Goal: Task Accomplishment & Management: Manage account settings

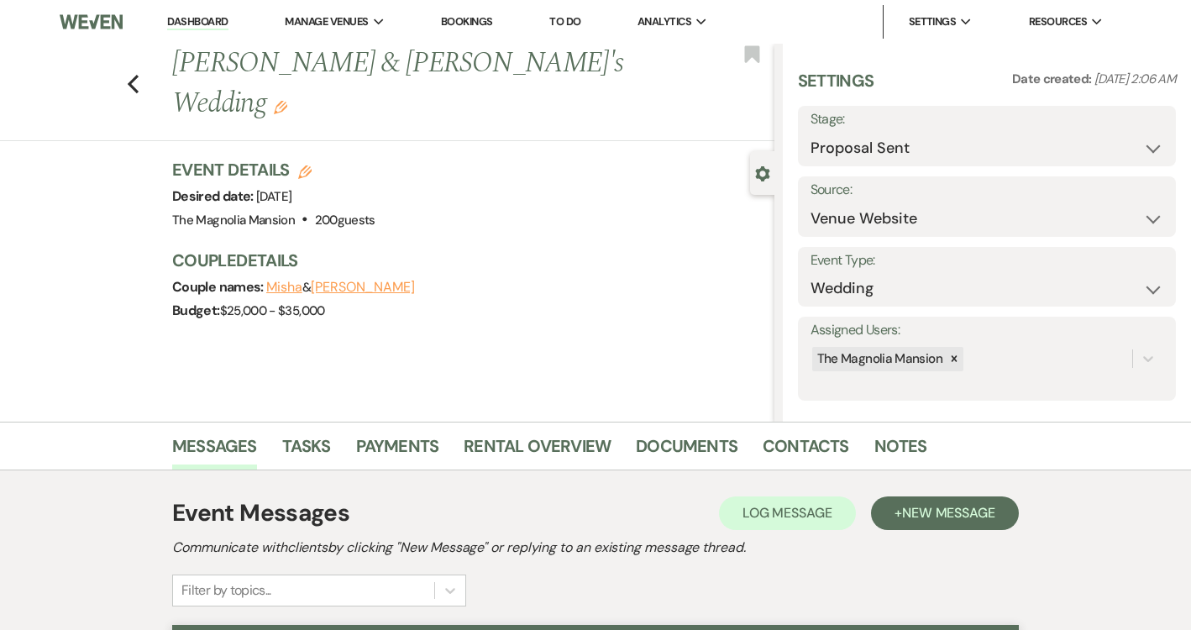
select select "6"
select select "5"
click at [134, 74] on icon "Previous" at bounding box center [133, 84] width 13 height 20
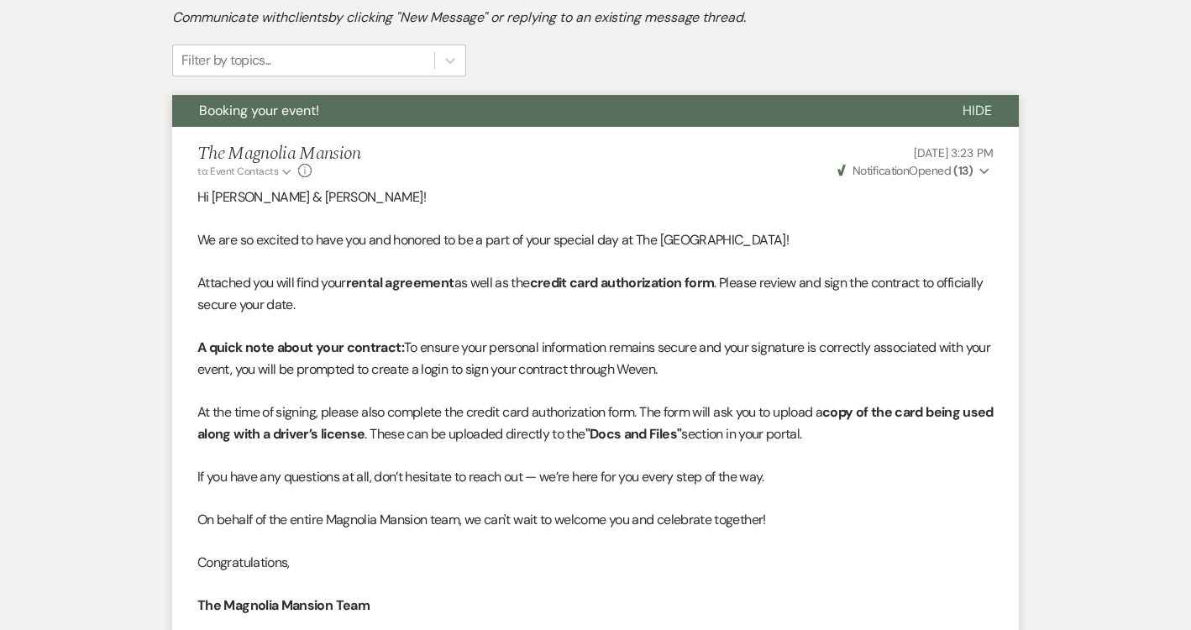
select select "6"
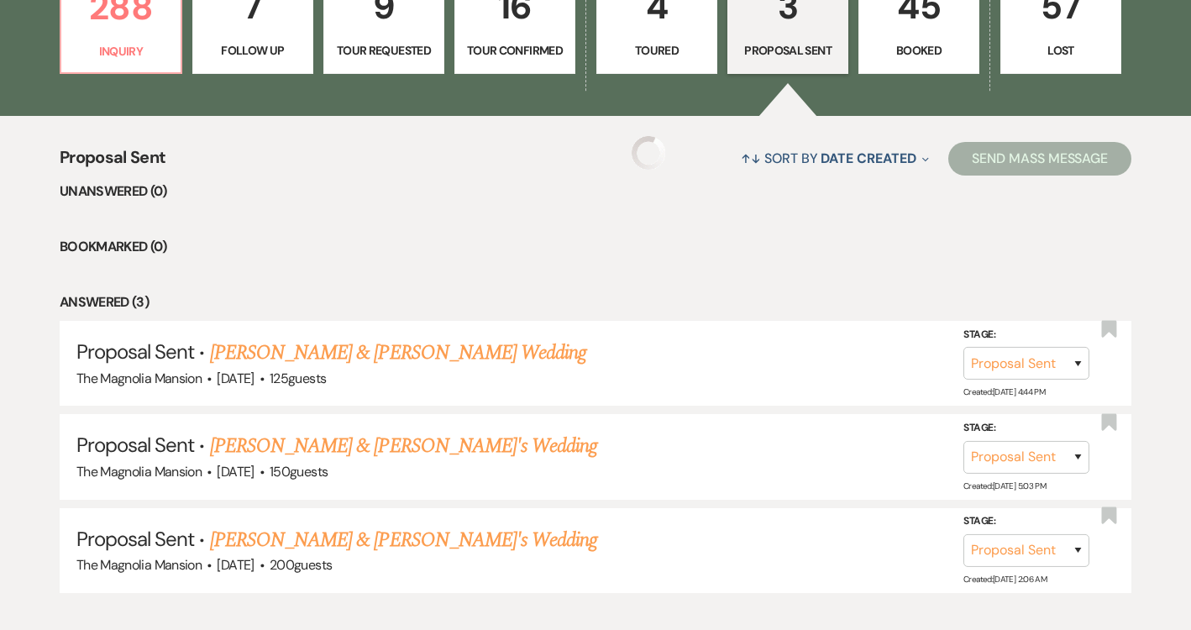
select select "6"
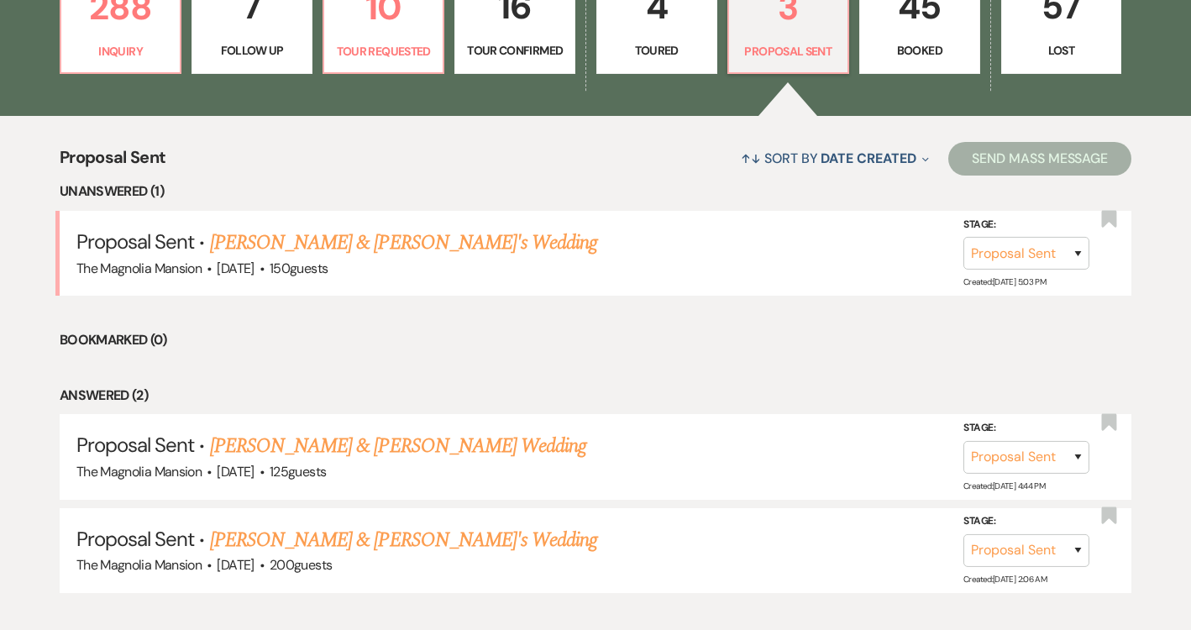
click at [897, 32] on p "45" at bounding box center [919, 6] width 99 height 56
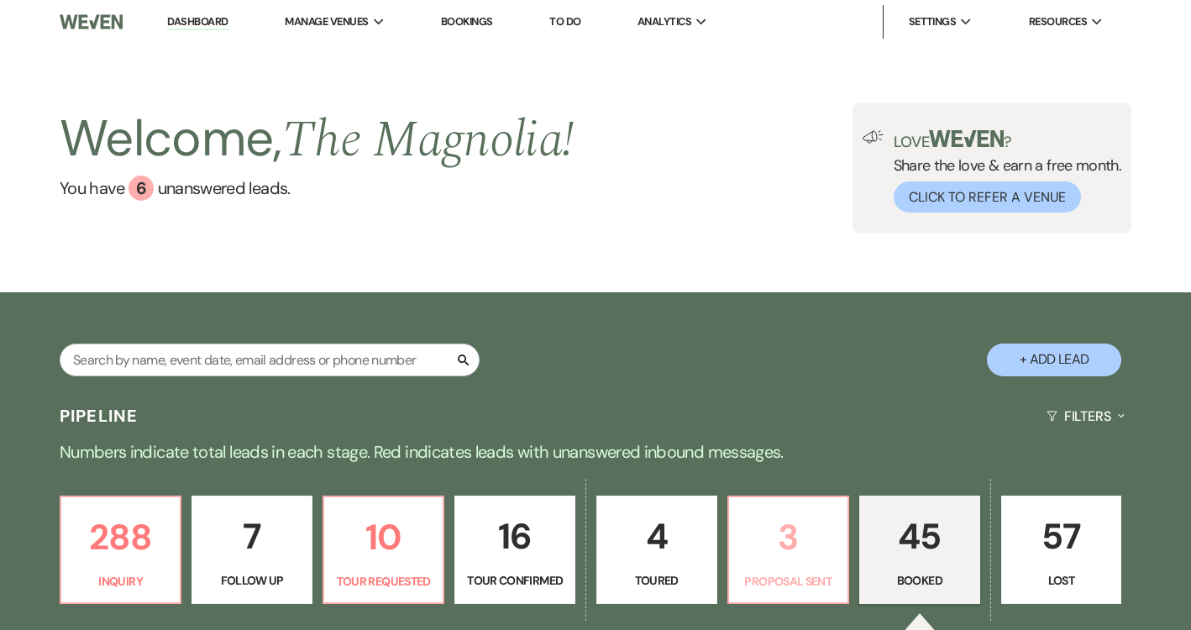
click at [809, 565] on p "3" at bounding box center [788, 537] width 99 height 56
select select "6"
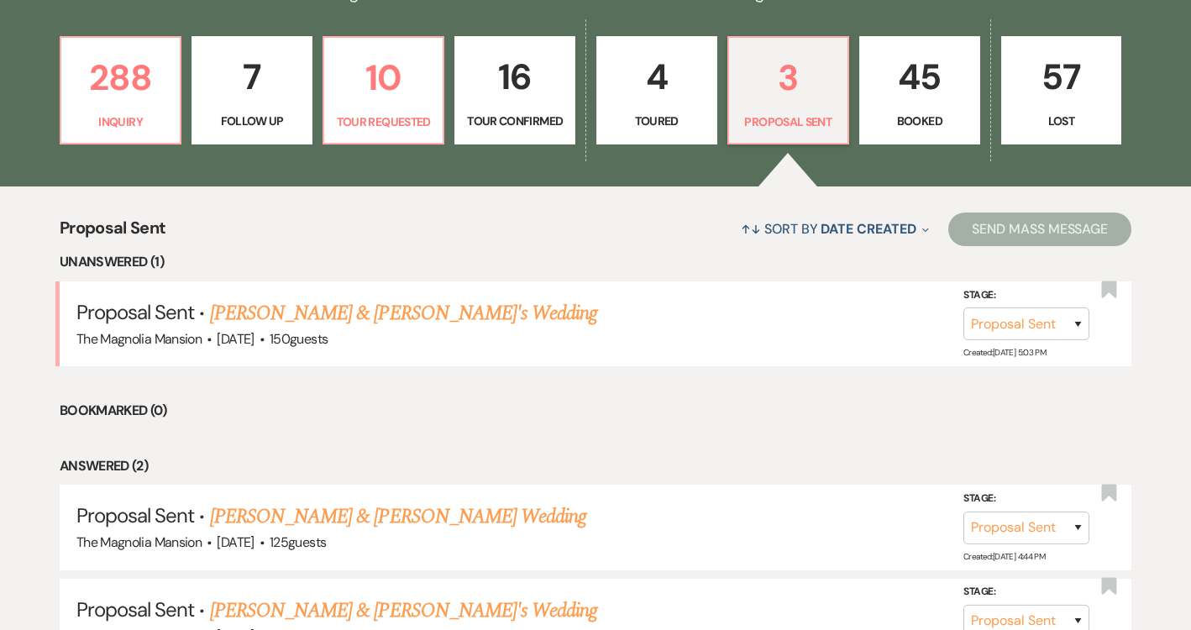
scroll to position [600, 0]
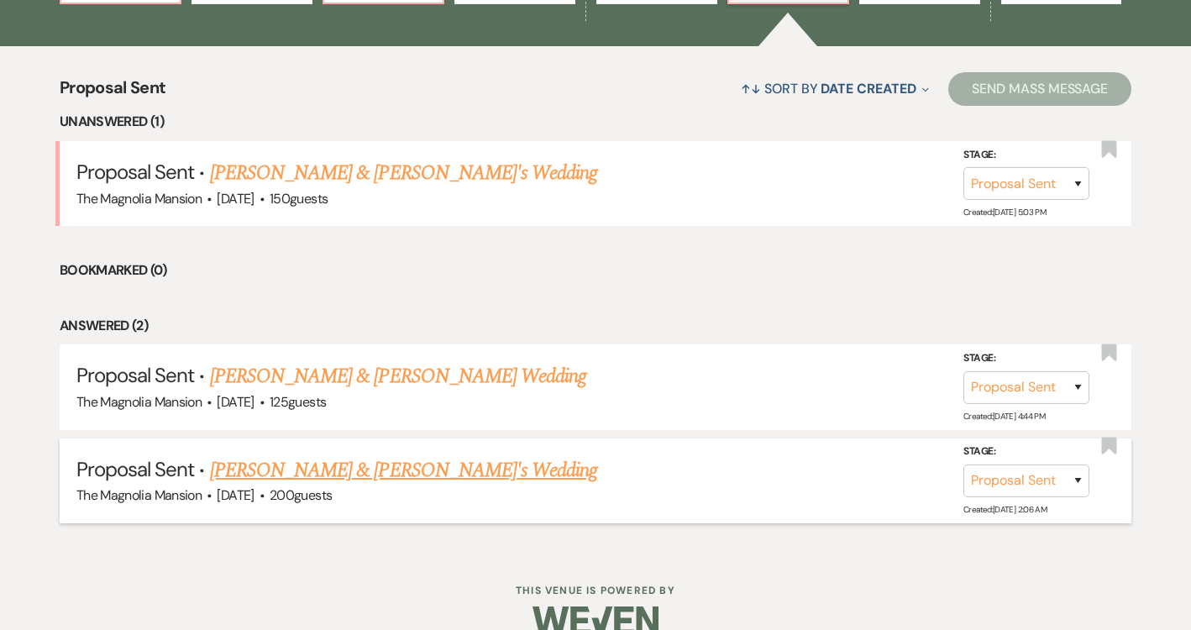
click at [366, 463] on link "[PERSON_NAME] & [PERSON_NAME]'s Wedding" at bounding box center [404, 470] width 388 height 30
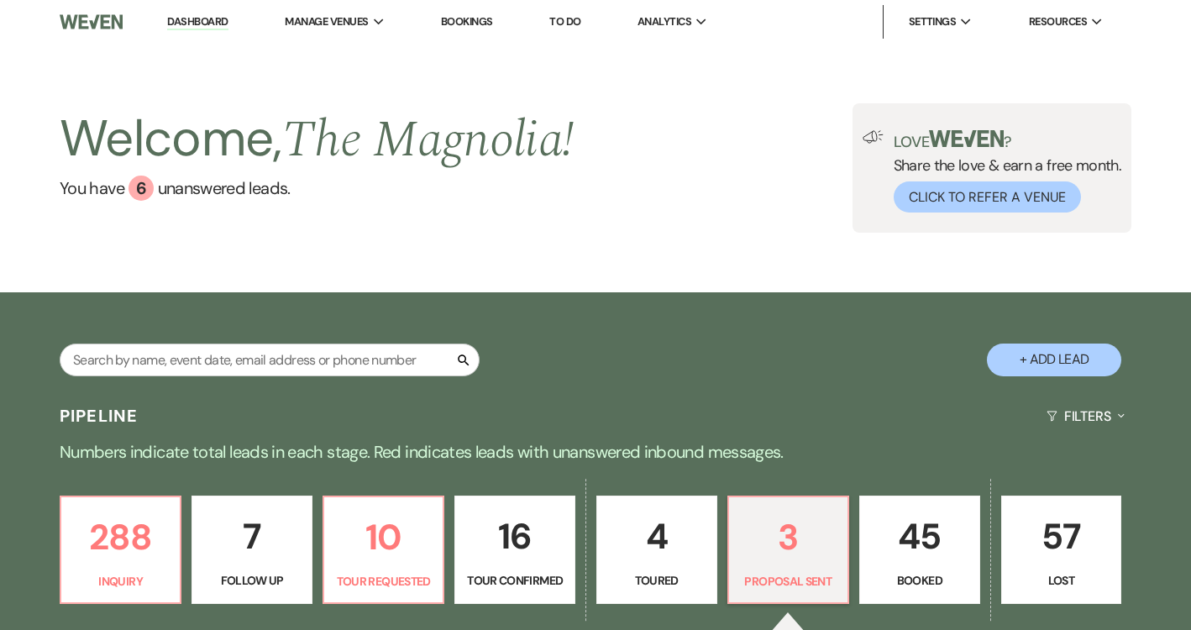
select select "6"
select select "5"
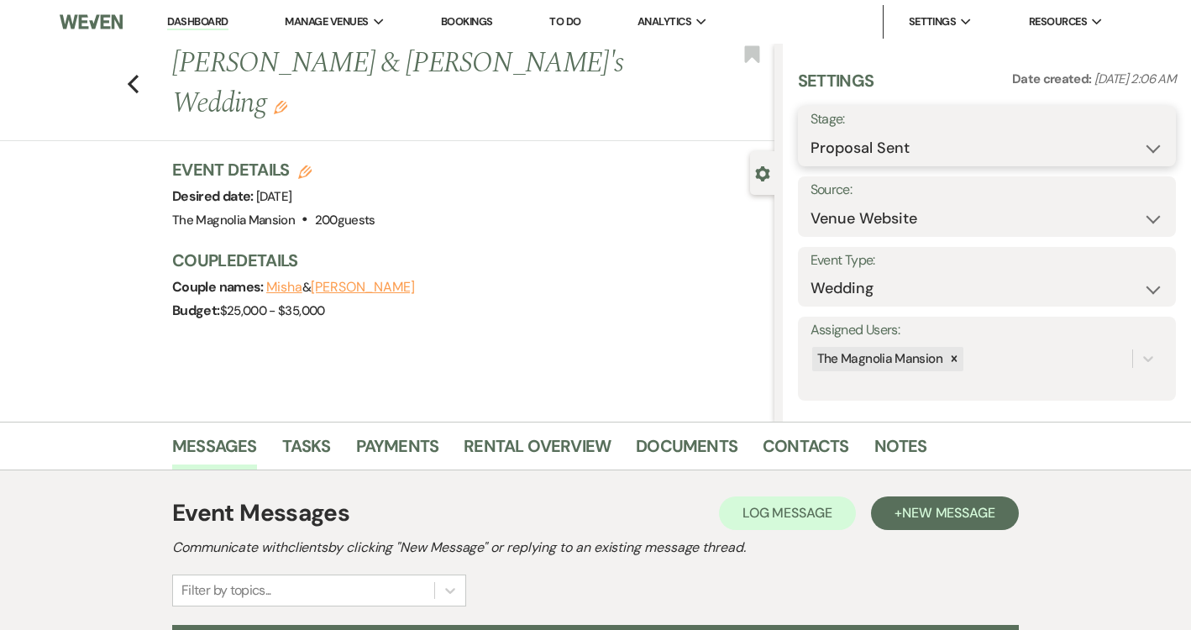
click at [905, 155] on select "Inquiry Follow Up Tour Requested Tour Confirmed Toured Proposal Sent Booked Lost" at bounding box center [987, 148] width 353 height 33
select select "7"
click at [811, 132] on select "Inquiry Follow Up Tour Requested Tour Confirmed Toured Proposal Sent Booked Lost" at bounding box center [987, 148] width 353 height 33
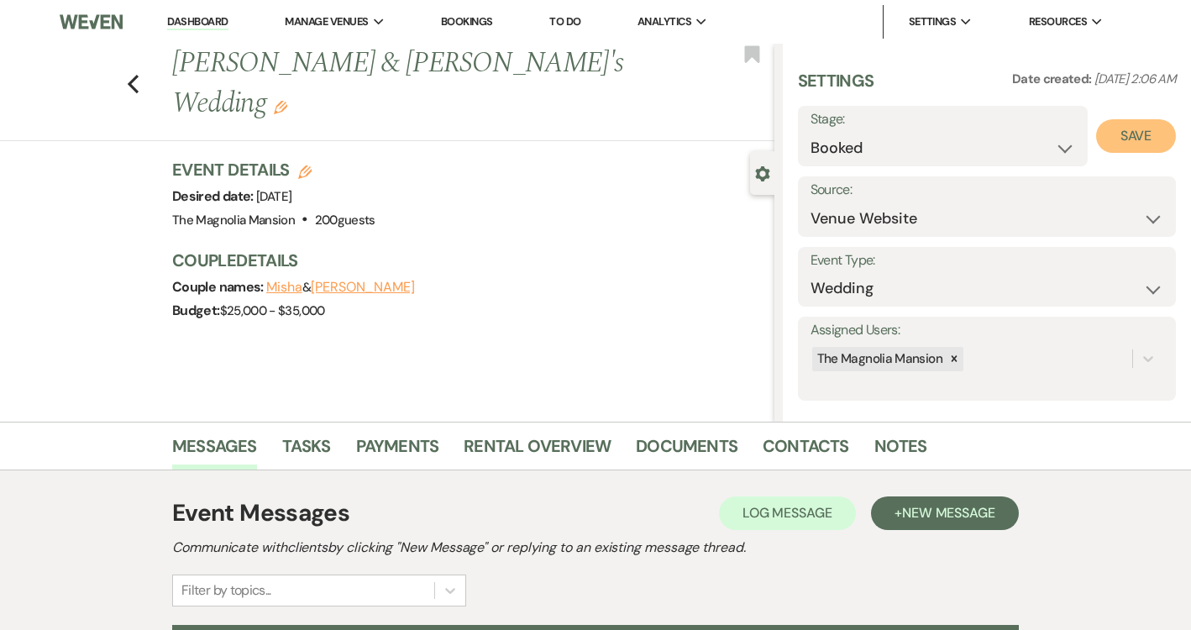
click at [1120, 129] on button "Save" at bounding box center [1136, 136] width 80 height 34
select select "1"
select select "841"
select select "false"
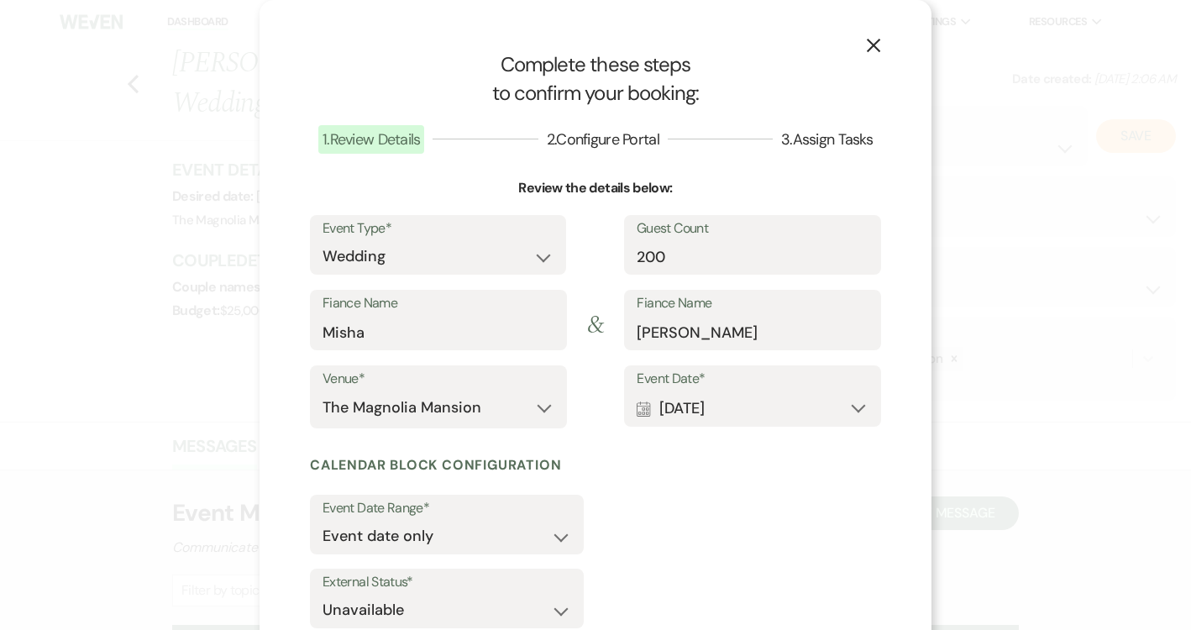
scroll to position [111, 0]
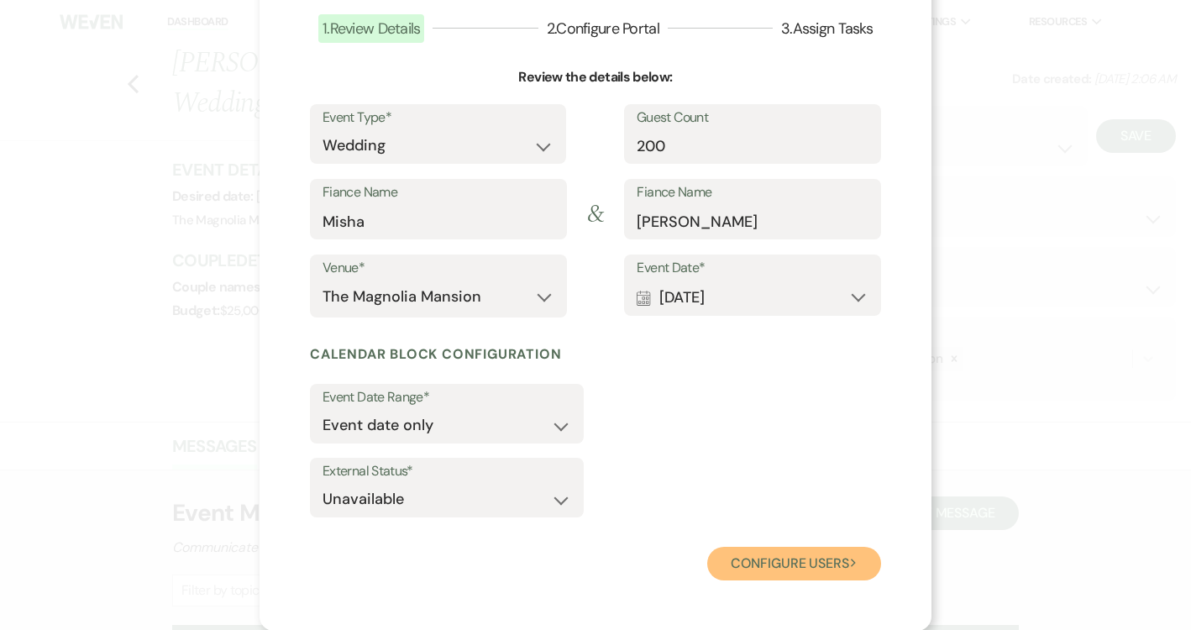
click at [763, 555] on button "Configure users Next" at bounding box center [794, 564] width 174 height 34
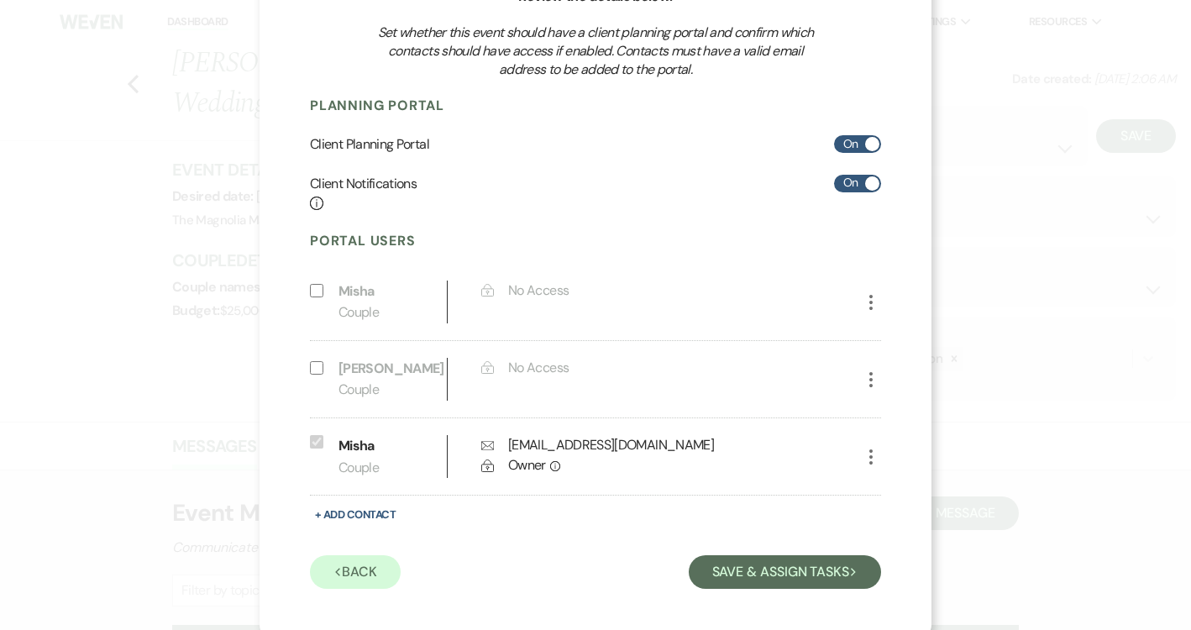
scroll to position [202, 0]
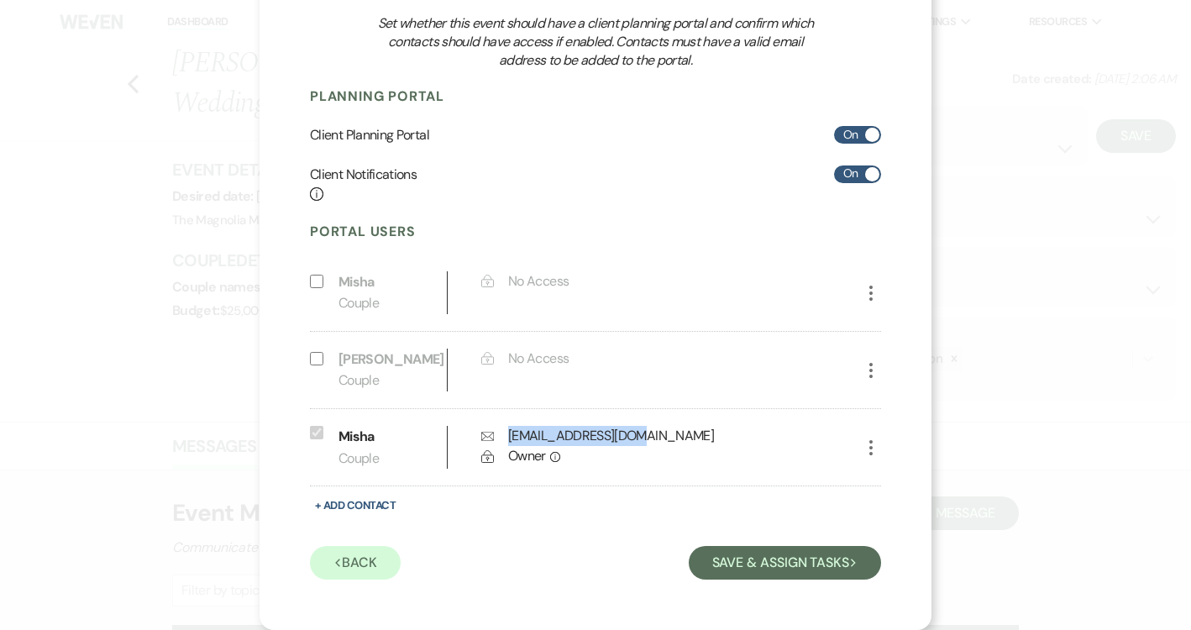
drag, startPoint x: 641, startPoint y: 437, endPoint x: 509, endPoint y: 433, distance: 132.0
click at [509, 433] on div "[EMAIL_ADDRESS][DOMAIN_NAME]" at bounding box center [611, 436] width 206 height 20
copy div "[EMAIL_ADDRESS][DOMAIN_NAME]"
click at [876, 364] on icon "More" at bounding box center [871, 370] width 20 height 20
click at [885, 402] on use "button" at bounding box center [888, 403] width 13 height 13
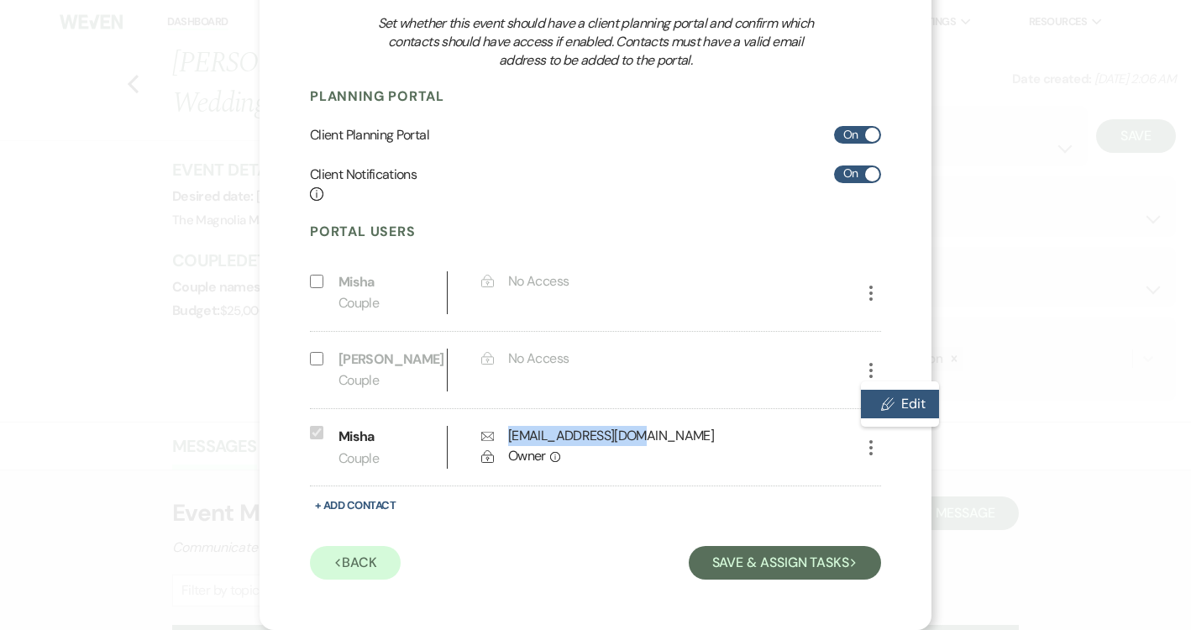
select select "1"
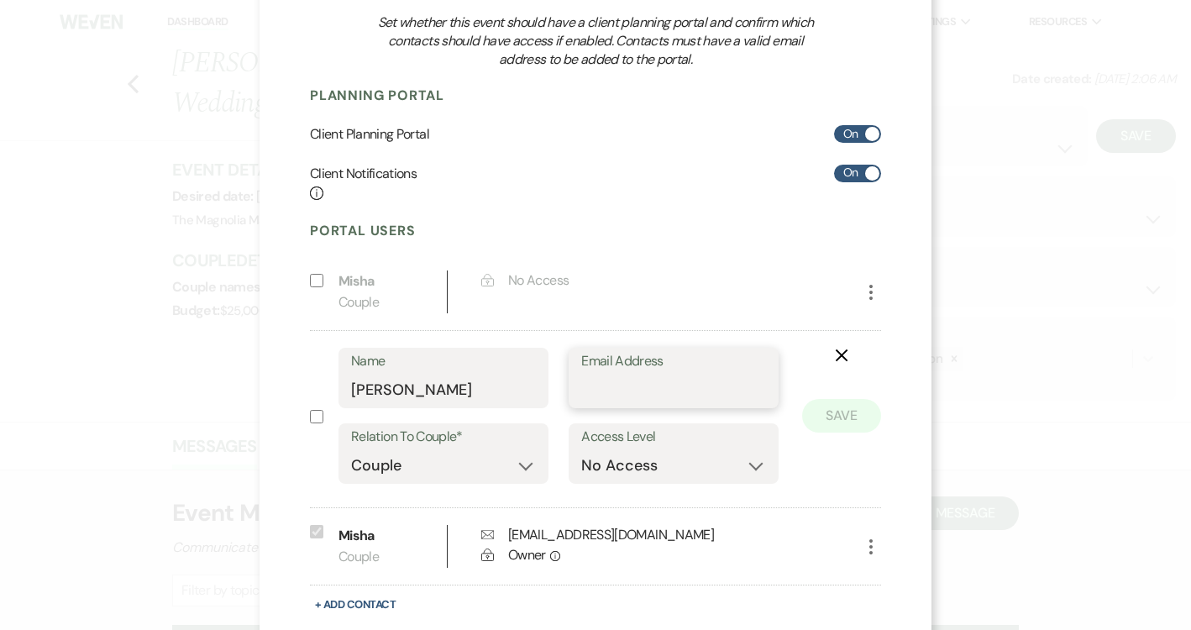
click at [644, 379] on input "Email Address" at bounding box center [673, 390] width 185 height 33
paste input "[EMAIL_ADDRESS][DOMAIN_NAME]"
type input "[EMAIL_ADDRESS][DOMAIN_NAME]"
click at [832, 421] on button "Save" at bounding box center [841, 416] width 79 height 34
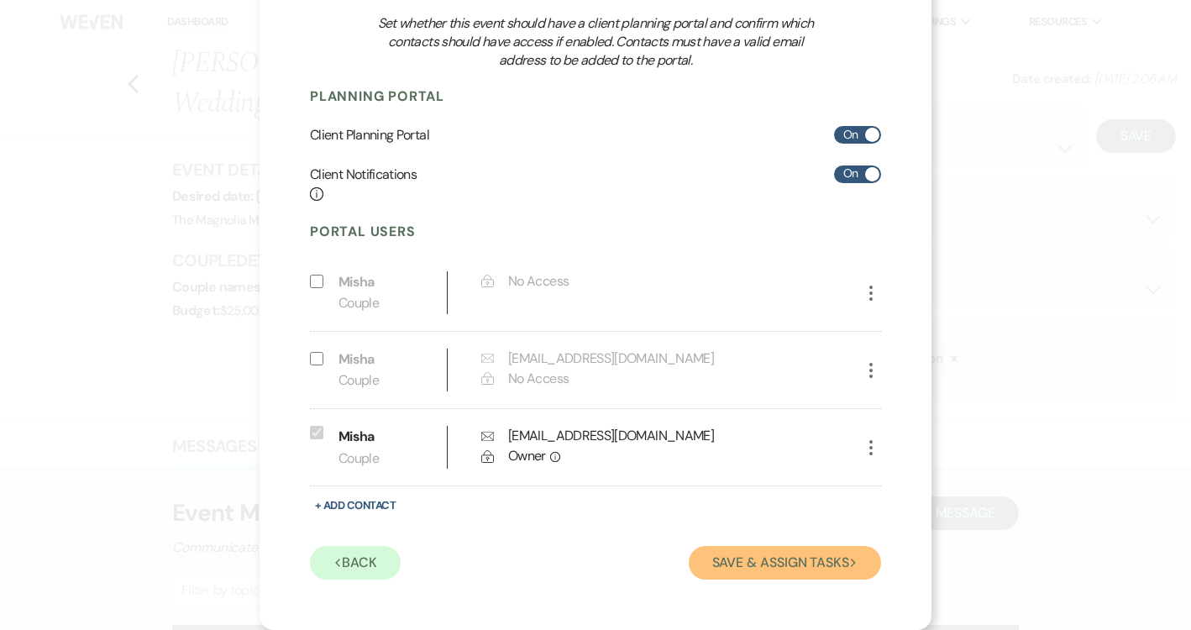
click at [807, 558] on button "Save & Assign Tasks Next" at bounding box center [785, 563] width 192 height 34
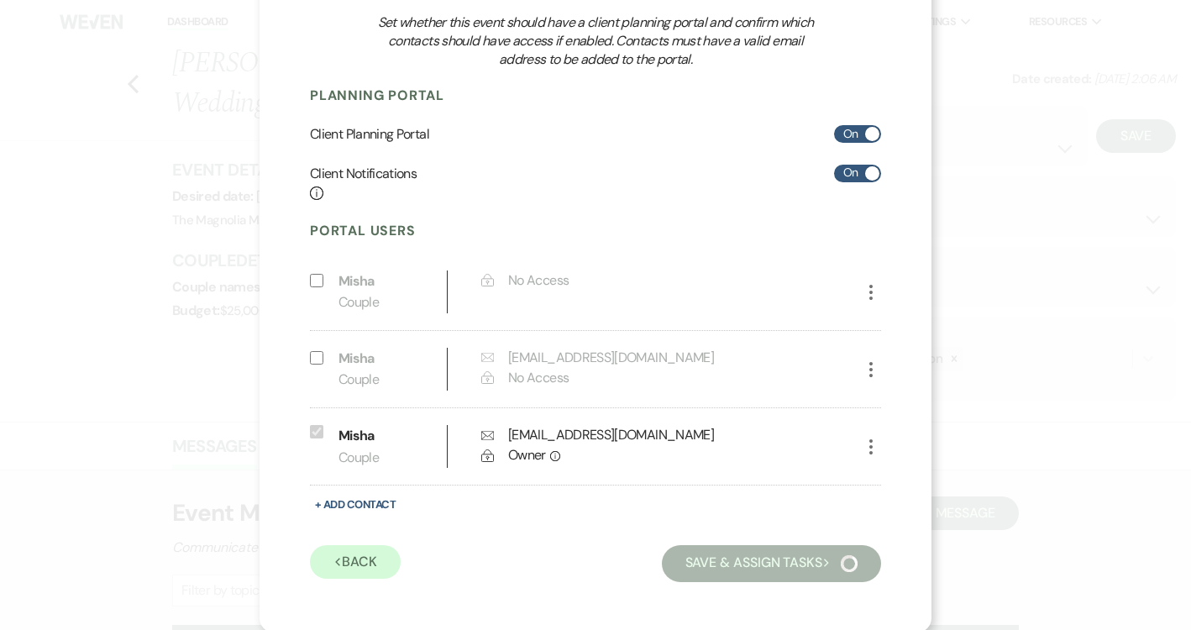
scroll to position [30, 0]
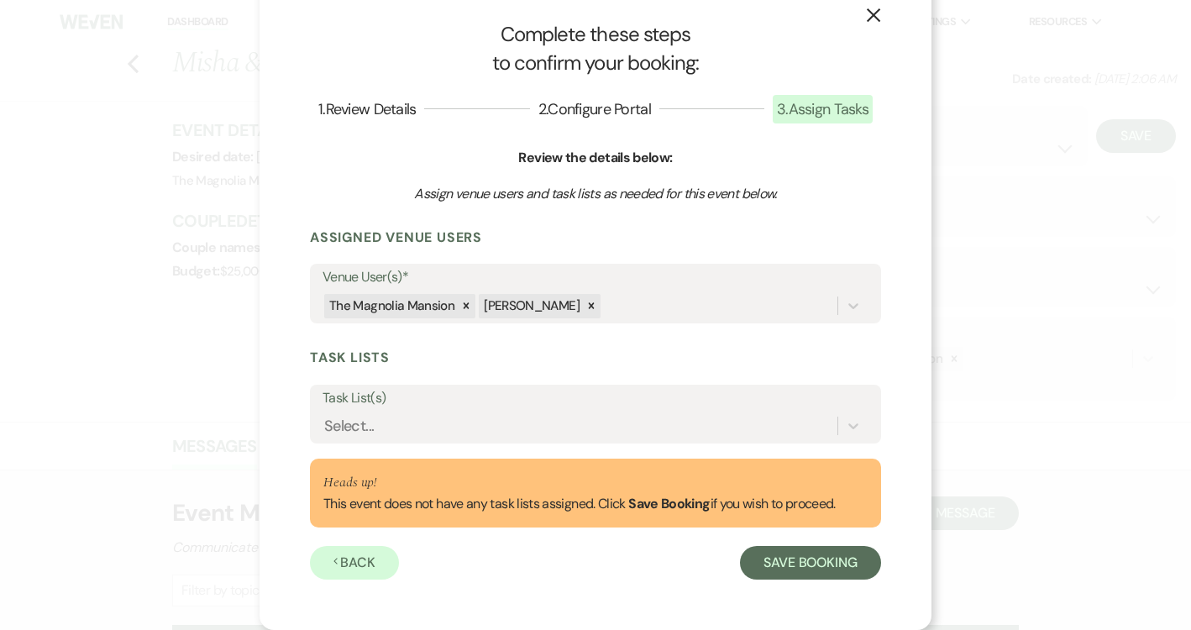
click at [723, 444] on form "Assigned Venue Users Venue User(s)* The Magnolia Mansion [PERSON_NAME] Task Lis…" at bounding box center [595, 403] width 571 height 351
click at [728, 415] on div "Select..." at bounding box center [580, 426] width 515 height 29
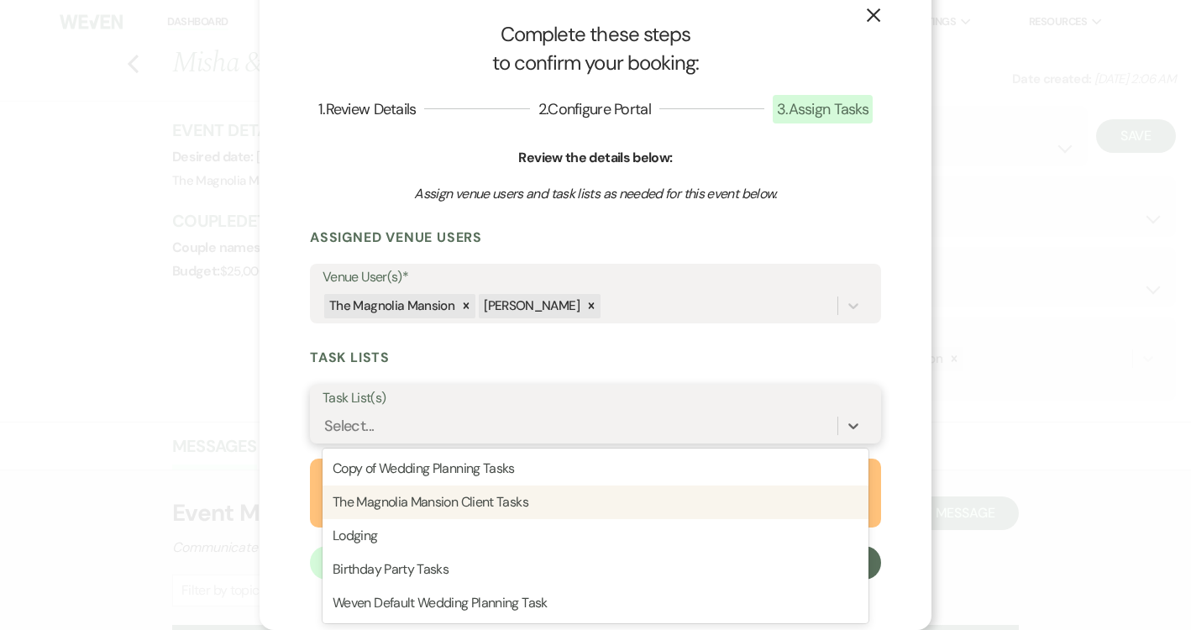
click at [692, 498] on div "The Magnolia Mansion Client Tasks" at bounding box center [596, 503] width 546 height 34
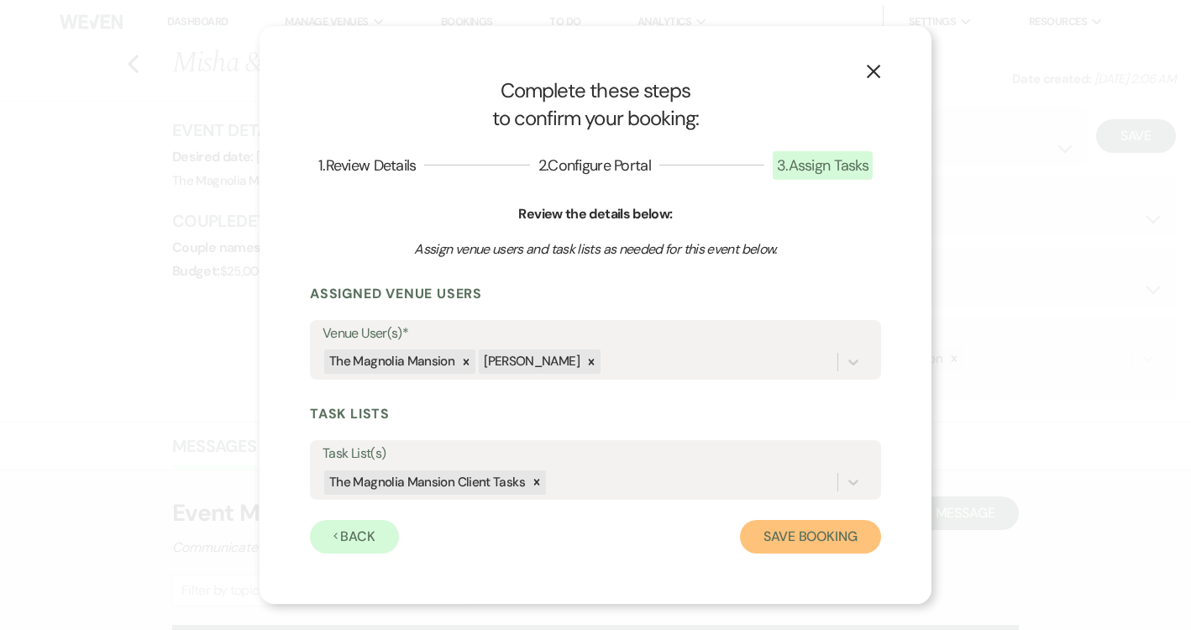
click at [797, 535] on button "Save Booking" at bounding box center [810, 537] width 141 height 34
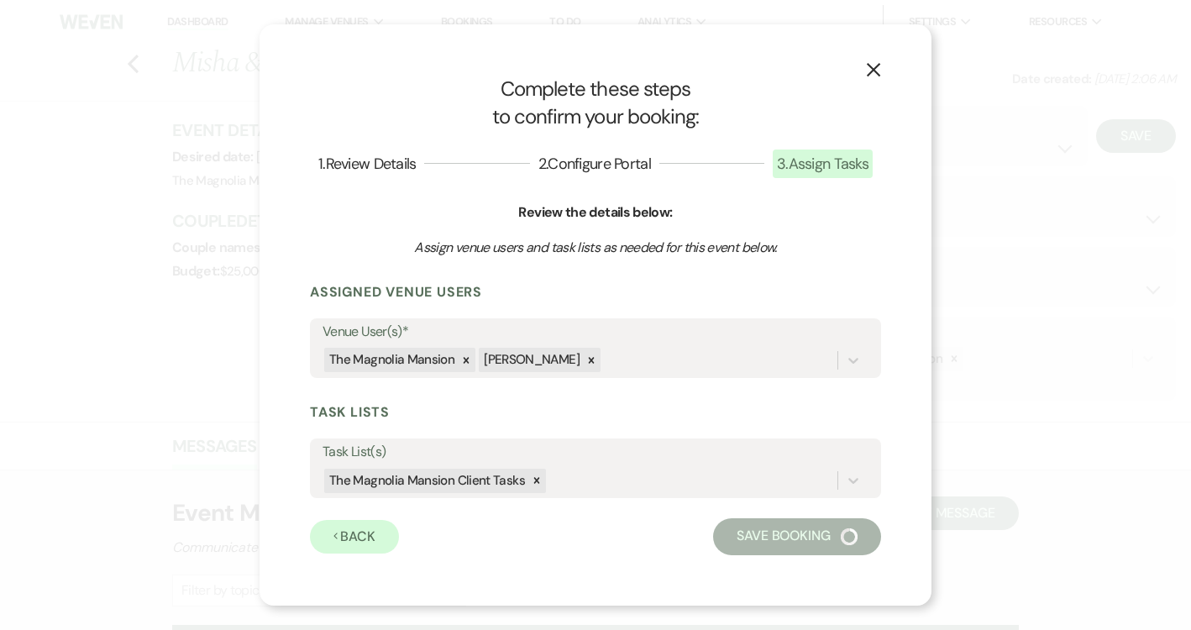
select select "14"
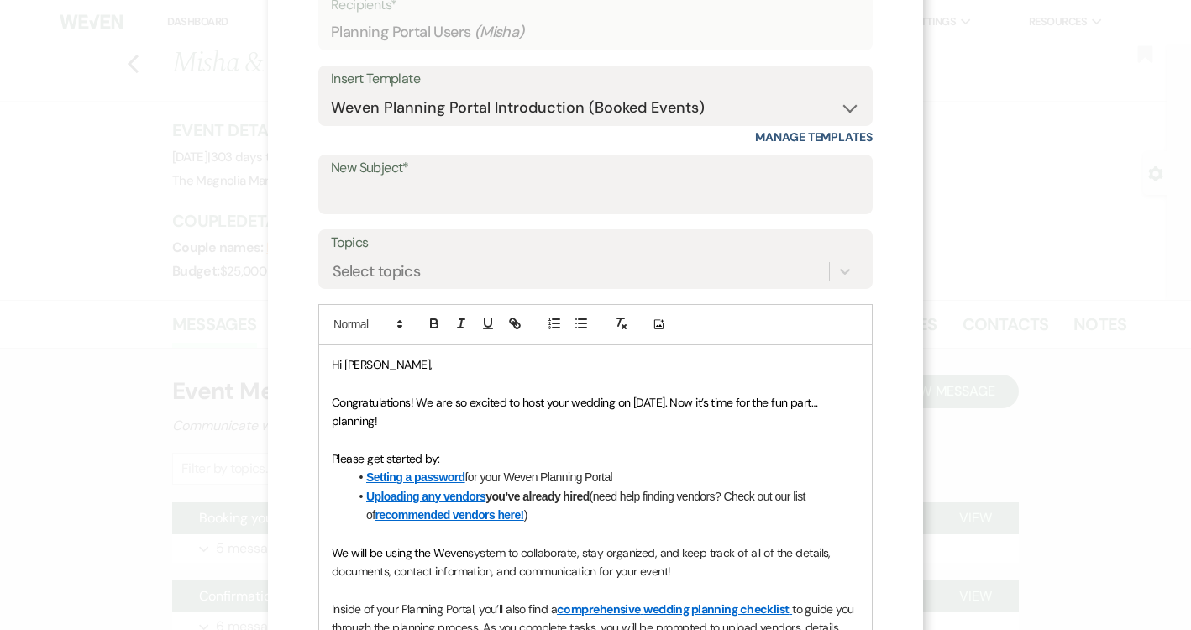
scroll to position [111, 0]
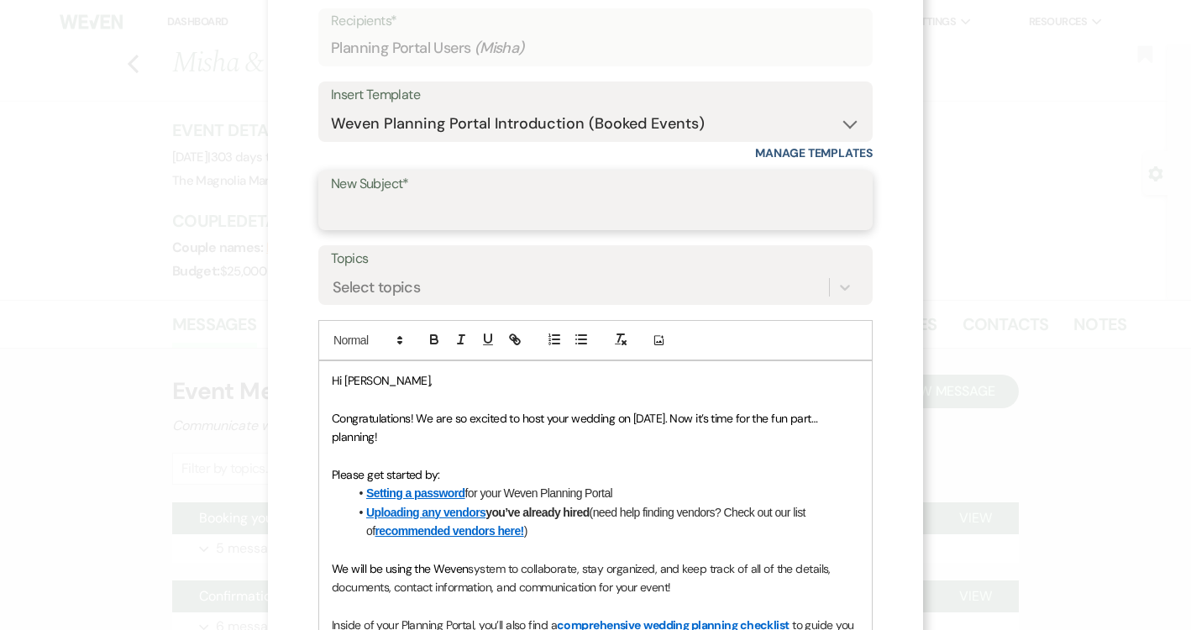
click at [591, 214] on input "New Subject*" at bounding box center [595, 212] width 529 height 33
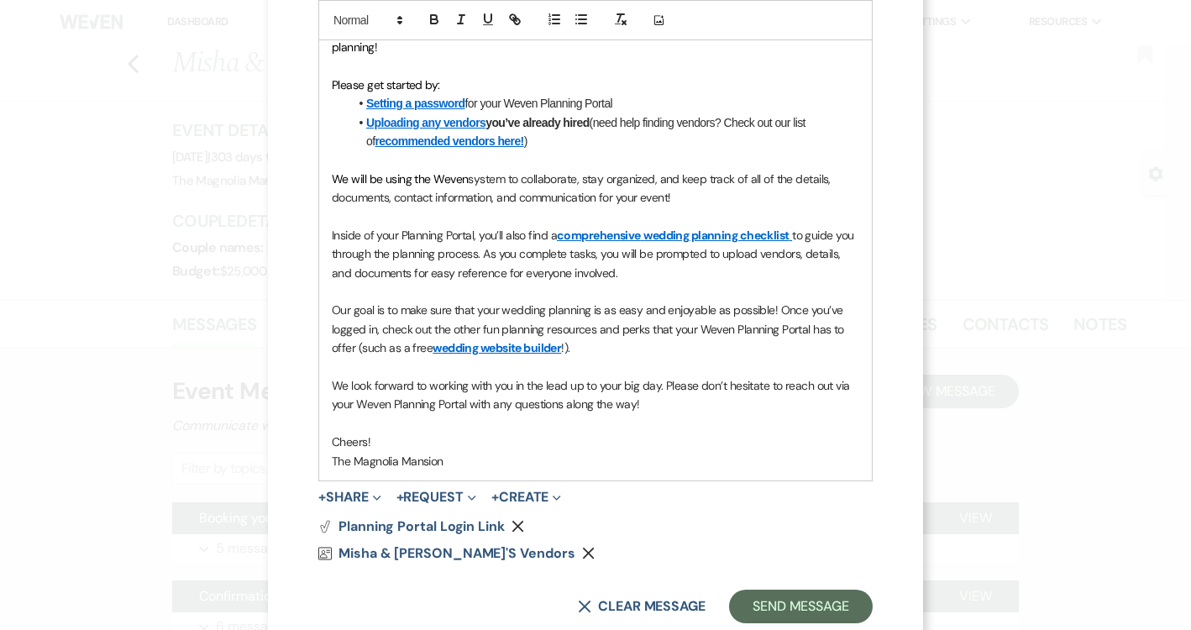
scroll to position [519, 0]
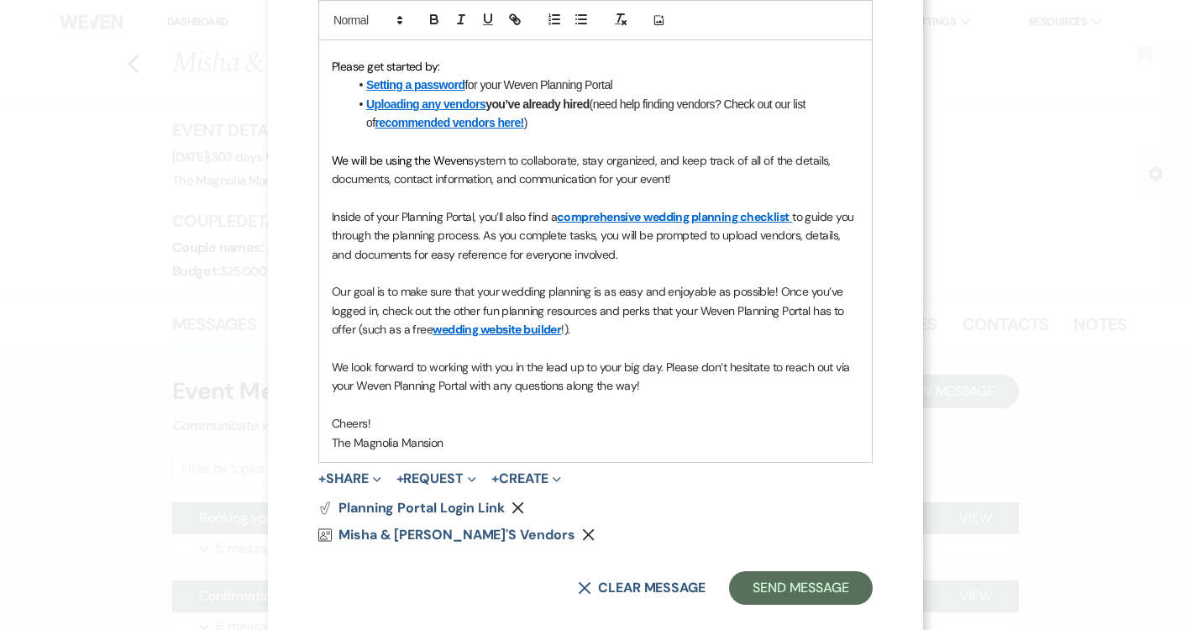
type input "Welcome & Here to Support You at The [GEOGRAPHIC_DATA]!"
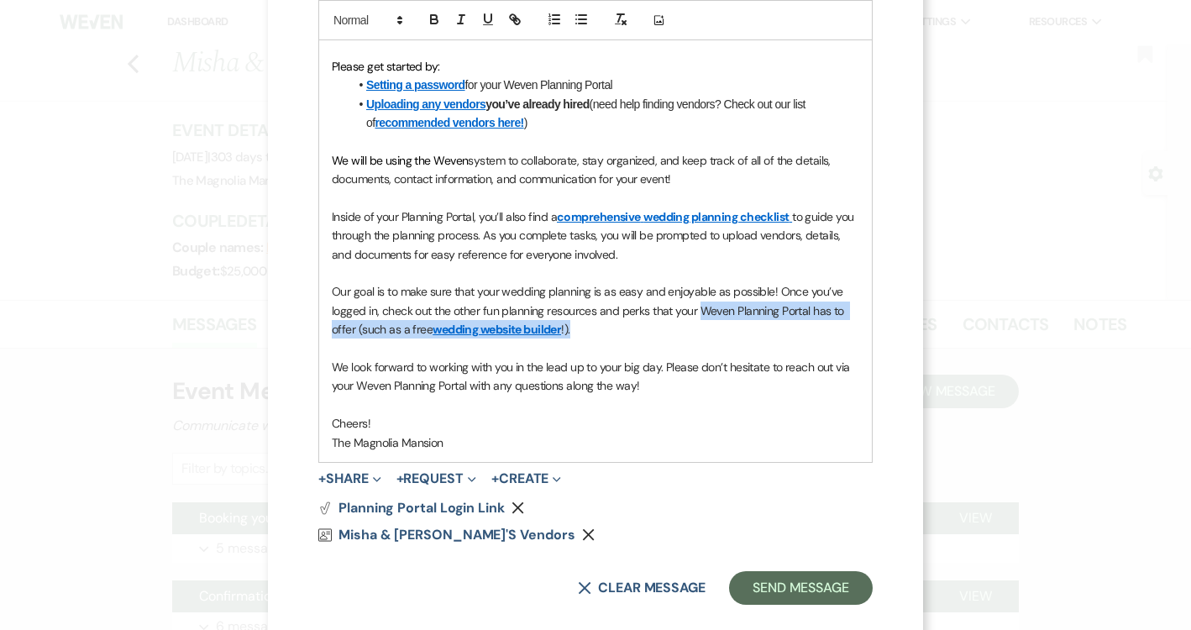
drag, startPoint x: 595, startPoint y: 331, endPoint x: 701, endPoint y: 313, distance: 107.5
click at [701, 313] on p "Our goal is to make sure that your wedding planning is as easy and enjoyable as…" at bounding box center [596, 310] width 528 height 56
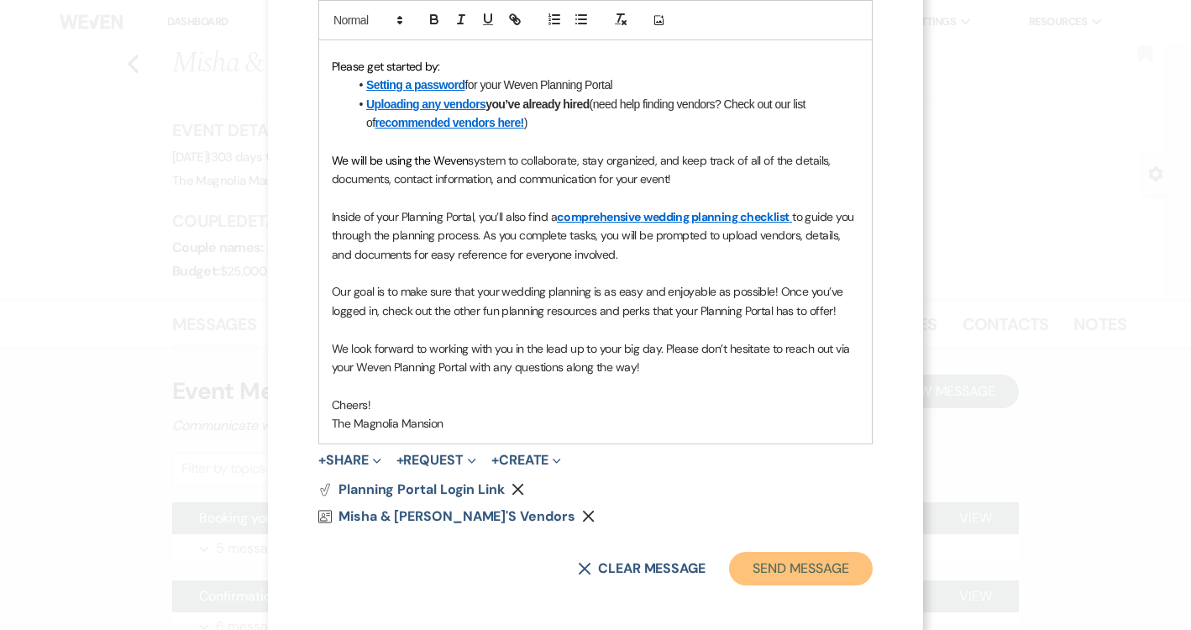
click at [764, 568] on button "Send Message" at bounding box center [801, 569] width 144 height 34
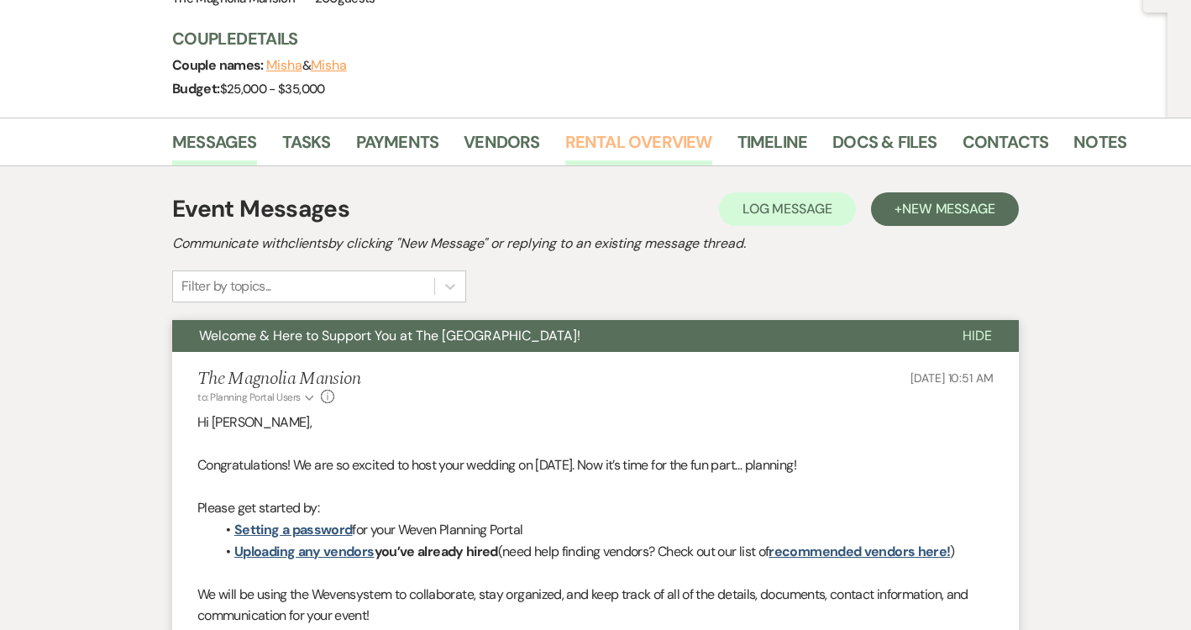
scroll to position [0, 0]
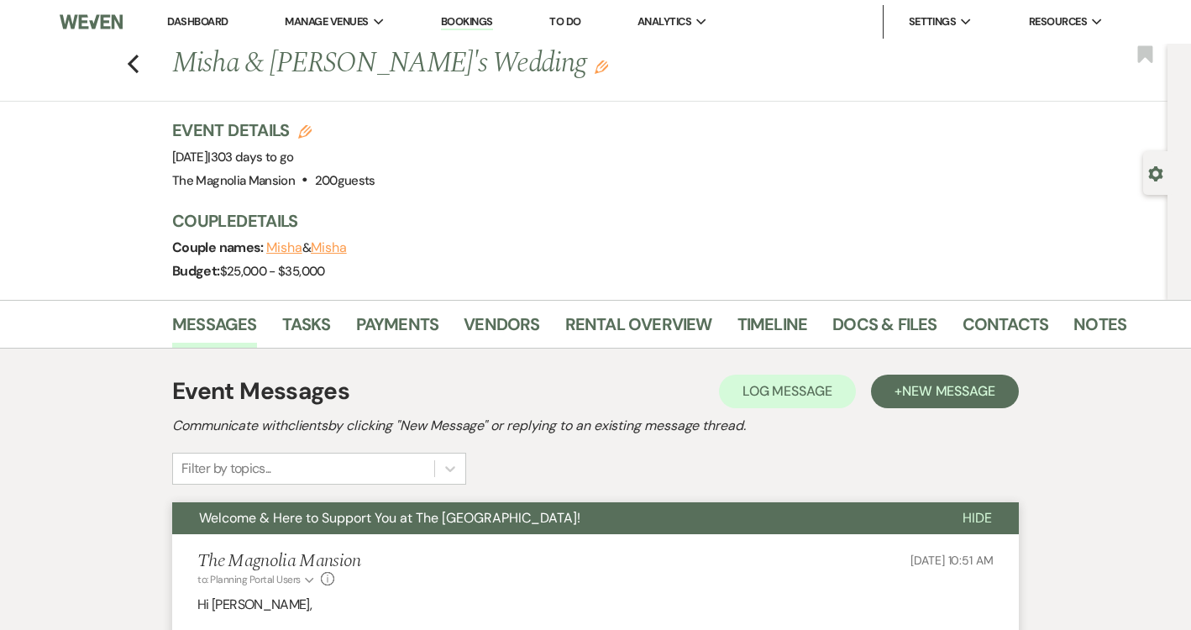
click at [595, 69] on icon "Edit" at bounding box center [601, 66] width 13 height 13
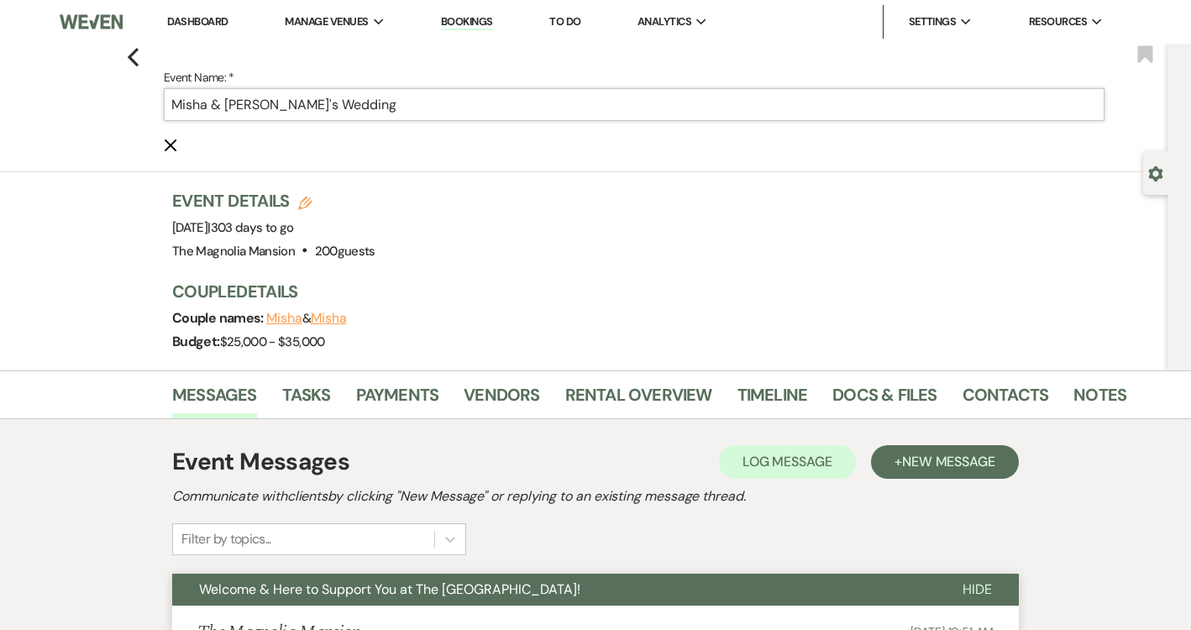
click at [269, 102] on input "Misha & [PERSON_NAME]'s Wedding" at bounding box center [634, 104] width 941 height 33
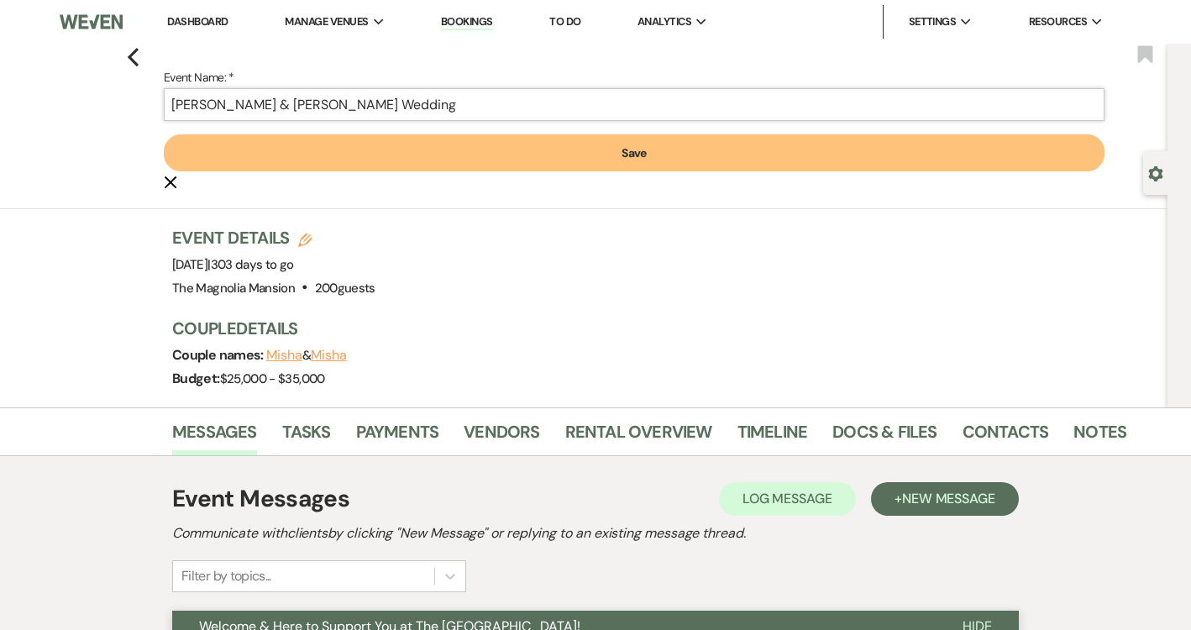
type input "[PERSON_NAME] & [PERSON_NAME] Wedding"
click at [164, 134] on button "Save" at bounding box center [634, 152] width 941 height 37
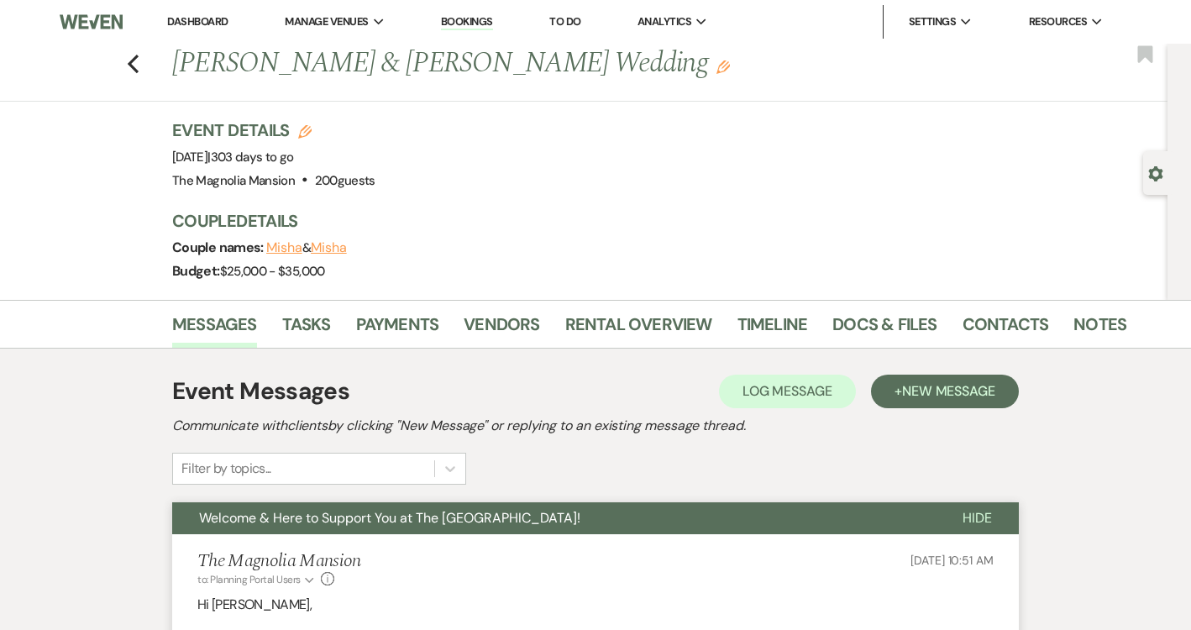
click at [123, 62] on div "Previous [PERSON_NAME] & [PERSON_NAME] Wedding Edit Bookmark" at bounding box center [580, 73] width 1176 height 58
click at [131, 62] on use "button" at bounding box center [133, 64] width 11 height 18
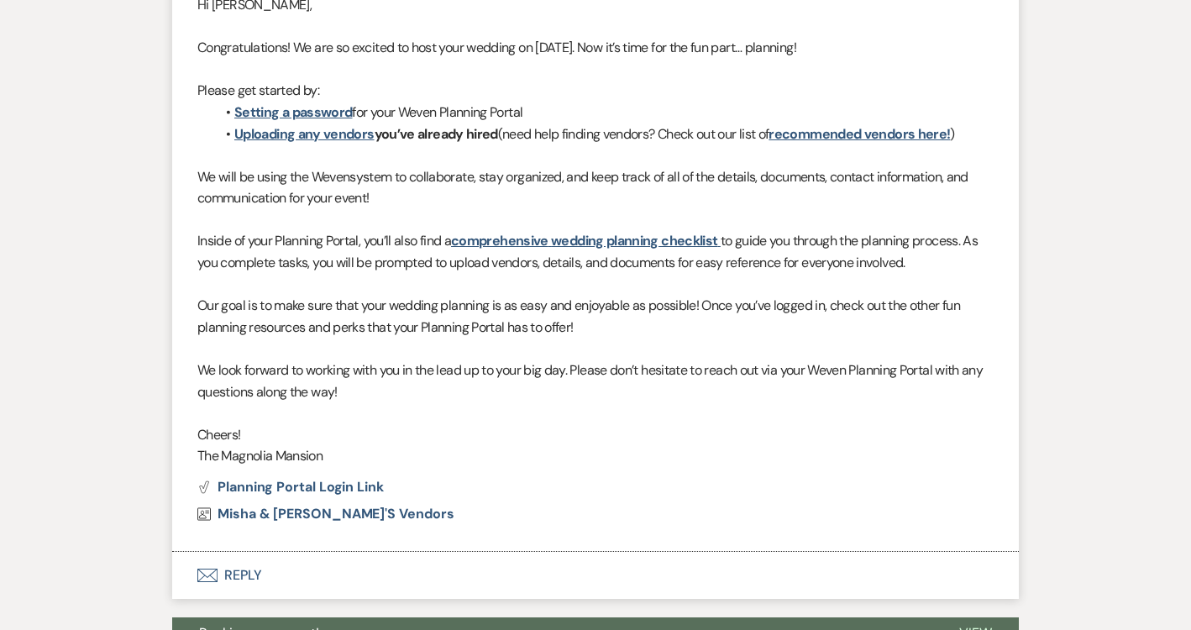
scroll to position [535, 0]
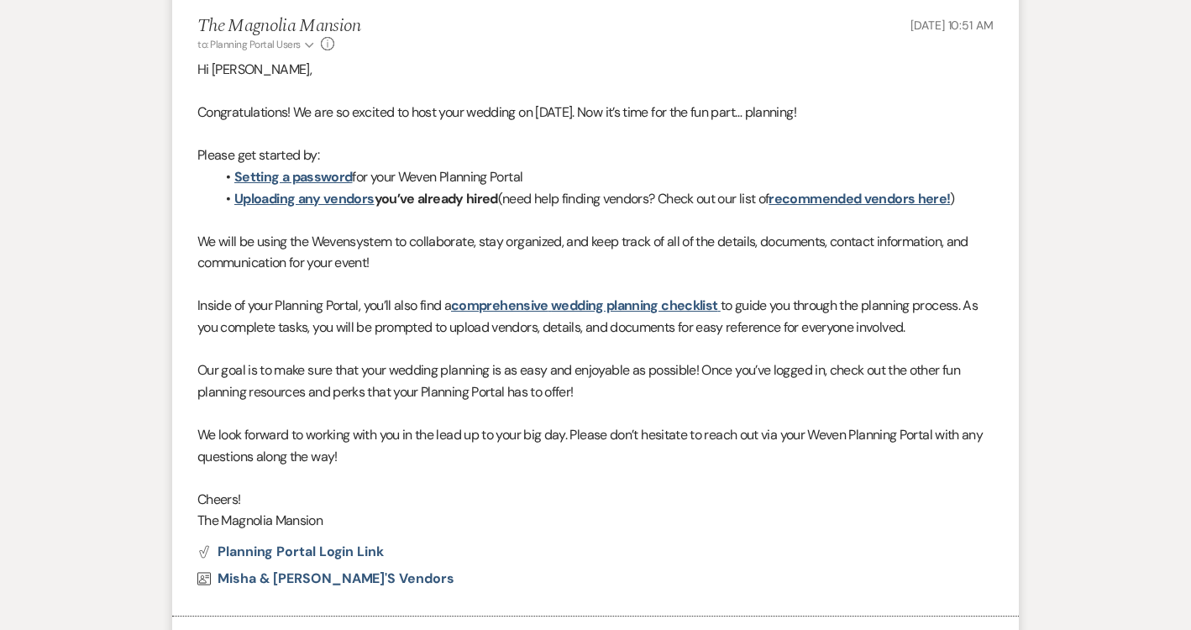
select select "6"
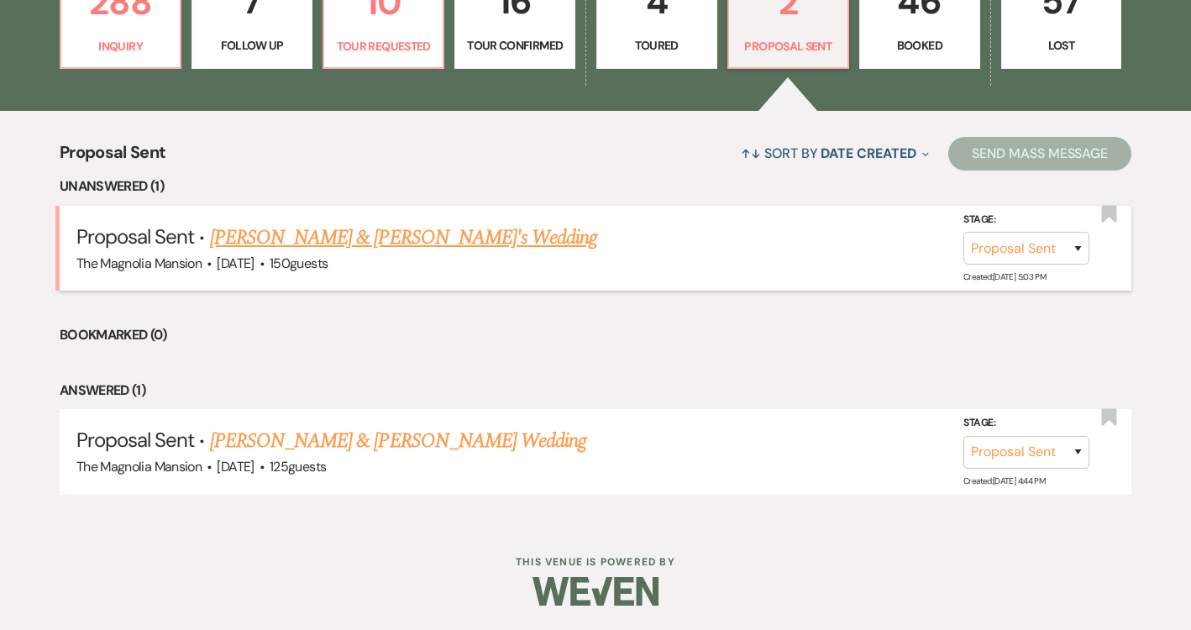
click at [443, 252] on link "[PERSON_NAME] & [PERSON_NAME]'s Wedding" at bounding box center [404, 238] width 388 height 30
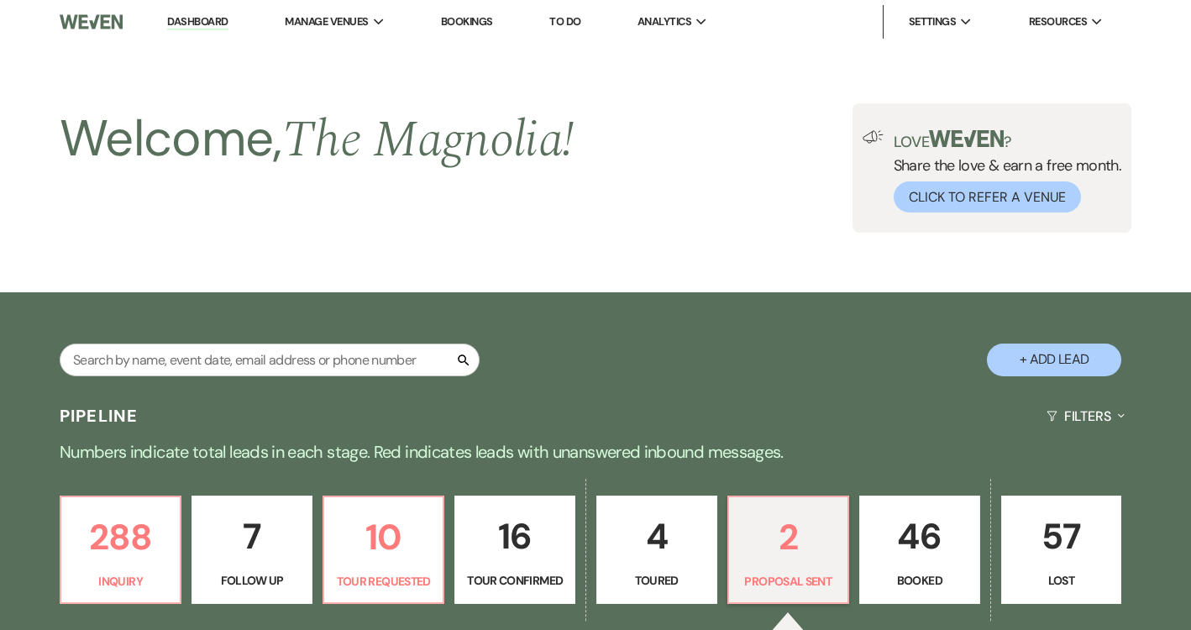
select select "6"
select select "5"
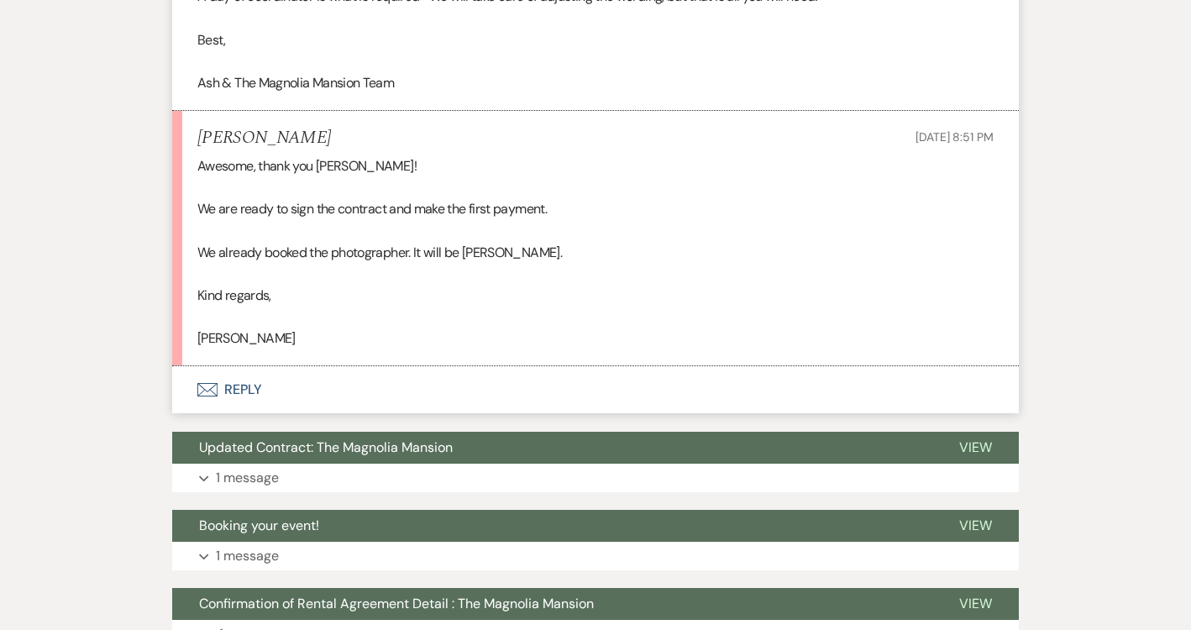
scroll to position [1280, 0]
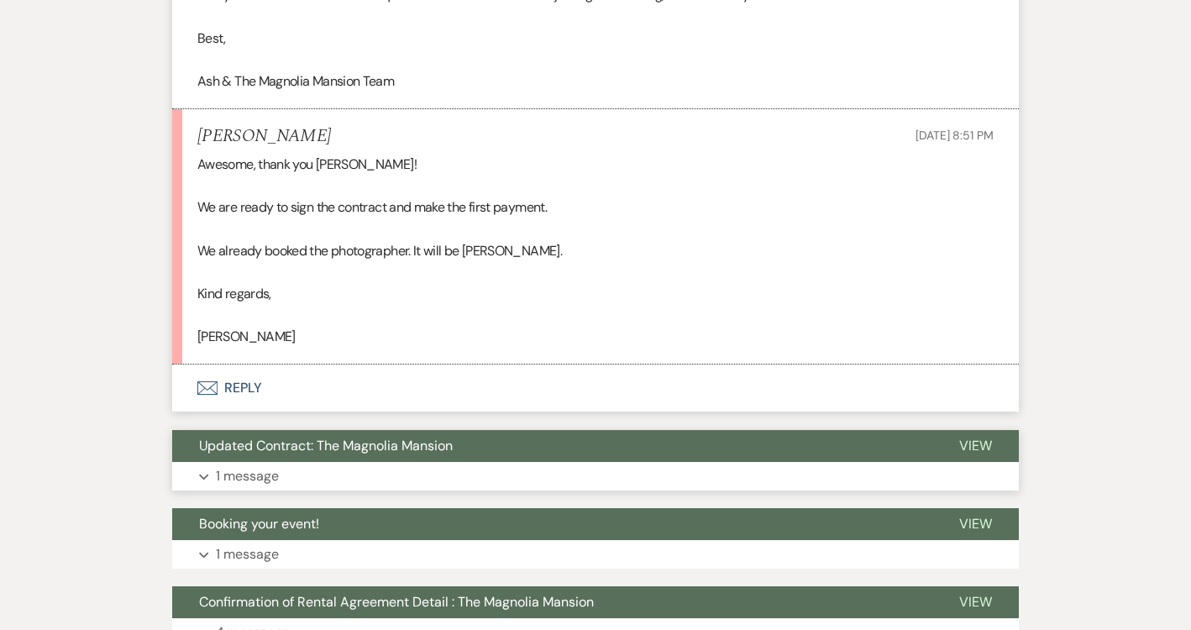
click at [464, 433] on button "Updated Contract: The Magnolia Mansion" at bounding box center [552, 446] width 760 height 32
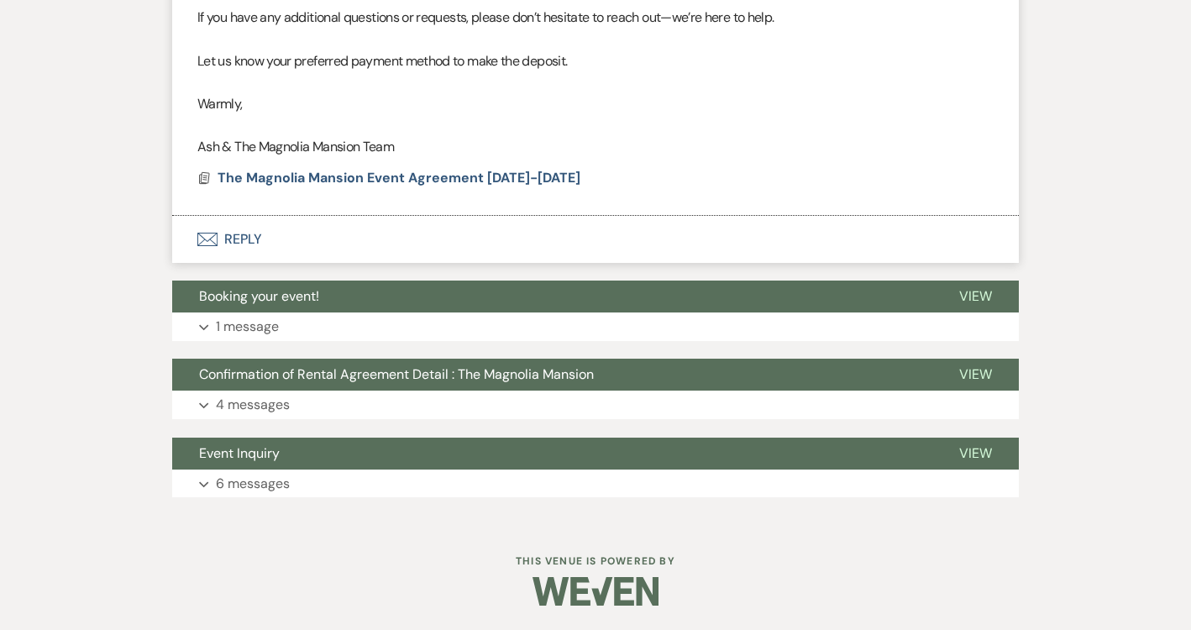
scroll to position [1904, 0]
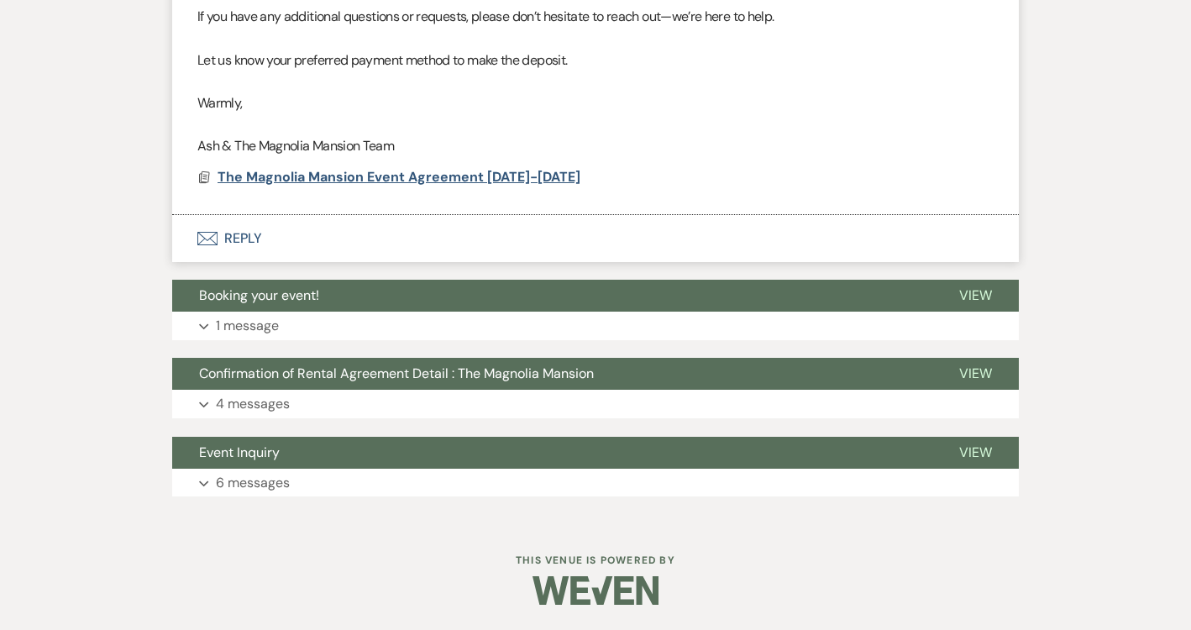
click at [479, 170] on span "The Magnolia Mansion Event Agreement [DATE]-[DATE]" at bounding box center [399, 177] width 363 height 18
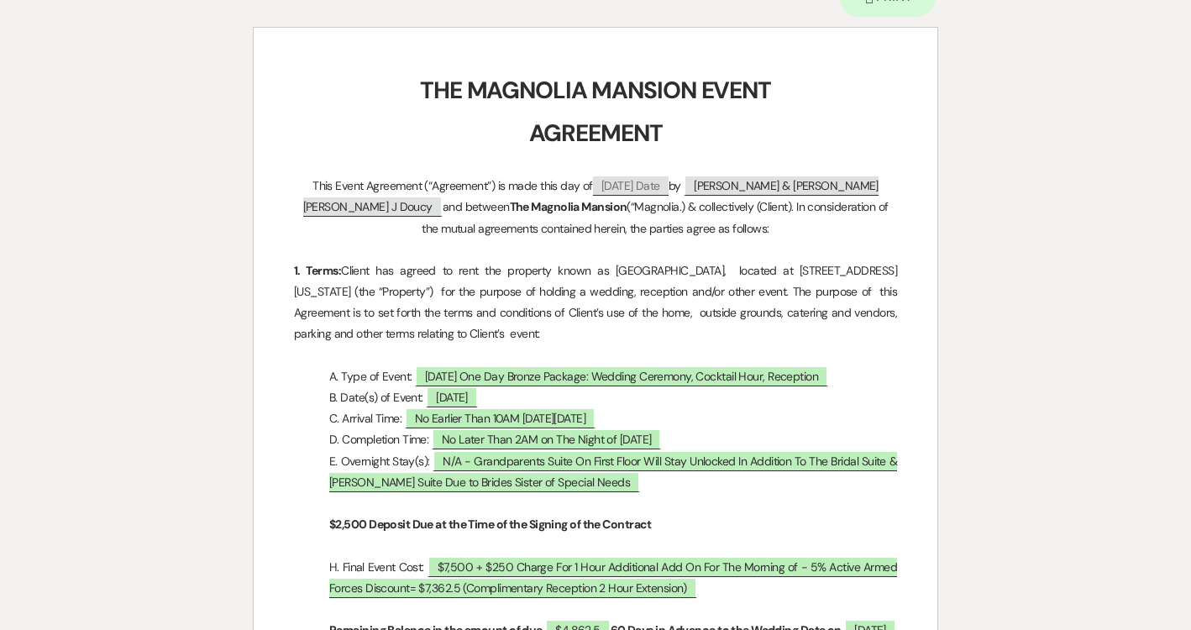
scroll to position [323, 0]
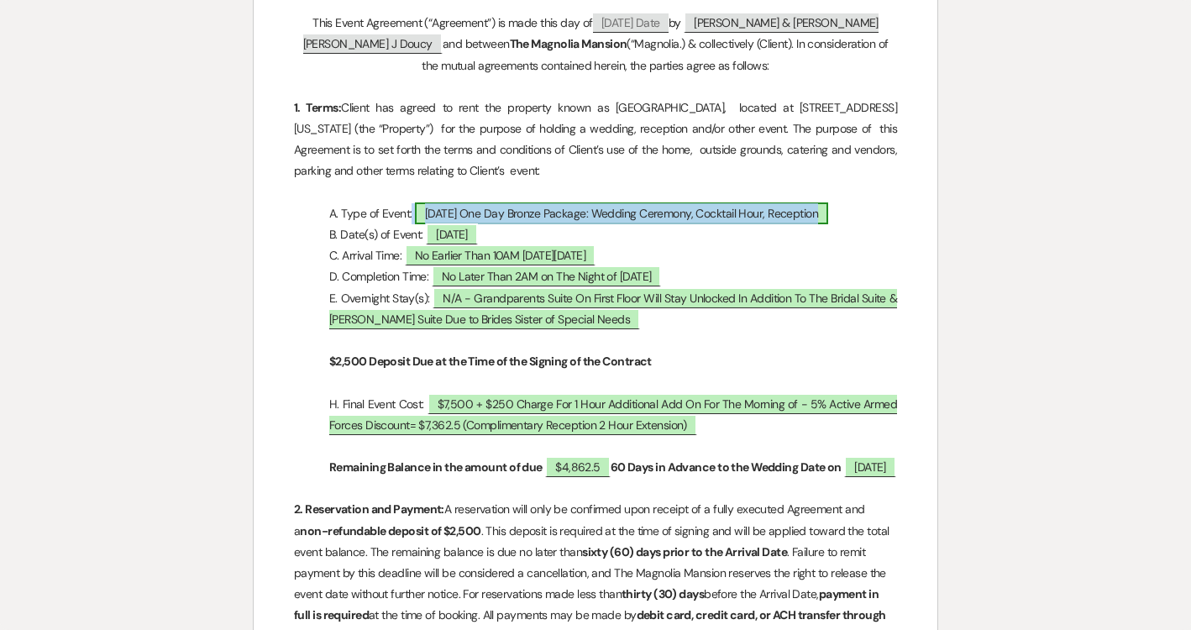
click at [546, 213] on span "[DATE] One Day Bronze Package: Wedding Ceremony, Cocktail Hour, Reception" at bounding box center [621, 213] width 413 height 22
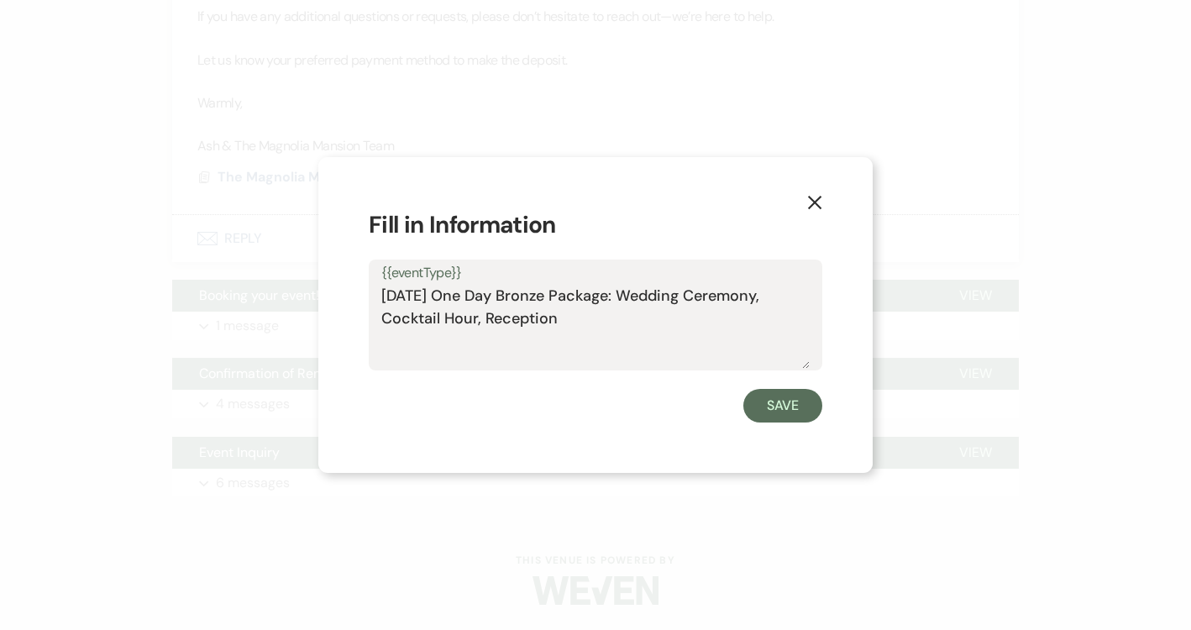
drag, startPoint x: 560, startPoint y: 316, endPoint x: 340, endPoint y: 258, distance: 227.6
click at [340, 258] on div "X Fill in Information {{eventType}} [DATE] One Day Bronze Package: Wedding Cere…" at bounding box center [595, 315] width 554 height 317
click at [809, 202] on icon "X" at bounding box center [814, 202] width 15 height 15
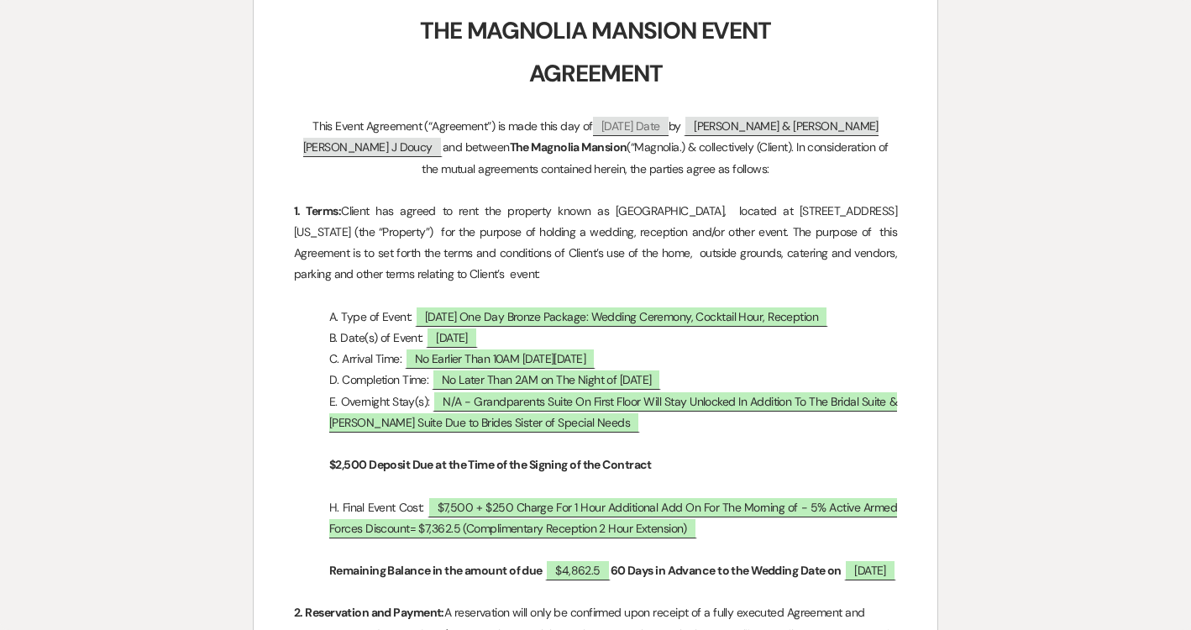
scroll to position [244, 0]
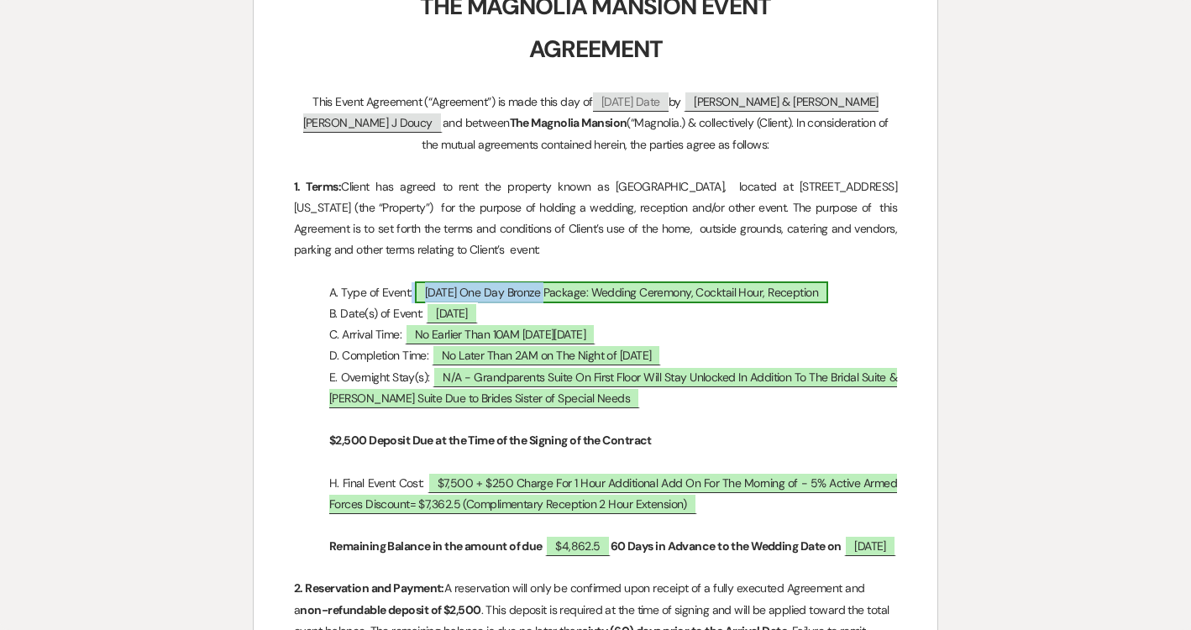
click at [490, 297] on span "[DATE] One Day Bronze Package: Wedding Ceremony, Cocktail Hour, Reception" at bounding box center [621, 292] width 413 height 22
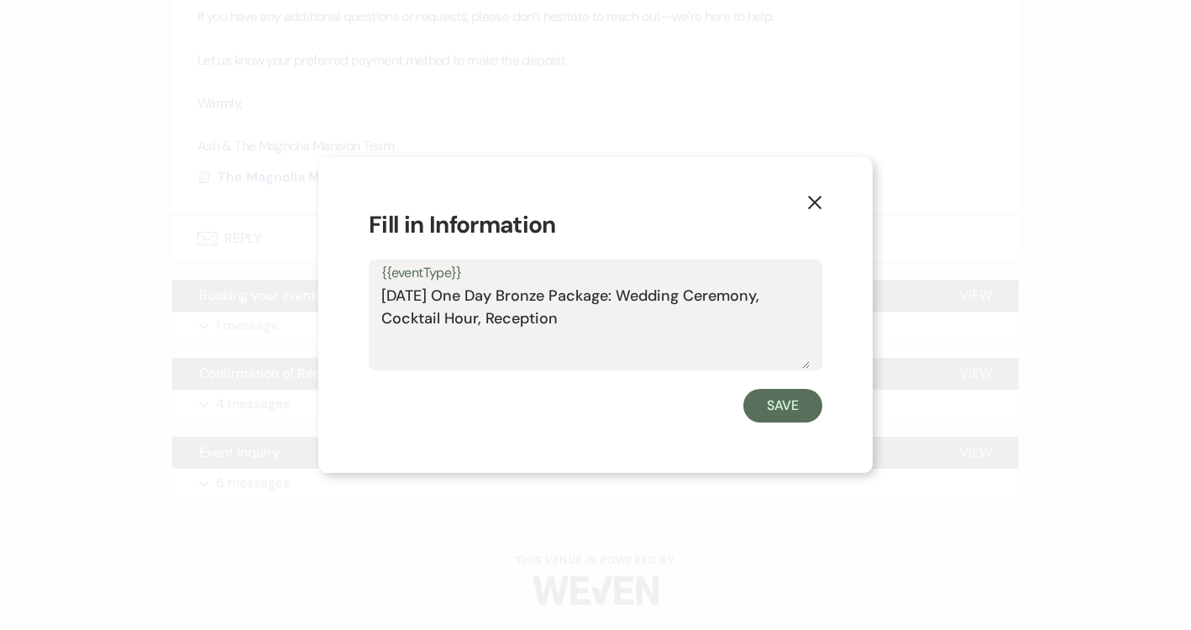
click at [820, 203] on icon "X" at bounding box center [814, 202] width 15 height 15
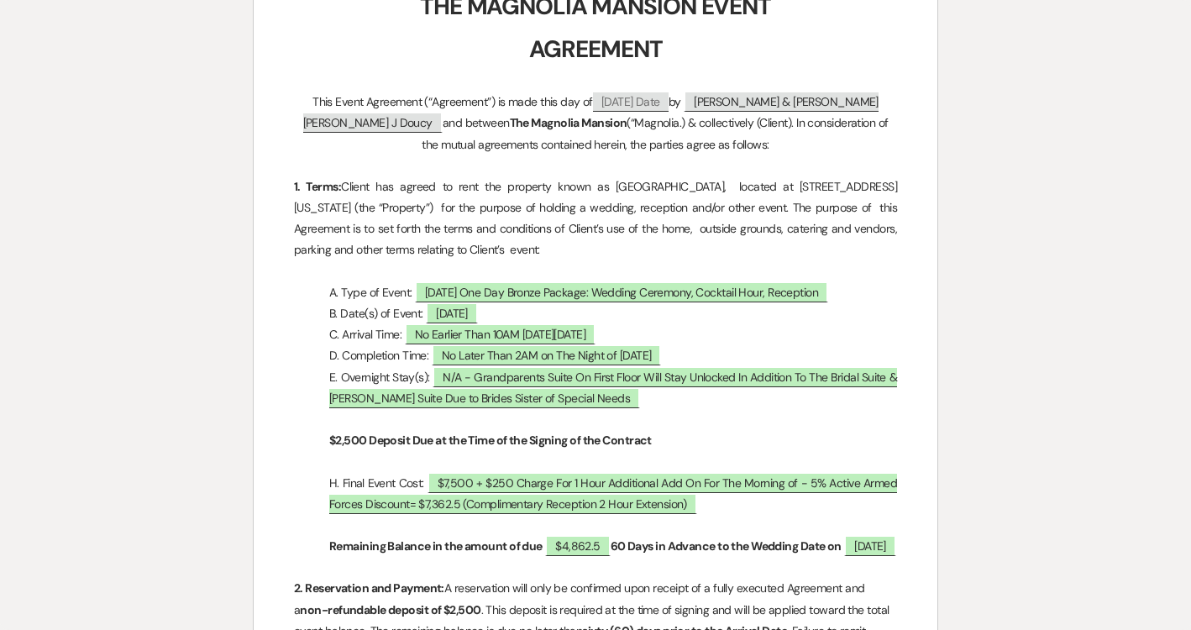
click at [740, 200] on p "1. Terms: Client has agreed to rent the property known as [GEOGRAPHIC_DATA], lo…" at bounding box center [595, 218] width 603 height 85
click at [743, 211] on p "1. Terms: Client has agreed to rent the property known as [GEOGRAPHIC_DATA], lo…" at bounding box center [595, 218] width 603 height 85
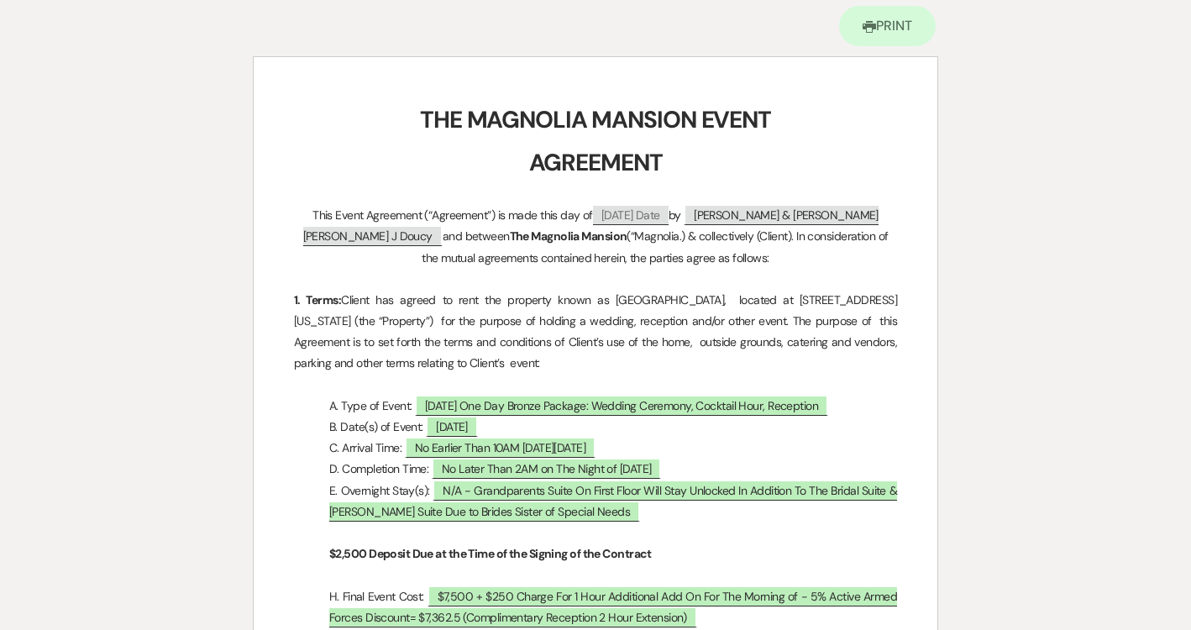
scroll to position [0, 0]
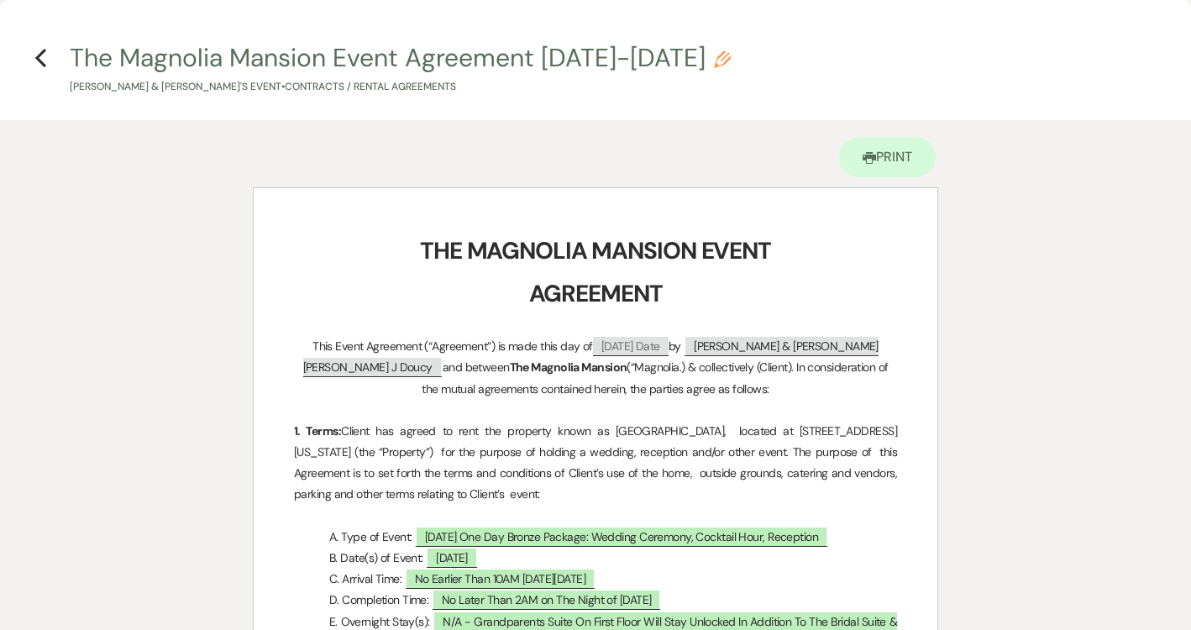
click at [47, 59] on h4 "Previous The Magnolia Mansion Event Agreement [DATE]-[DATE] Pencil [PERSON_NAME…" at bounding box center [595, 67] width 1191 height 55
click at [41, 56] on icon "Previous" at bounding box center [40, 58] width 13 height 20
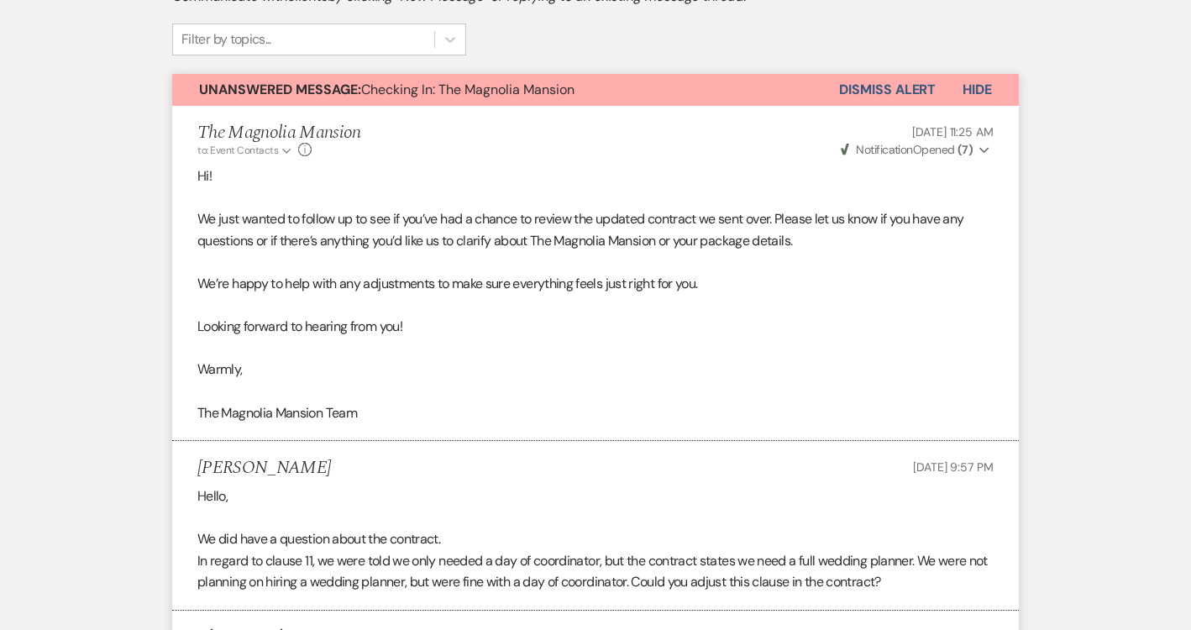
scroll to position [263, 0]
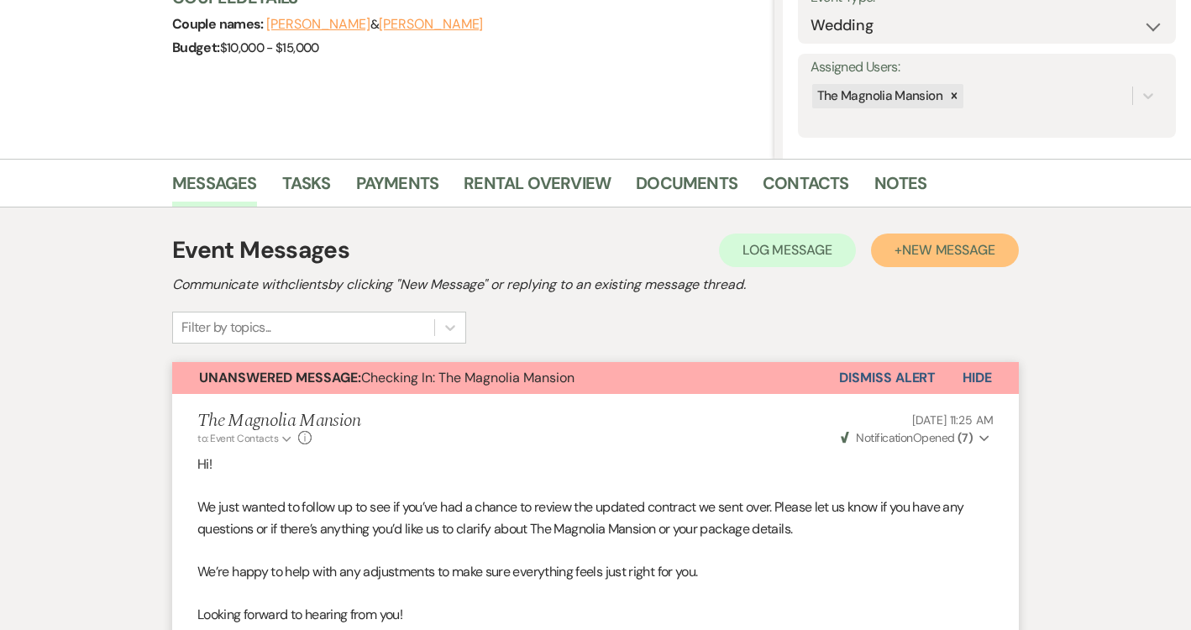
click at [949, 235] on button "+ New Message" at bounding box center [945, 251] width 148 height 34
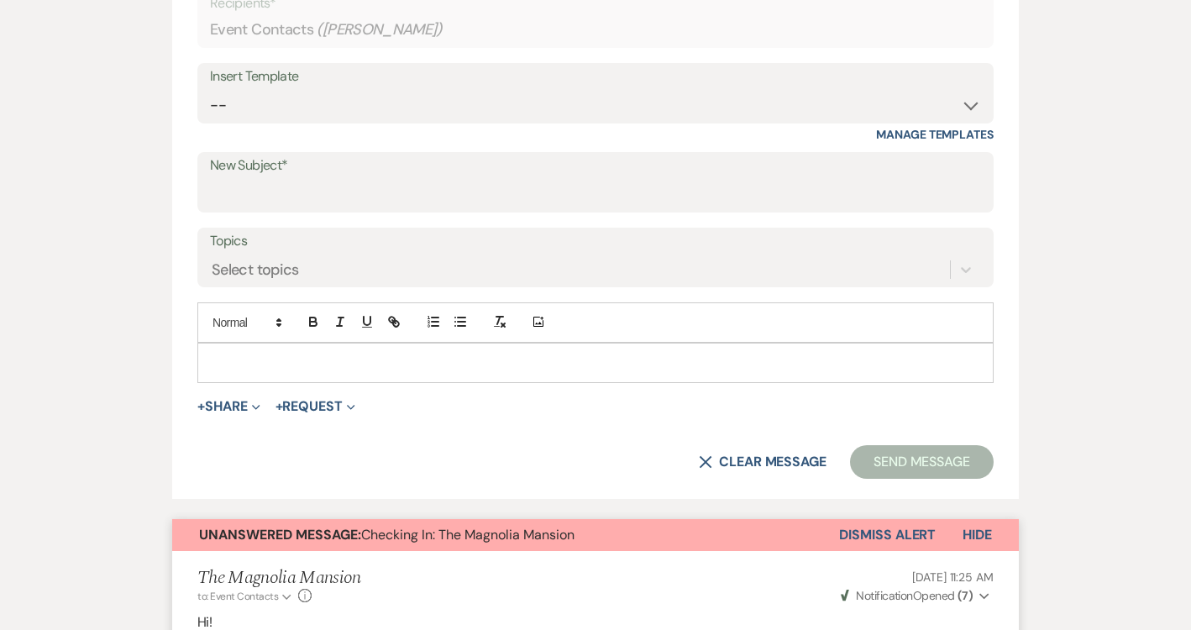
scroll to position [1073, 0]
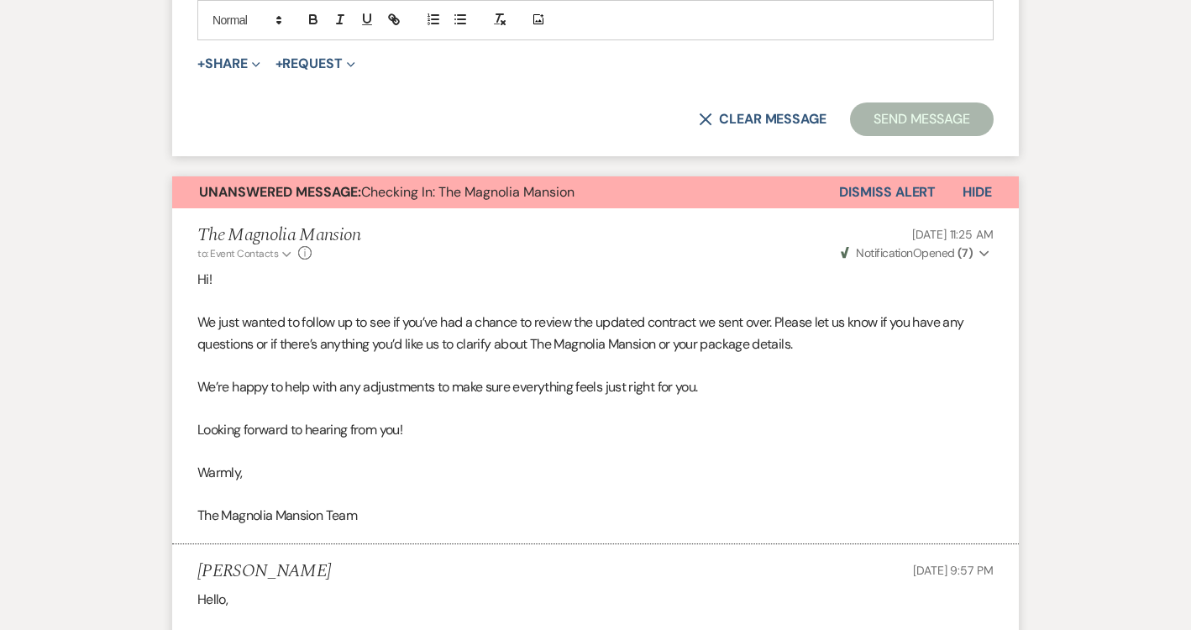
click at [226, 54] on span "+ Share Expand Doc Upload Documents Add Photo Images Pref Vendors Preferred ven…" at bounding box center [228, 64] width 63 height 20
click at [228, 57] on button "+ Share Expand" at bounding box center [228, 63] width 63 height 13
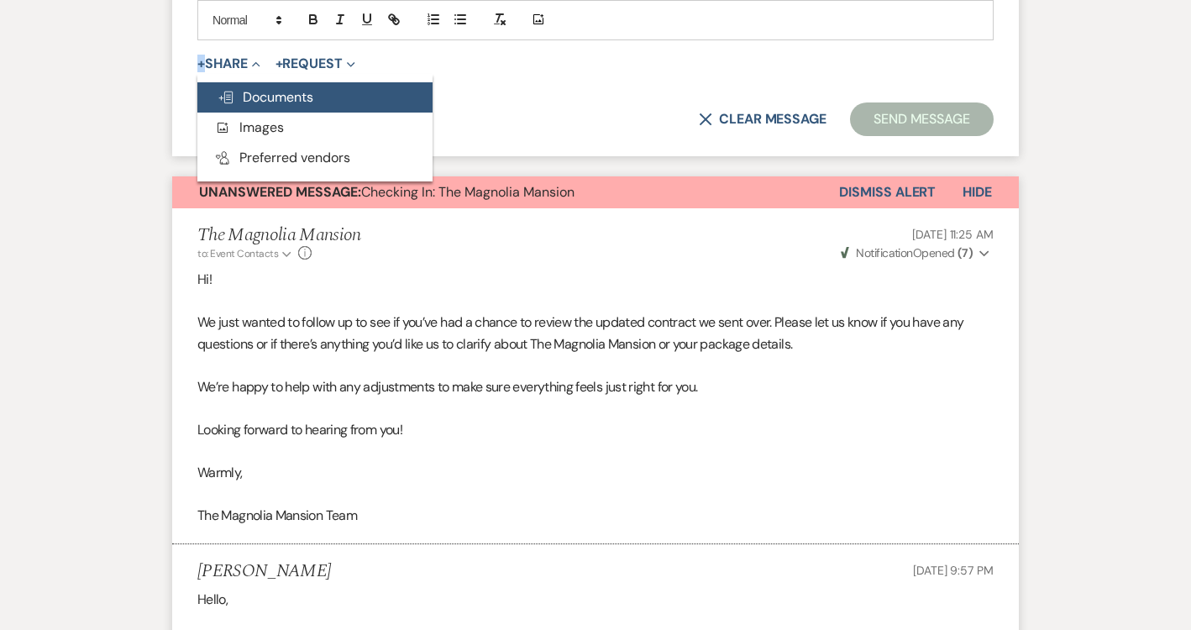
click at [261, 92] on span "Doc Upload Documents" at bounding box center [266, 97] width 96 height 18
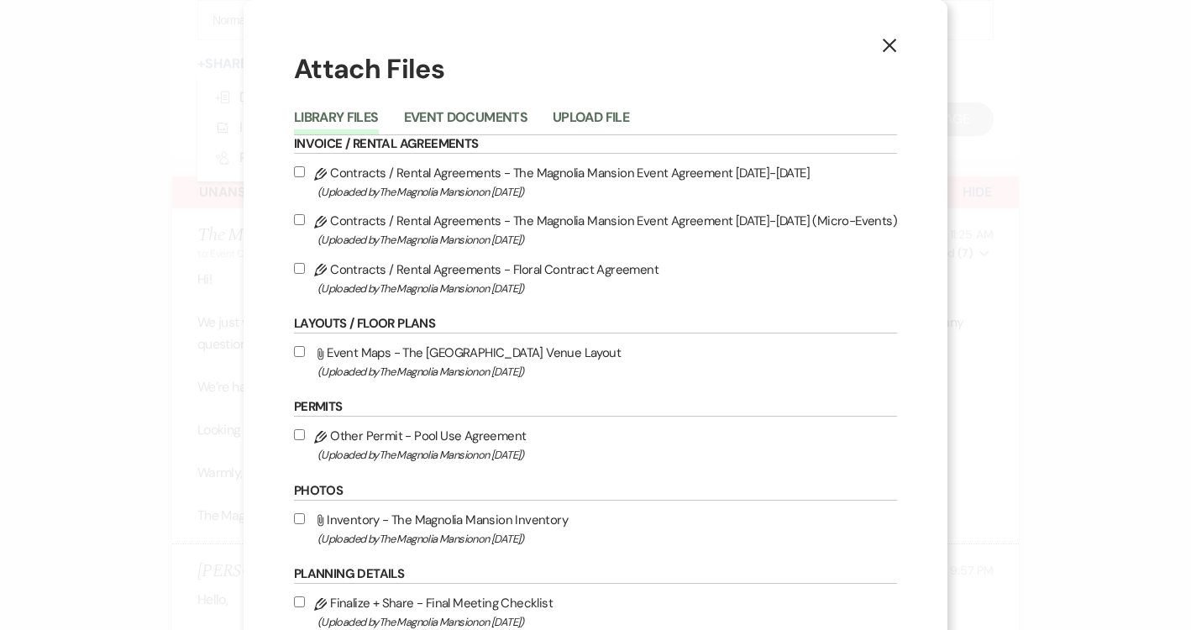
click at [443, 173] on label "Pencil Contracts / Rental Agreements - The Magnolia Mansion Event Agreement [DA…" at bounding box center [595, 181] width 603 height 39
click at [305, 173] on input "Pencil Contracts / Rental Agreements - The Magnolia Mansion Event Agreement [DA…" at bounding box center [299, 171] width 11 height 11
checkbox input "true"
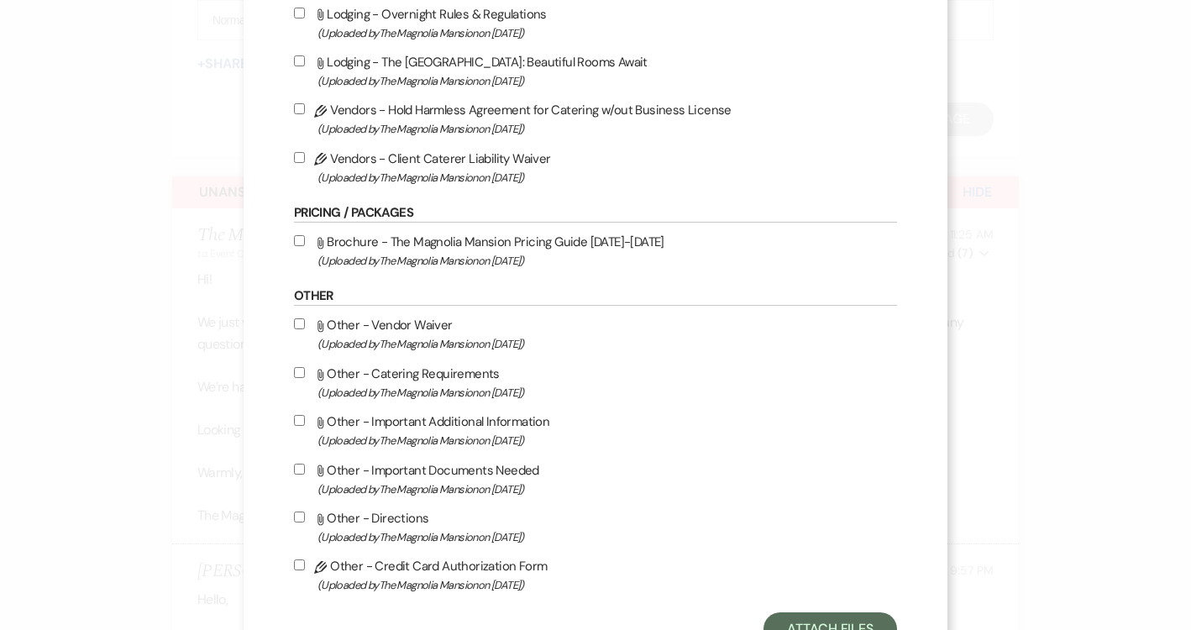
scroll to position [711, 0]
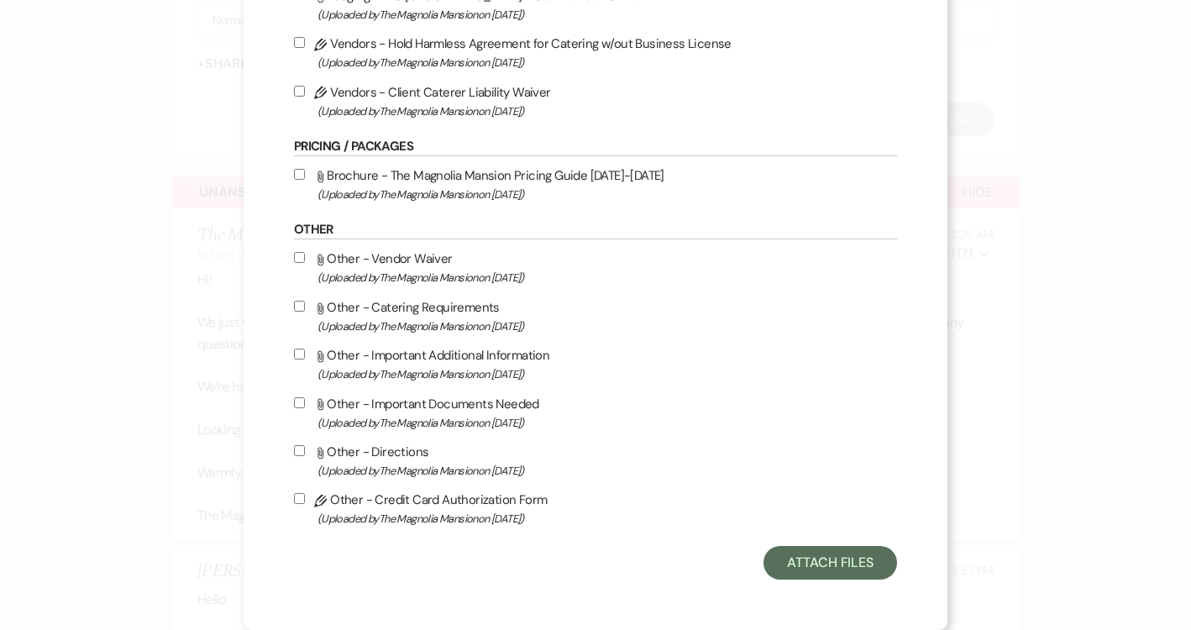
click at [481, 512] on span "(Uploaded by The Magnolia Mansion on [DATE] )" at bounding box center [608, 518] width 580 height 19
click at [305, 504] on input "Pencil Other - Credit Card Authorization Form (Uploaded by The Magnolia Mansion…" at bounding box center [299, 498] width 11 height 11
checkbox input "true"
click at [768, 567] on button "Attach Files" at bounding box center [831, 563] width 134 height 34
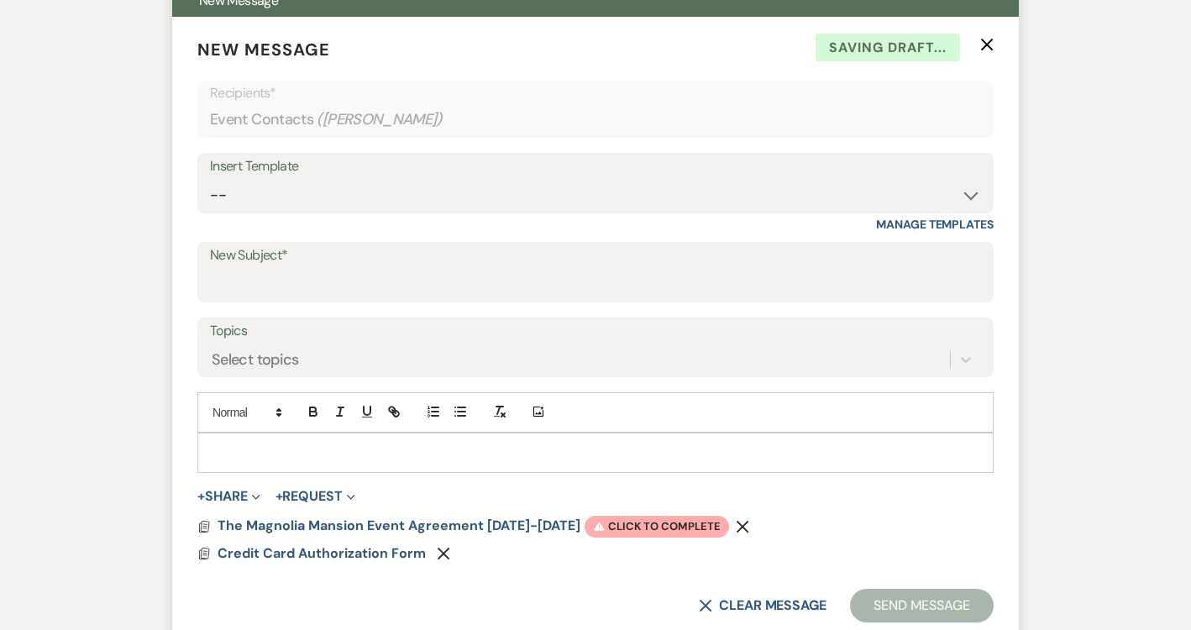
scroll to position [732, 0]
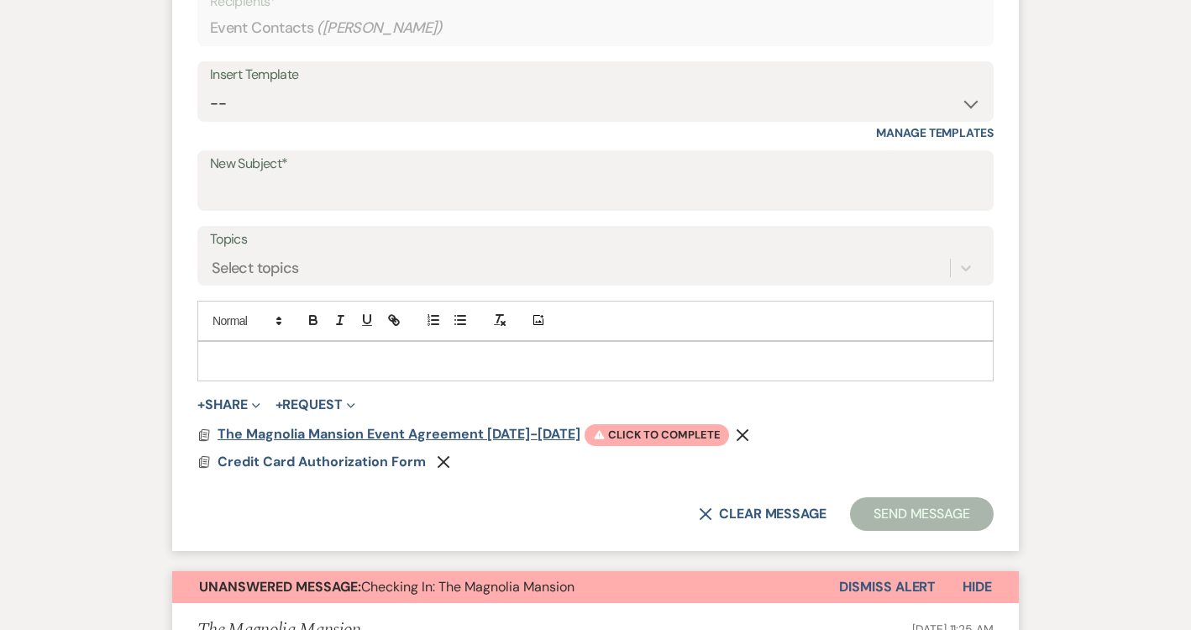
click at [406, 431] on span "The Magnolia Mansion Event Agreement [DATE]-[DATE]" at bounding box center [399, 434] width 363 height 18
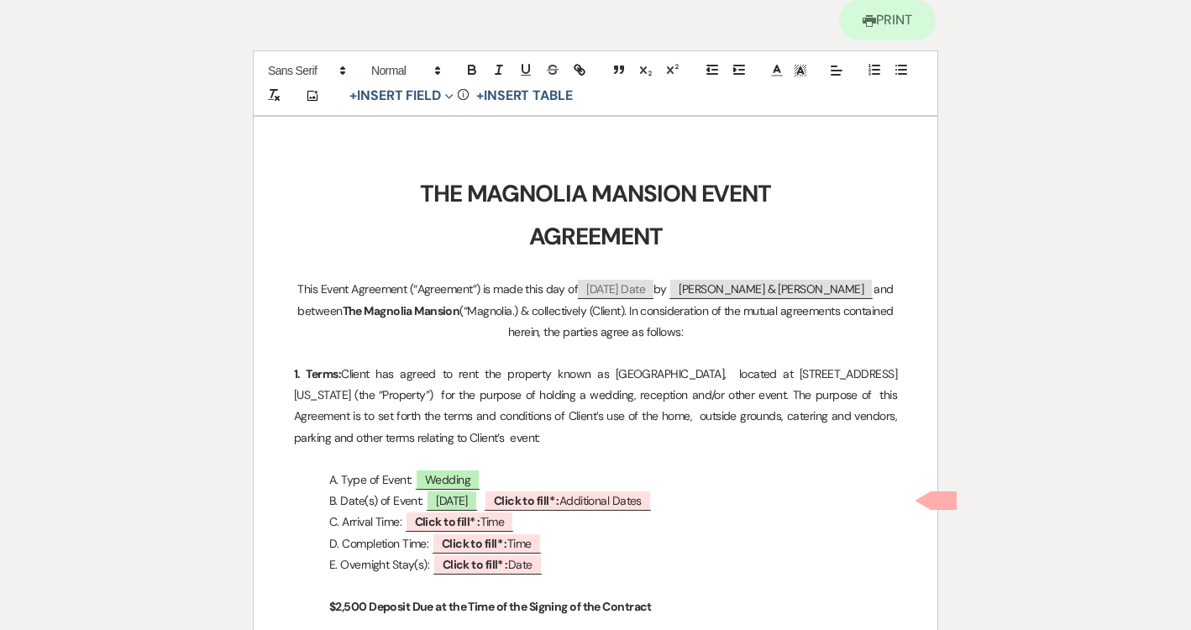
scroll to position [258, 0]
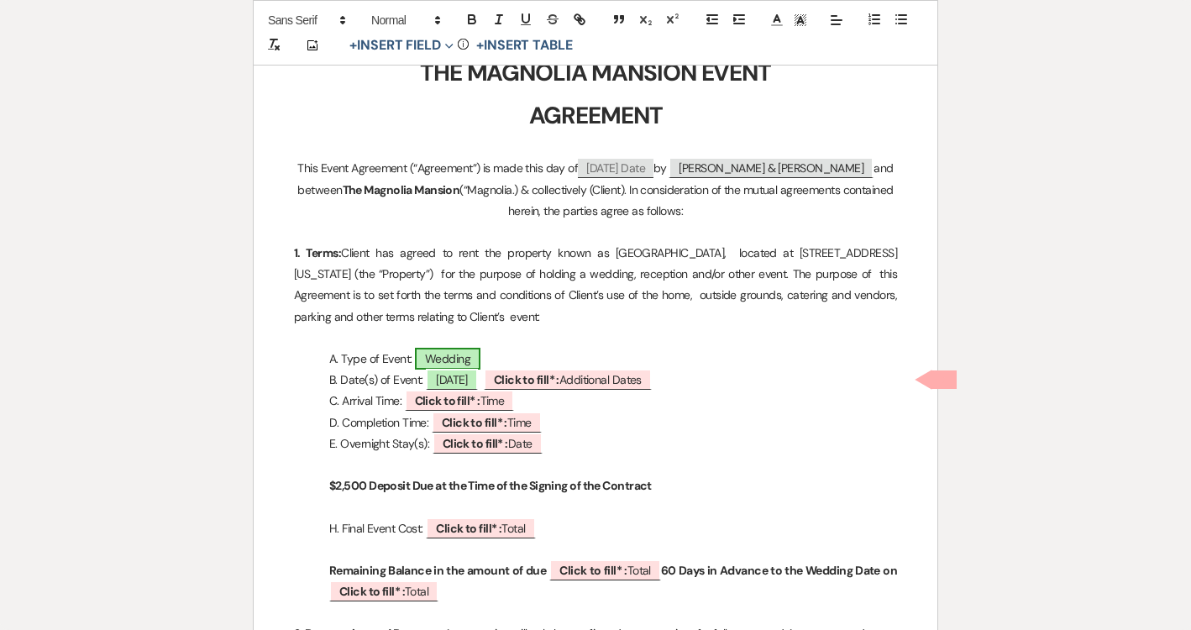
click at [467, 355] on span "Wedding" at bounding box center [448, 359] width 66 height 22
select select "smartCustomField"
select select "owner"
select select "{{eventType}}"
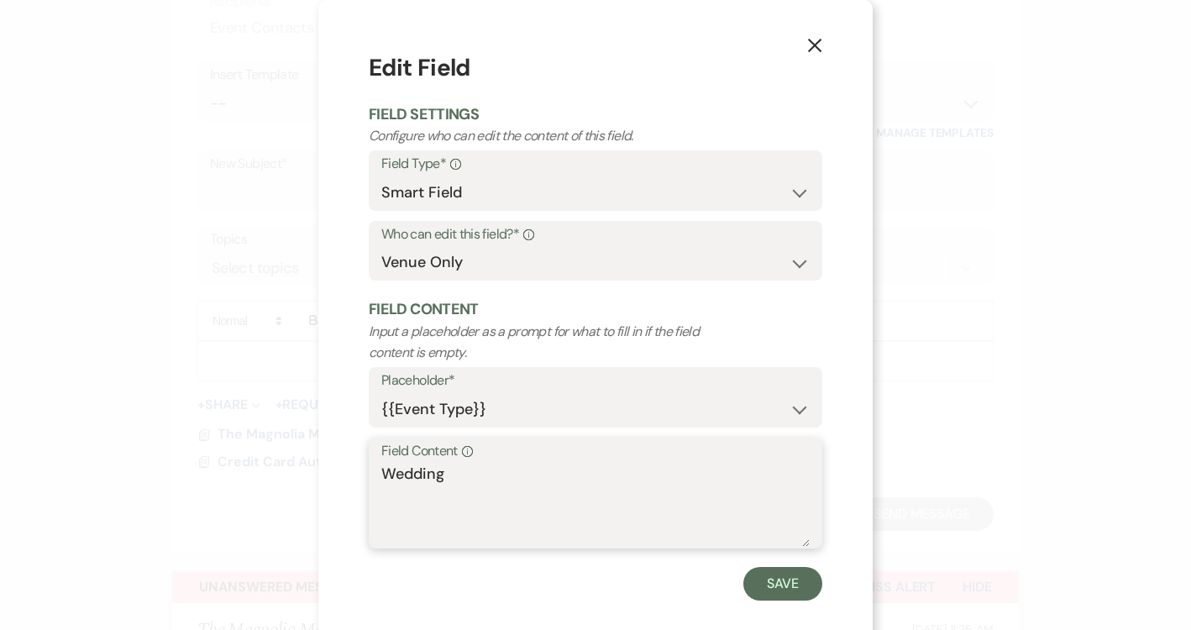
click at [434, 474] on textarea "Wedding" at bounding box center [595, 505] width 428 height 84
paste textarea "[DATE] One Day Bronze Package: Wedding Ceremony, Cocktail Hour, Reception"
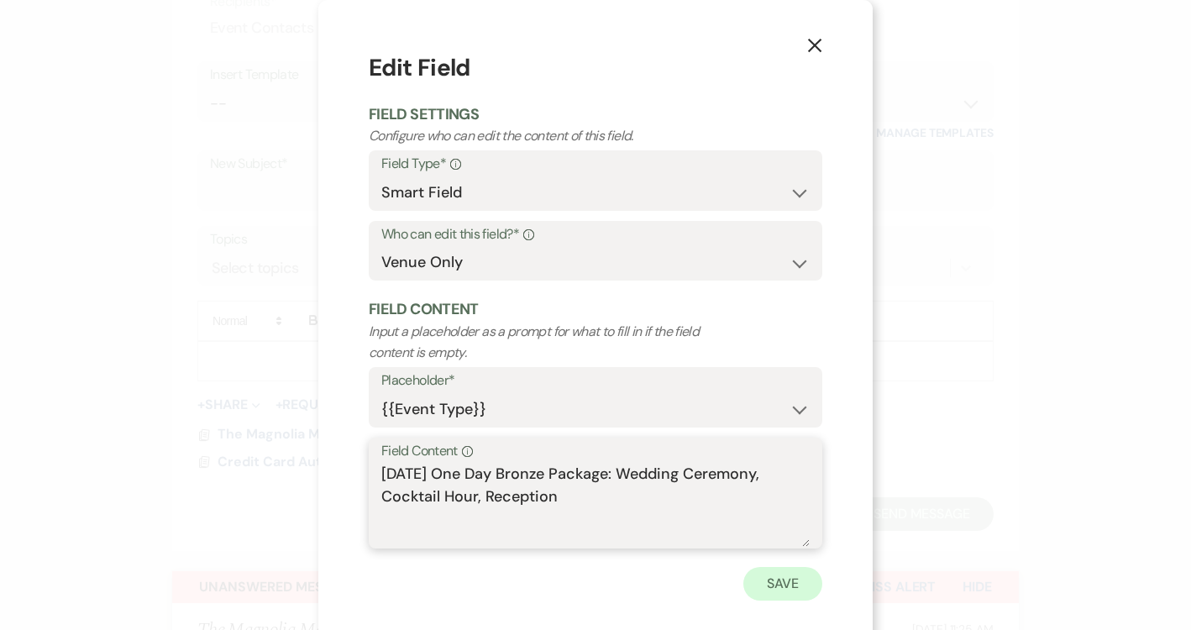
type textarea "[DATE] One Day Bronze Package: Wedding Ceremony, Cocktail Hour, Reception"
click at [762, 596] on button "Save" at bounding box center [782, 584] width 79 height 34
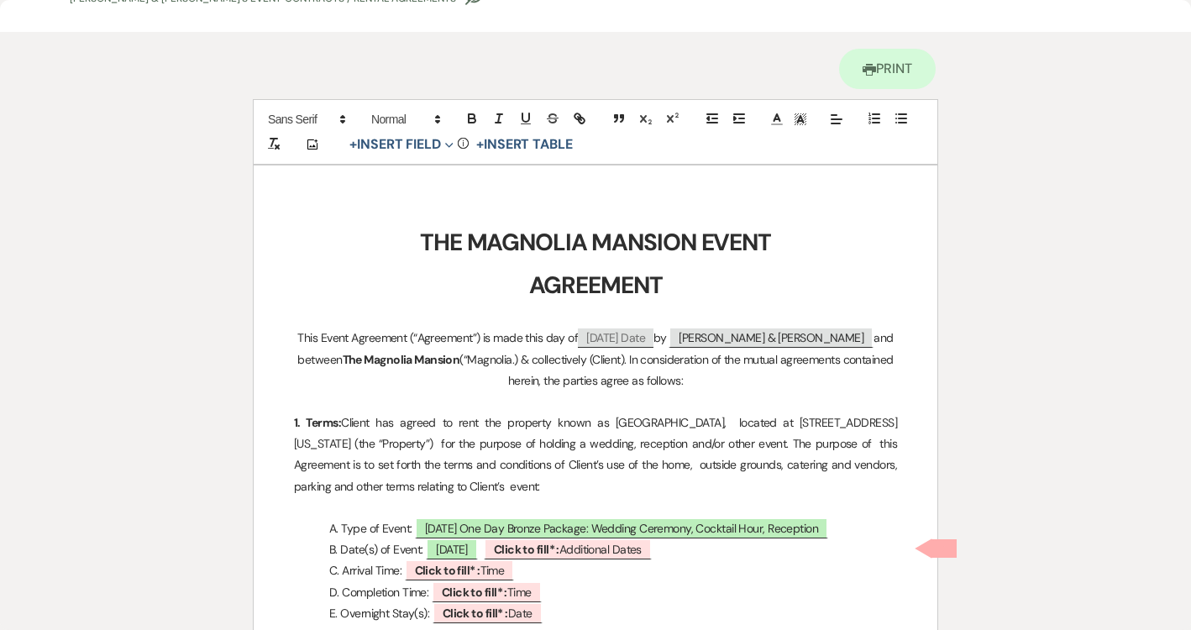
scroll to position [9, 0]
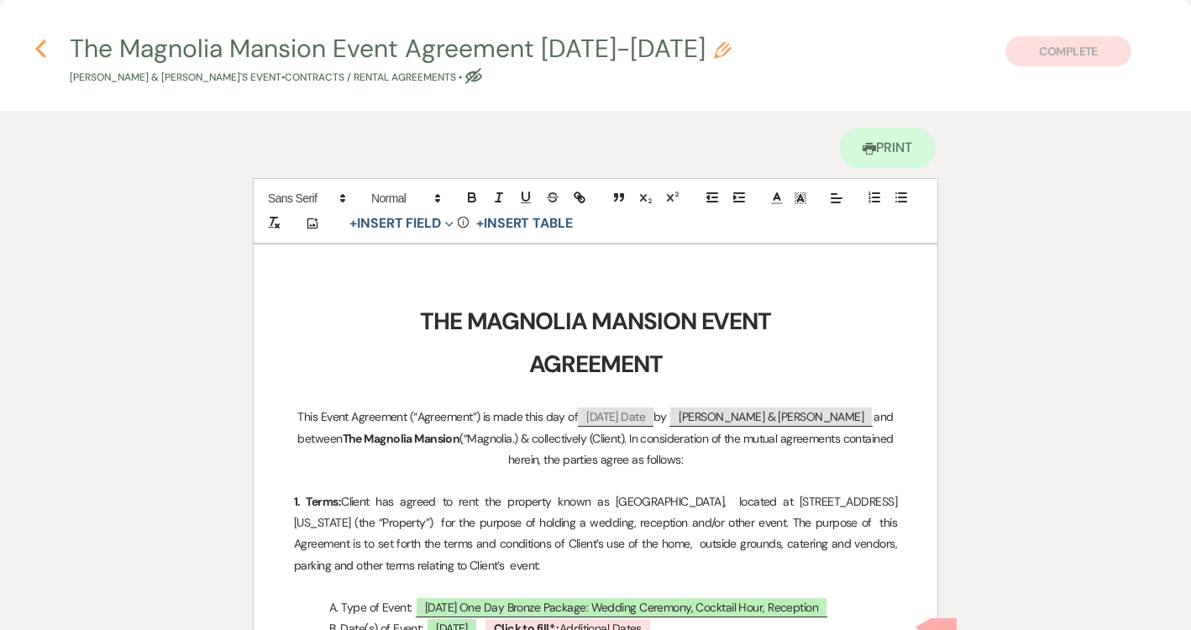
click at [46, 37] on button "Previous" at bounding box center [40, 48] width 13 height 22
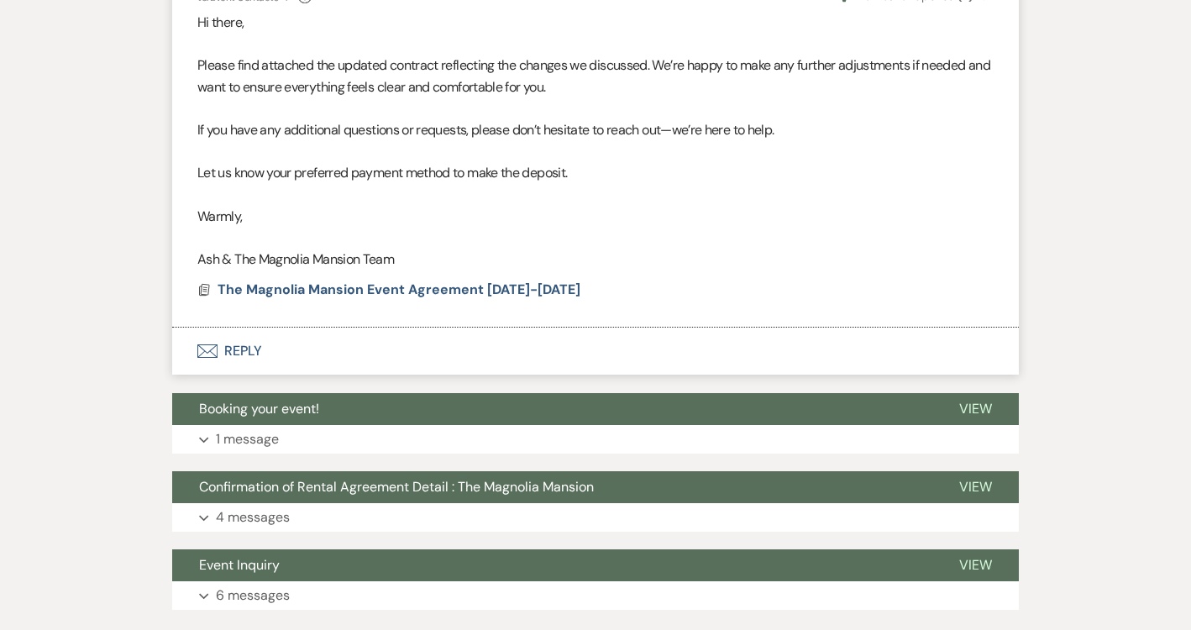
scroll to position [2477, 0]
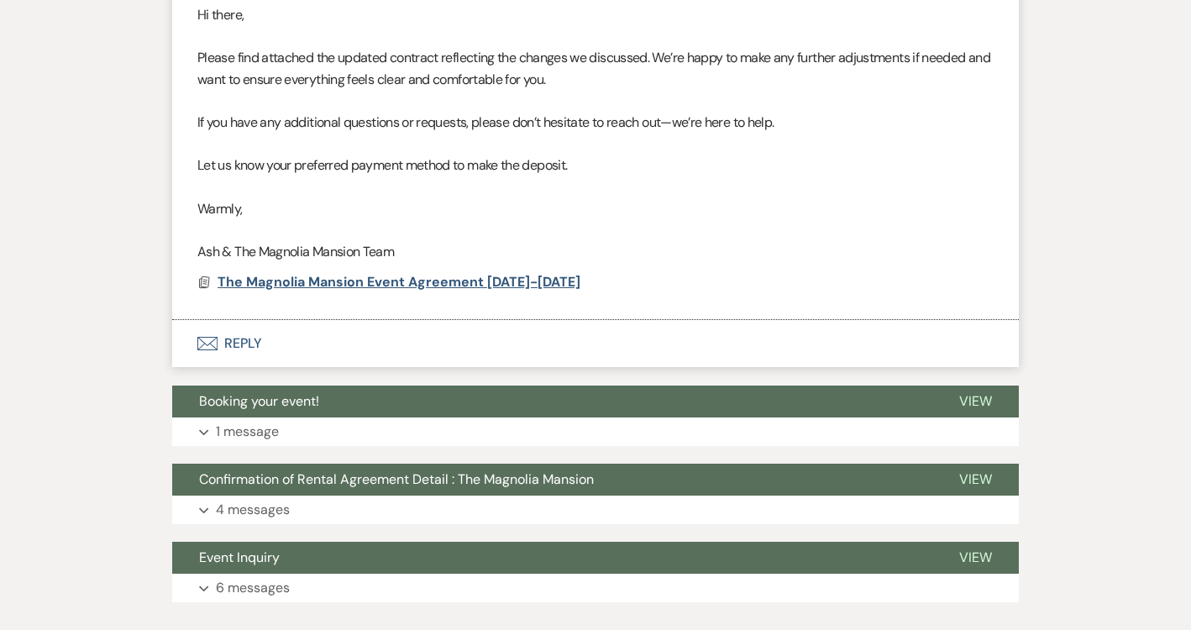
click at [380, 286] on span "The Magnolia Mansion Event Agreement [DATE]-[DATE]" at bounding box center [399, 282] width 363 height 18
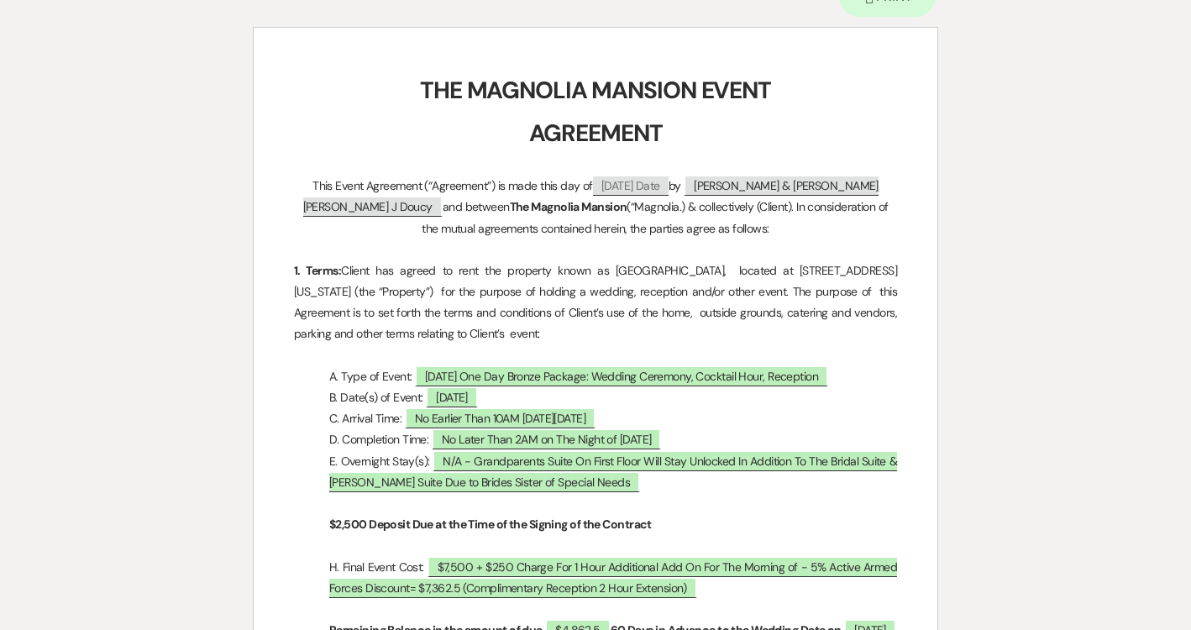
scroll to position [181, 0]
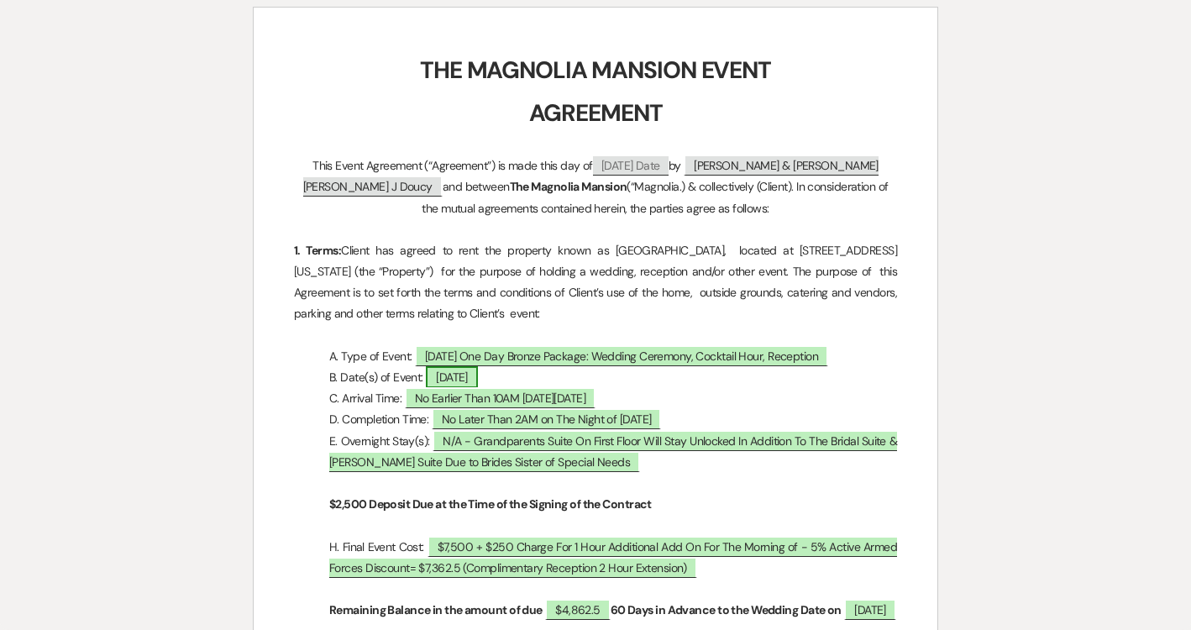
click at [475, 380] on span "[DATE]" at bounding box center [452, 377] width 52 height 22
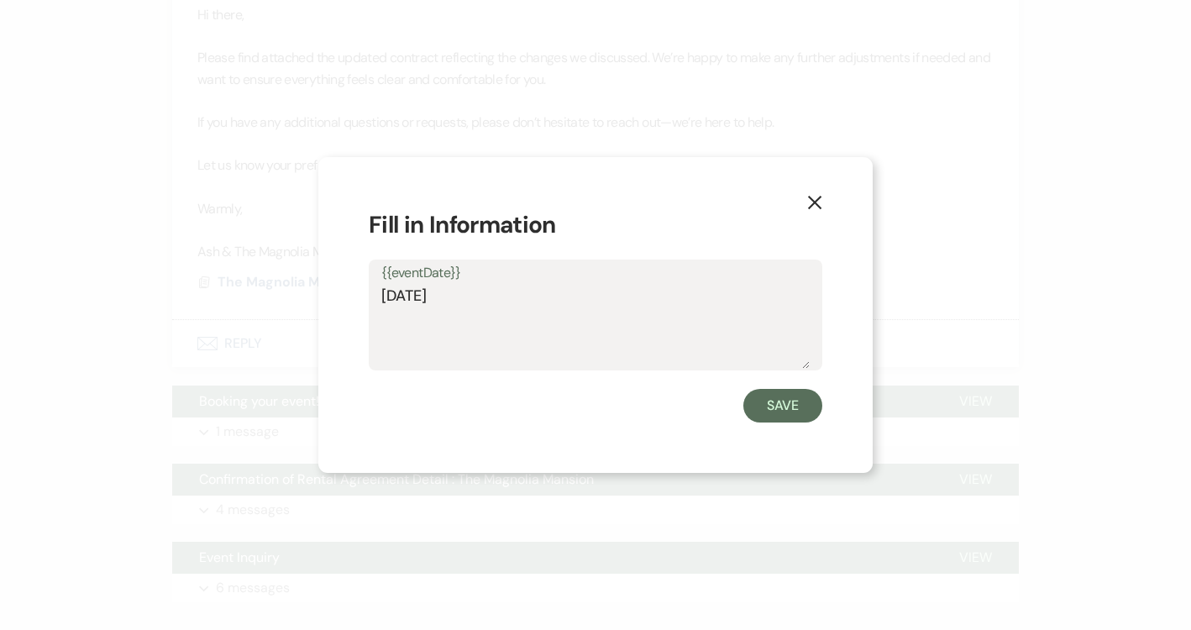
click at [526, 304] on textarea "[DATE]" at bounding box center [595, 327] width 428 height 84
click at [817, 207] on icon "X" at bounding box center [814, 202] width 15 height 15
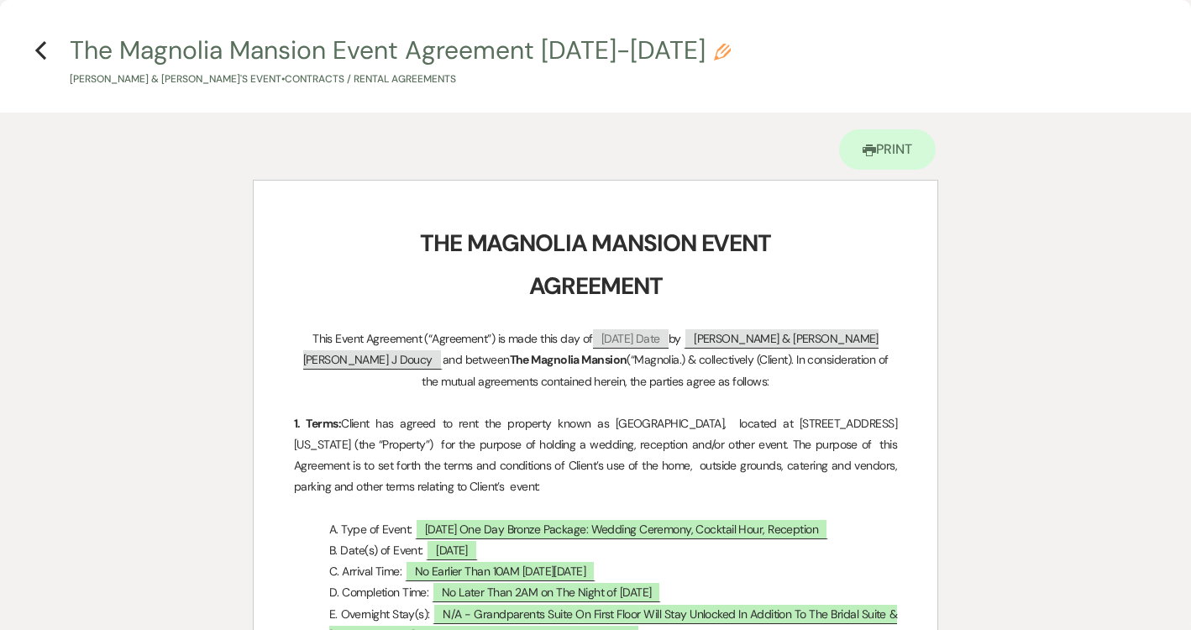
scroll to position [0, 0]
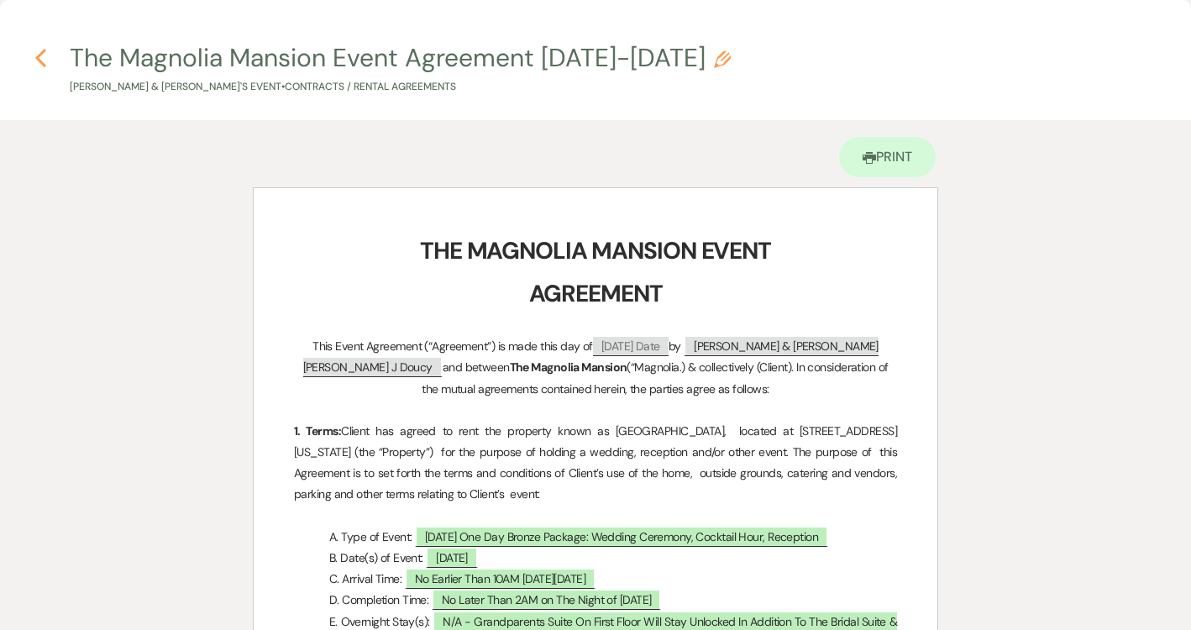
click at [38, 62] on icon "Previous" at bounding box center [40, 58] width 13 height 20
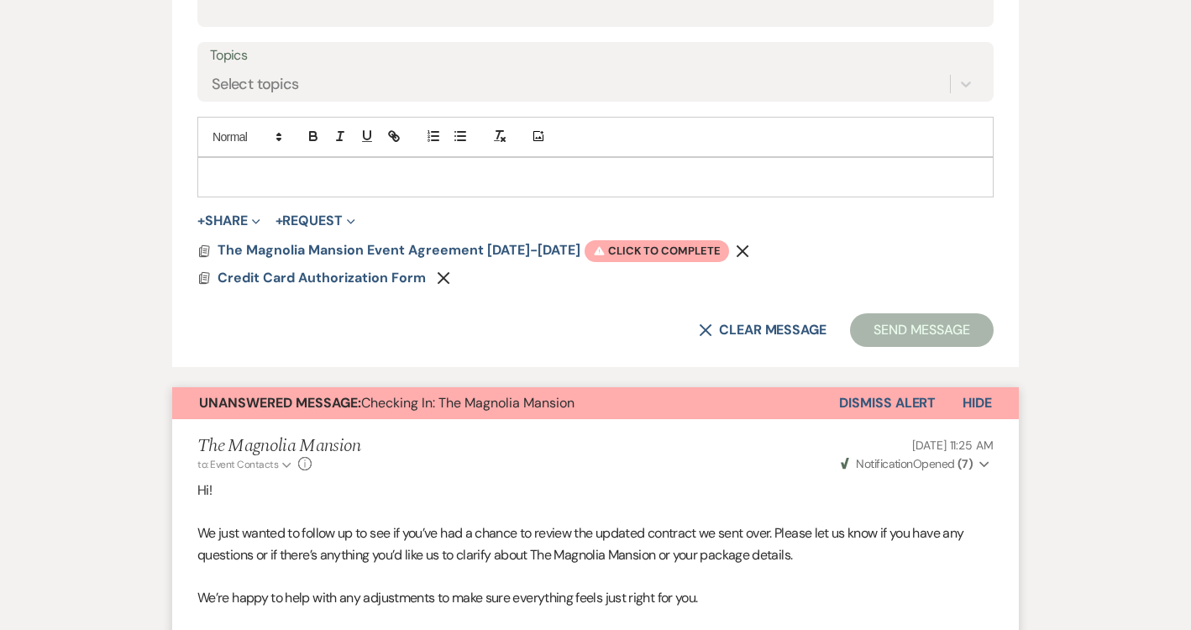
scroll to position [884, 0]
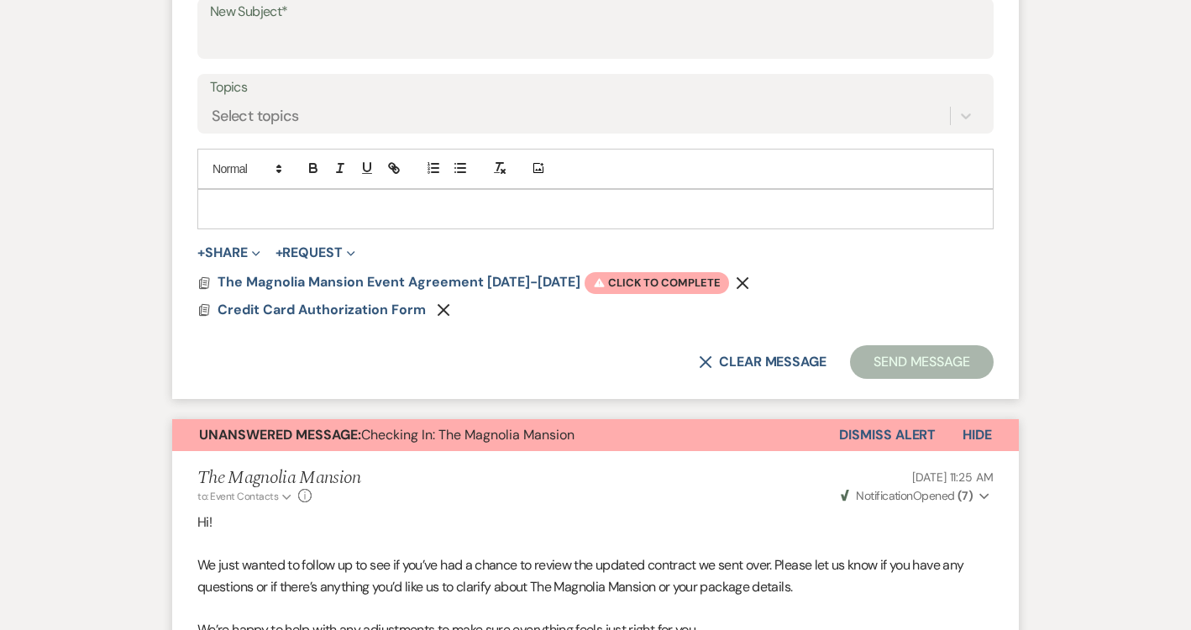
click at [474, 270] on form "New Message X Draft Recipients* Event Contacts ( [PERSON_NAME] Doucy ) Insert T…" at bounding box center [595, 86] width 847 height 627
click at [474, 277] on span "The Magnolia Mansion Event Agreement [DATE]-[DATE]" at bounding box center [399, 282] width 363 height 18
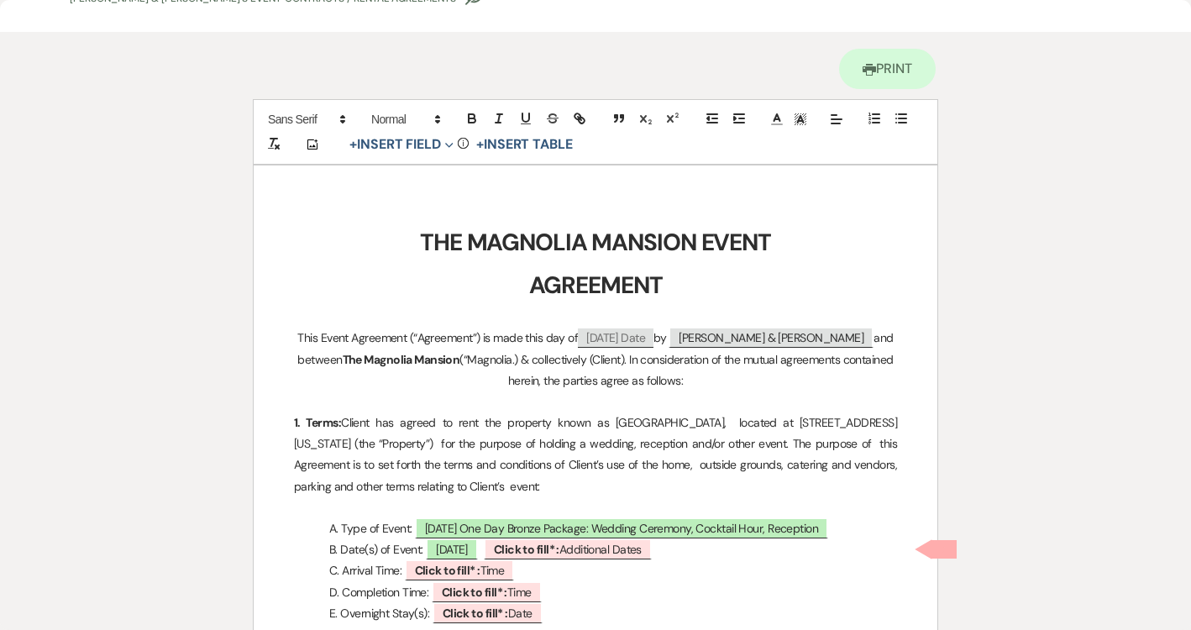
scroll to position [139, 0]
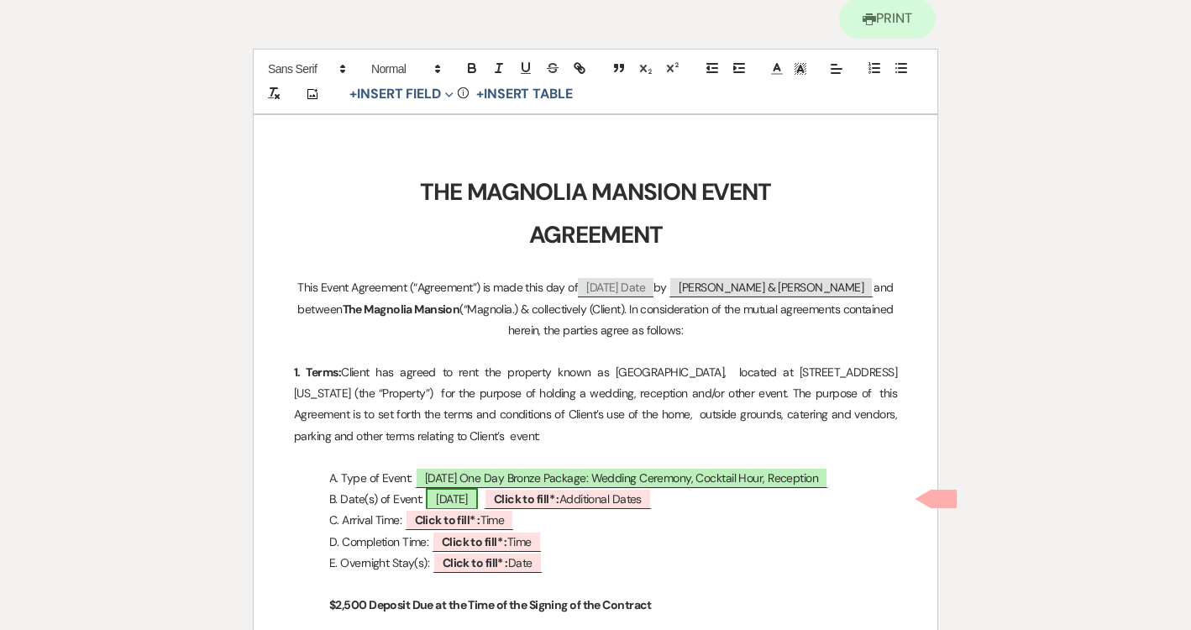
click at [478, 496] on span "[DATE]" at bounding box center [452, 499] width 52 height 22
select select "smartCustomField"
select select "owner"
select select "{{eventDate}}"
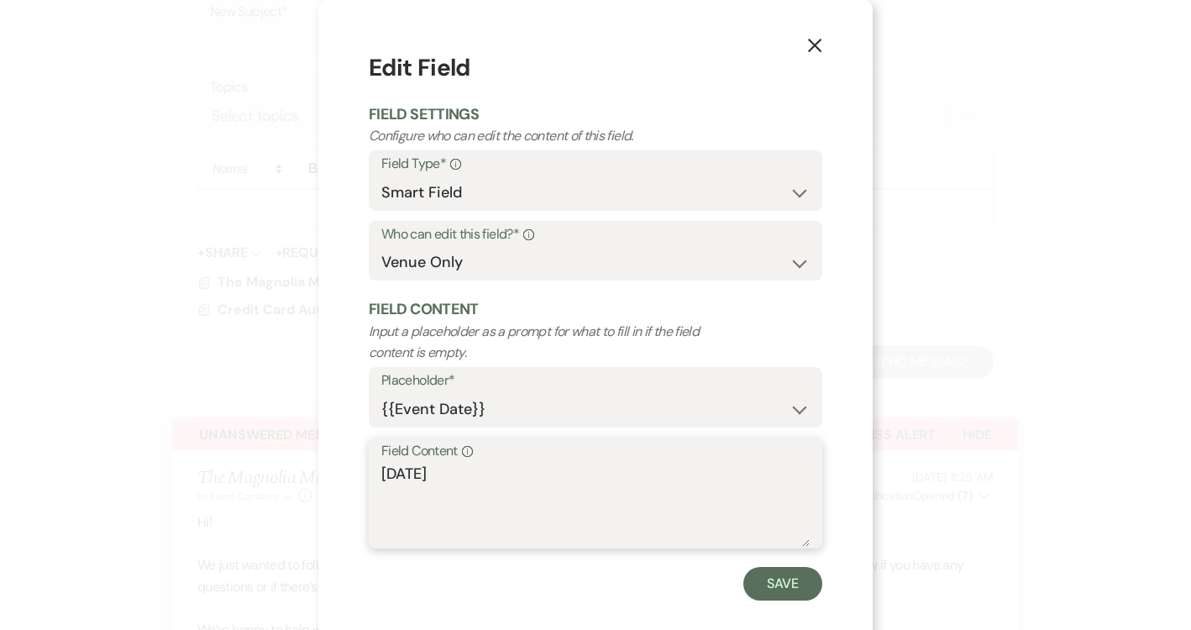
click at [442, 472] on textarea "[DATE]" at bounding box center [595, 505] width 428 height 84
paste textarea "[DATE],"
type textarea "[DATE]"
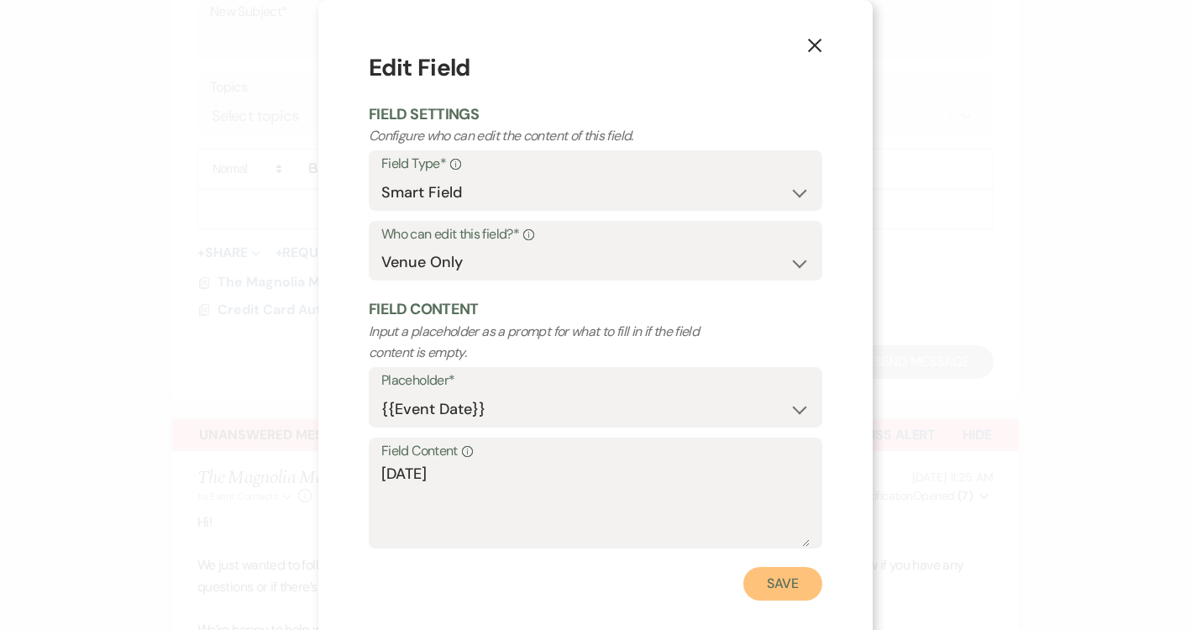
click at [764, 584] on button "Save" at bounding box center [782, 584] width 79 height 34
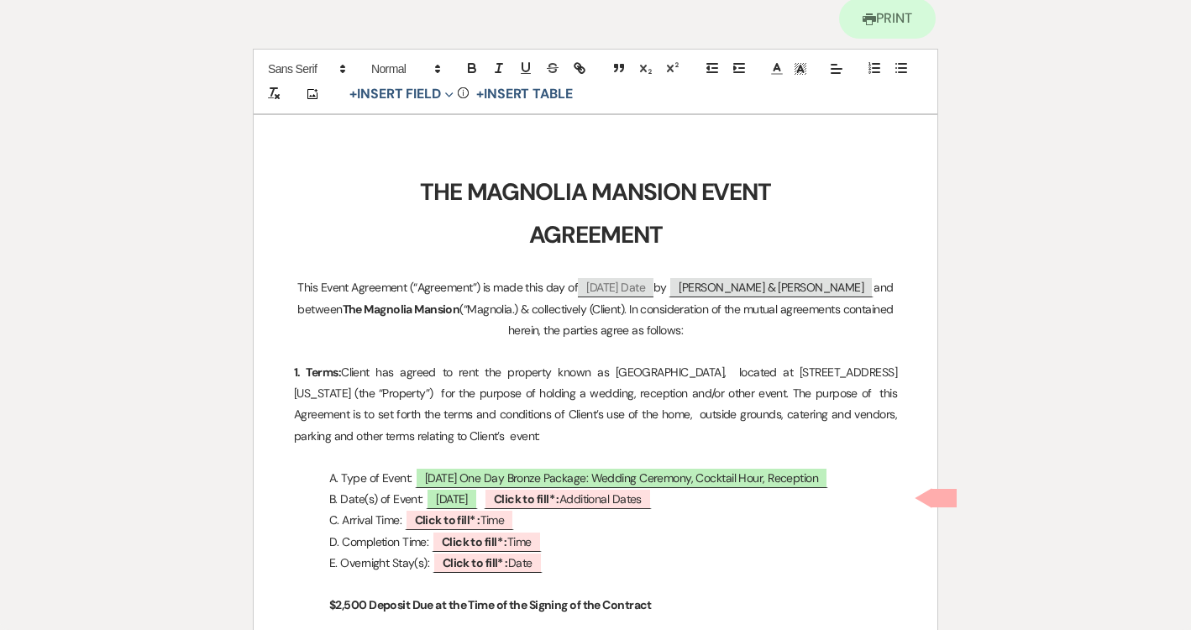
click at [756, 503] on p "B. Date(s) of Event: [DATE] ﻿ Click to fill* : Additional Dates ﻿" at bounding box center [595, 499] width 603 height 21
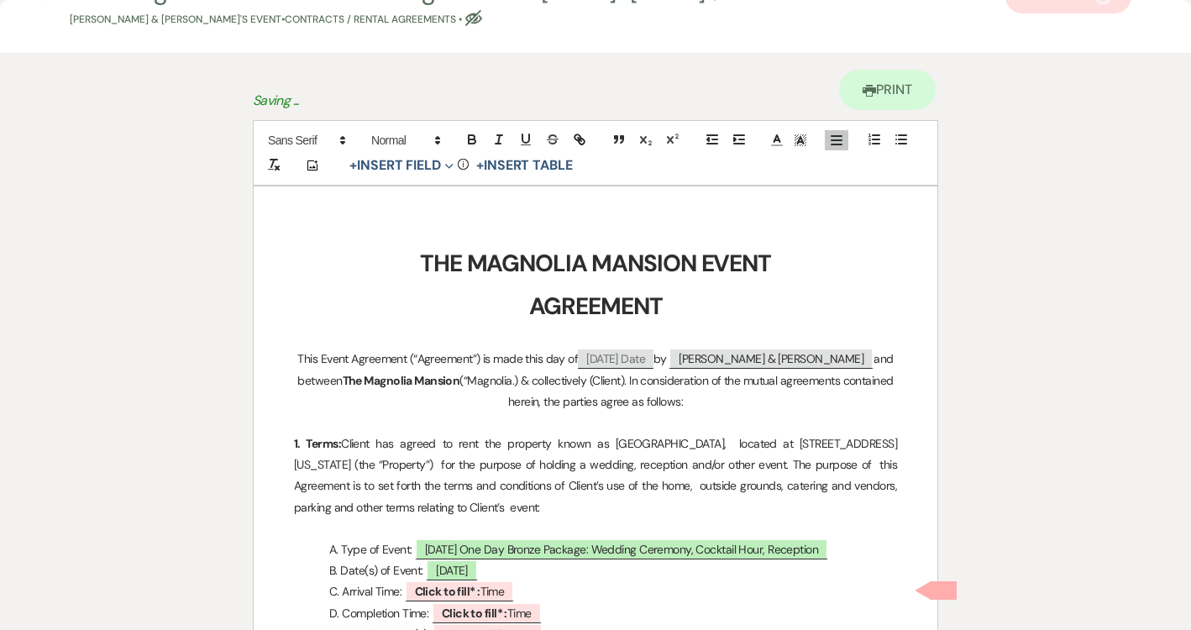
scroll to position [0, 0]
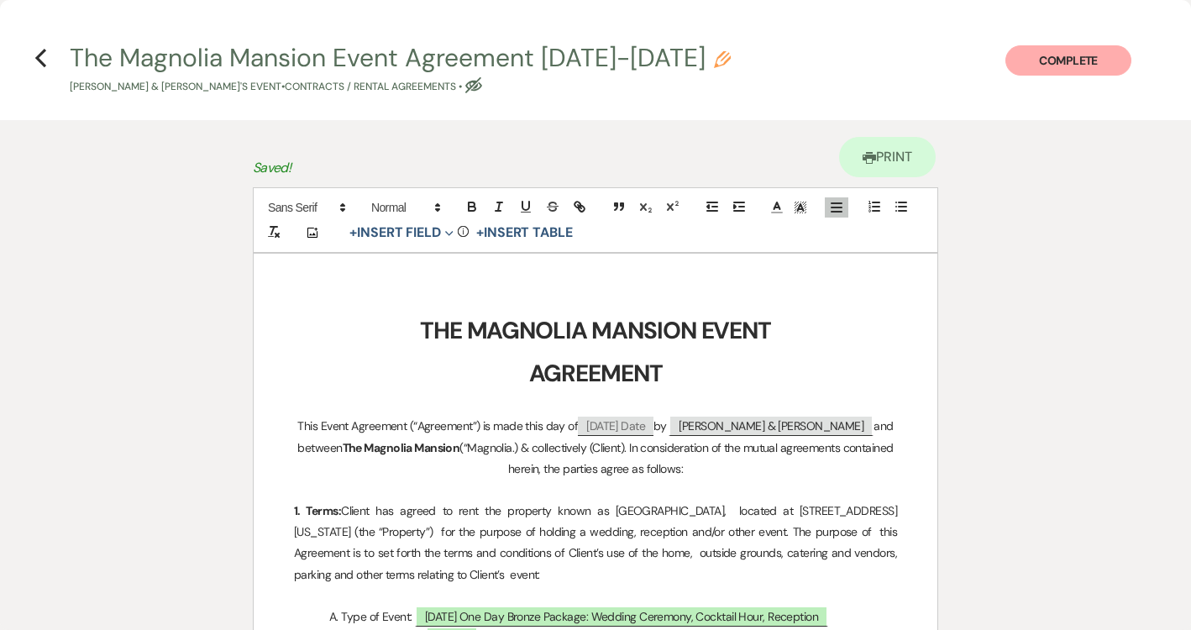
click at [38, 45] on div "Previous" at bounding box center [40, 55] width 13 height 27
click at [39, 48] on icon "Previous" at bounding box center [40, 58] width 13 height 20
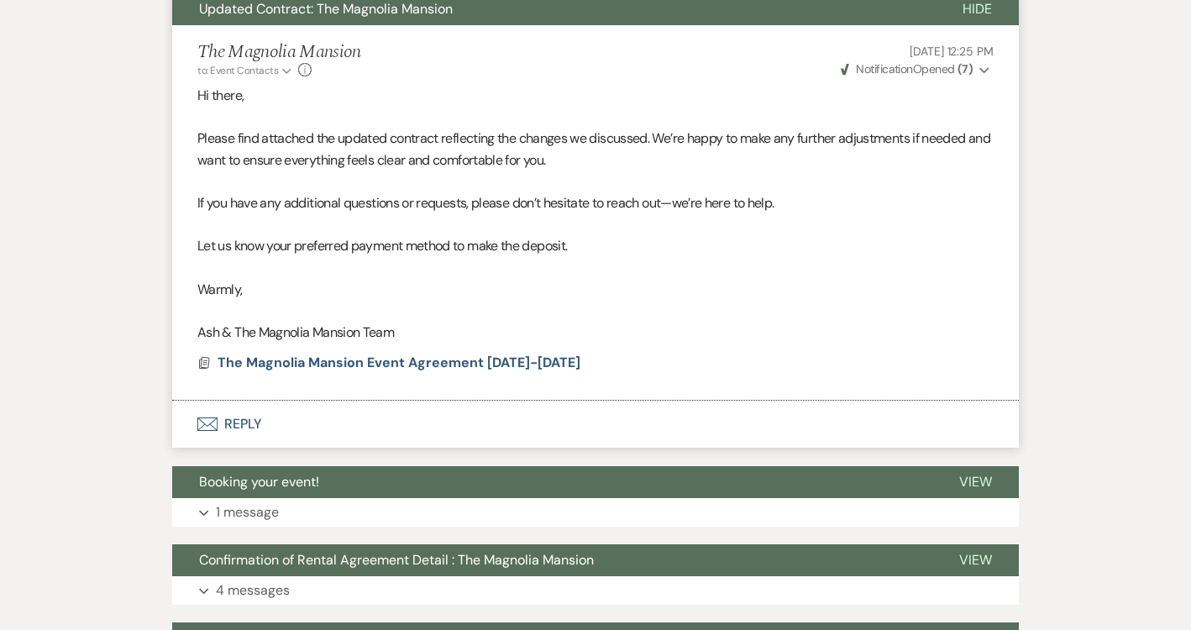
scroll to position [2410, 0]
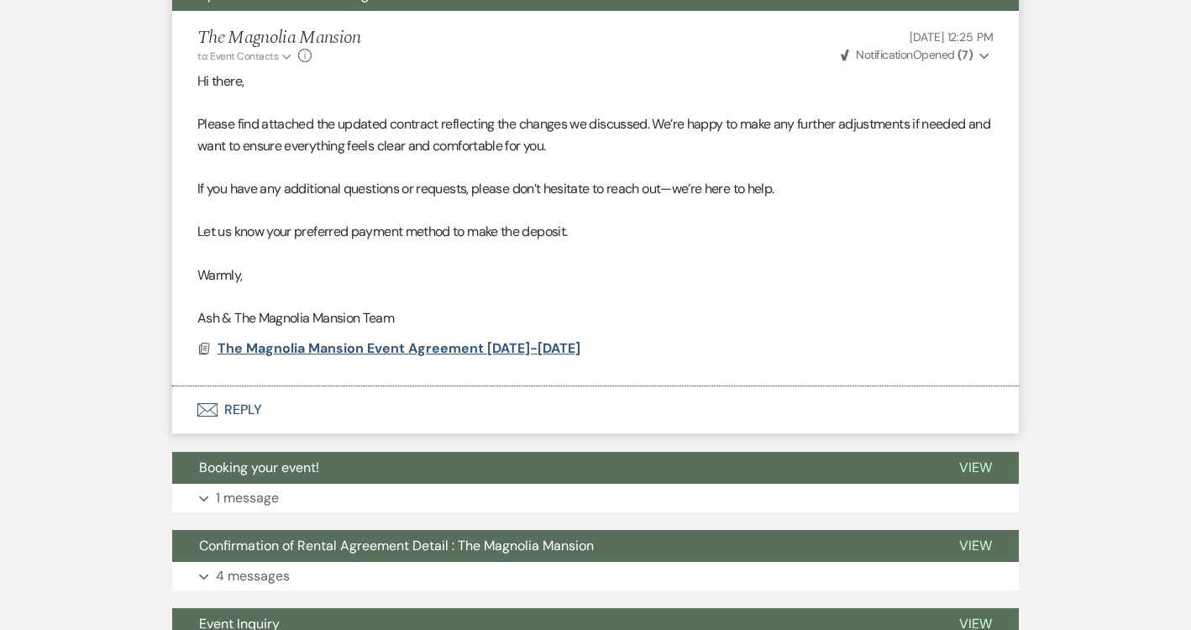
click at [292, 343] on span "The Magnolia Mansion Event Agreement [DATE]-[DATE]" at bounding box center [399, 348] width 363 height 18
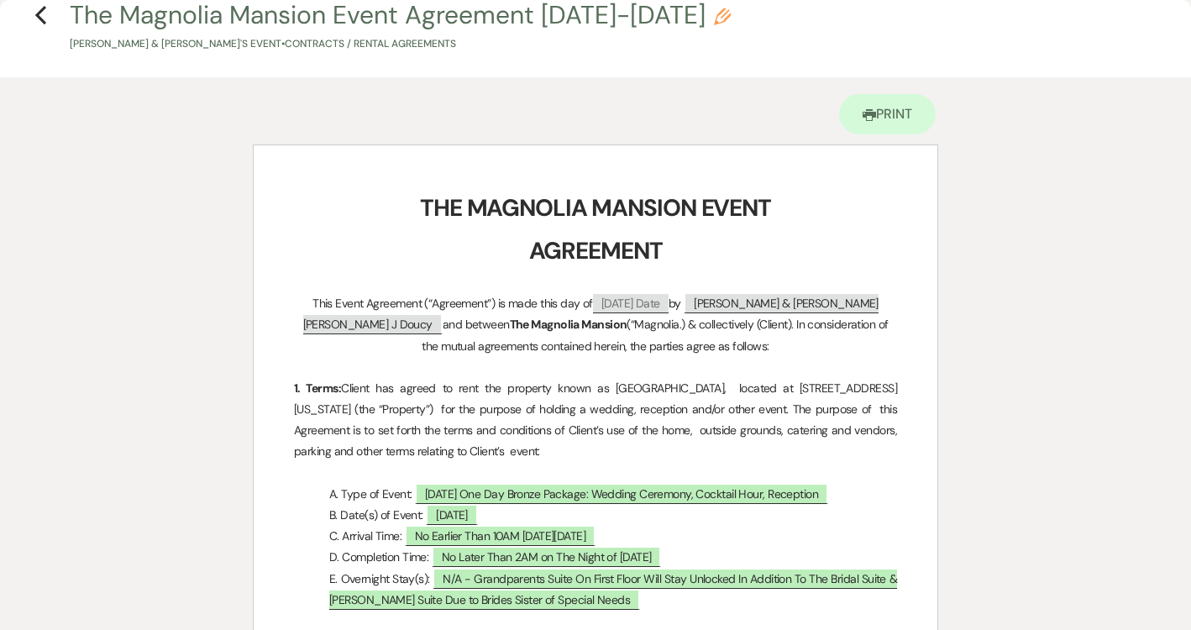
scroll to position [45, 0]
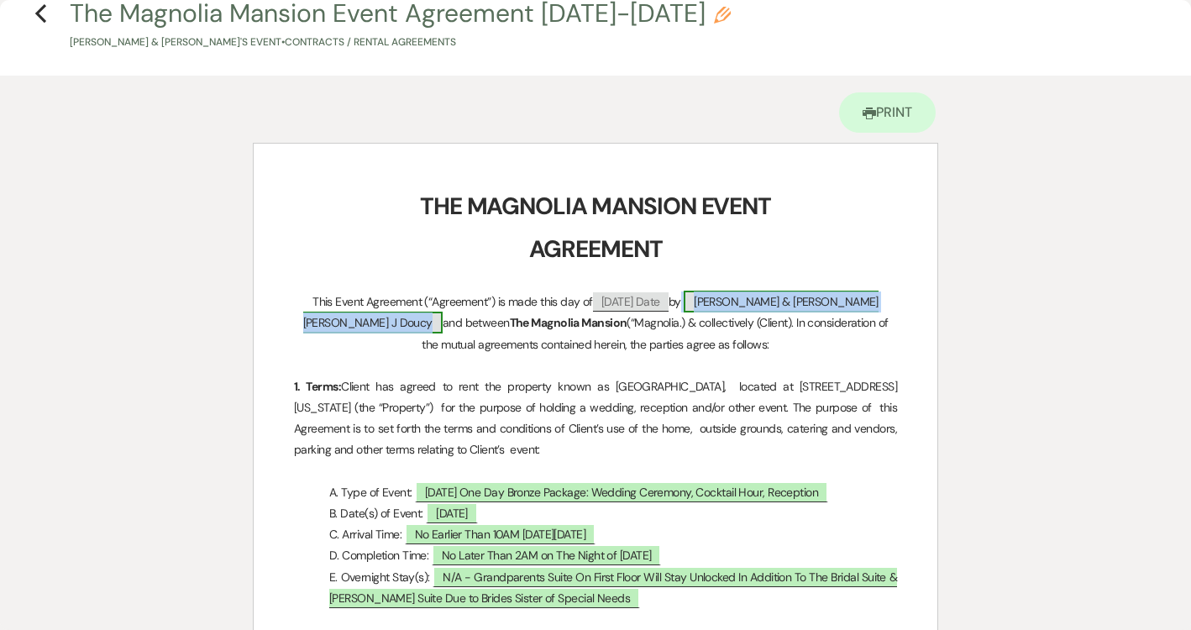
click at [764, 302] on span "[PERSON_NAME] & [PERSON_NAME] [PERSON_NAME] J Doucy" at bounding box center [590, 312] width 575 height 43
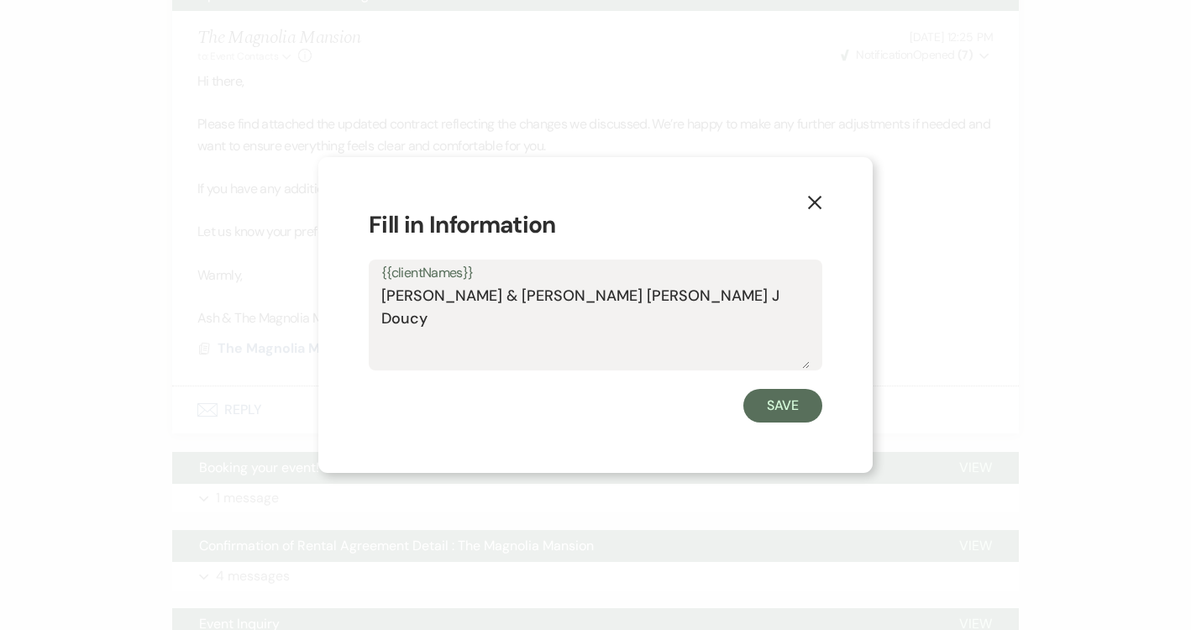
drag, startPoint x: 691, startPoint y: 292, endPoint x: 336, endPoint y: 300, distance: 354.6
click at [336, 300] on div "X Fill in Information {{clientNames}} [PERSON_NAME] & [PERSON_NAME] [PERSON_NAM…" at bounding box center [595, 315] width 554 height 317
click at [813, 207] on icon "X" at bounding box center [814, 202] width 15 height 15
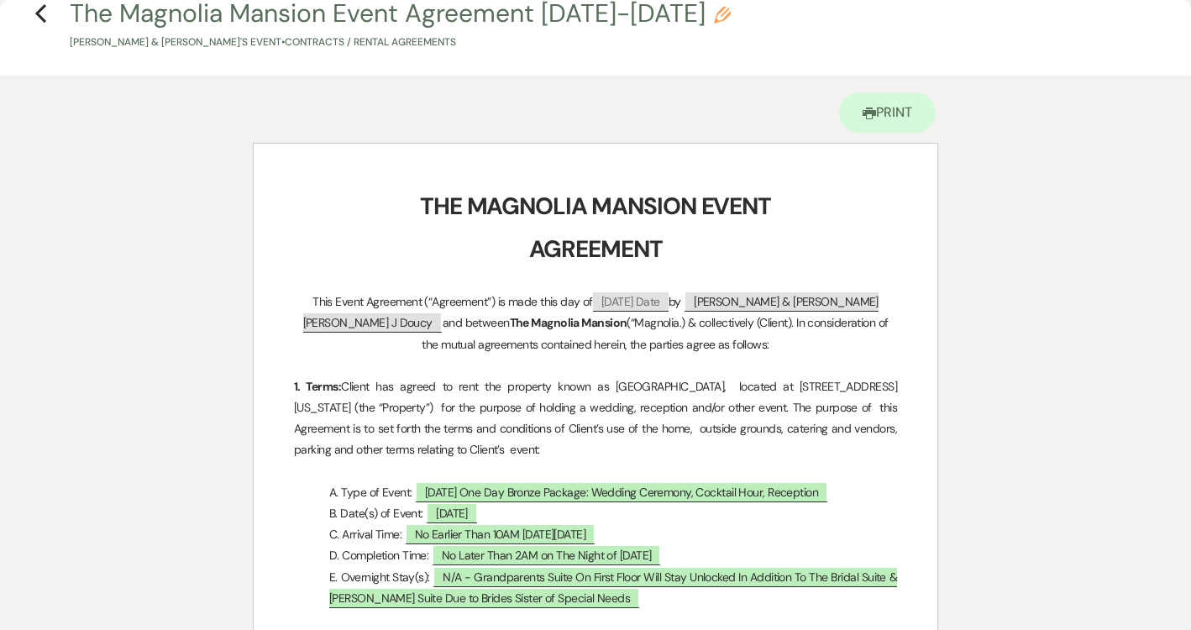
scroll to position [0, 0]
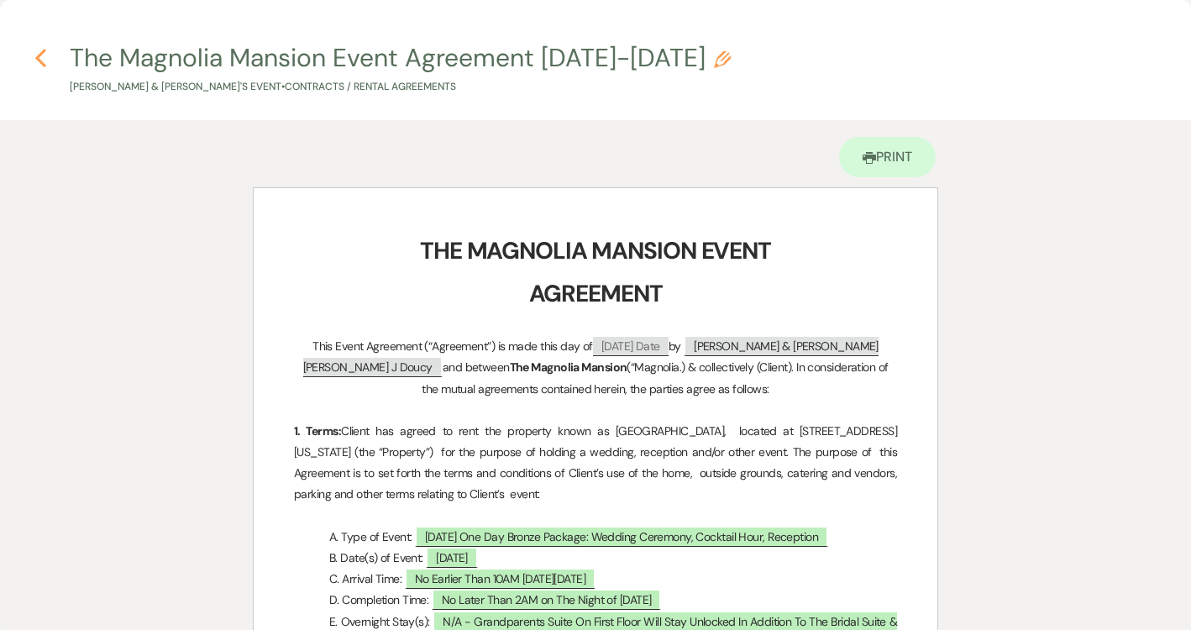
click at [37, 50] on icon "Previous" at bounding box center [40, 58] width 13 height 20
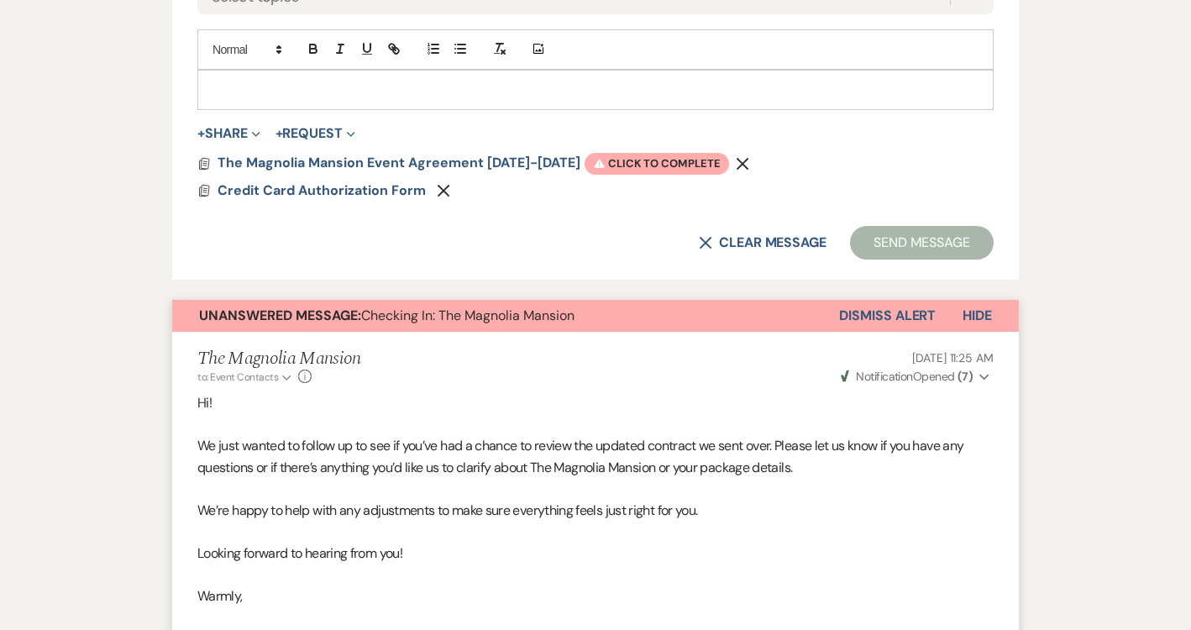
scroll to position [996, 0]
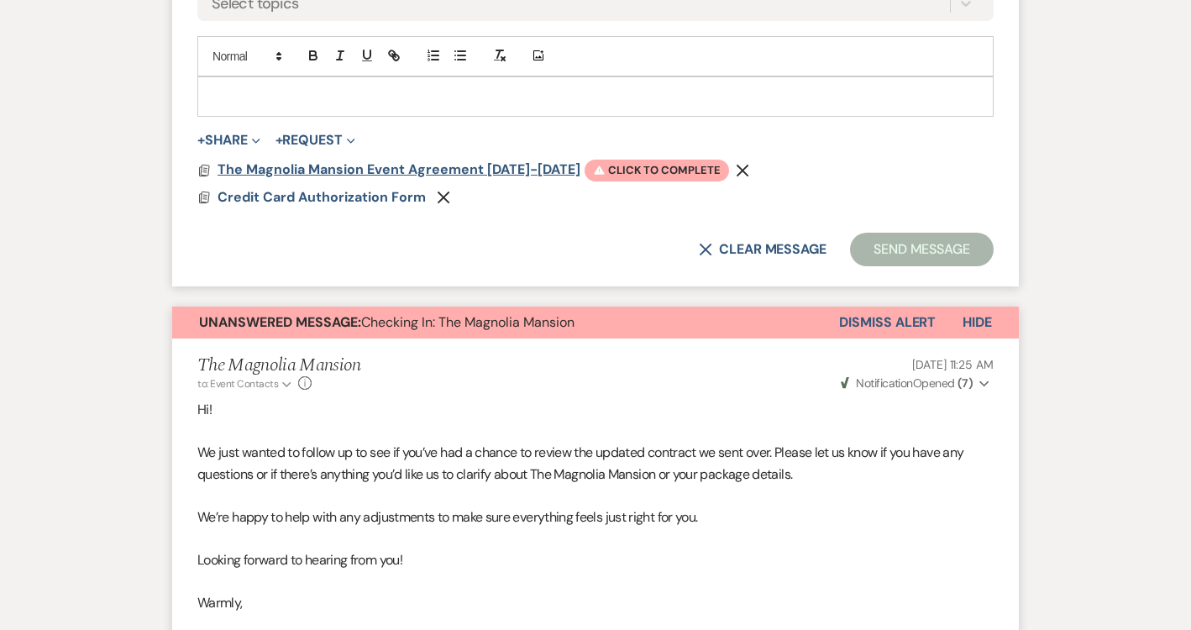
click at [389, 165] on span "The Magnolia Mansion Event Agreement [DATE]-[DATE]" at bounding box center [399, 169] width 363 height 18
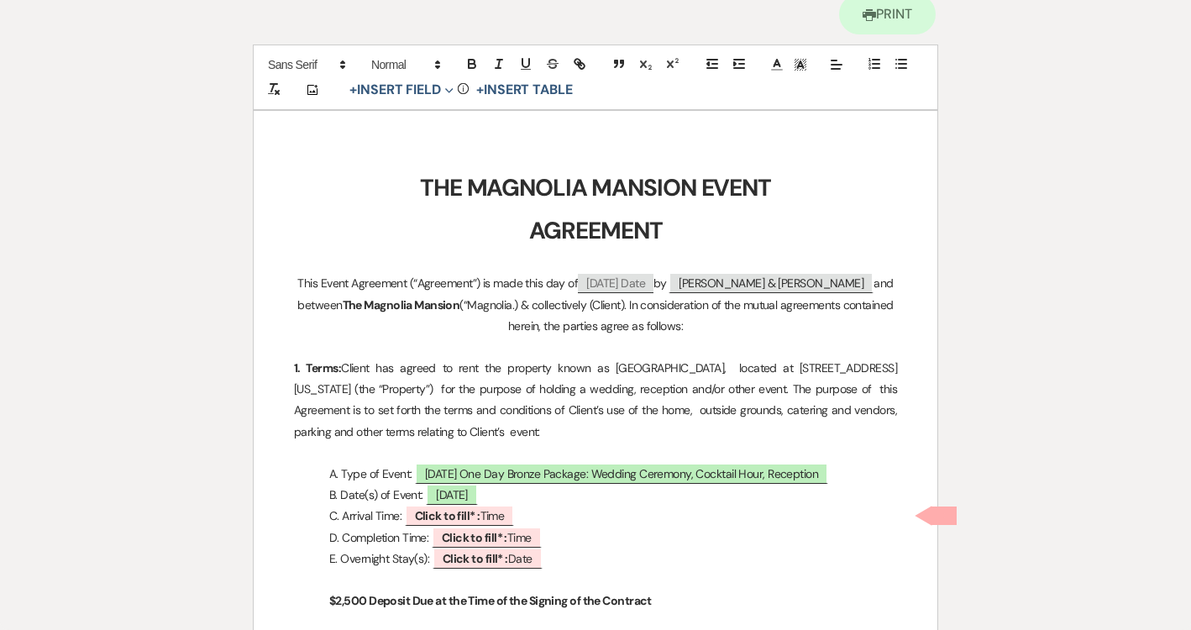
scroll to position [274, 0]
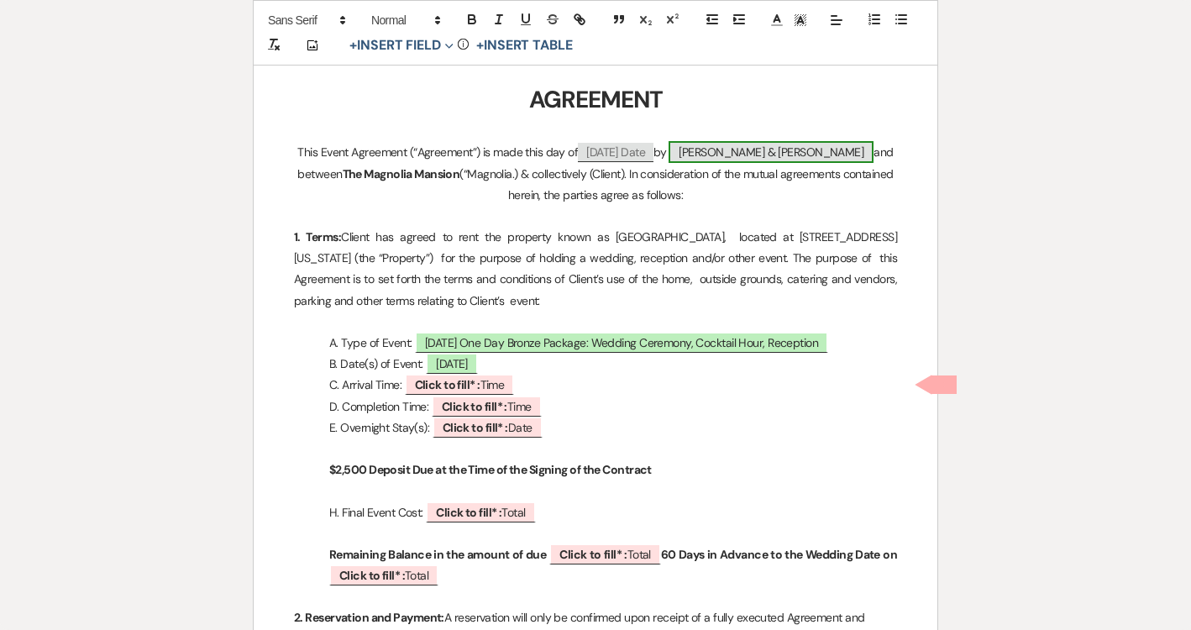
click at [770, 152] on span "[PERSON_NAME] & [PERSON_NAME]" at bounding box center [771, 152] width 205 height 22
select select "smartCustomField"
select select "{{clientNames}}"
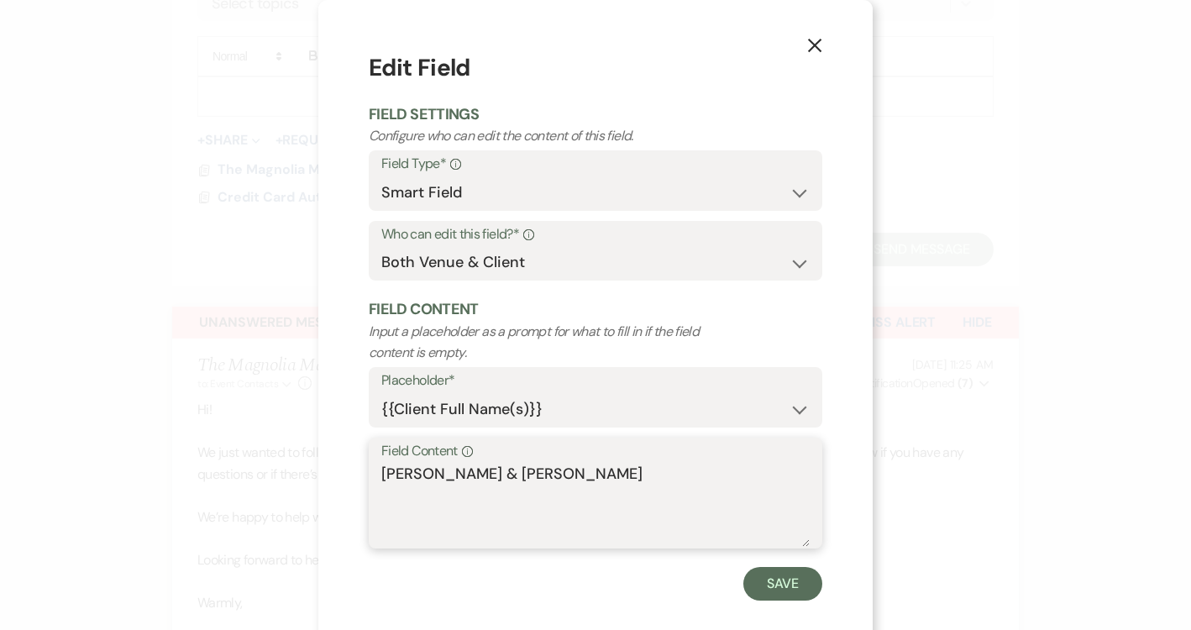
click at [475, 485] on textarea "[PERSON_NAME] & [PERSON_NAME]" at bounding box center [595, 505] width 428 height 84
paste textarea "[PERSON_NAME] & [PERSON_NAME] [PERSON_NAME] J"
type textarea "[PERSON_NAME] & [PERSON_NAME] [PERSON_NAME] J Doucy"
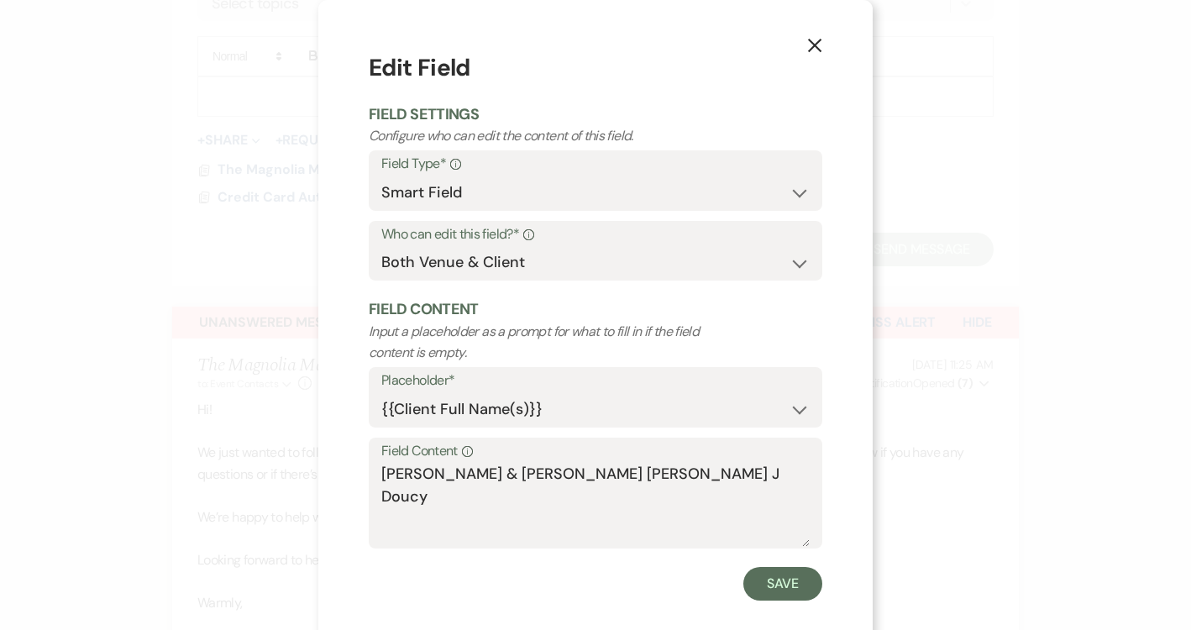
click at [736, 575] on div "Save" at bounding box center [596, 584] width 454 height 34
click at [751, 576] on button "Save" at bounding box center [782, 584] width 79 height 34
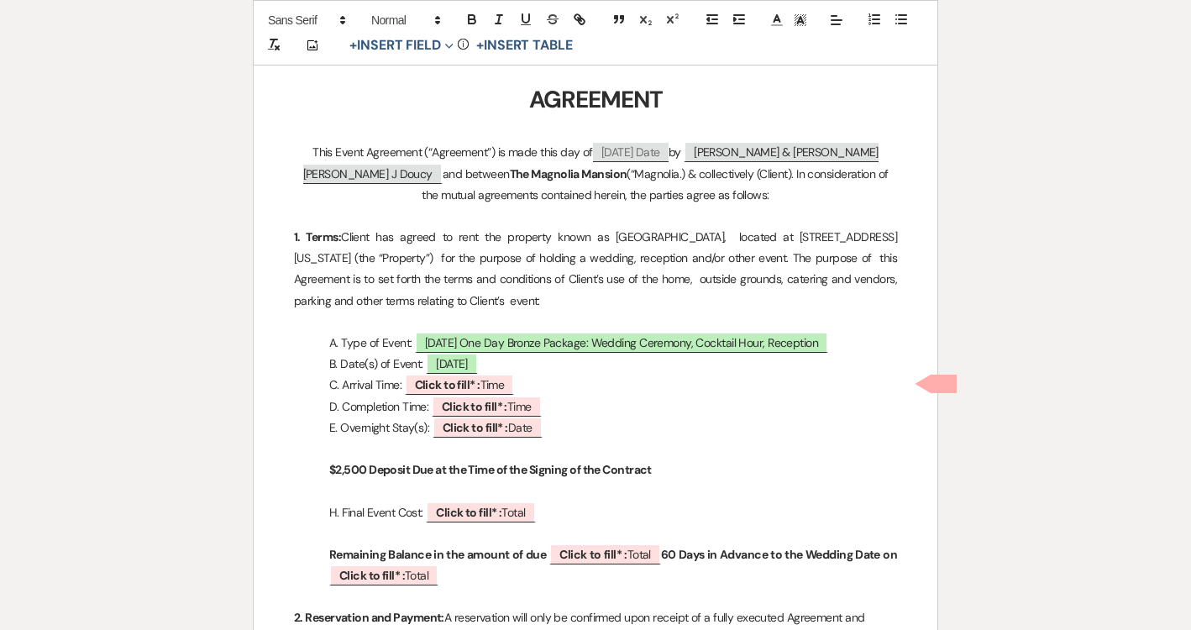
scroll to position [0, 0]
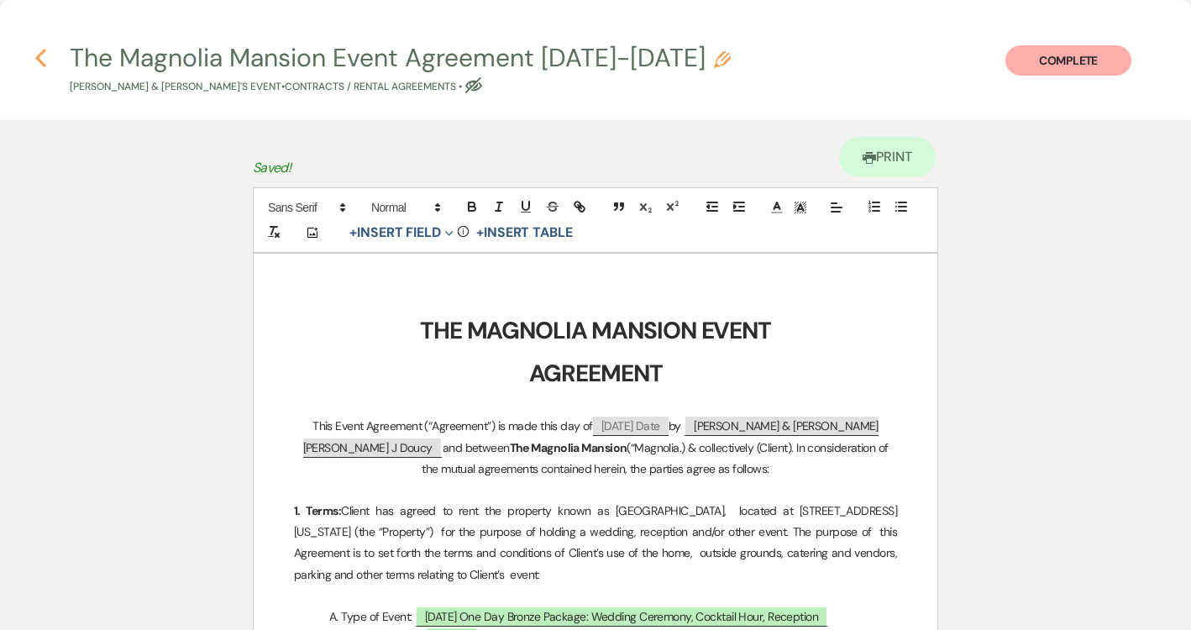
click at [45, 55] on icon "Previous" at bounding box center [40, 58] width 13 height 20
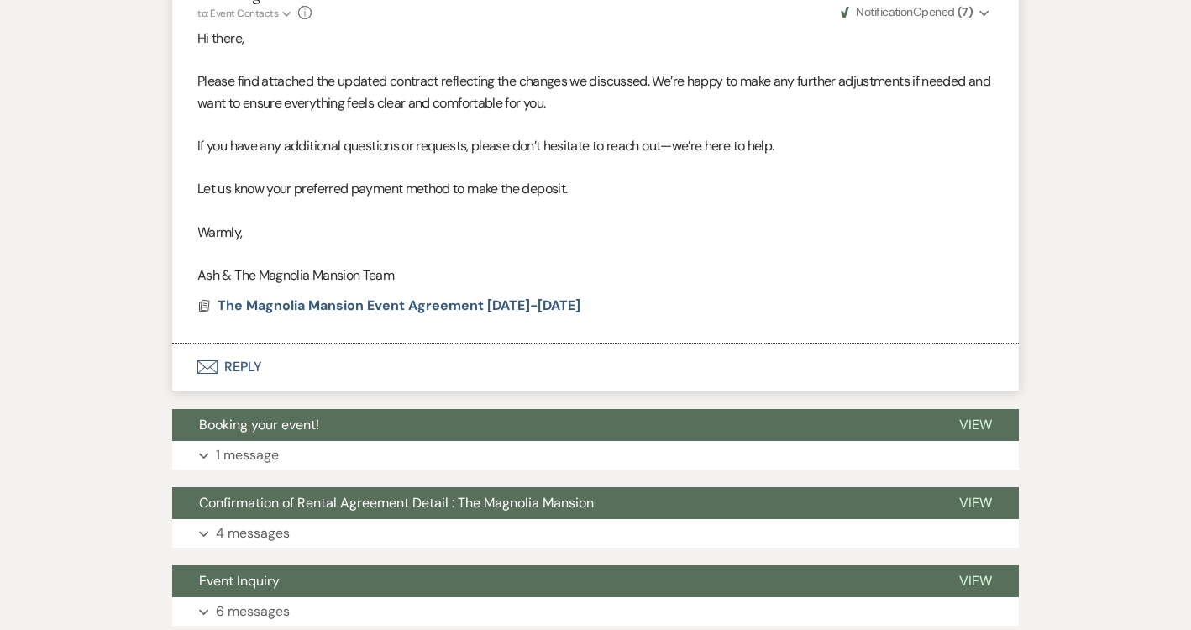
scroll to position [2582, 0]
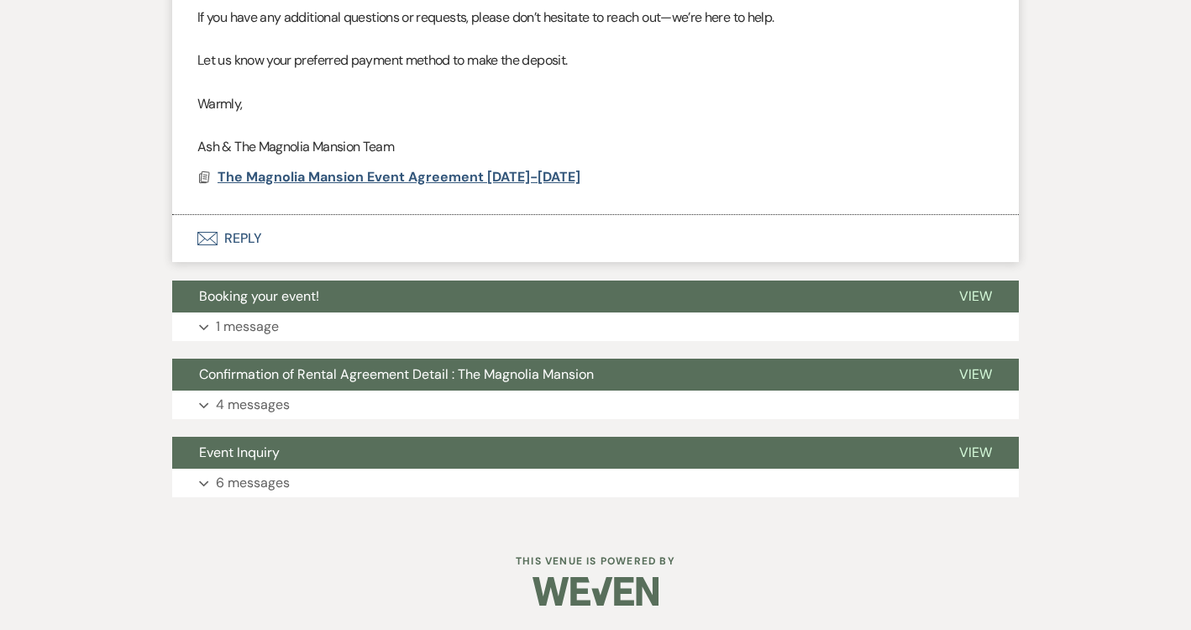
click at [370, 179] on span "The Magnolia Mansion Event Agreement [DATE]-[DATE]" at bounding box center [399, 177] width 363 height 18
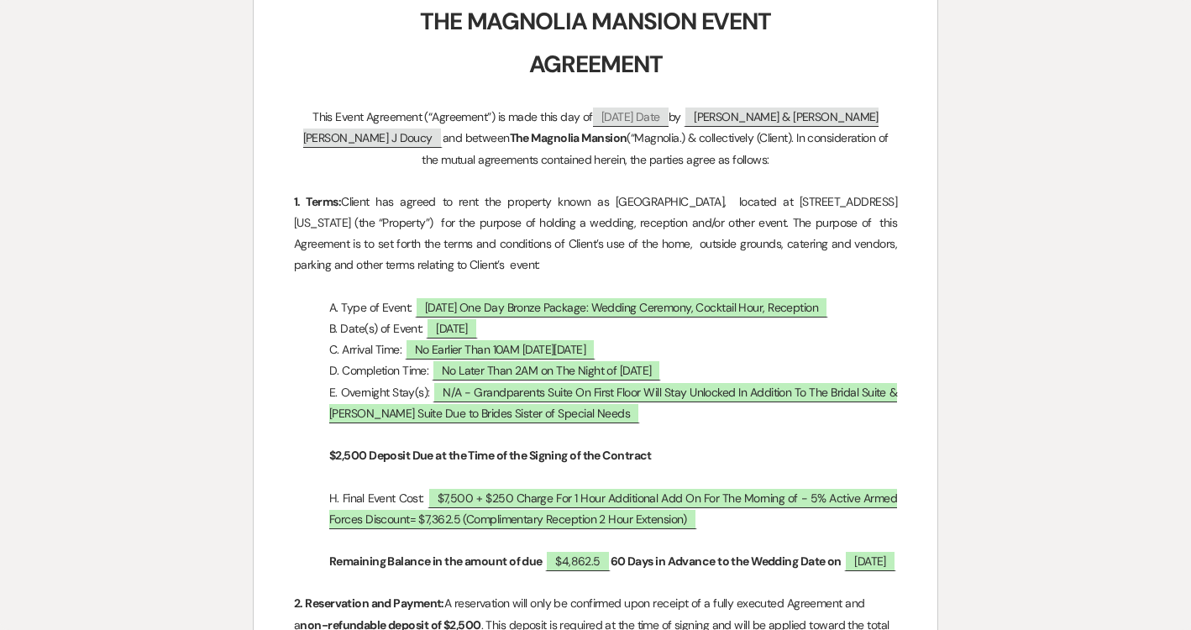
scroll to position [249, 0]
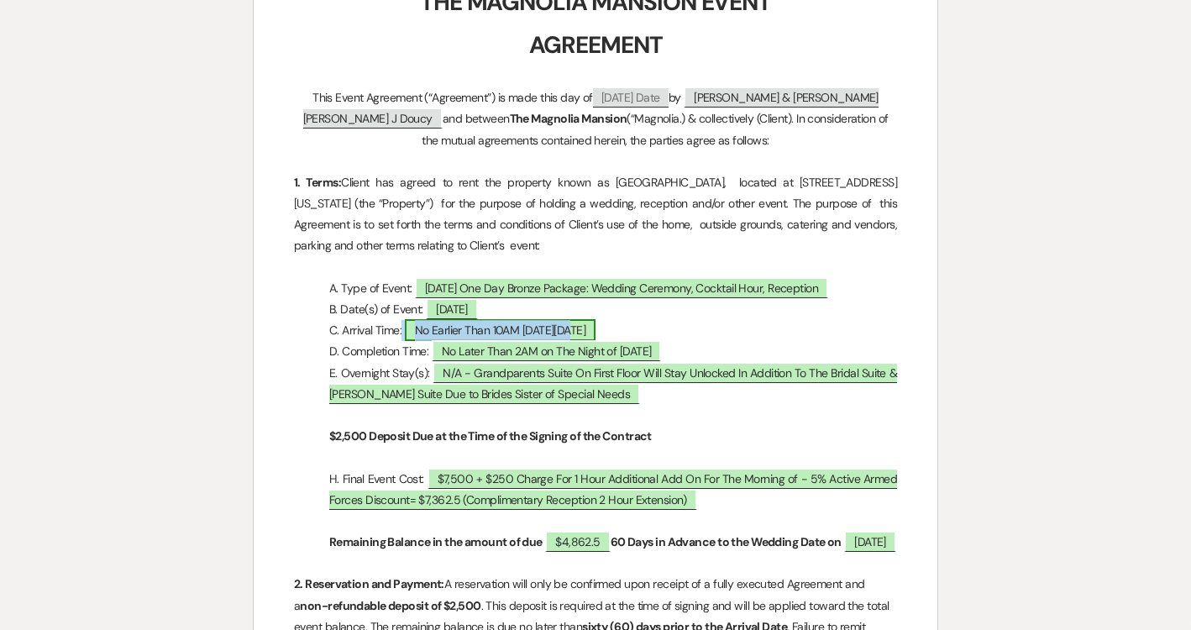
click at [515, 333] on span "No Earlier Than 10AM [DATE][DATE]" at bounding box center [501, 330] width 192 height 22
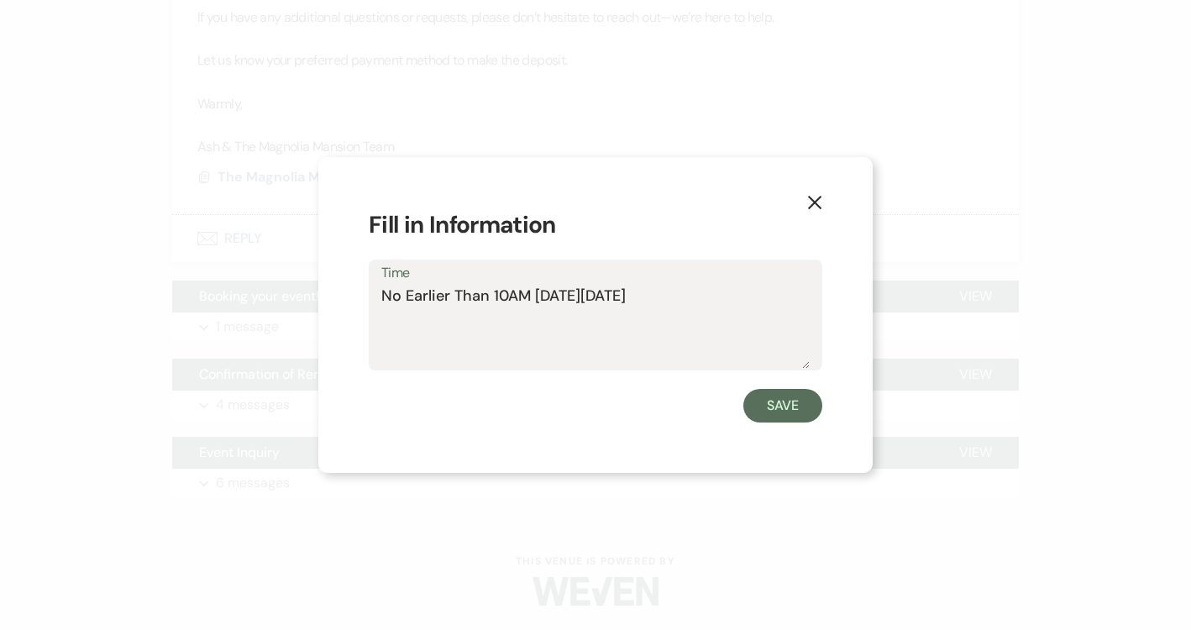
click at [525, 298] on textarea "No Earlier Than 10AM [DATE][DATE]" at bounding box center [595, 327] width 428 height 84
click at [808, 192] on button "X" at bounding box center [814, 201] width 25 height 29
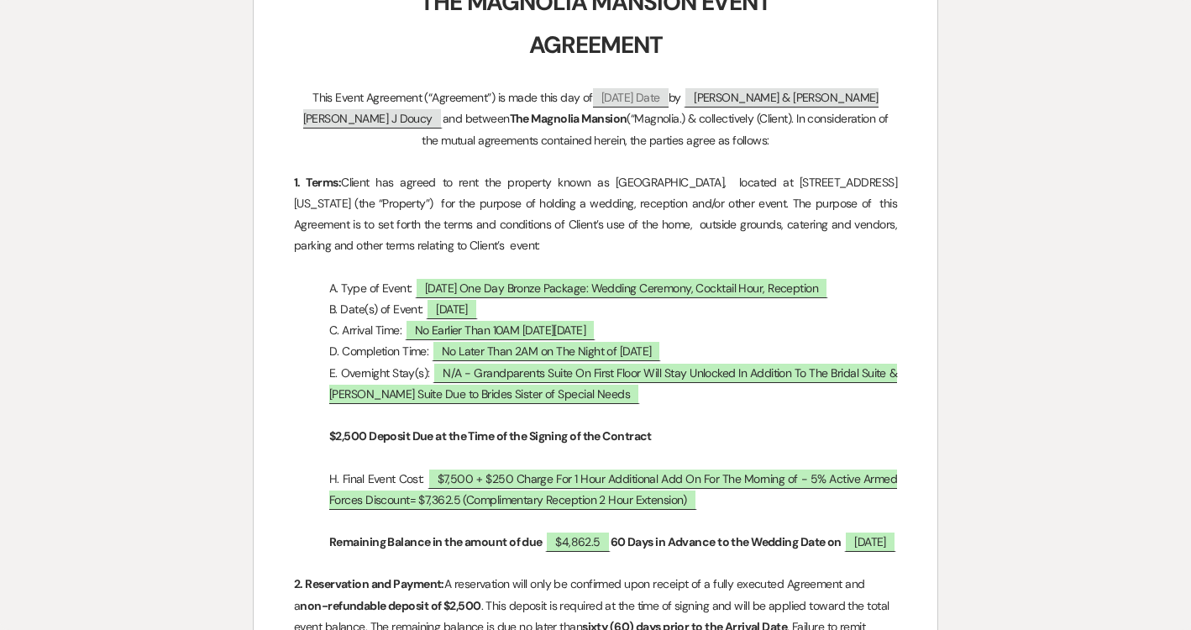
scroll to position [0, 0]
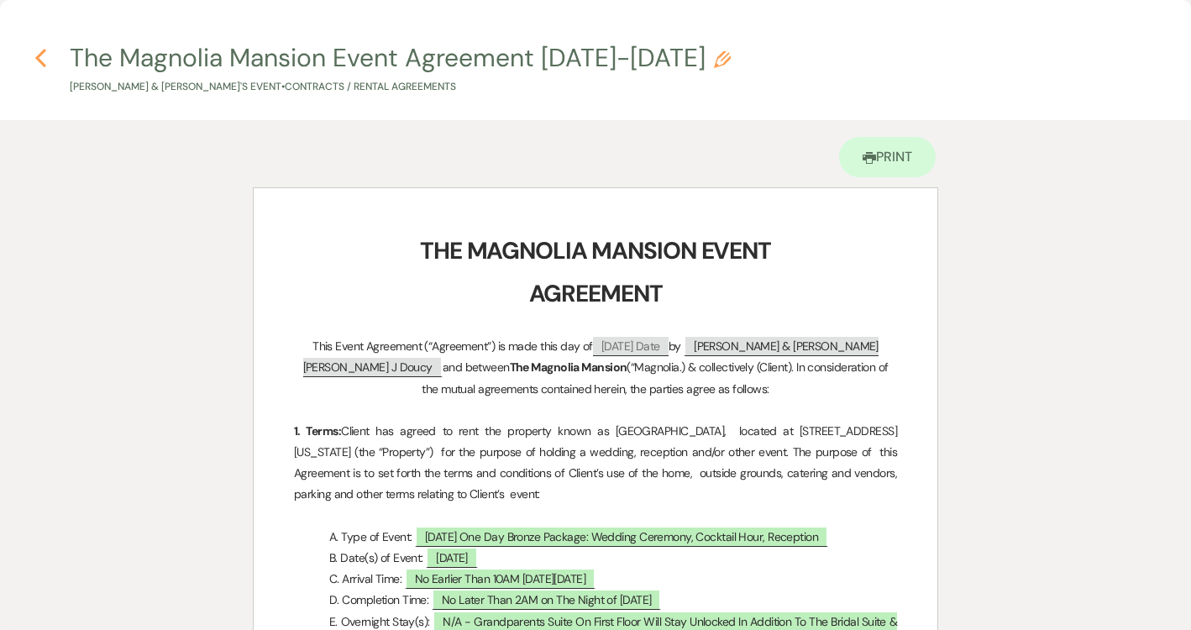
click at [39, 50] on icon "Previous" at bounding box center [40, 58] width 13 height 20
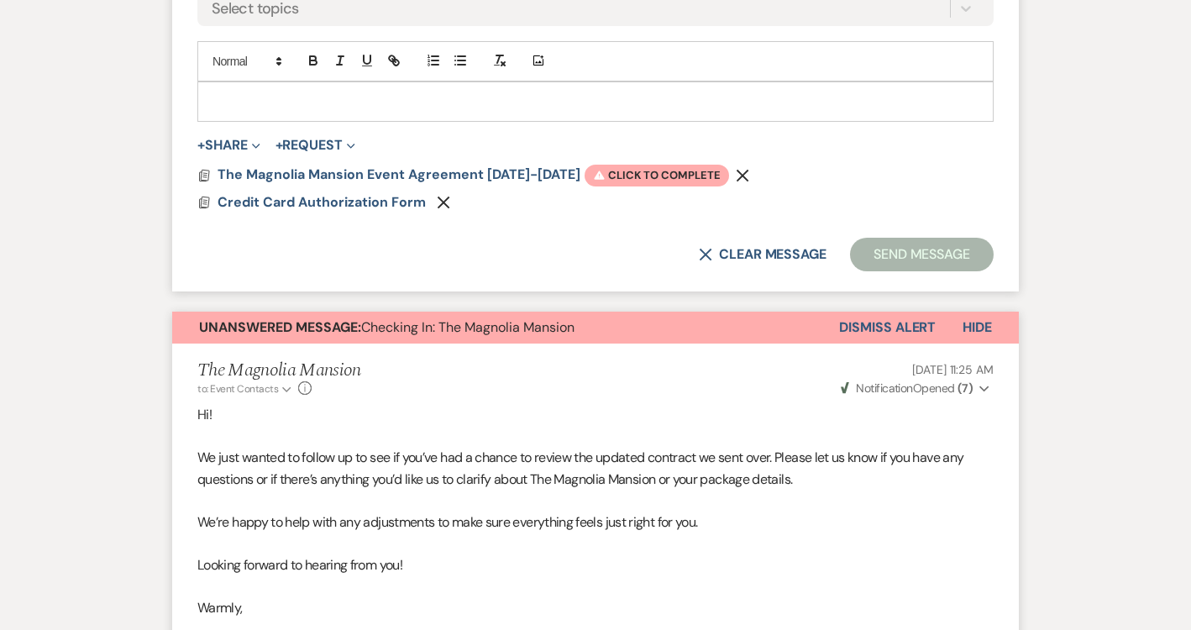
scroll to position [969, 0]
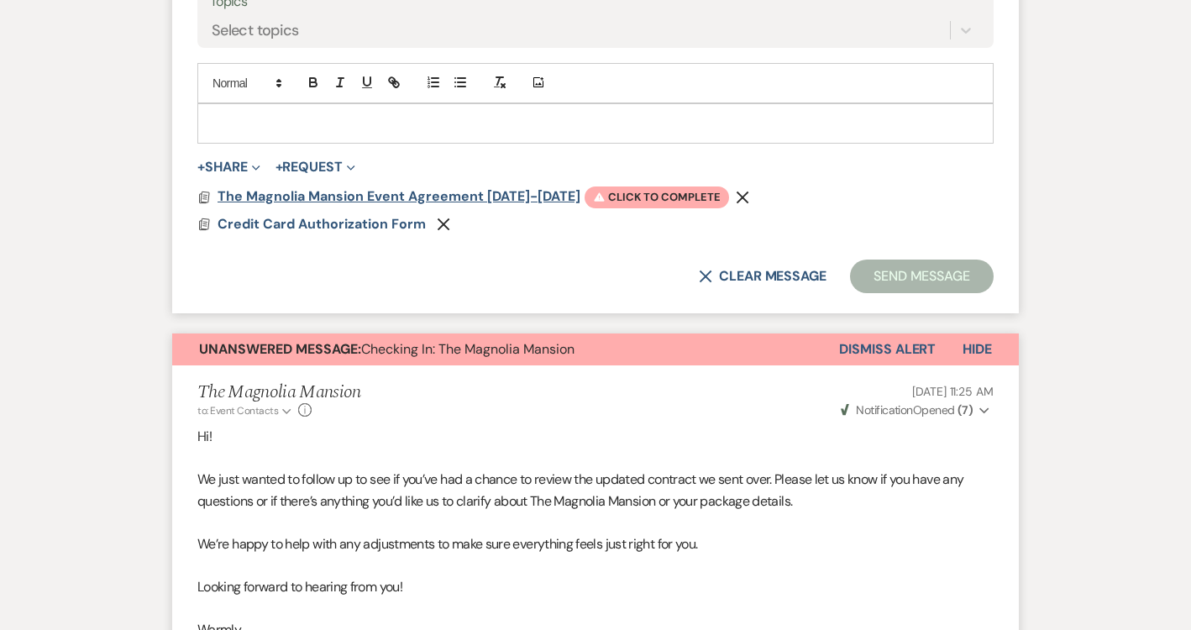
click at [319, 201] on span "The Magnolia Mansion Event Agreement [DATE]-[DATE]" at bounding box center [399, 196] width 363 height 18
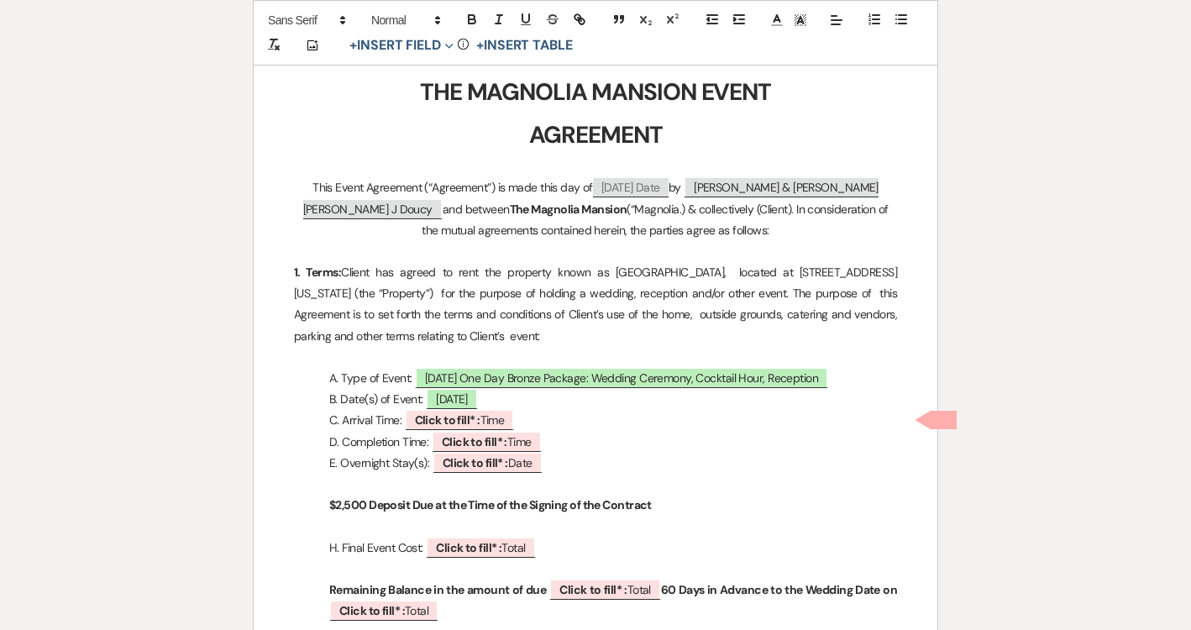
scroll to position [288, 0]
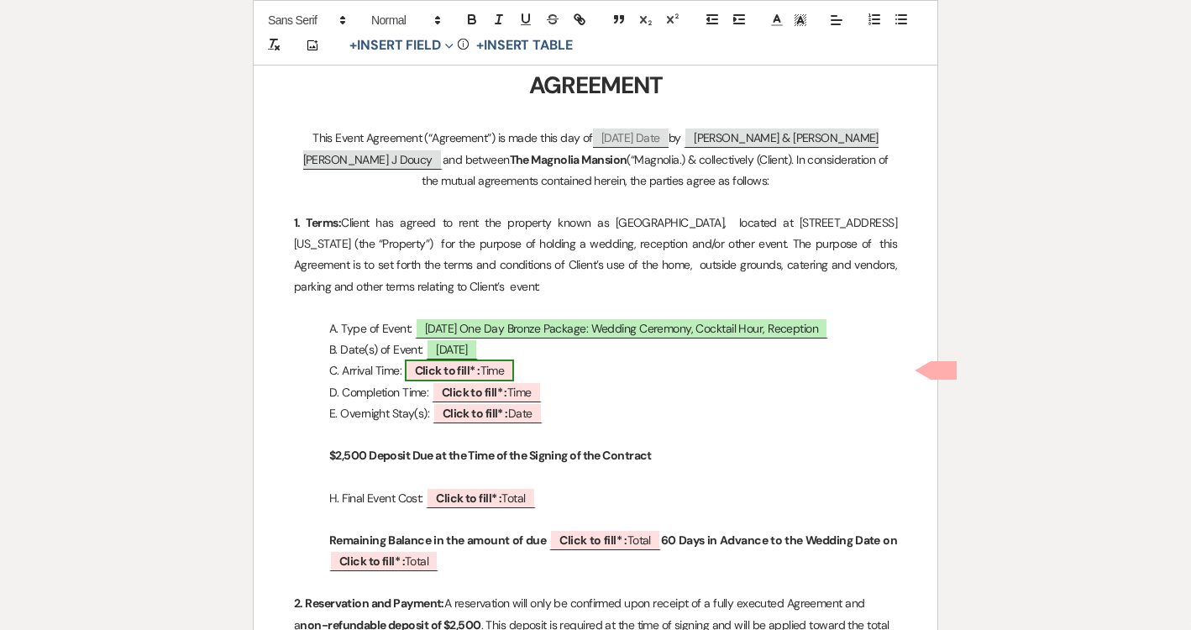
click at [465, 377] on span "Click to fill* : Time" at bounding box center [460, 371] width 110 height 22
select select "owner"
select select "Time"
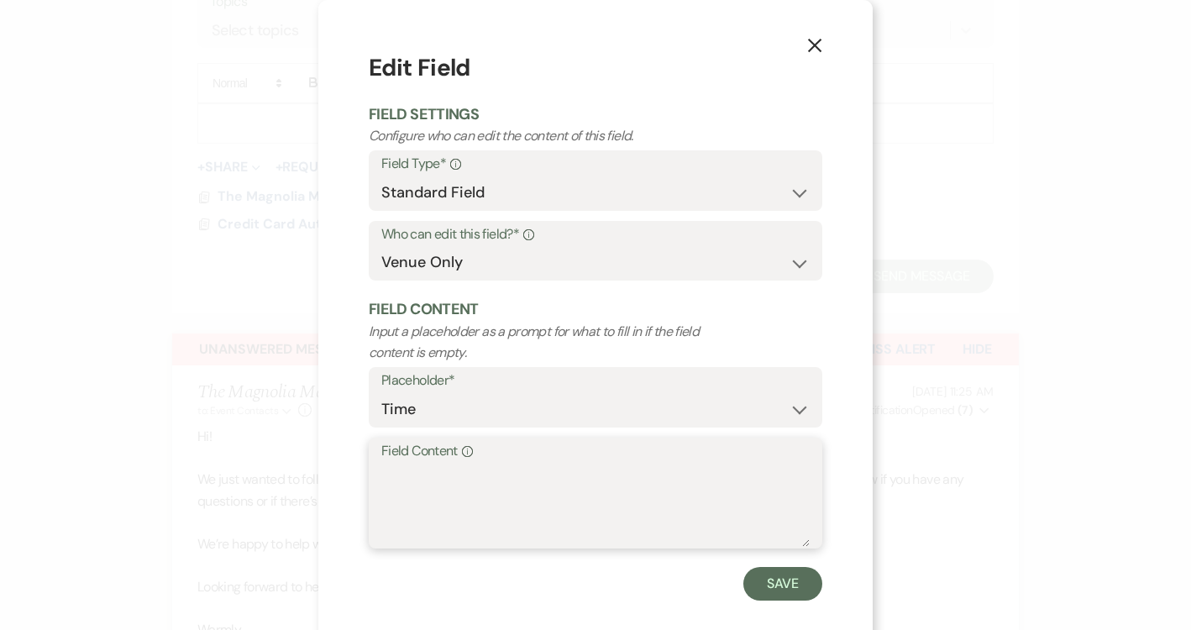
click at [474, 472] on textarea "Field Content Info" at bounding box center [595, 505] width 428 height 84
paste textarea "No Earlier Than 10AM [DATE][DATE]"
type textarea "No Earlier Than 10AM [DATE][DATE]"
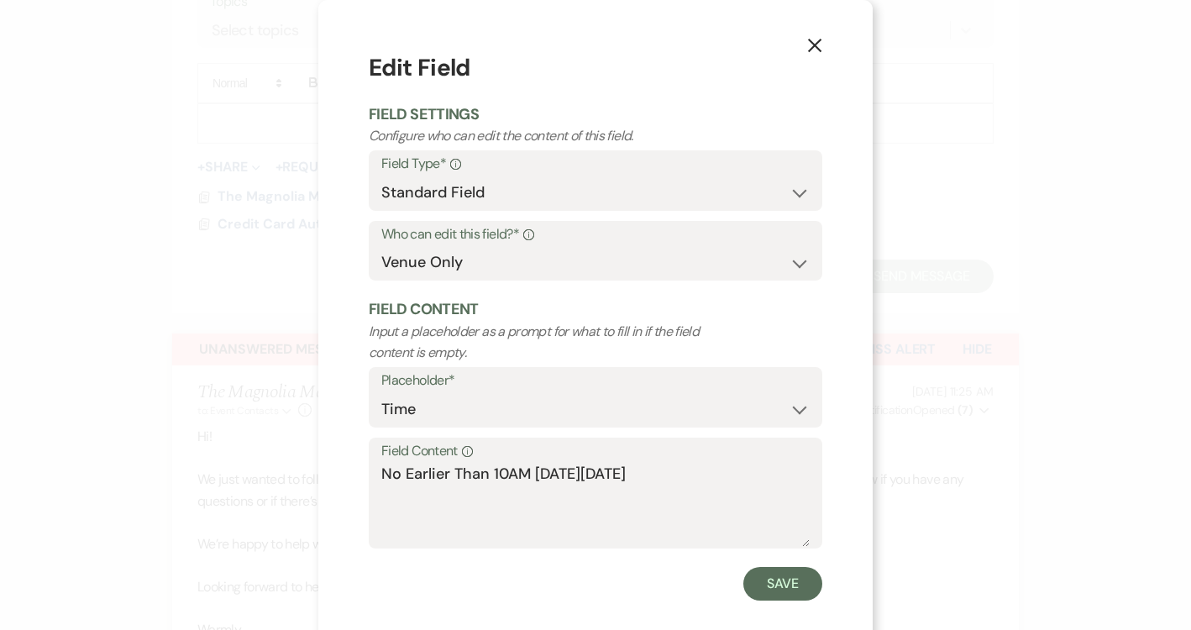
click at [752, 600] on div "Save" at bounding box center [596, 584] width 454 height 34
click at [759, 580] on button "Save" at bounding box center [782, 584] width 79 height 34
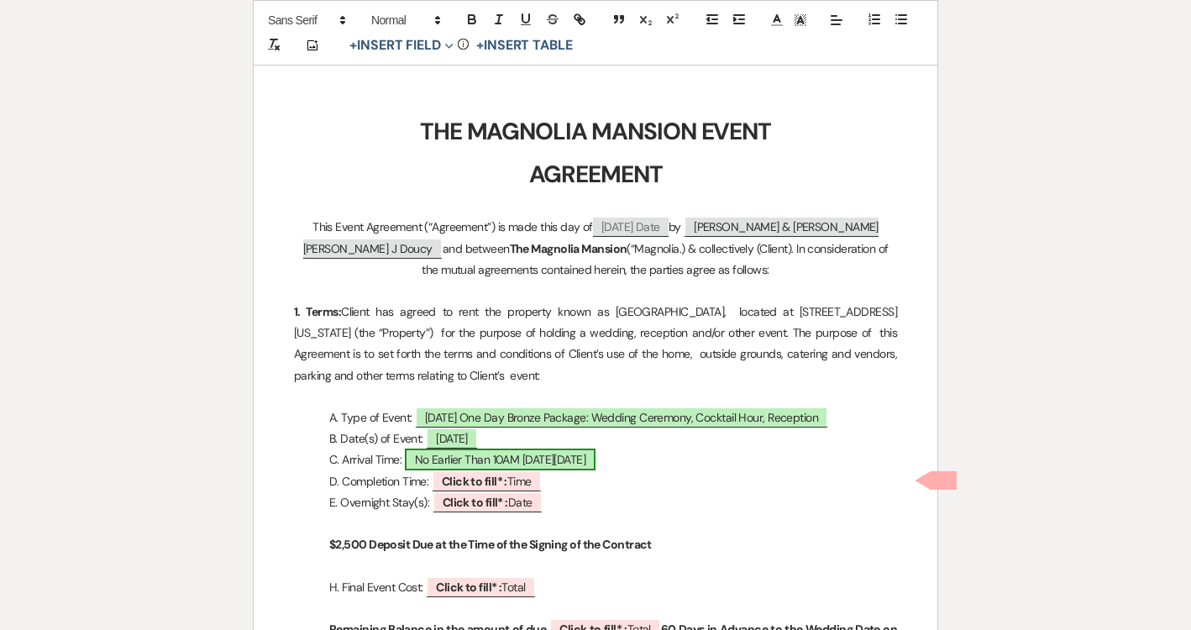
scroll to position [0, 0]
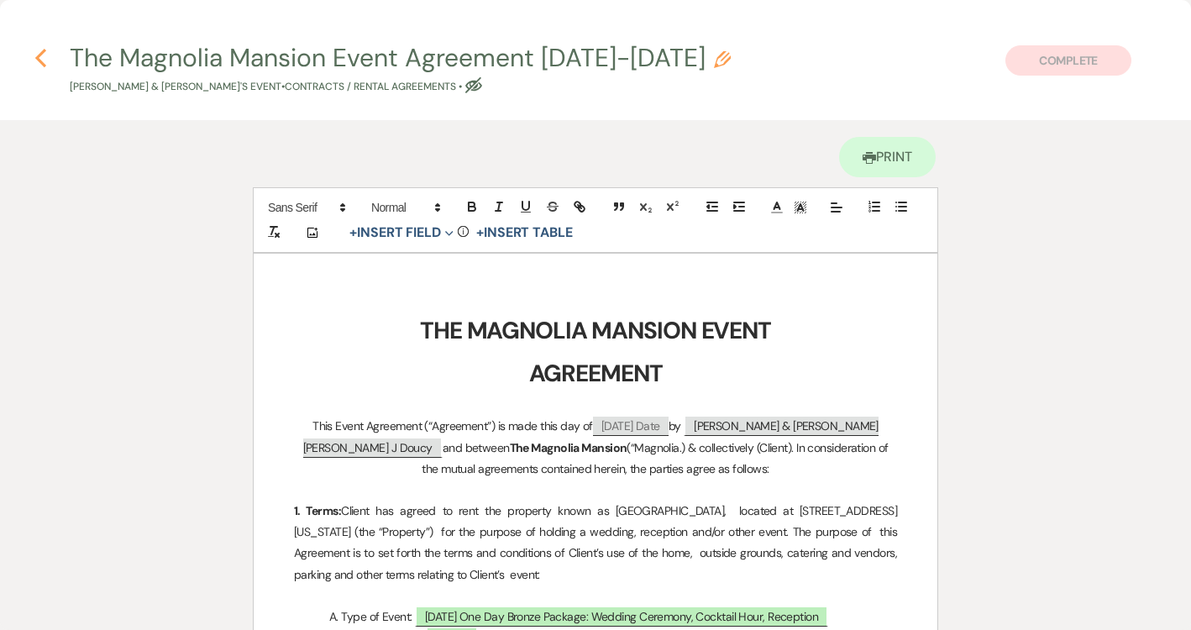
click at [34, 55] on icon "Previous" at bounding box center [40, 58] width 13 height 20
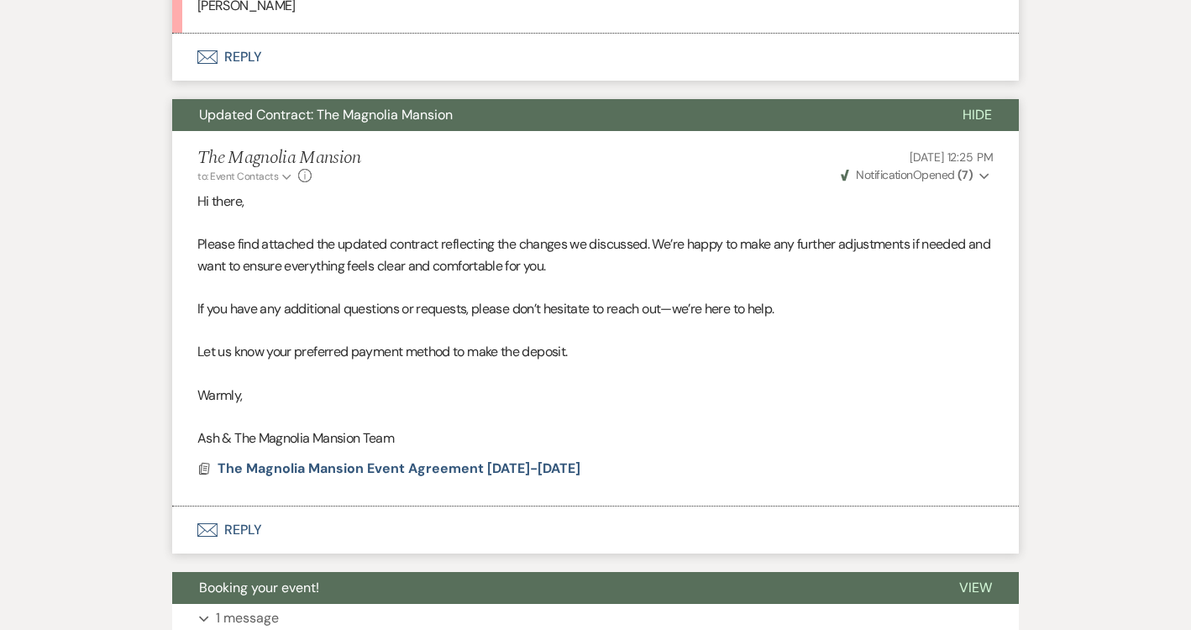
scroll to position [2314, 0]
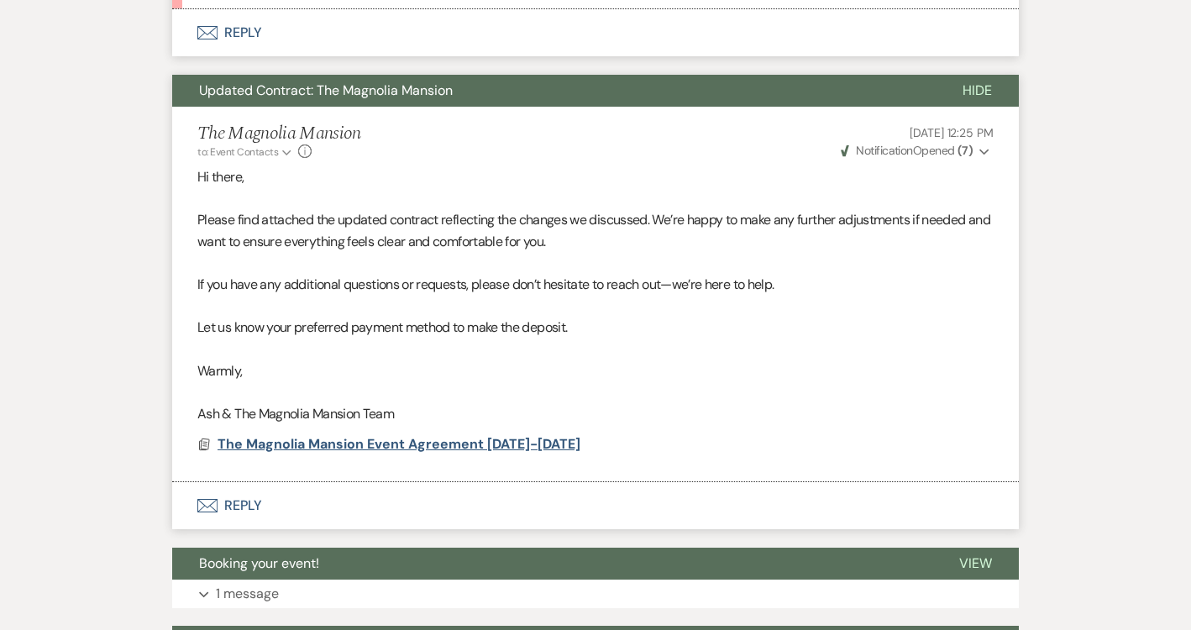
click at [292, 435] on span "The Magnolia Mansion Event Agreement [DATE]-[DATE]" at bounding box center [399, 444] width 363 height 18
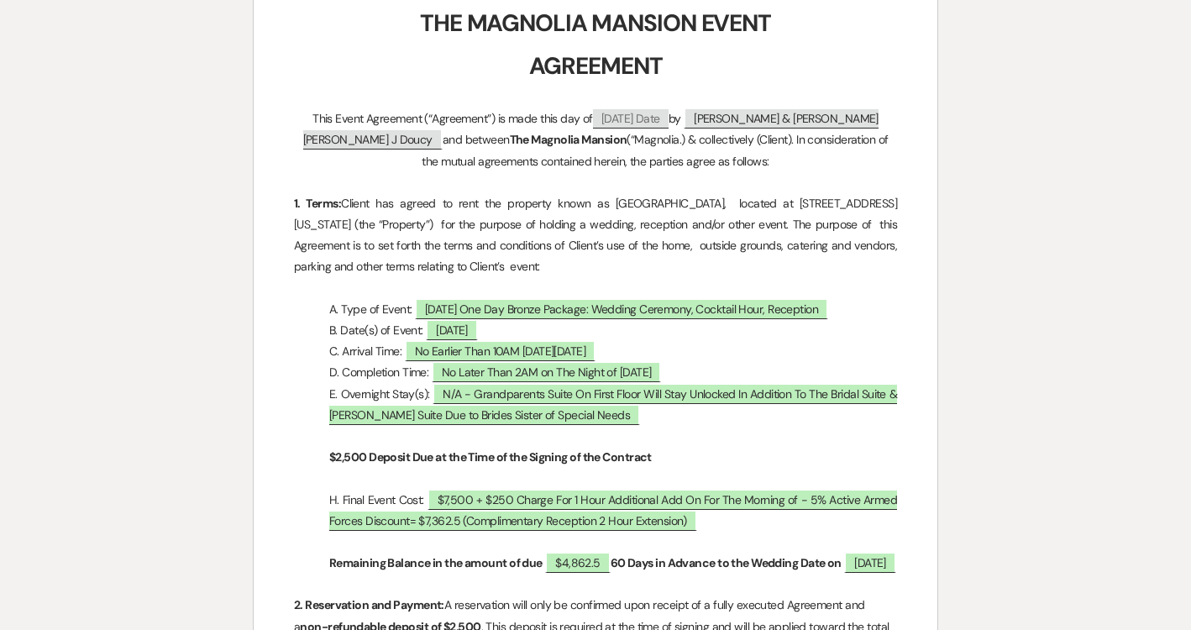
scroll to position [257, 0]
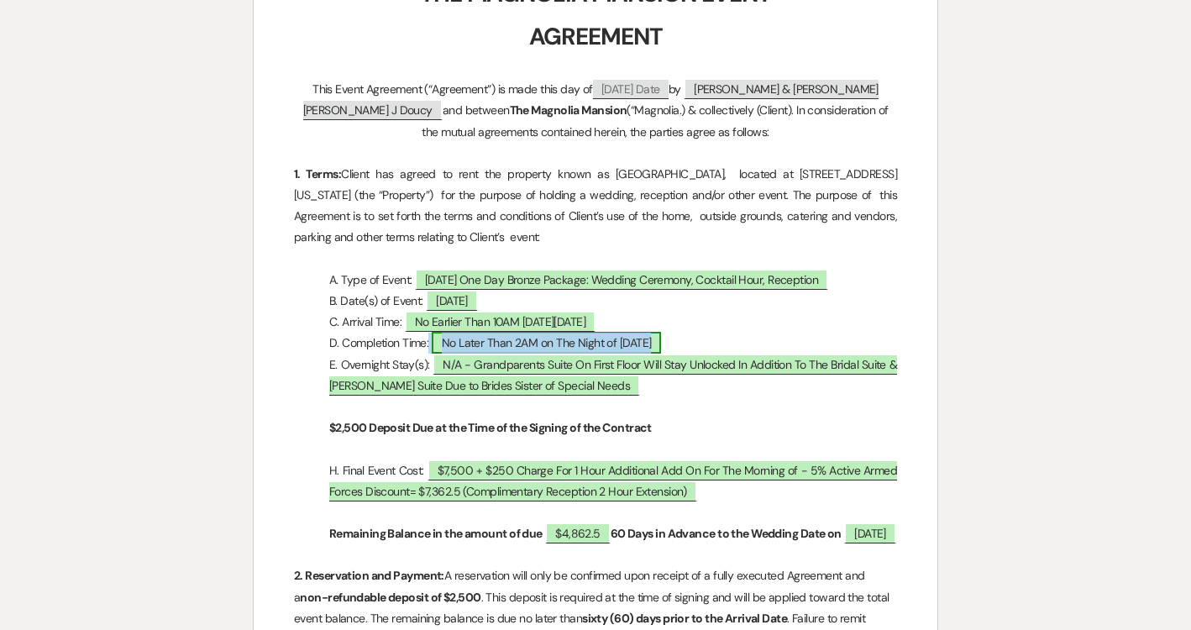
click at [476, 344] on span "No Later Than 2AM on The Night of [DATE]" at bounding box center [547, 343] width 230 height 22
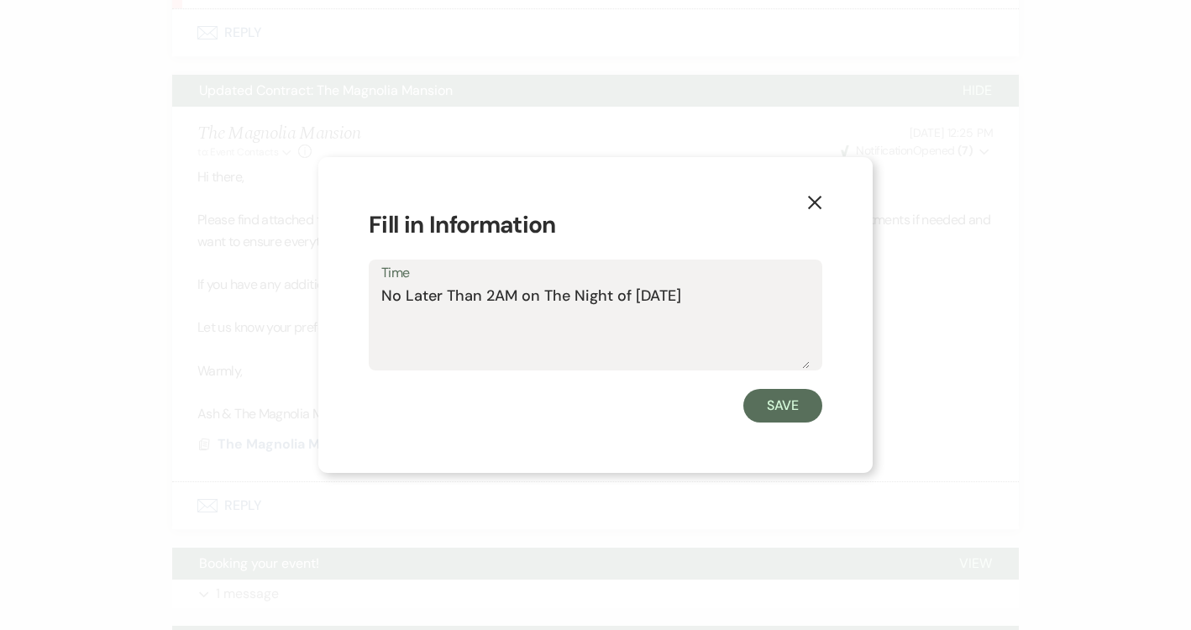
click at [509, 296] on textarea "No Later Than 2AM on The Night of [DATE]" at bounding box center [595, 327] width 428 height 84
click at [819, 211] on button "X" at bounding box center [814, 201] width 25 height 29
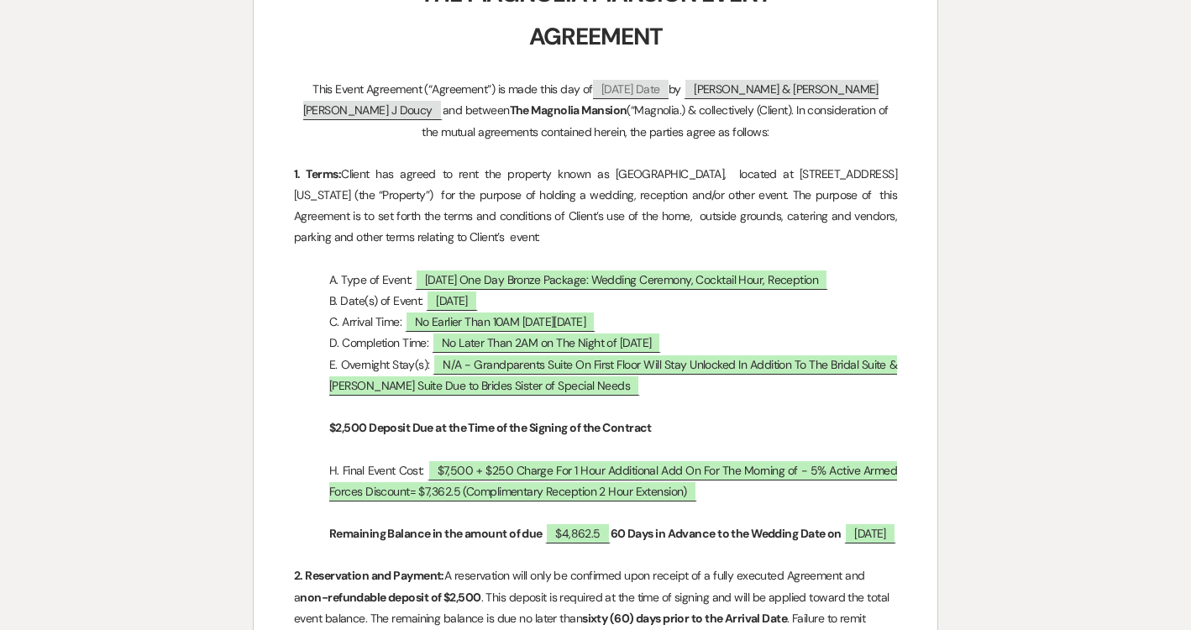
scroll to position [0, 0]
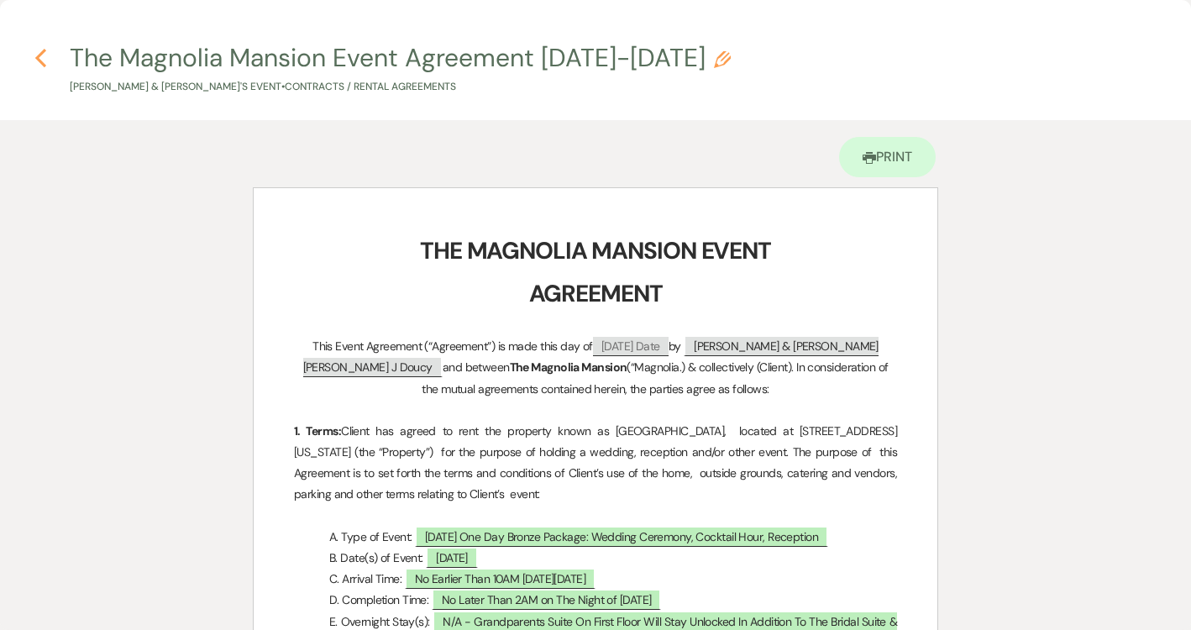
click at [42, 61] on use "button" at bounding box center [40, 58] width 11 height 18
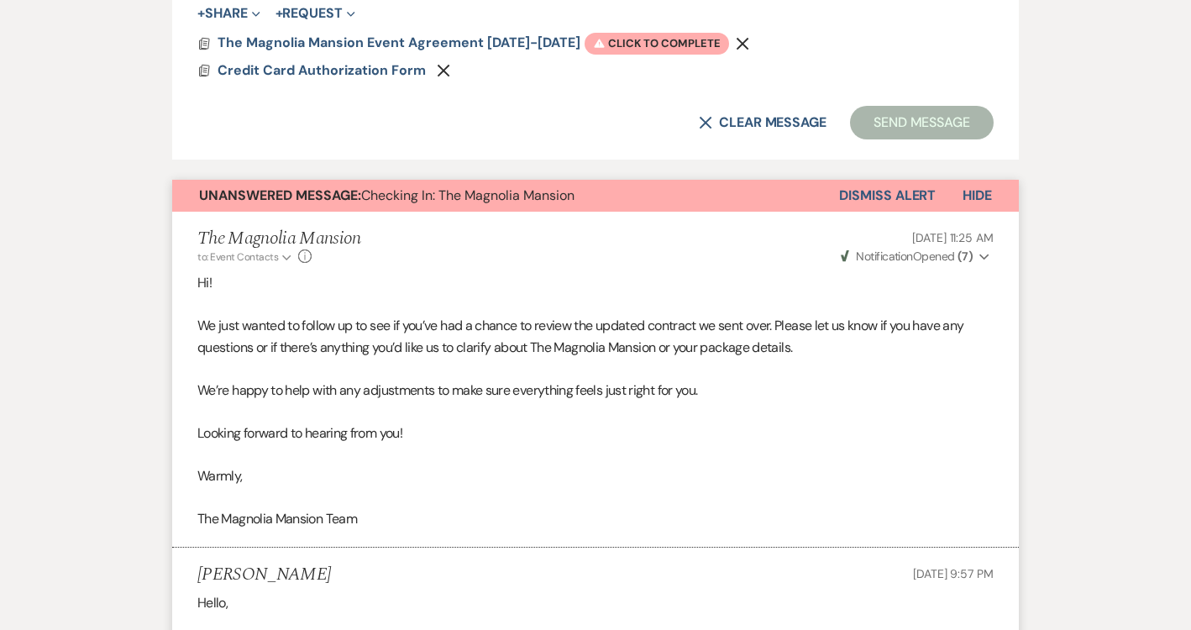
scroll to position [1100, 0]
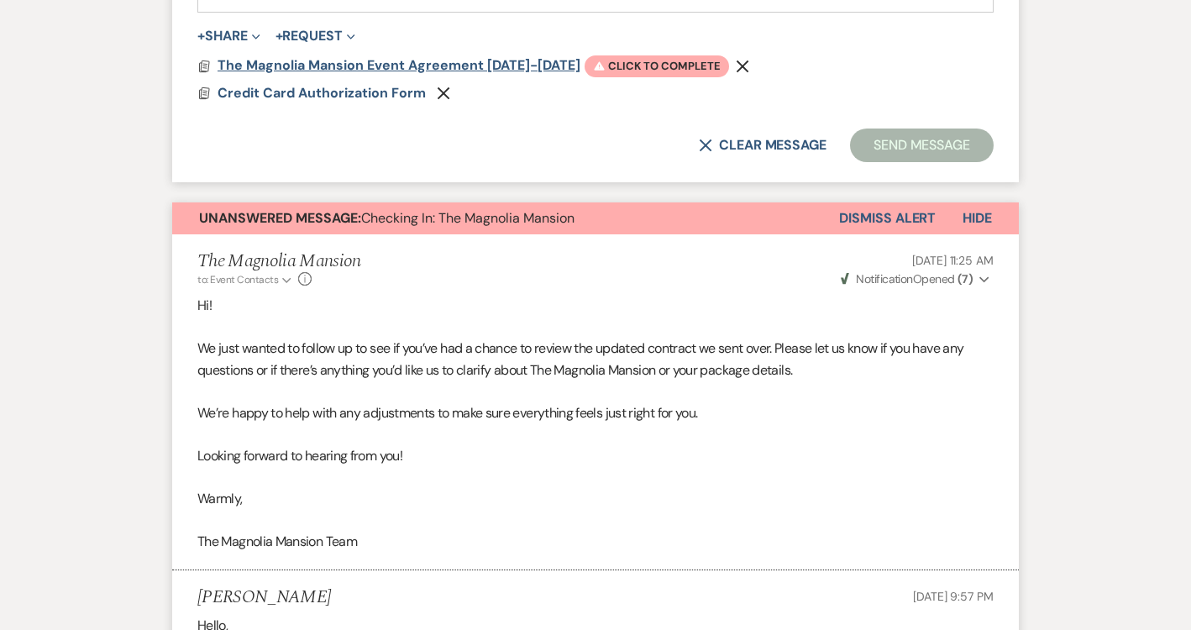
click at [416, 66] on span "The Magnolia Mansion Event Agreement [DATE]-[DATE]" at bounding box center [399, 65] width 363 height 18
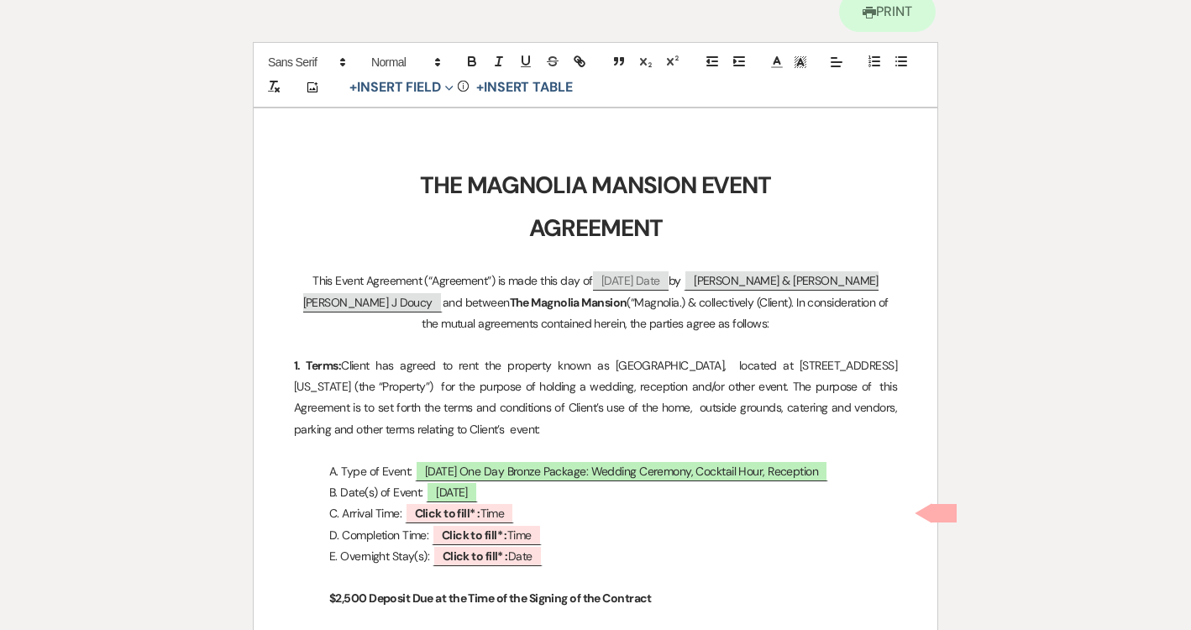
scroll to position [285, 0]
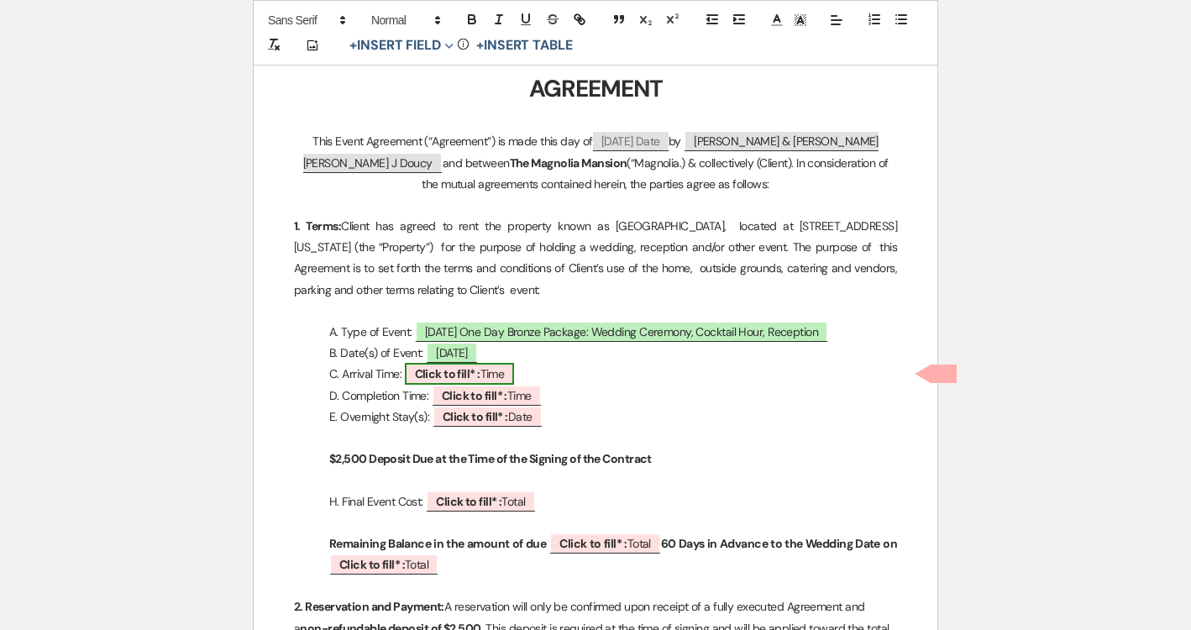
click at [479, 370] on b "Click to fill* :" at bounding box center [448, 373] width 66 height 15
select select "owner"
select select "Time"
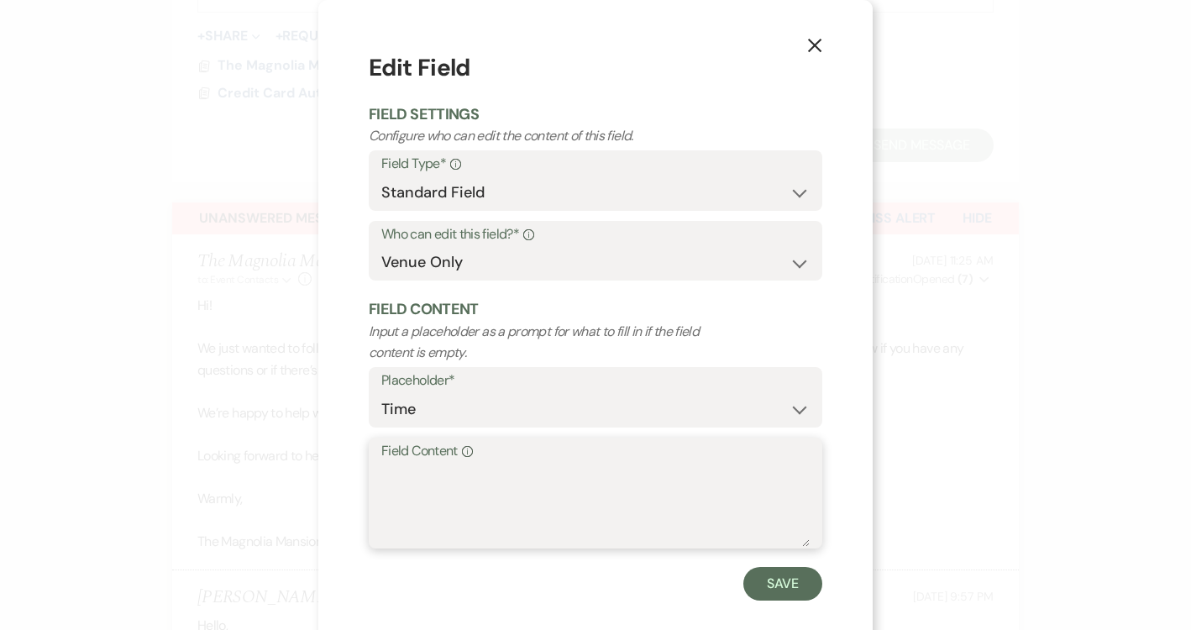
click at [460, 488] on textarea "Field Content Info" at bounding box center [595, 505] width 428 height 84
paste textarea "No Later Than 2AM on The Night of [DATE]"
type textarea "No Later Than 2AM on The Night of [DATE]"
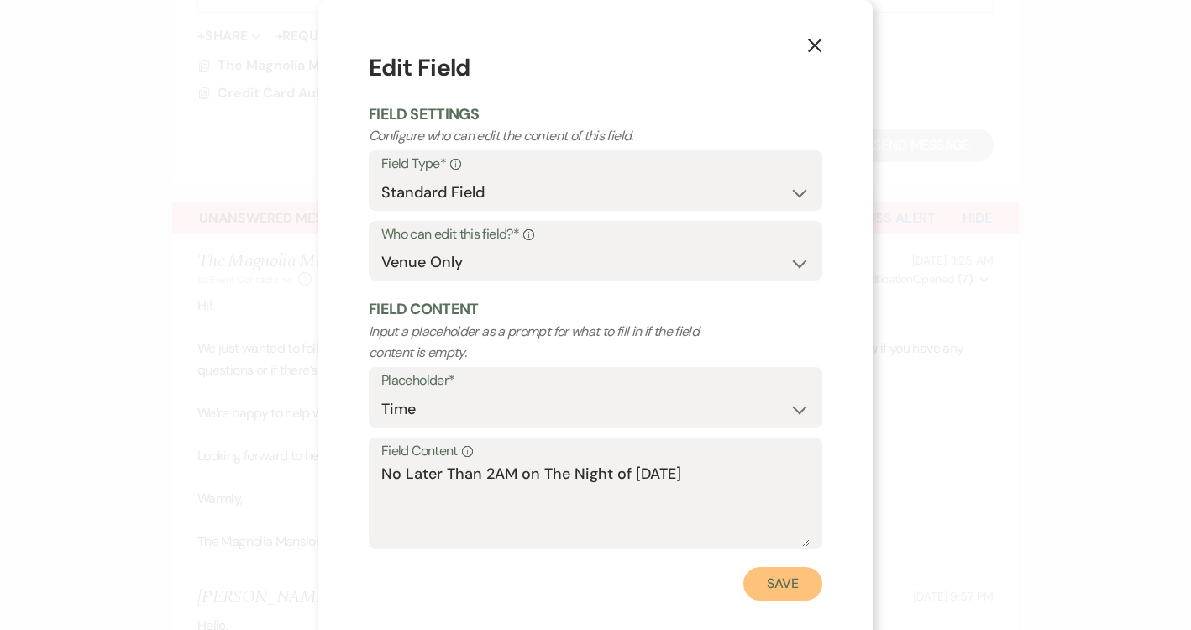
click at [759, 573] on button "Save" at bounding box center [782, 584] width 79 height 34
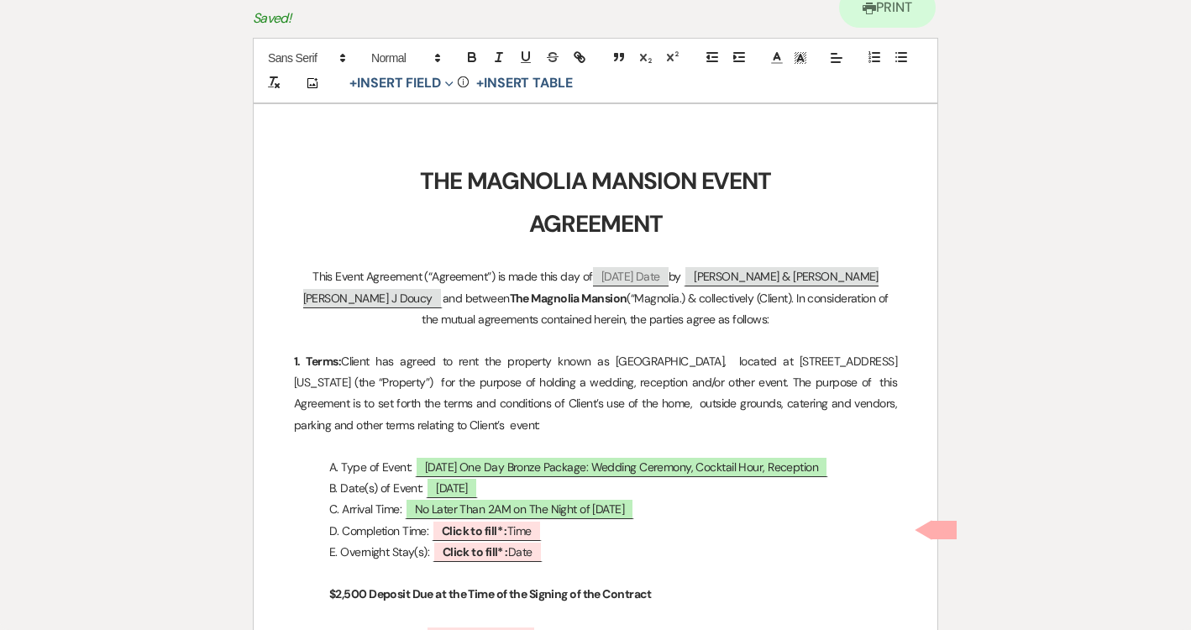
scroll to position [151, 0]
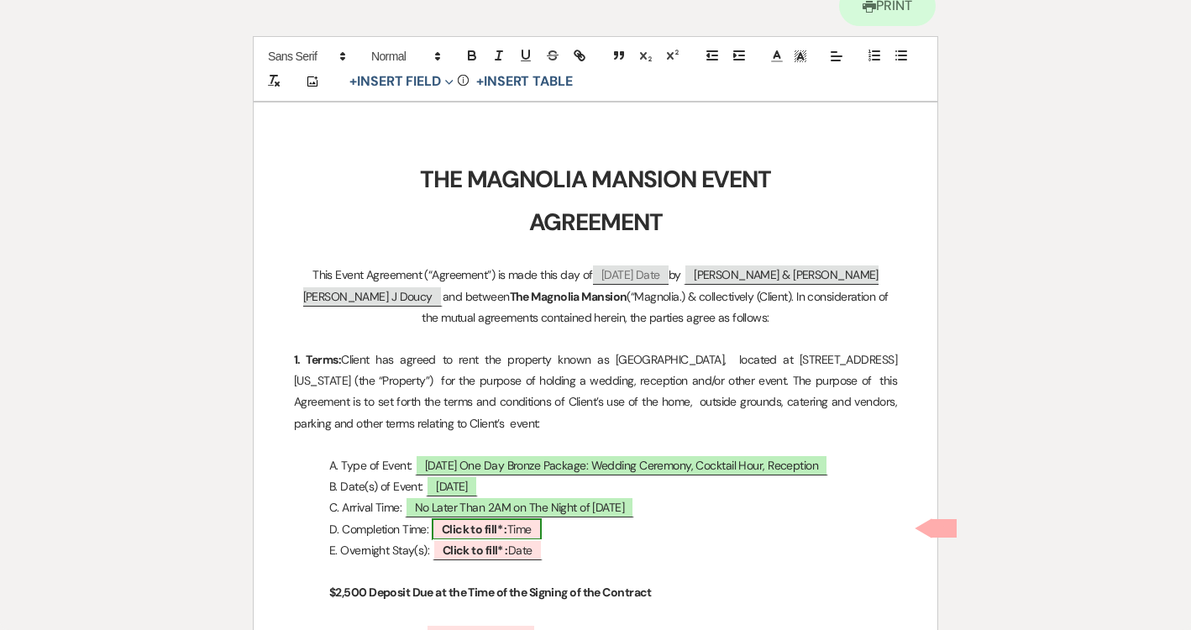
click at [466, 527] on b "Click to fill* :" at bounding box center [475, 529] width 66 height 15
select select "owner"
select select "Time"
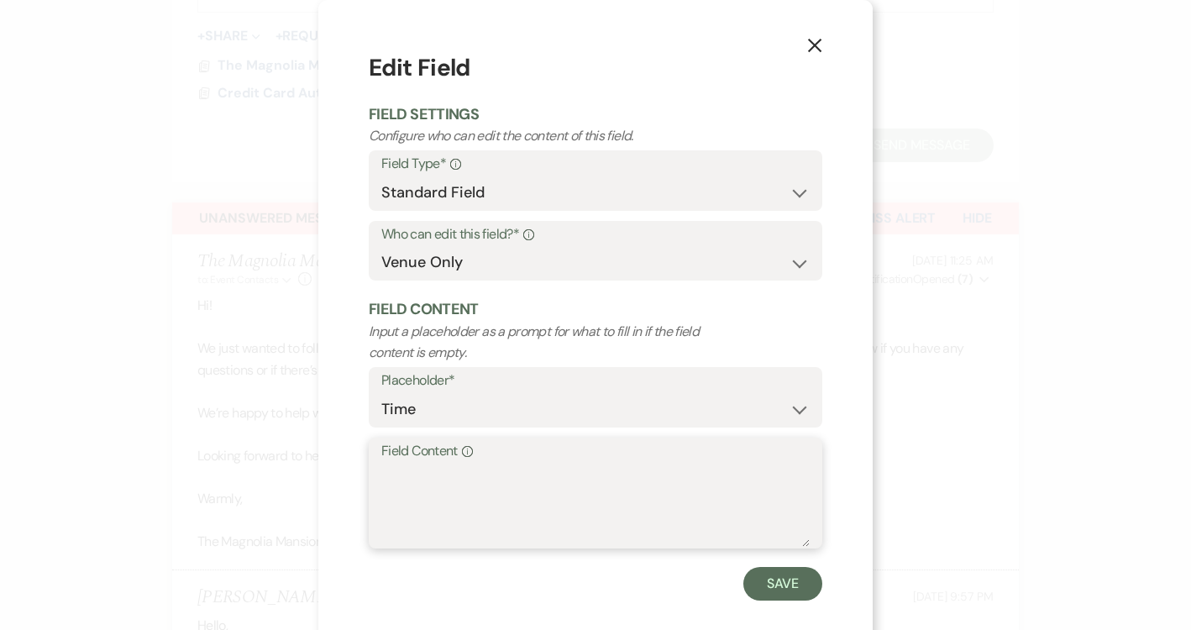
click at [457, 525] on textarea "Field Content Info" at bounding box center [595, 505] width 428 height 84
paste textarea "No Later Than 2AM on The Night of [DATE]"
type textarea "No Later Than 2AM on The Night of [DATE]"
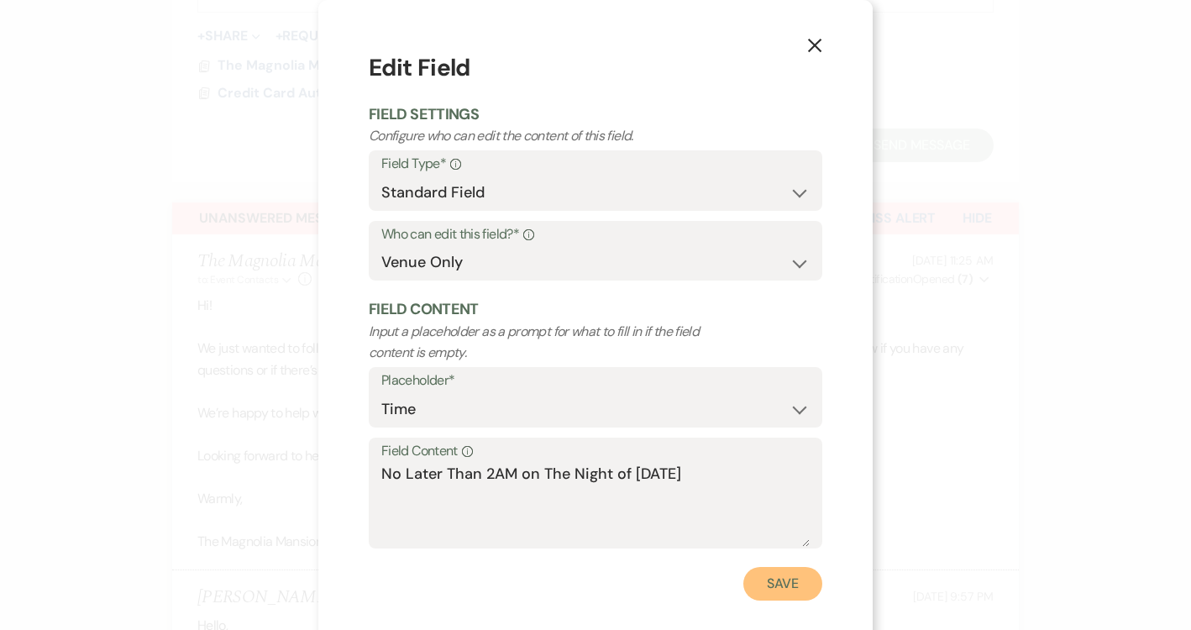
click at [789, 584] on button "Save" at bounding box center [782, 584] width 79 height 34
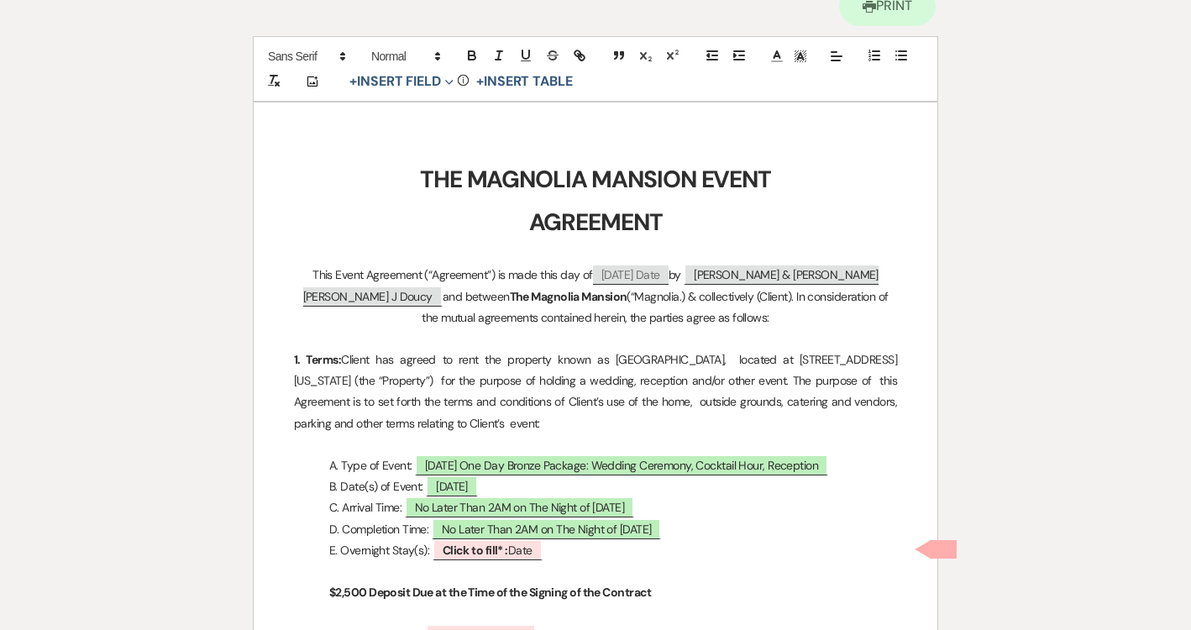
scroll to position [0, 0]
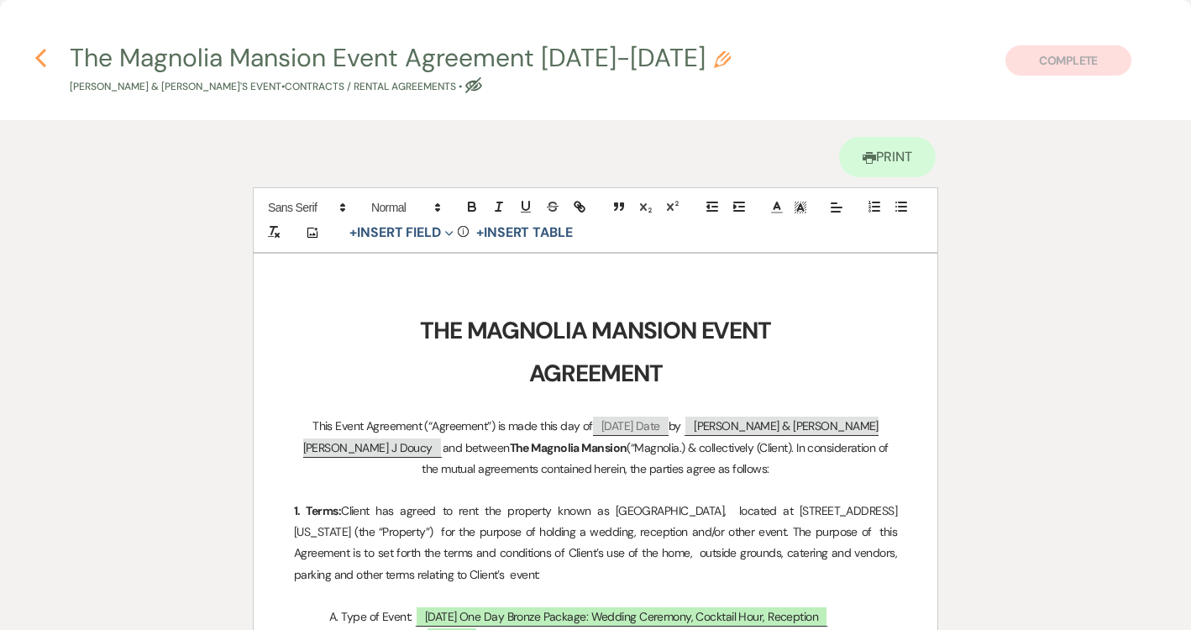
click at [39, 54] on use "button" at bounding box center [40, 58] width 11 height 18
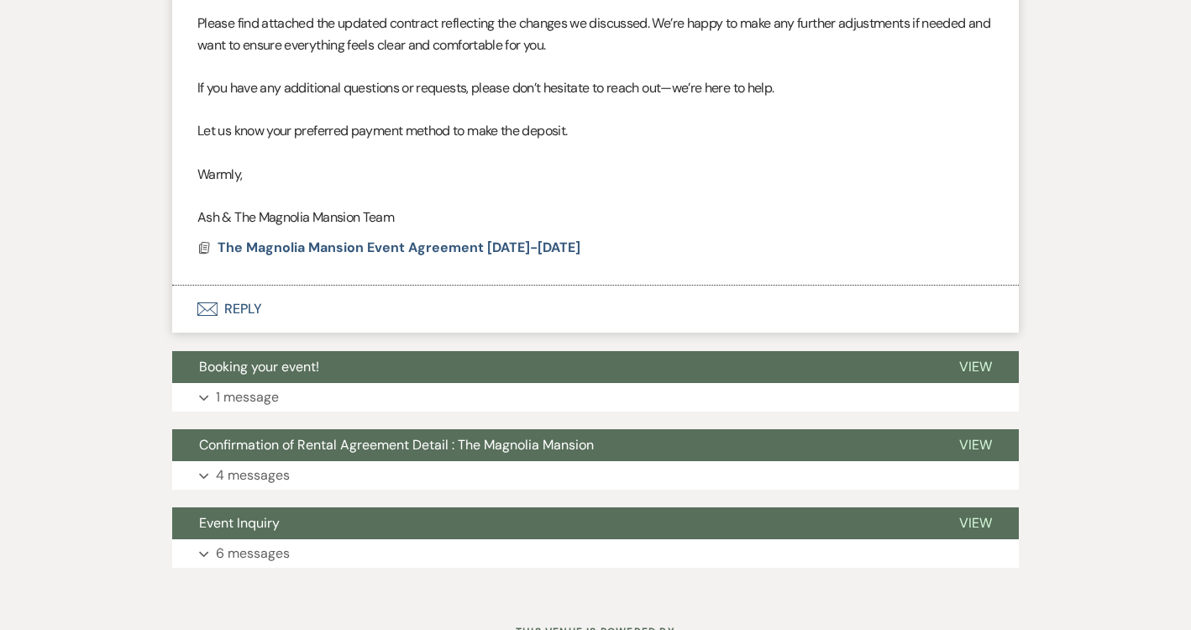
scroll to position [2582, 0]
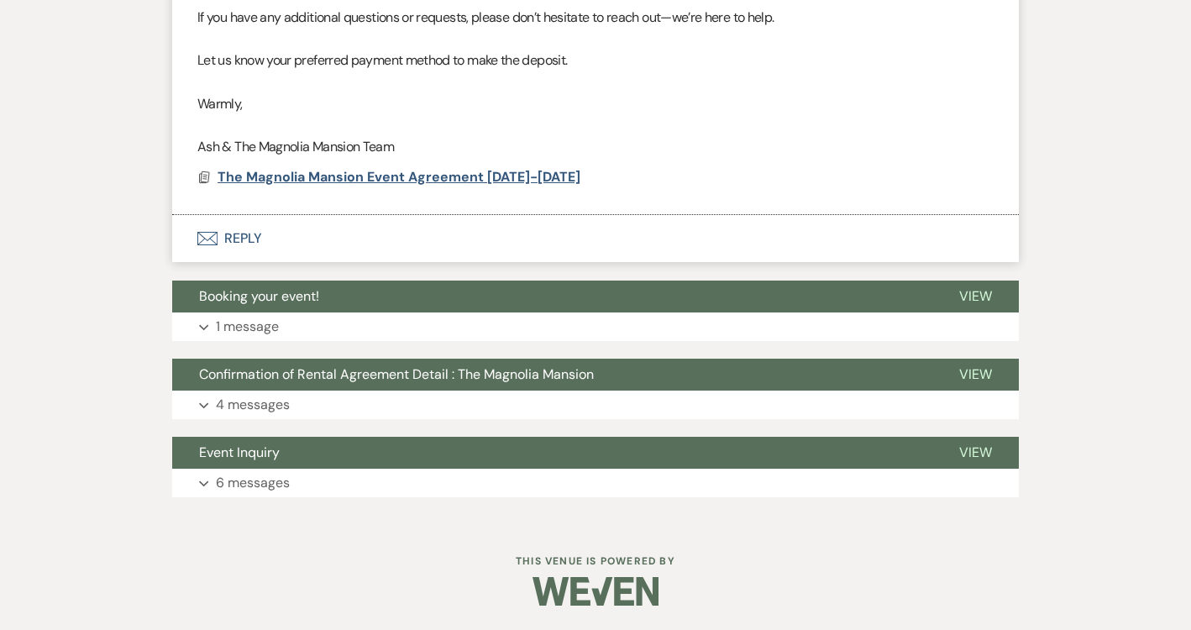
click at [372, 170] on span "The Magnolia Mansion Event Agreement [DATE]-[DATE]" at bounding box center [399, 177] width 363 height 18
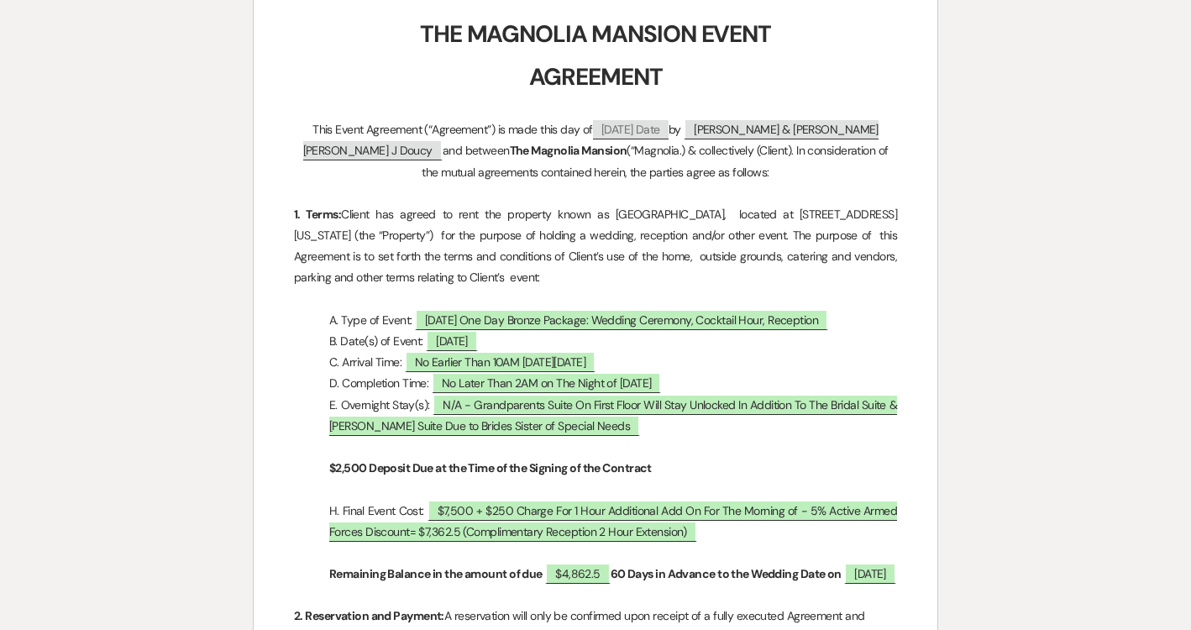
scroll to position [271, 0]
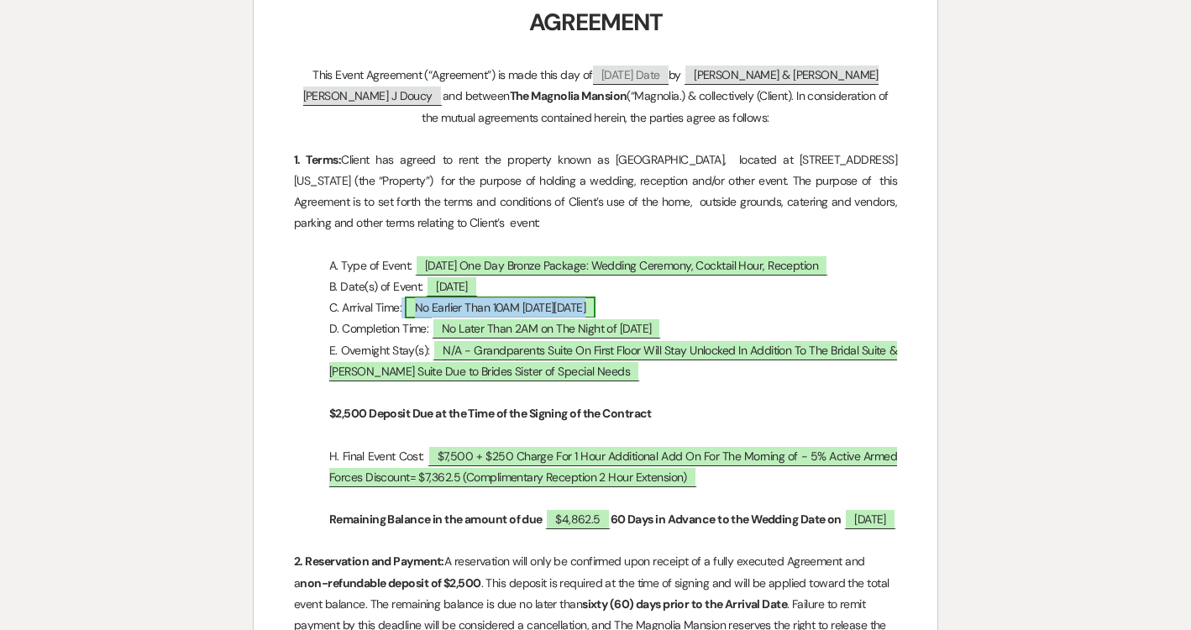
click at [513, 311] on span "No Earlier Than 10AM [DATE][DATE]" at bounding box center [501, 308] width 192 height 22
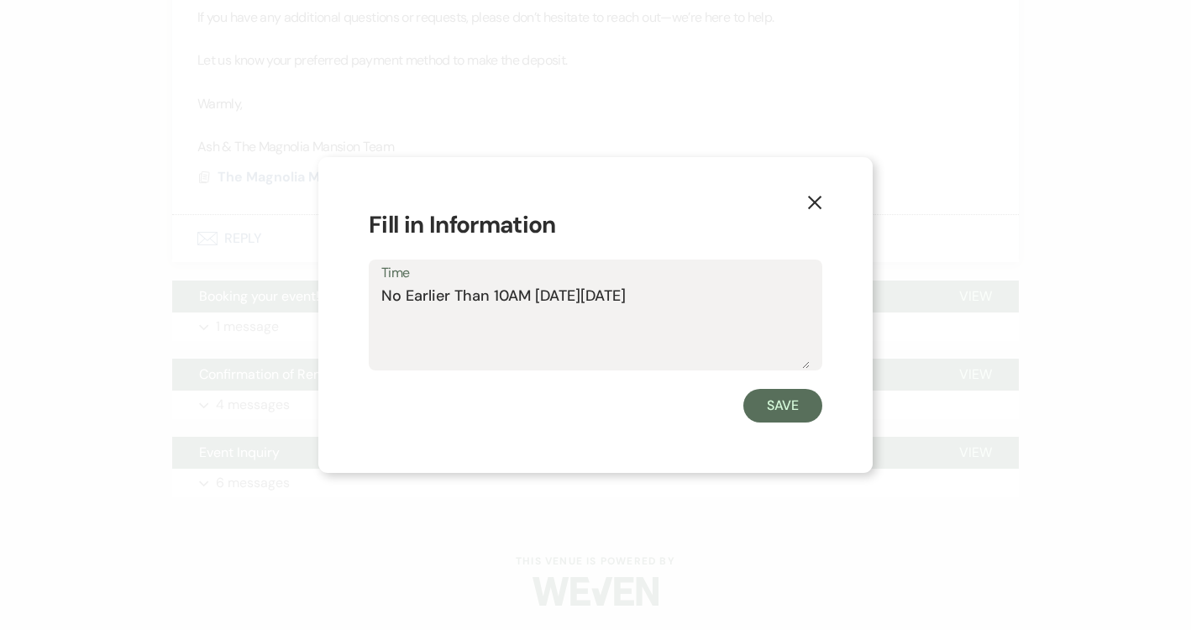
click at [478, 292] on textarea "No Earlier Than 10AM [DATE][DATE]" at bounding box center [595, 327] width 428 height 84
click at [811, 200] on use "button" at bounding box center [814, 202] width 13 height 13
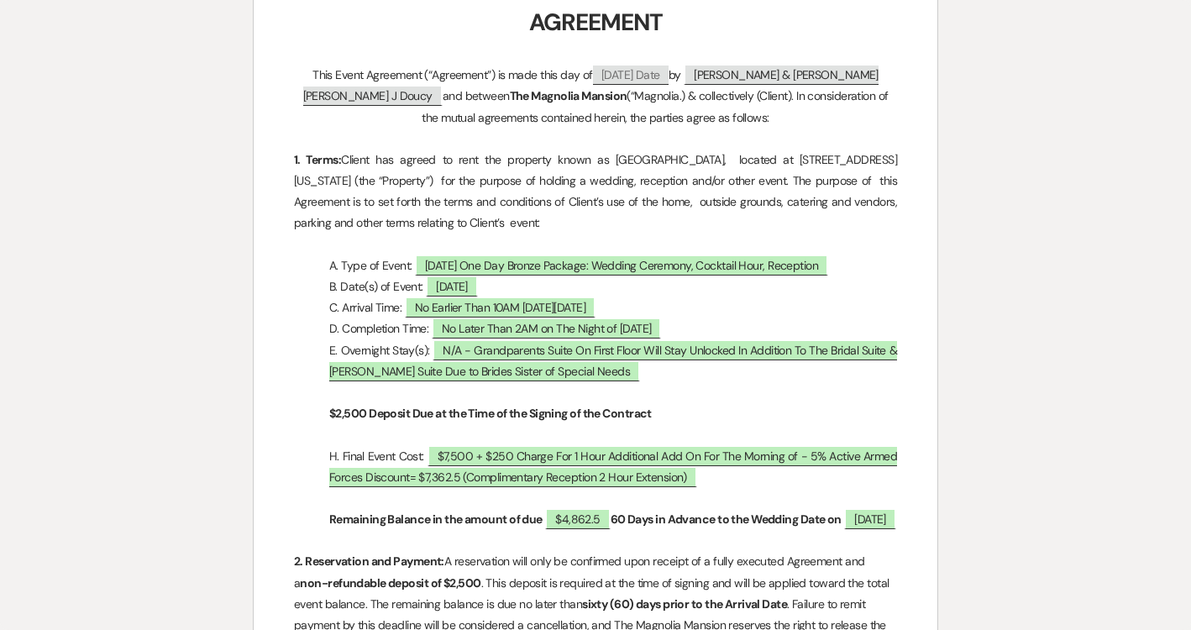
scroll to position [0, 0]
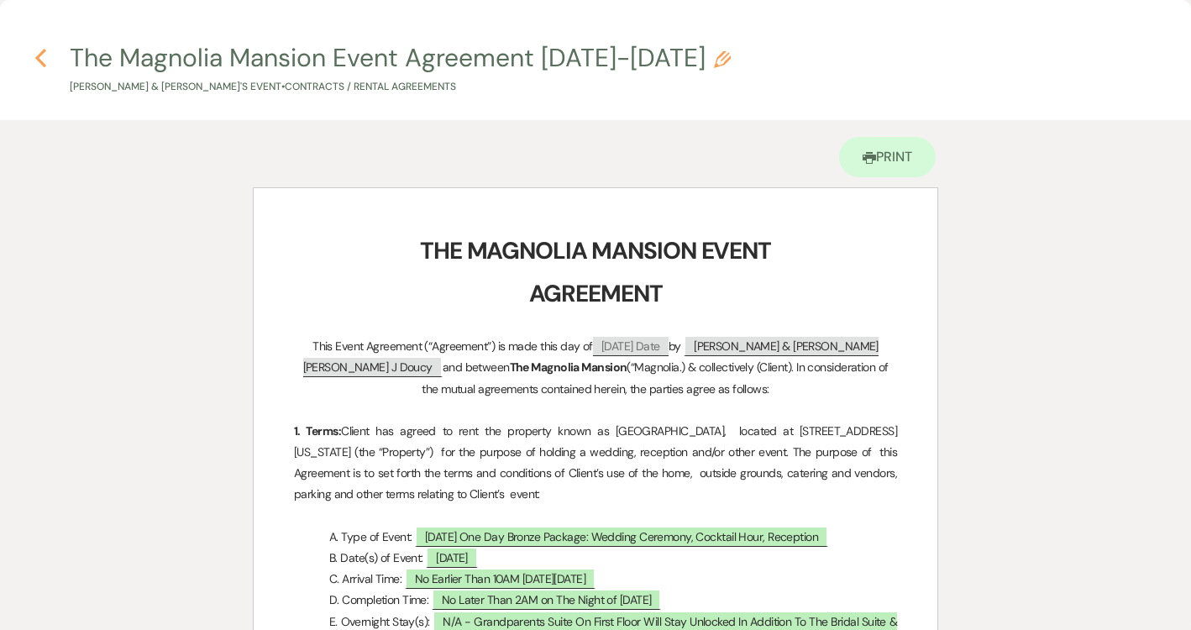
click at [34, 50] on icon "Previous" at bounding box center [40, 58] width 13 height 20
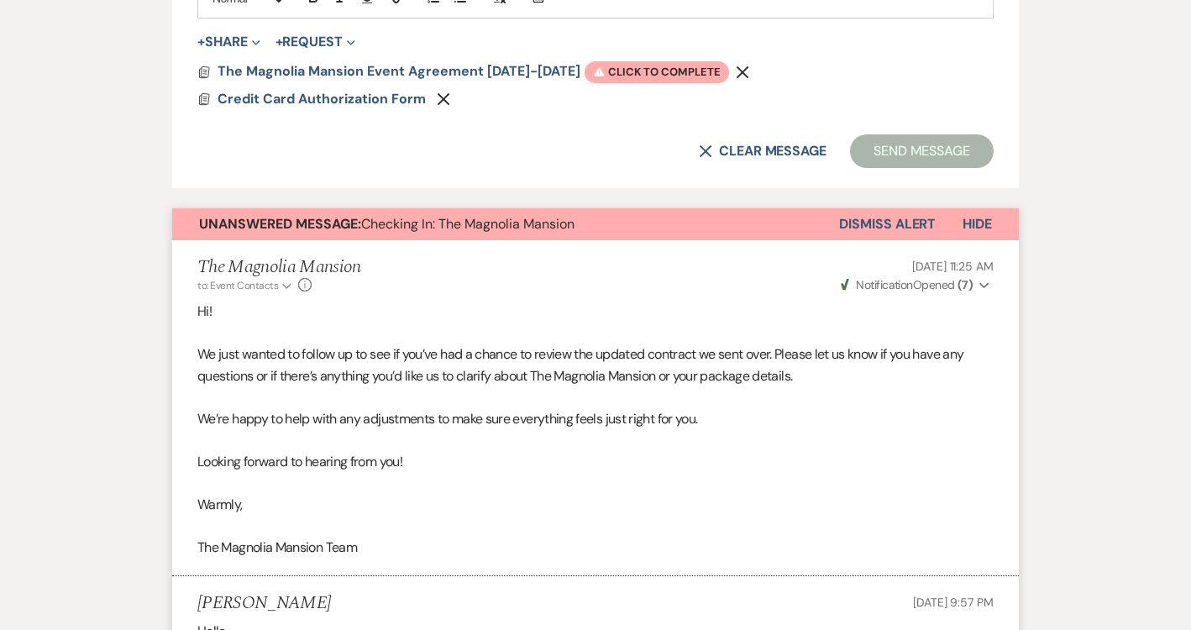
scroll to position [1037, 0]
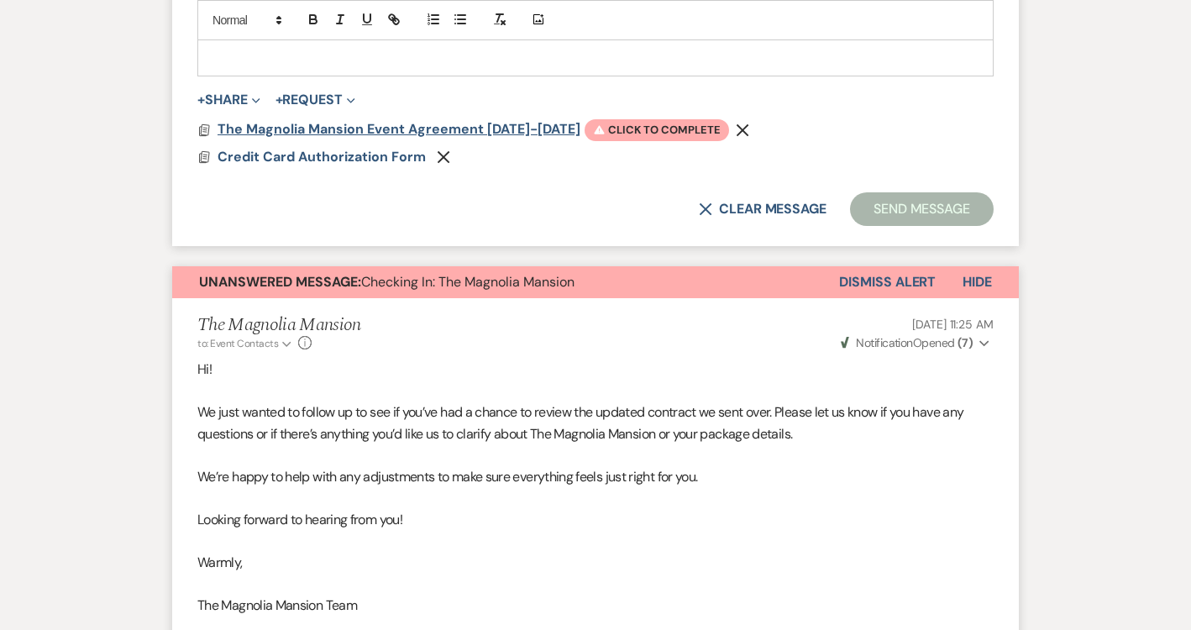
click at [420, 128] on span "The Magnolia Mansion Event Agreement [DATE]-[DATE]" at bounding box center [399, 129] width 363 height 18
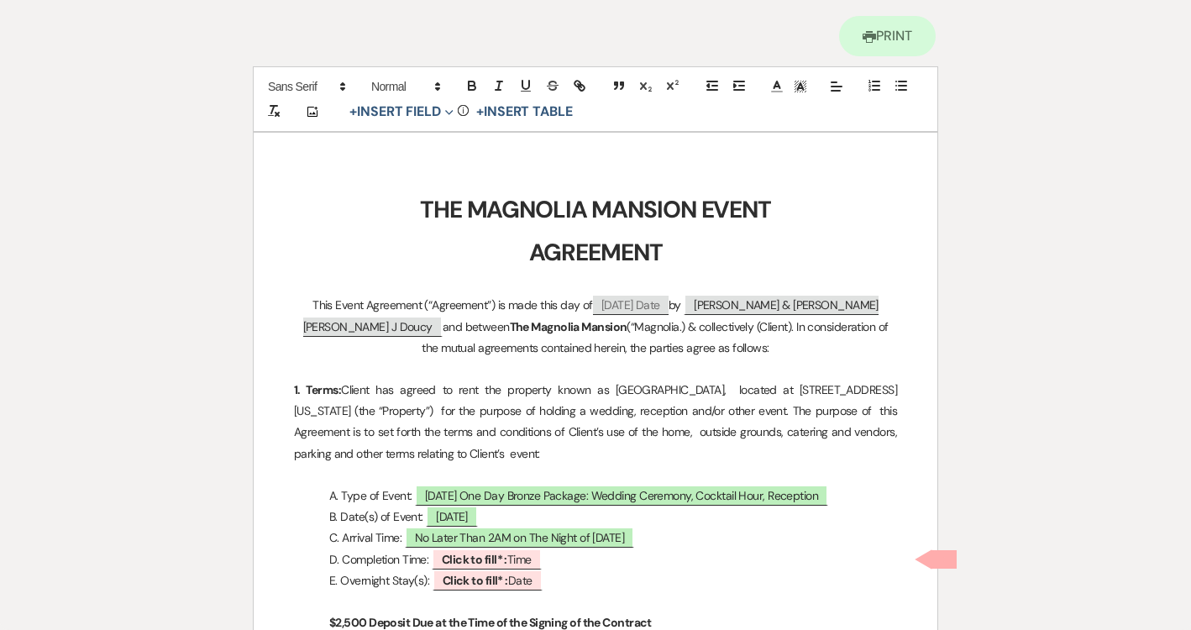
scroll to position [328, 0]
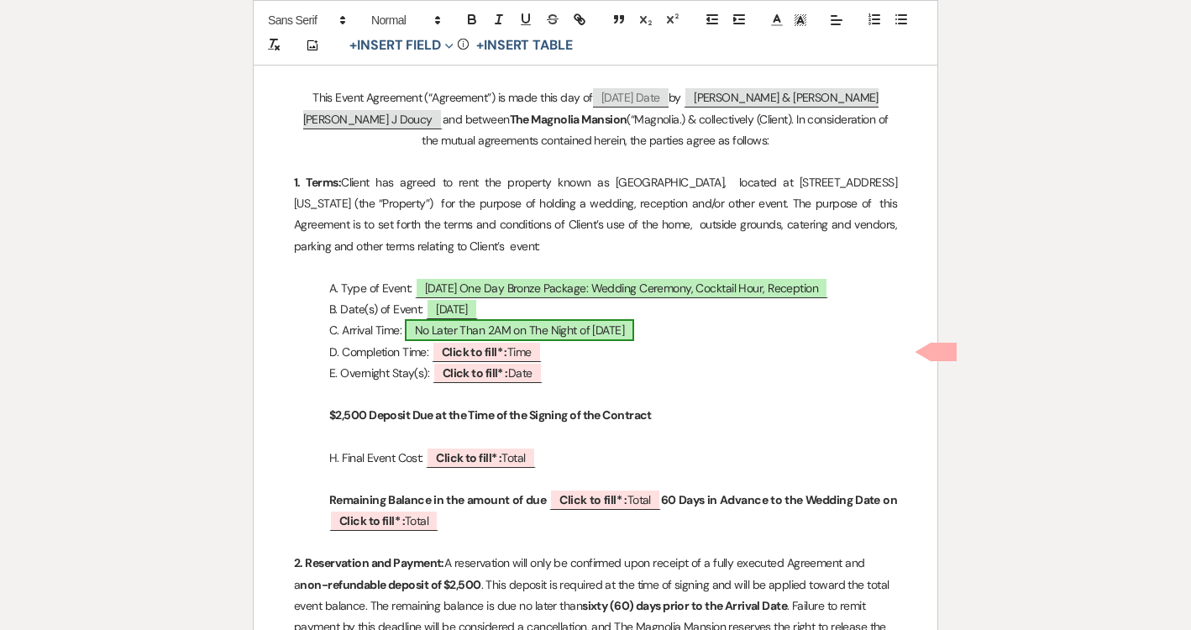
click at [495, 328] on span "No Later Than 2AM on The Night of [DATE]" at bounding box center [520, 330] width 230 height 22
select select "owner"
select select "Time"
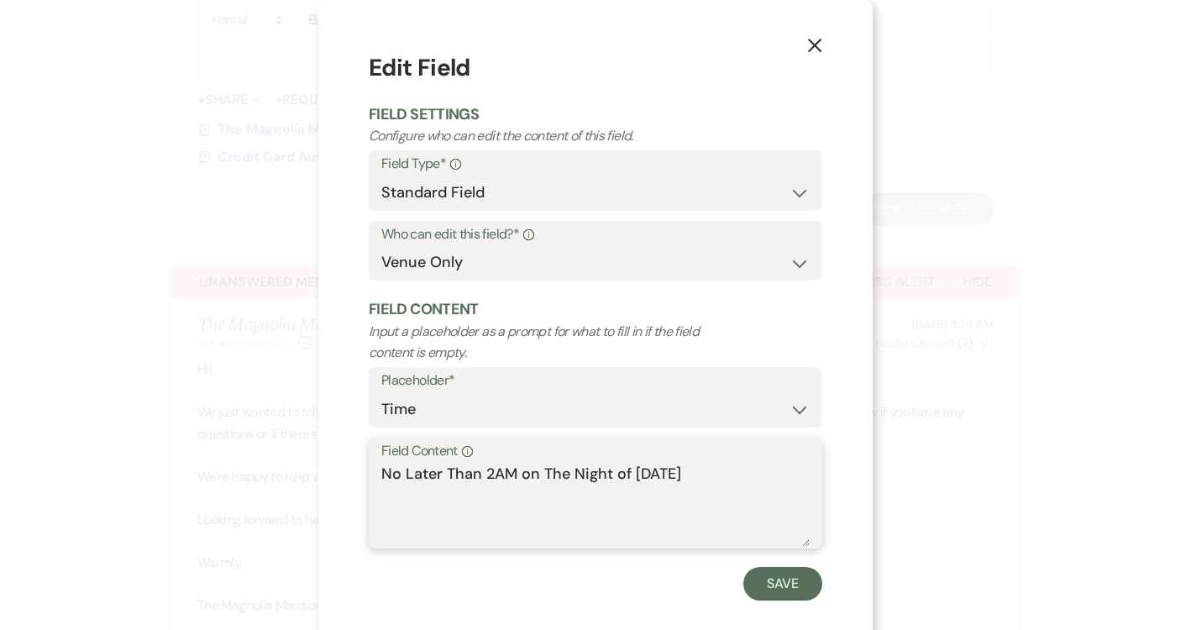
click at [461, 465] on textarea "No Later Than 2AM on The Night of [DATE]" at bounding box center [595, 505] width 428 height 84
paste textarea "Earlier Than 10AM [DATE][DATE]"
type textarea "No Earlier Than 10AM [DATE][DATE]"
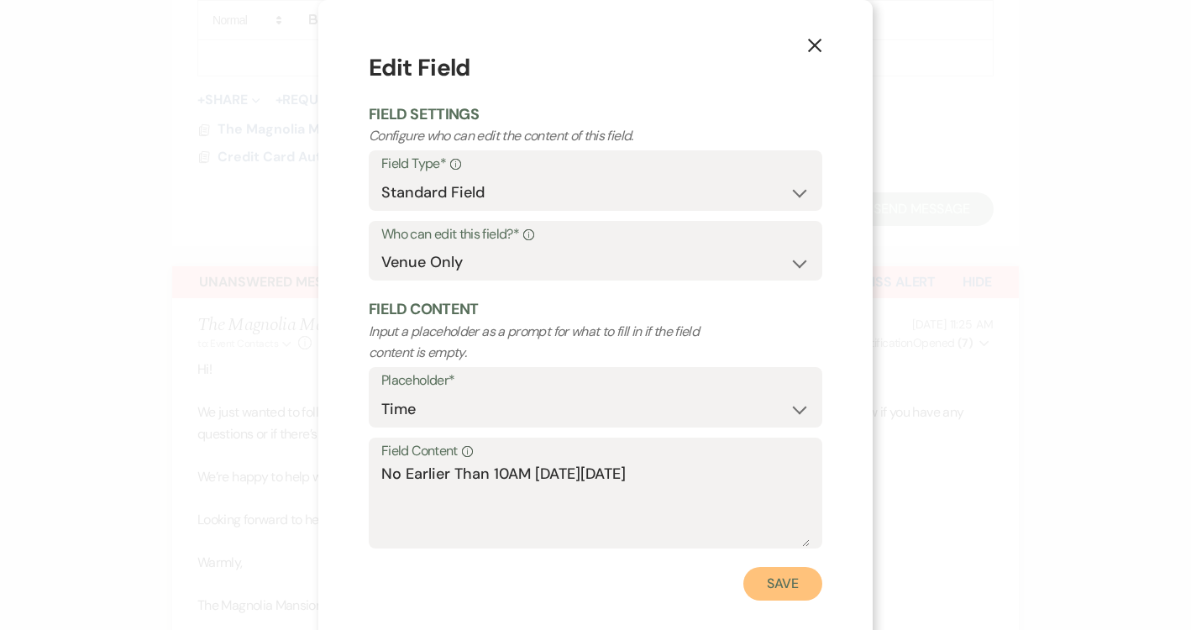
click at [770, 570] on button "Save" at bounding box center [782, 584] width 79 height 34
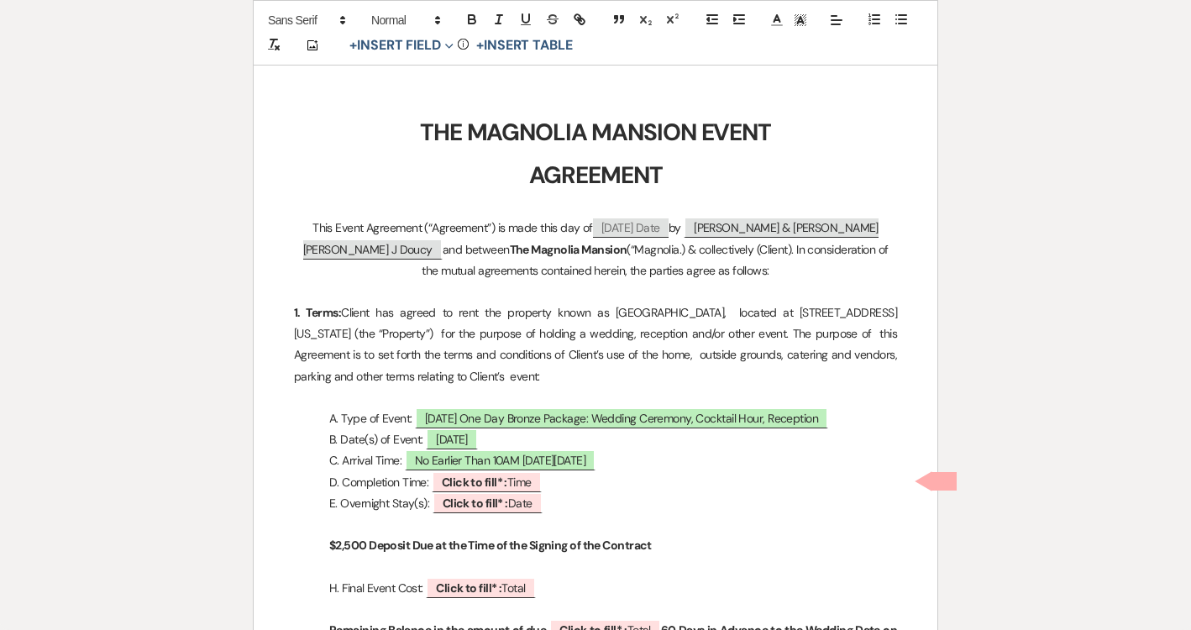
scroll to position [0, 0]
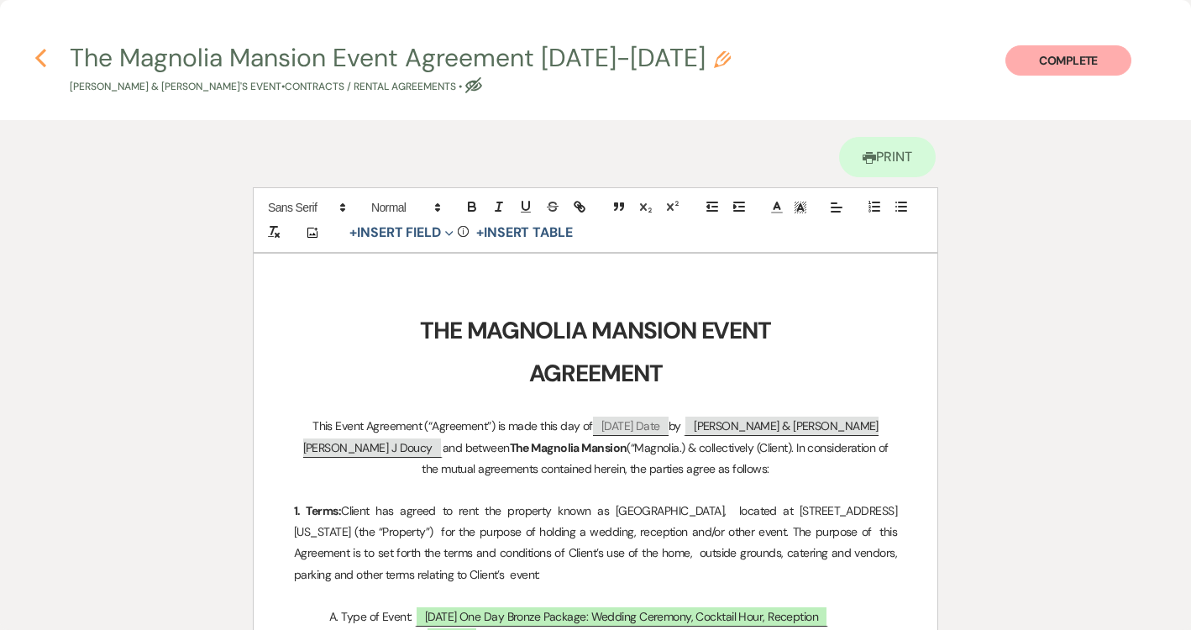
click at [39, 60] on use "button" at bounding box center [40, 58] width 11 height 18
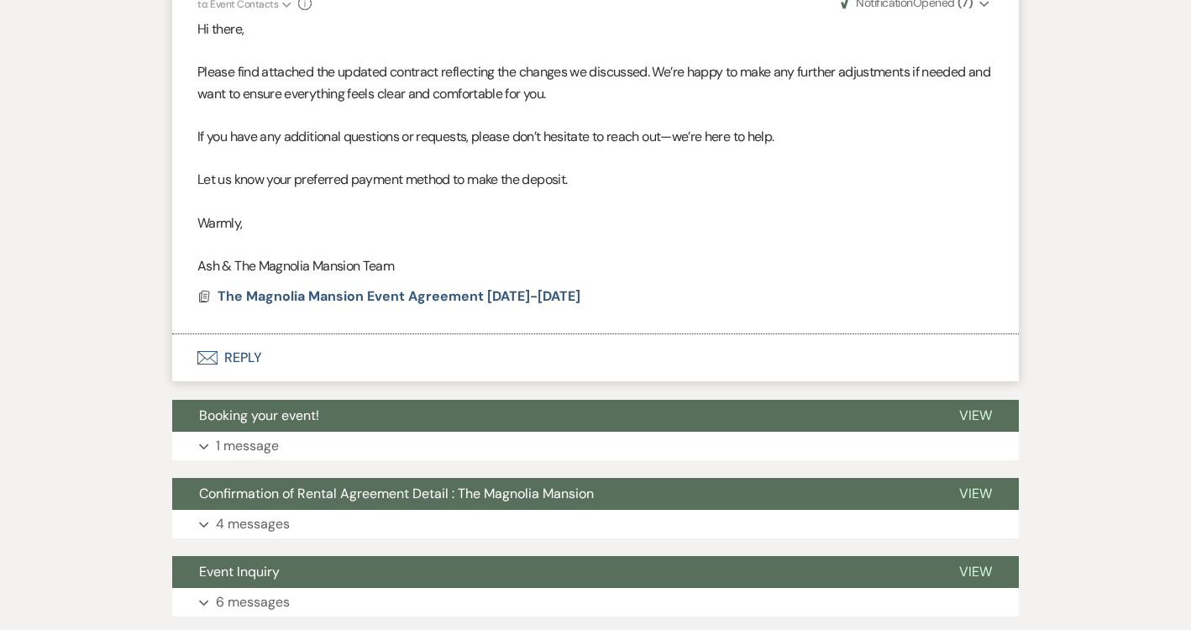
scroll to position [2516, 0]
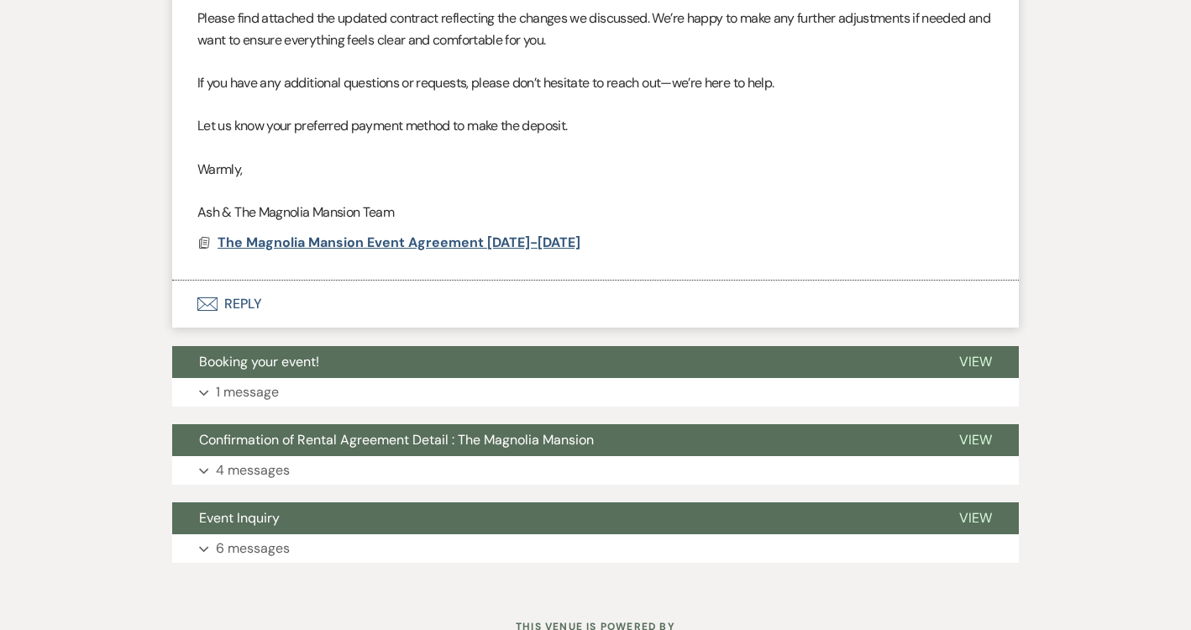
click at [355, 244] on span "The Magnolia Mansion Event Agreement [DATE]-[DATE]" at bounding box center [399, 243] width 363 height 18
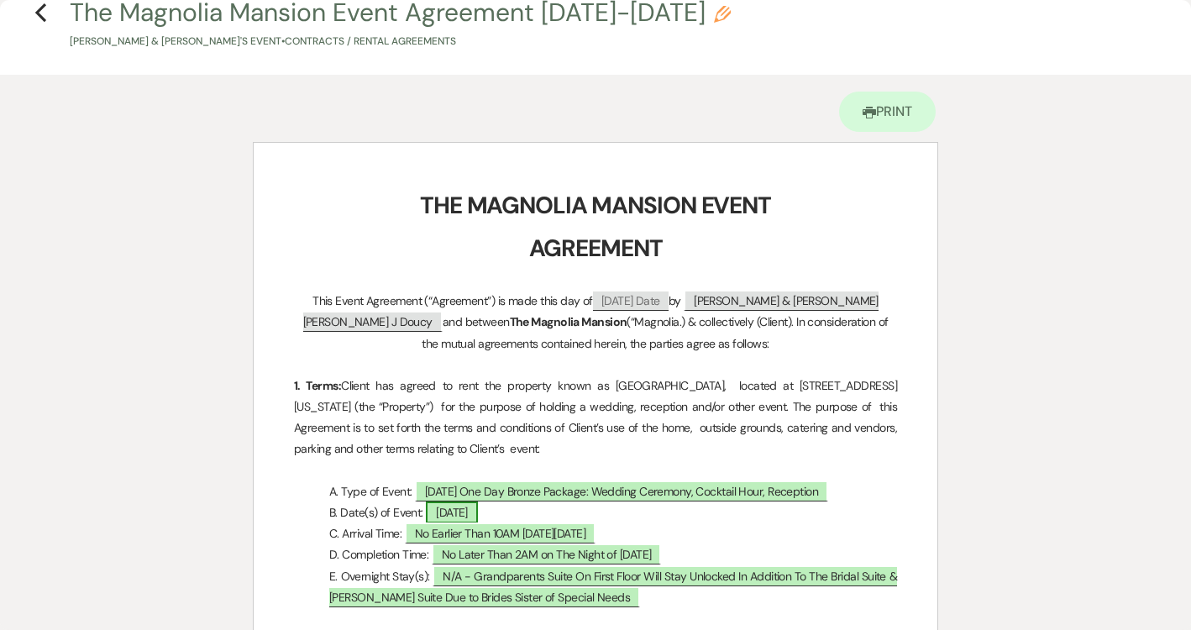
scroll to position [47, 0]
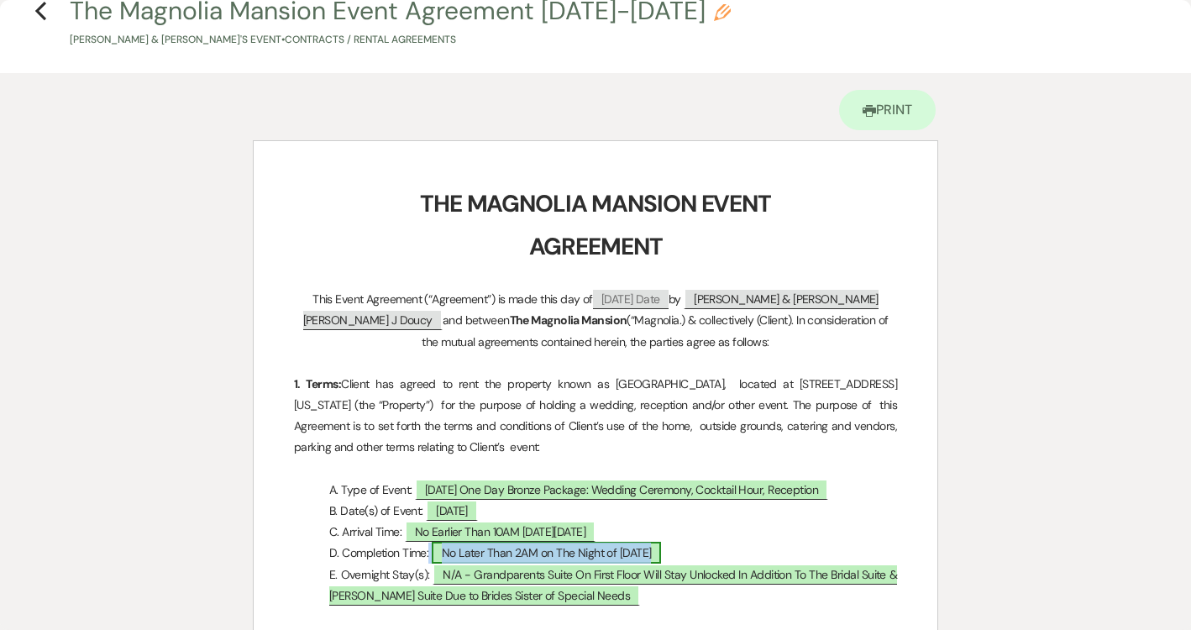
click at [477, 550] on span "No Later Than 2AM on The Night of [DATE]" at bounding box center [547, 553] width 230 height 22
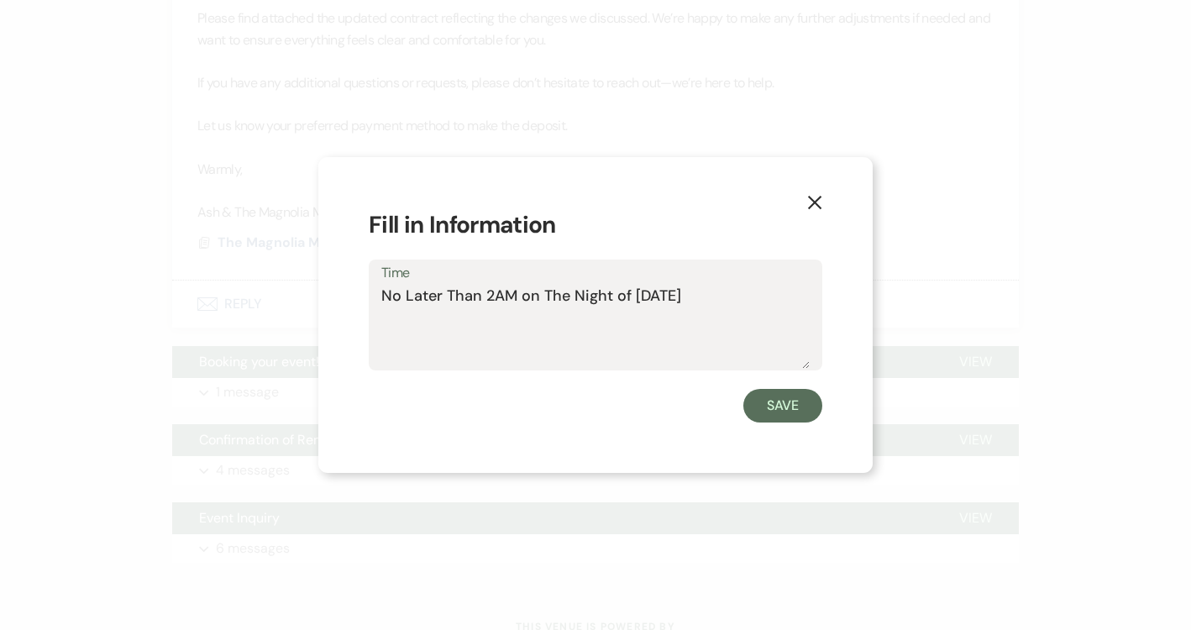
click at [469, 299] on textarea "No Later Than 2AM on The Night of [DATE]" at bounding box center [595, 327] width 428 height 84
click at [809, 205] on icon "X" at bounding box center [814, 202] width 15 height 15
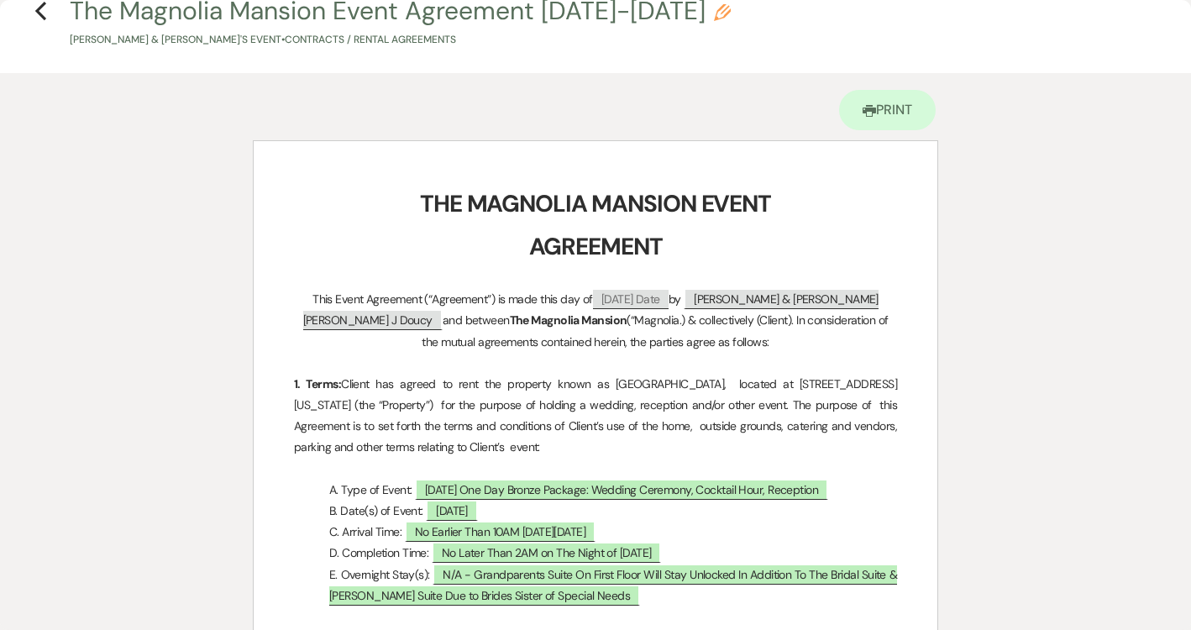
scroll to position [0, 0]
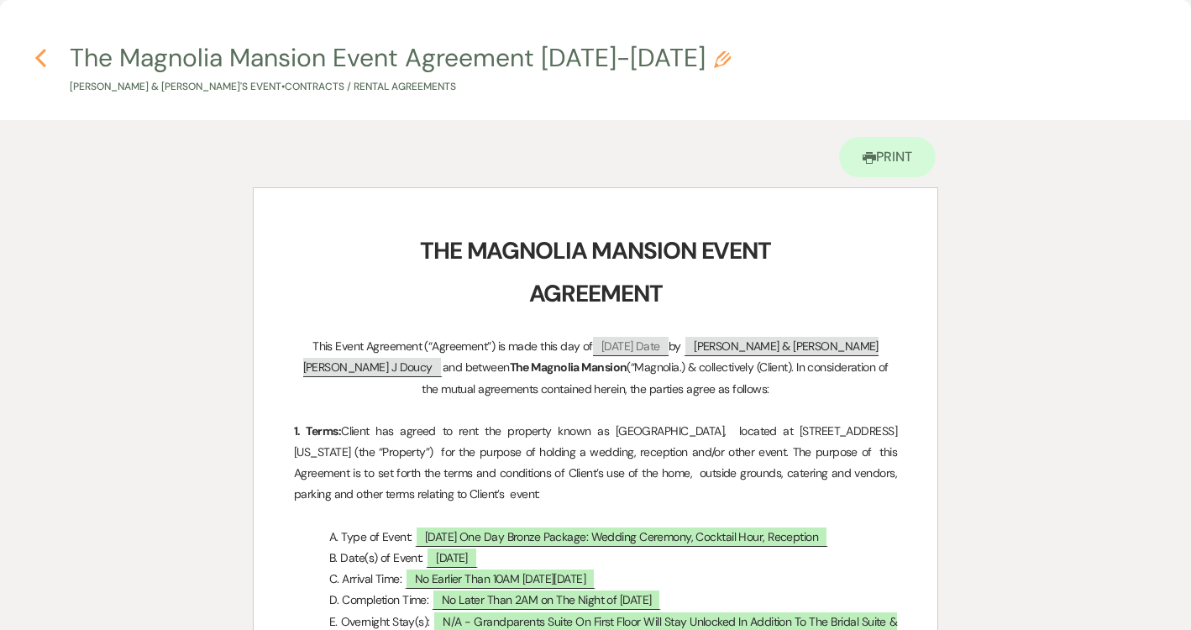
click at [34, 61] on icon "Previous" at bounding box center [40, 58] width 13 height 20
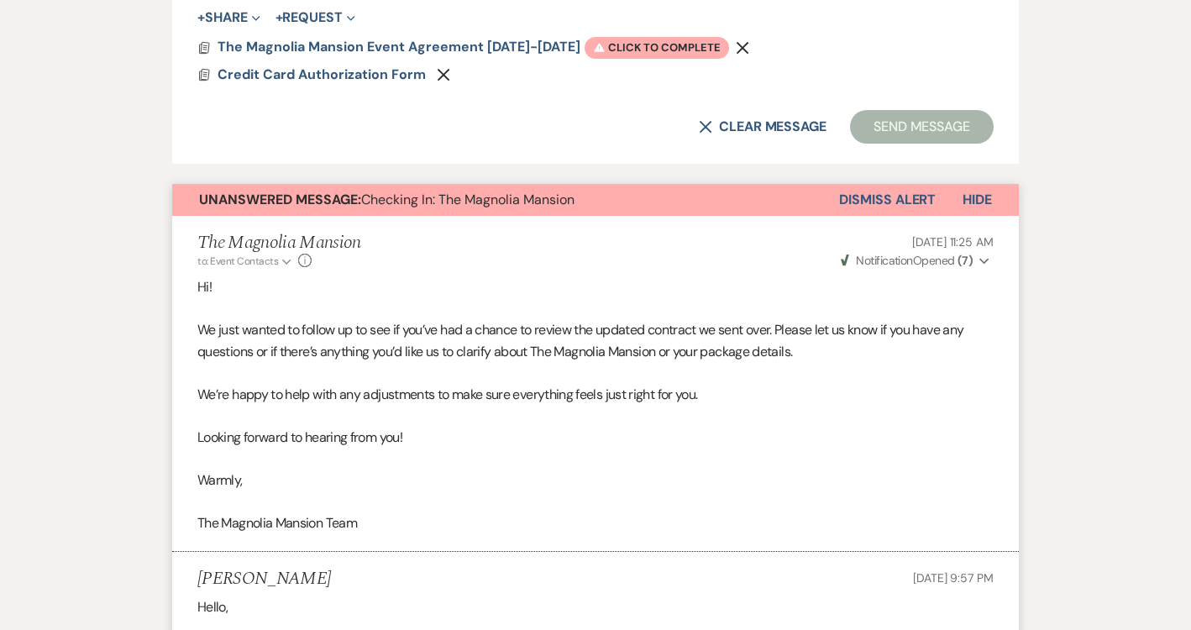
scroll to position [1116, 0]
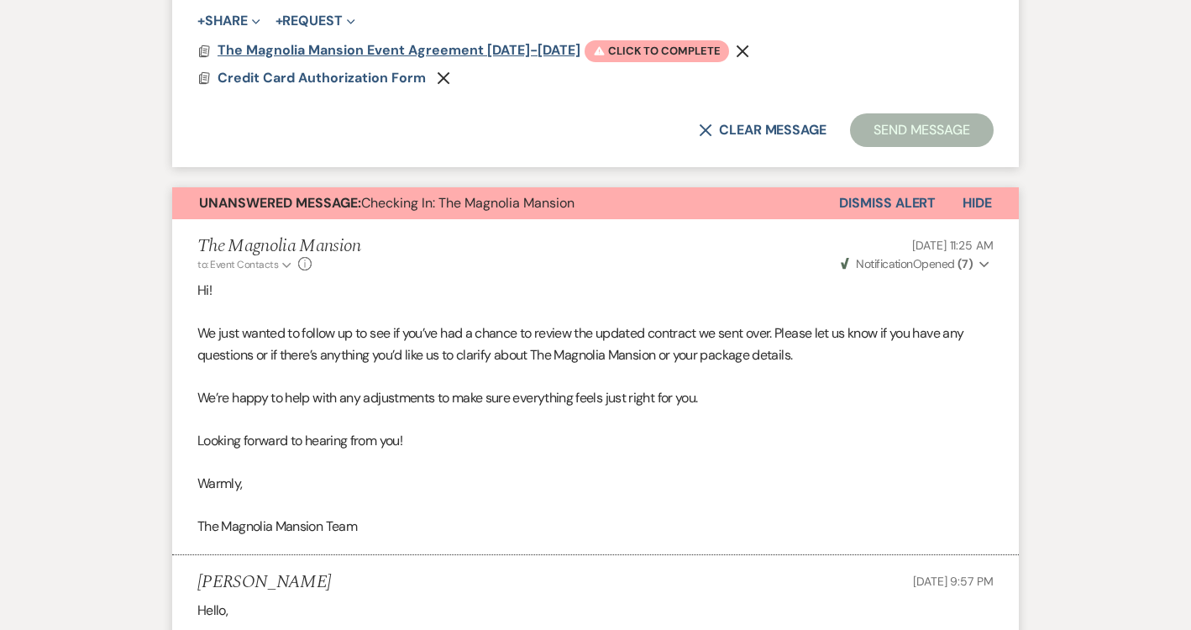
click at [322, 49] on span "The Magnolia Mansion Event Agreement [DATE]-[DATE]" at bounding box center [399, 50] width 363 height 18
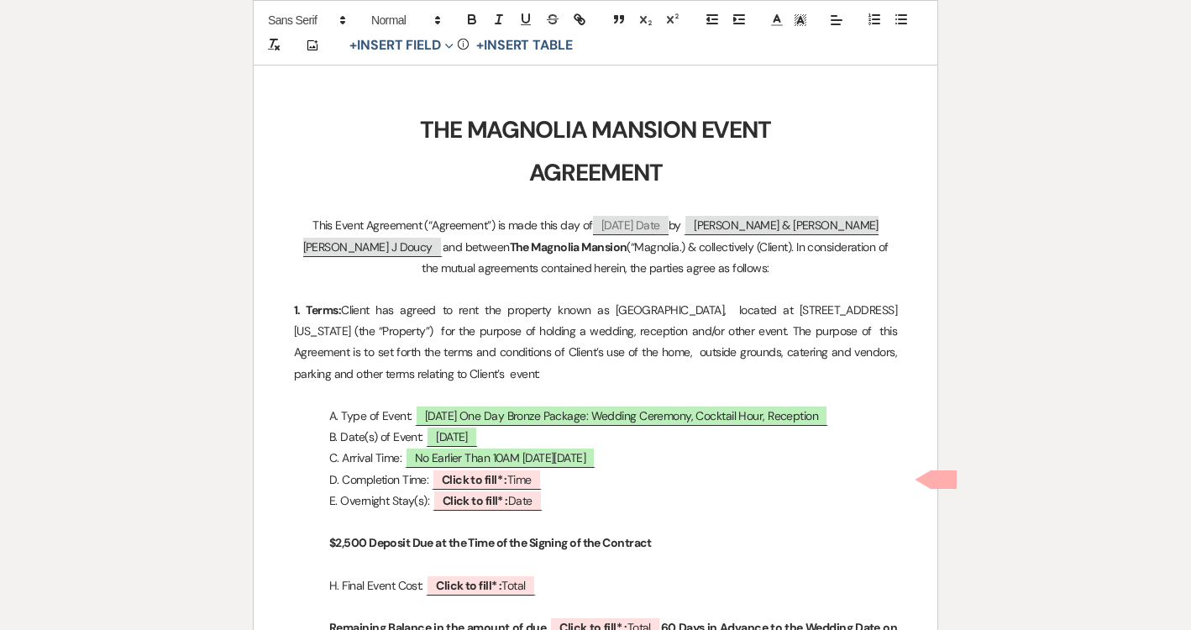
scroll to position [444, 0]
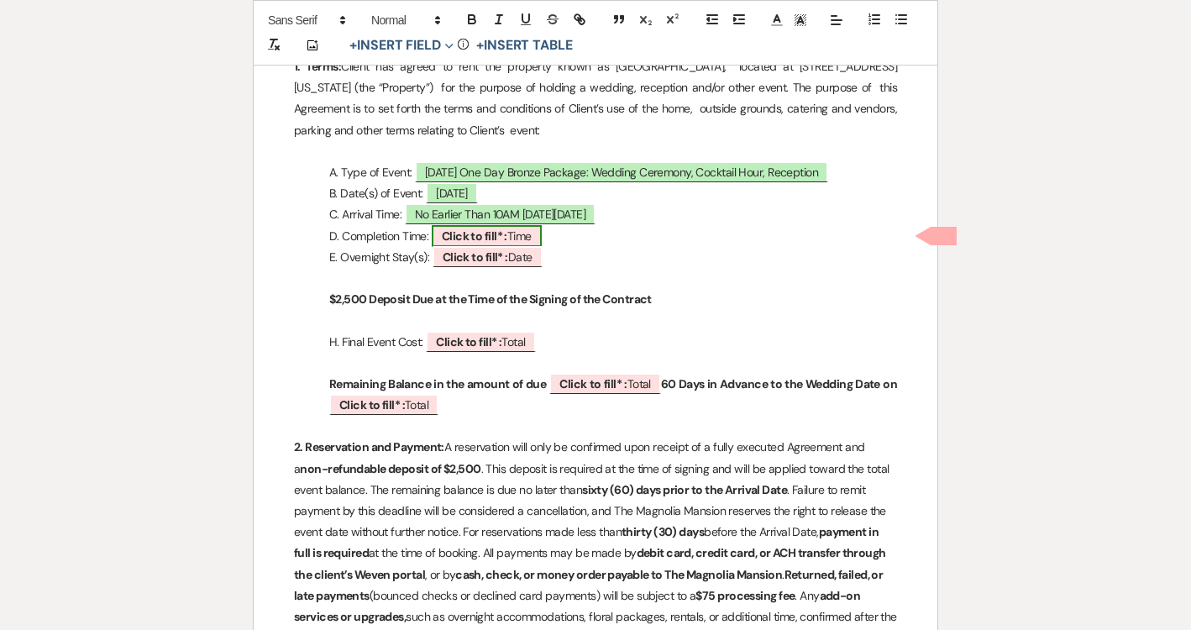
click at [516, 227] on span "Click to fill* : Time" at bounding box center [487, 236] width 110 height 22
select select "owner"
select select "Time"
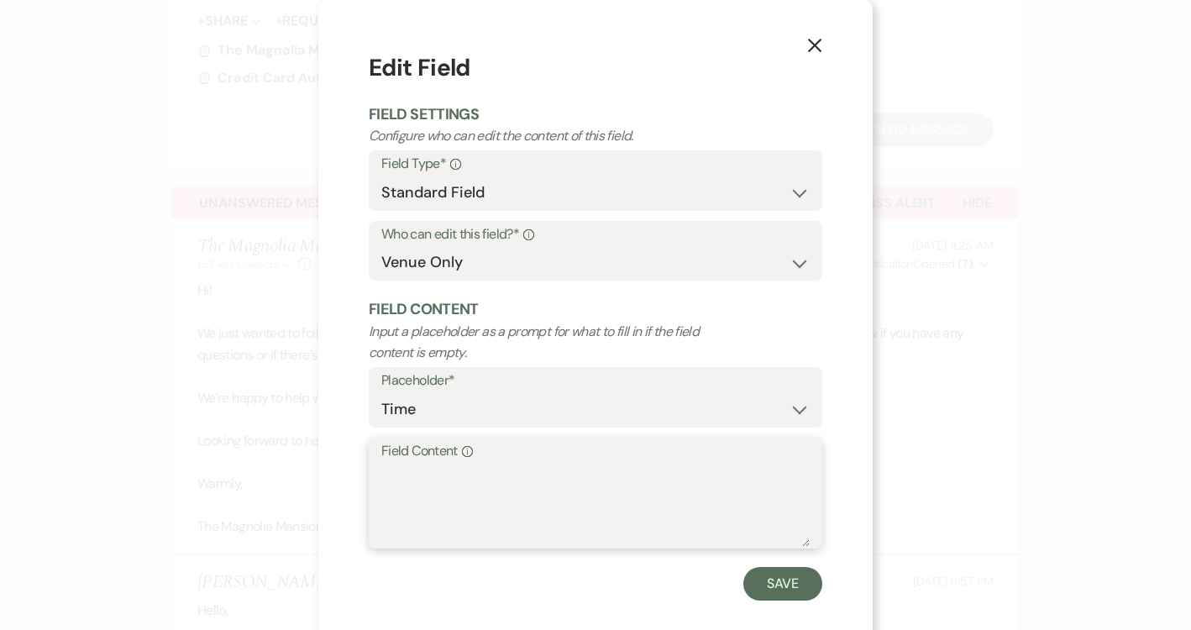
click at [481, 487] on textarea "Field Content Info" at bounding box center [595, 505] width 428 height 84
paste textarea "No Later Than 2AM on The Night of [DATE]"
type textarea "No Later Than 2AM on The Night of [DATE]"
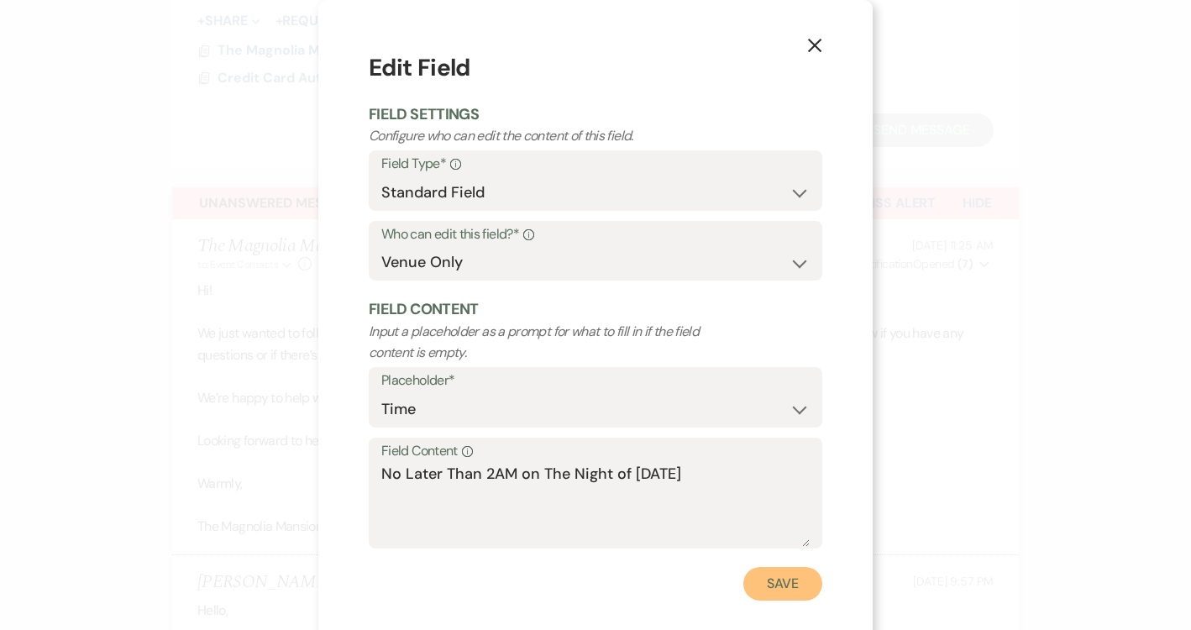
click at [769, 577] on button "Save" at bounding box center [782, 584] width 79 height 34
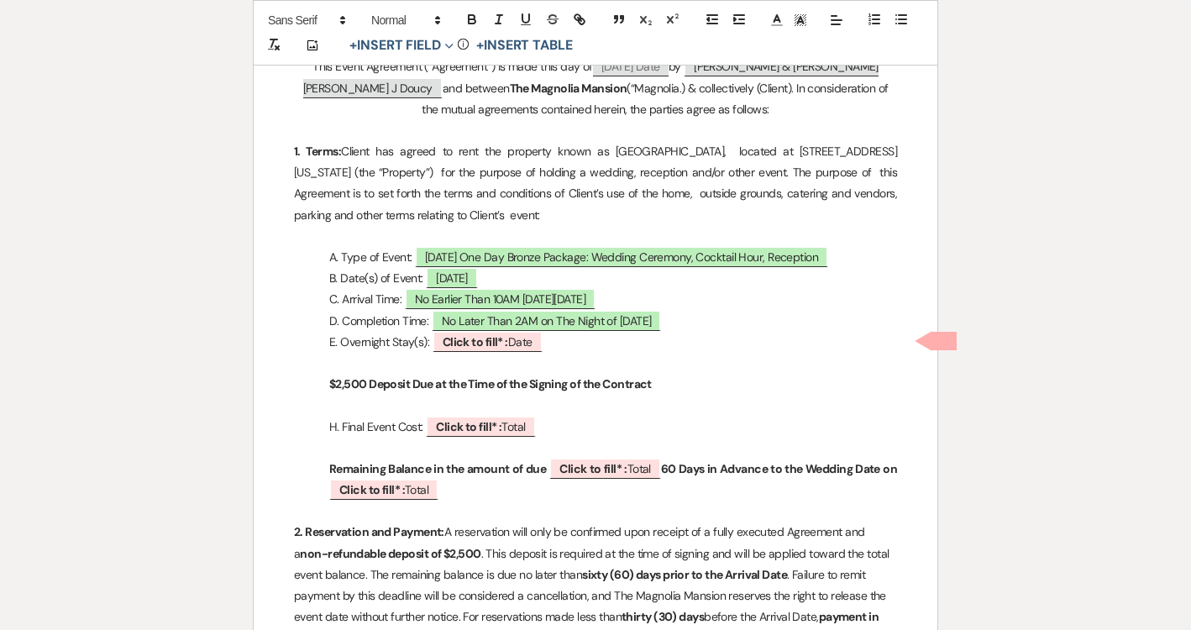
scroll to position [391, 0]
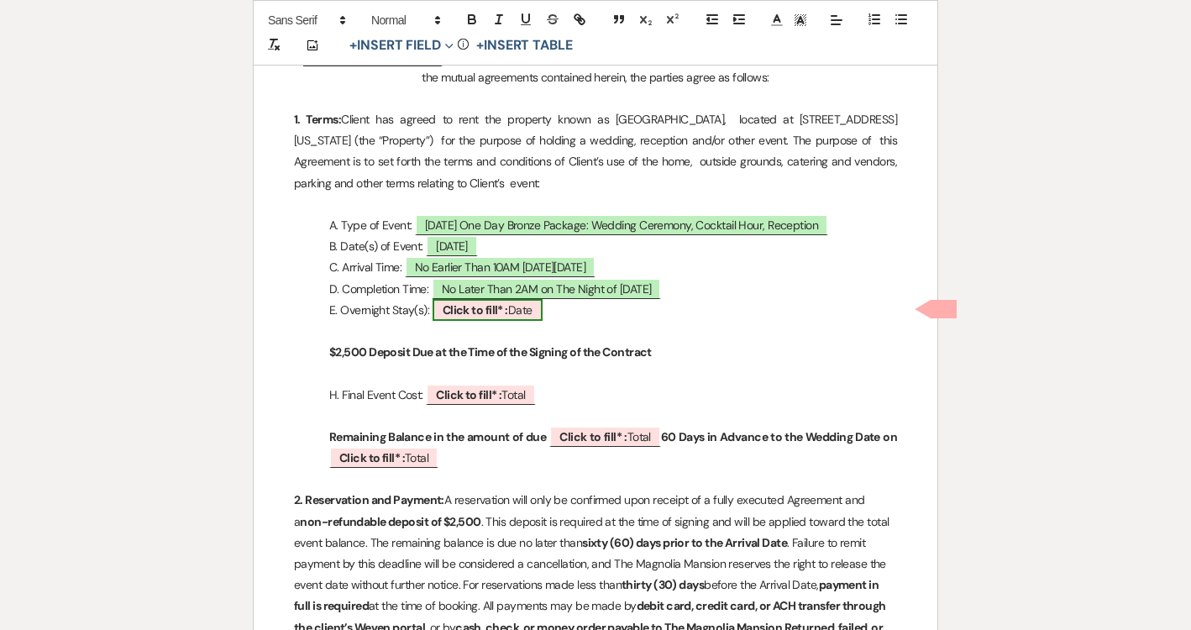
click at [496, 314] on b "Click to fill* :" at bounding box center [476, 309] width 66 height 15
select select "owner"
select select "Date"
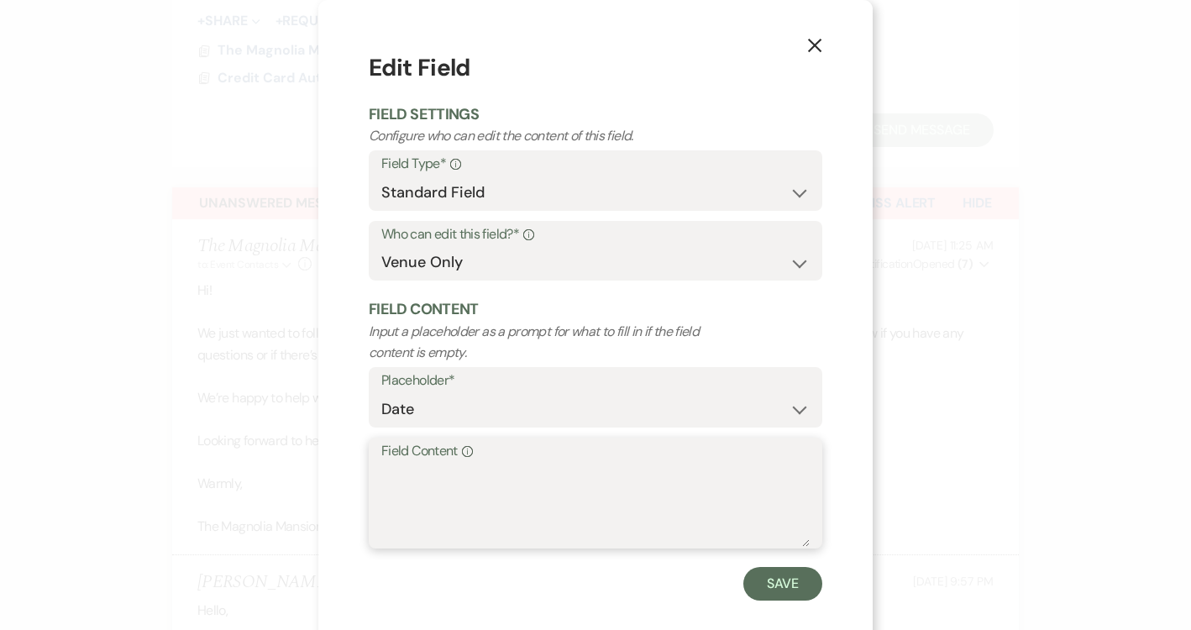
click at [503, 506] on textarea "Field Content Info" at bounding box center [595, 505] width 428 height 84
type textarea "N/A"
click at [778, 570] on button "Save" at bounding box center [782, 584] width 79 height 34
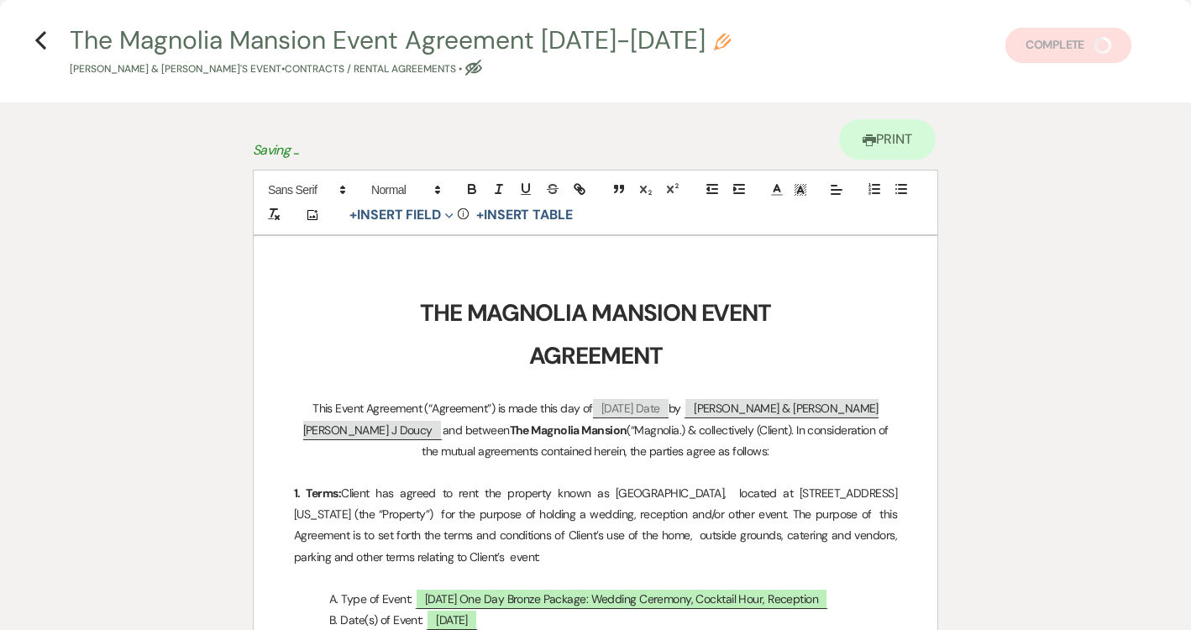
scroll to position [0, 0]
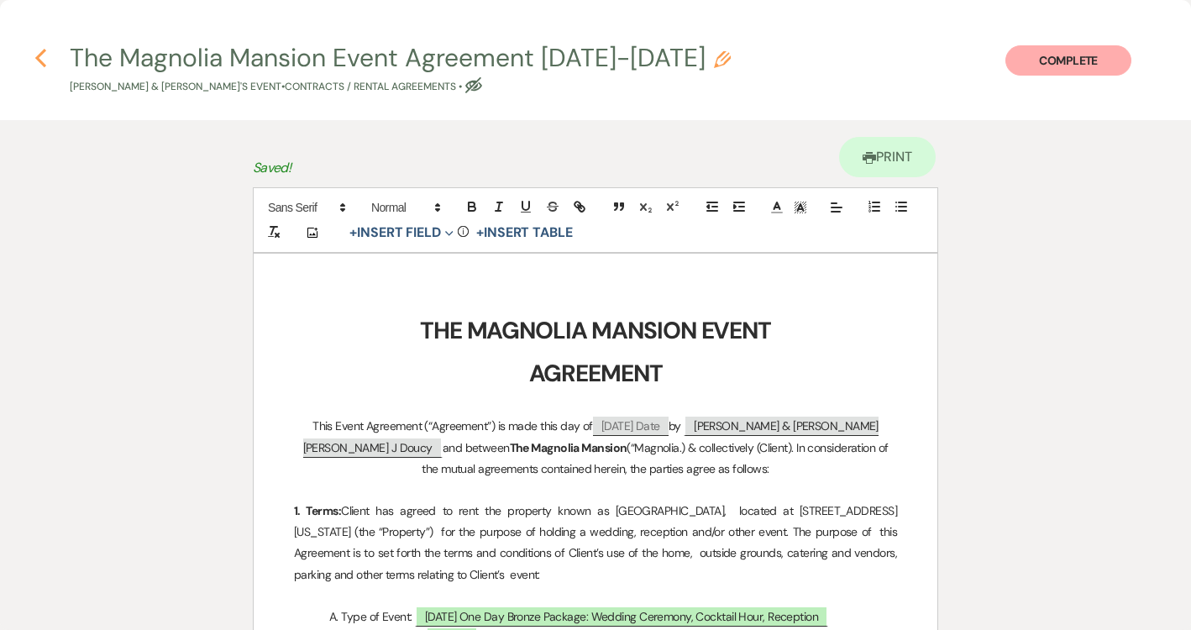
click at [39, 56] on use "button" at bounding box center [40, 58] width 11 height 18
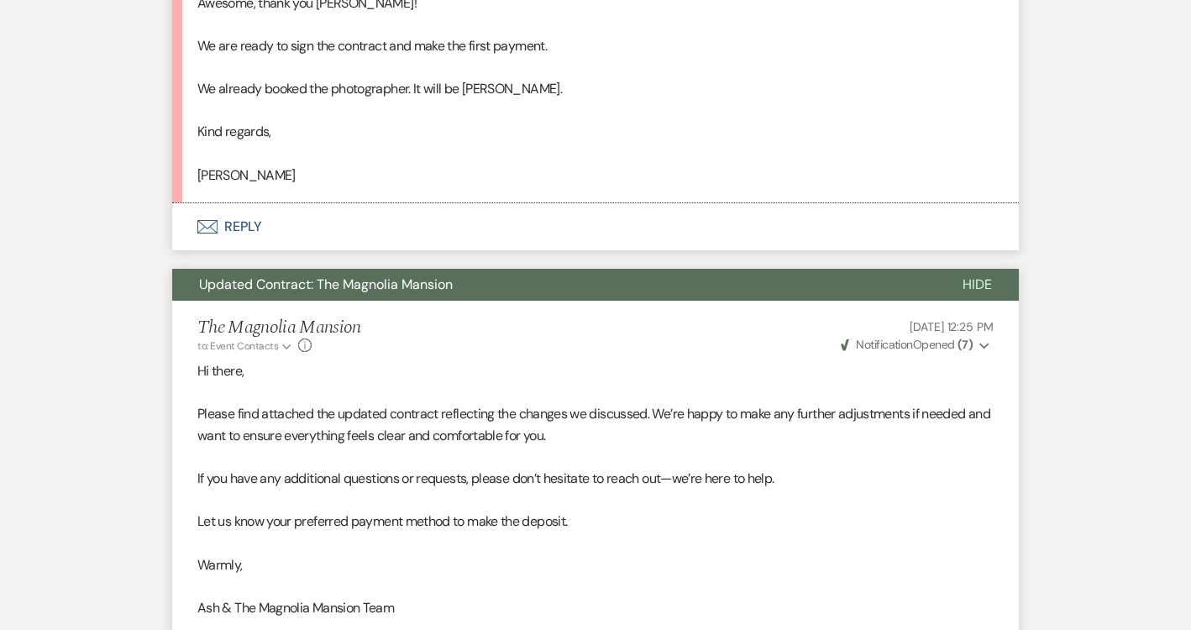
scroll to position [2579, 0]
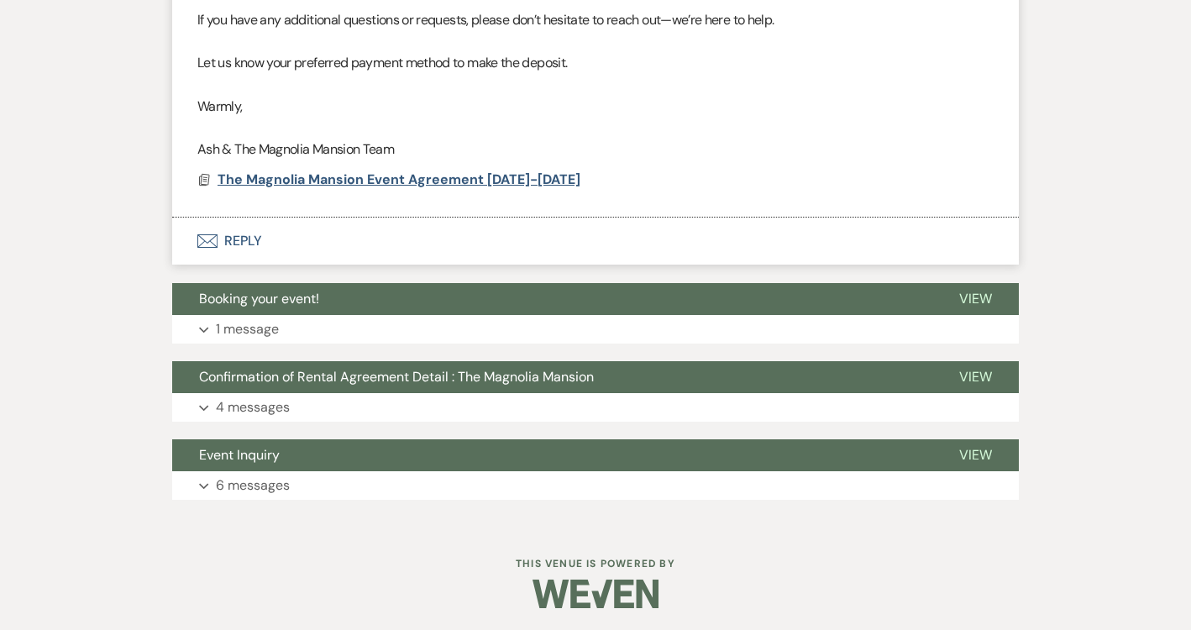
click at [322, 183] on span "The Magnolia Mansion Event Agreement [DATE]-[DATE]" at bounding box center [399, 180] width 363 height 18
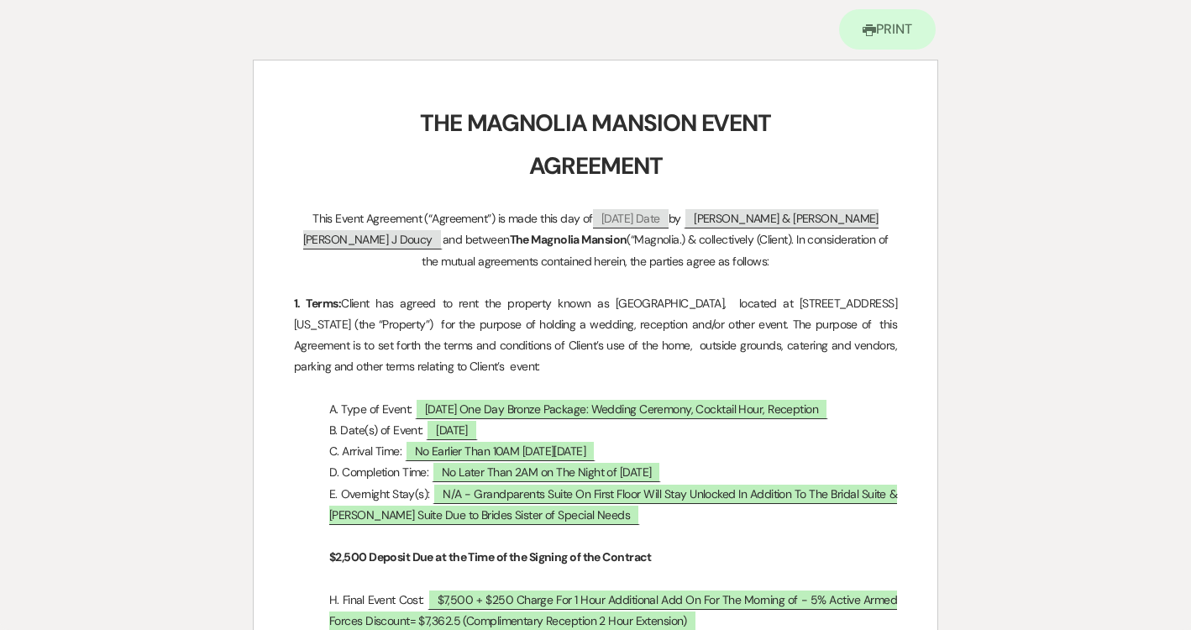
scroll to position [257, 0]
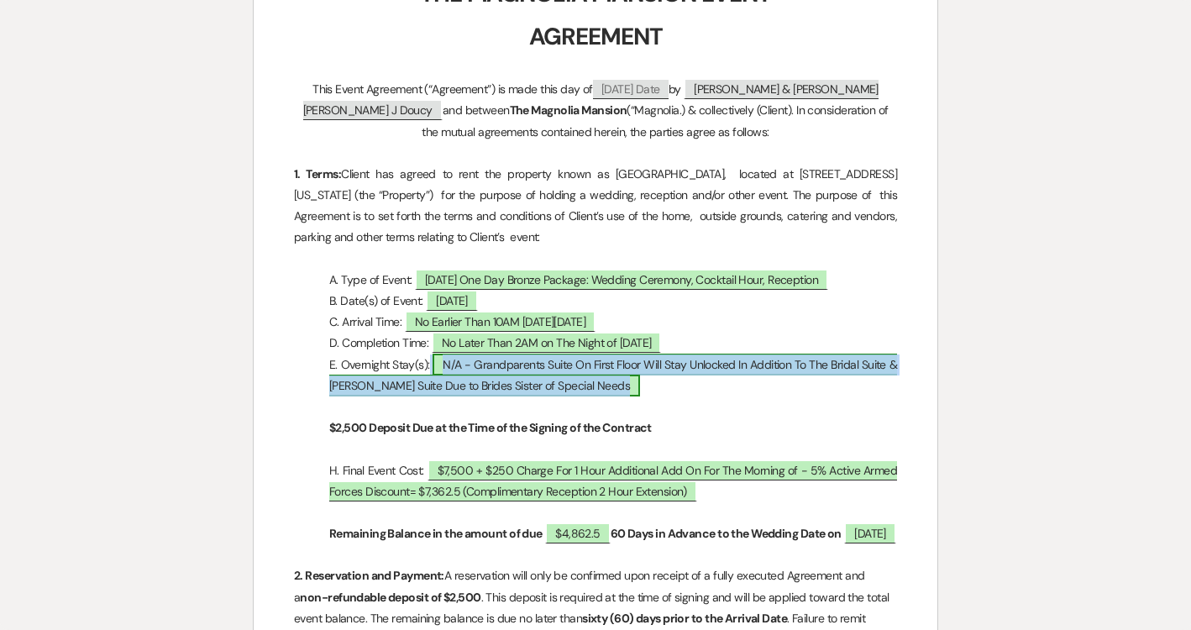
click at [534, 367] on span "N/A - Grandparents Suite On First Floor Will Stay Unlocked In Addition To The B…" at bounding box center [613, 375] width 568 height 43
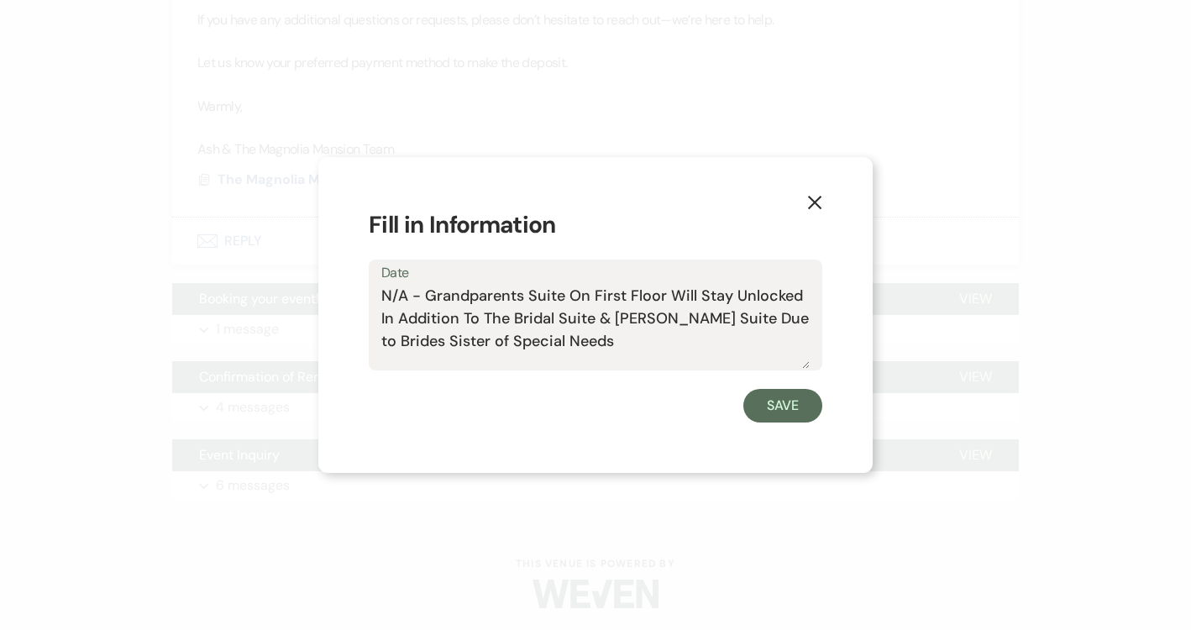
drag, startPoint x: 612, startPoint y: 337, endPoint x: 337, endPoint y: 292, distance: 279.1
click at [337, 292] on div "X Fill in Information Date N/A - Grandparents Suite On First Floor Will Stay Un…" at bounding box center [595, 315] width 554 height 317
click at [806, 183] on div "X Fill in Information Date N/A - Grandparents Suite On First Floor Will Stay Un…" at bounding box center [595, 315] width 554 height 317
click at [806, 188] on button "X" at bounding box center [814, 201] width 25 height 29
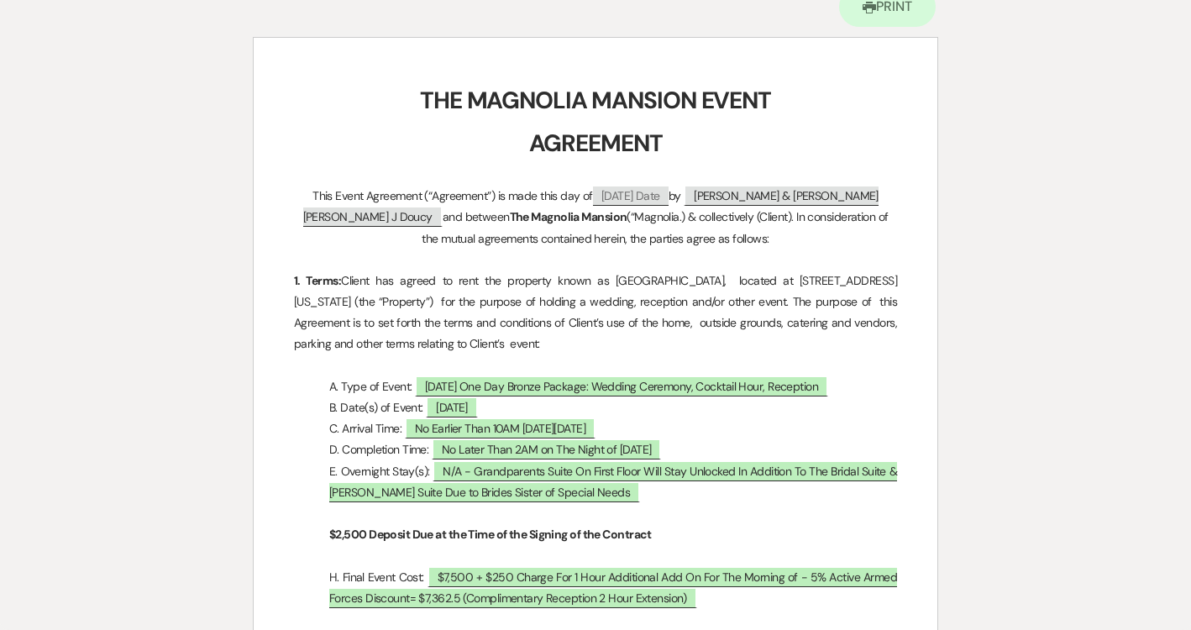
scroll to position [0, 0]
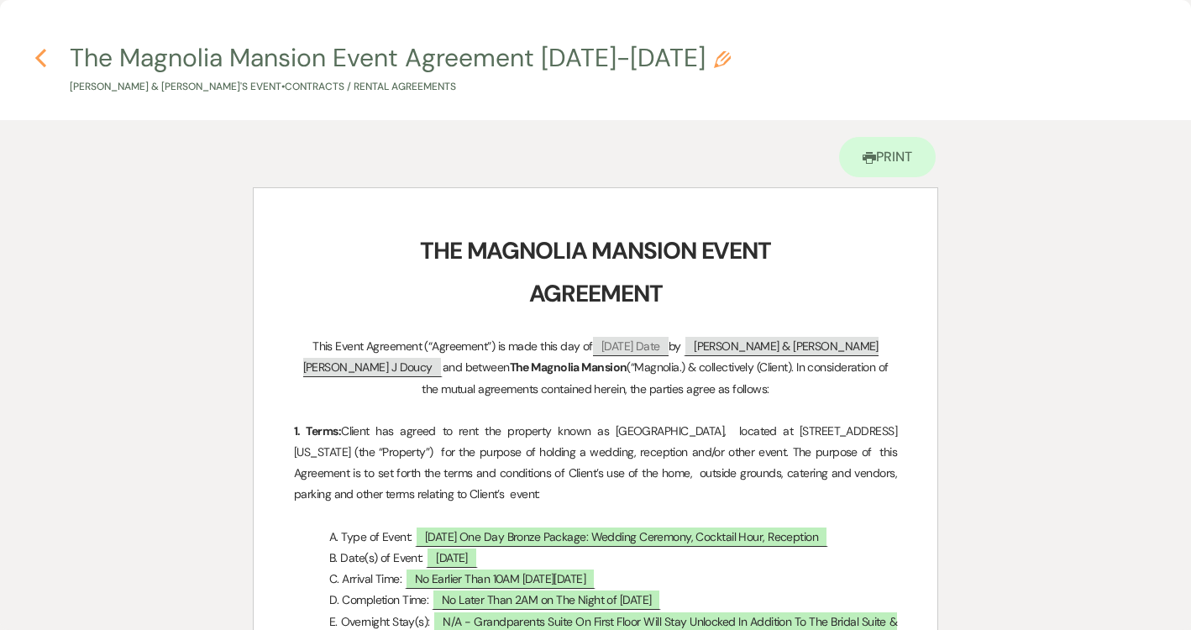
click at [45, 54] on icon "Previous" at bounding box center [40, 58] width 13 height 20
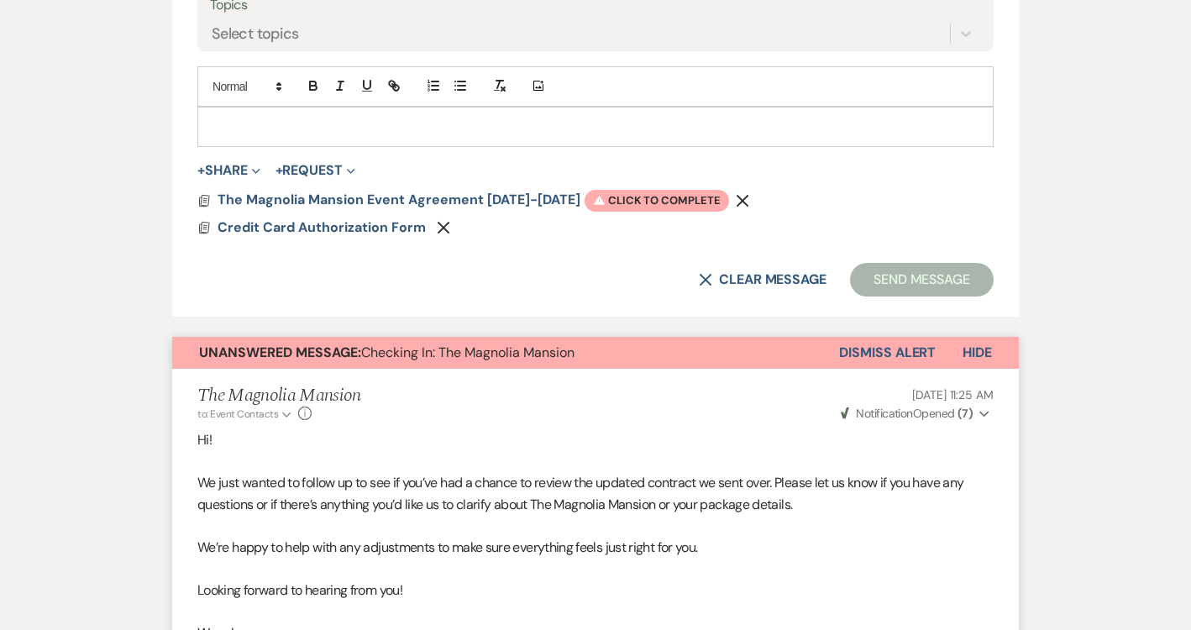
scroll to position [953, 0]
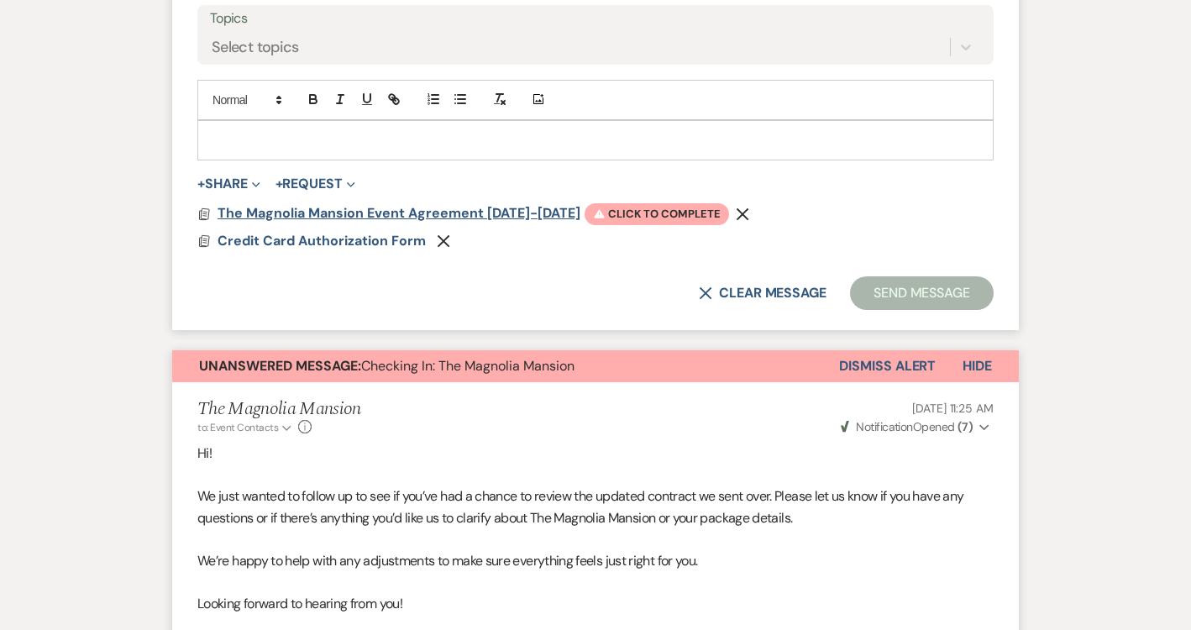
click at [371, 220] on span "The Magnolia Mansion Event Agreement [DATE]-[DATE]" at bounding box center [399, 213] width 363 height 18
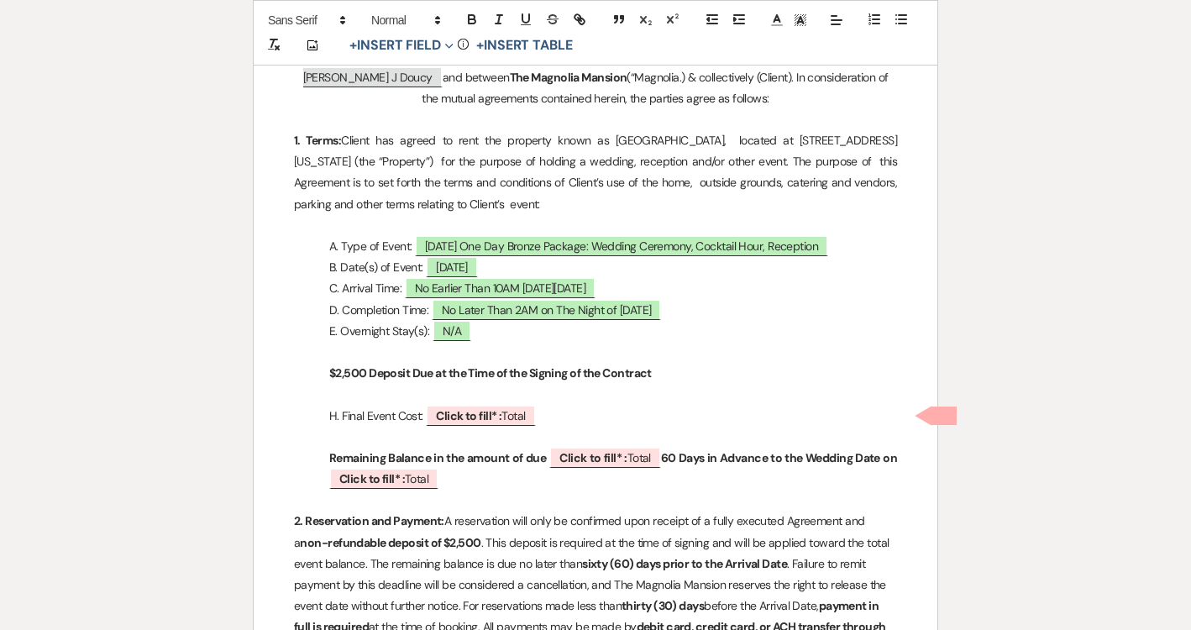
scroll to position [404, 0]
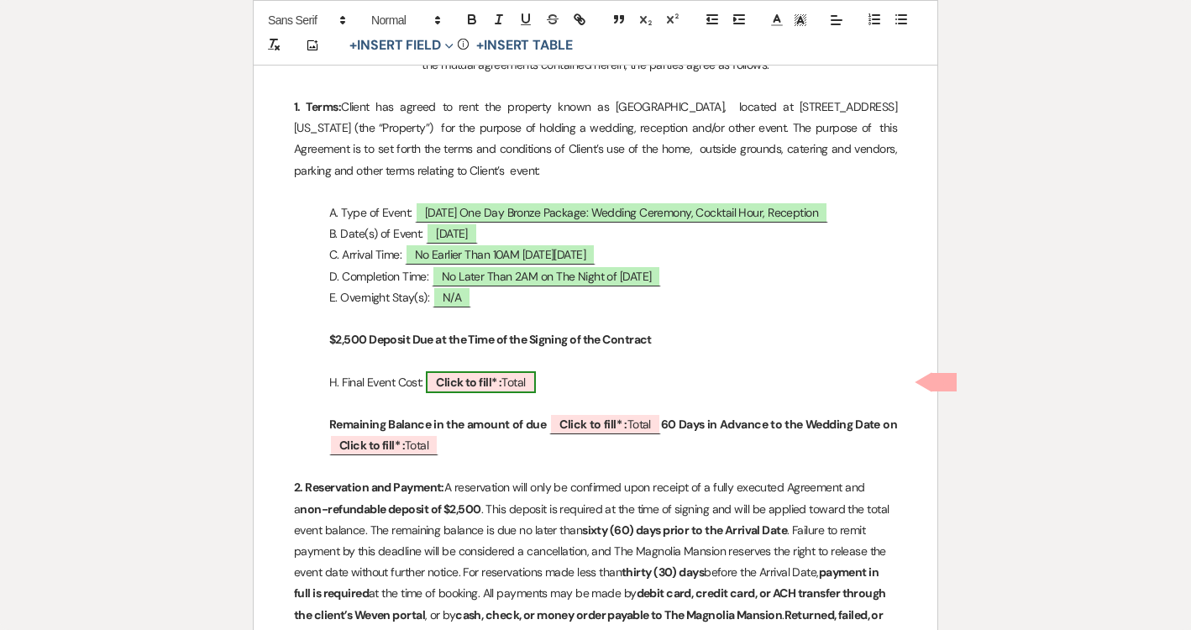
click at [488, 385] on b "Click to fill* :" at bounding box center [469, 382] width 66 height 15
select select "owner"
select select "Total"
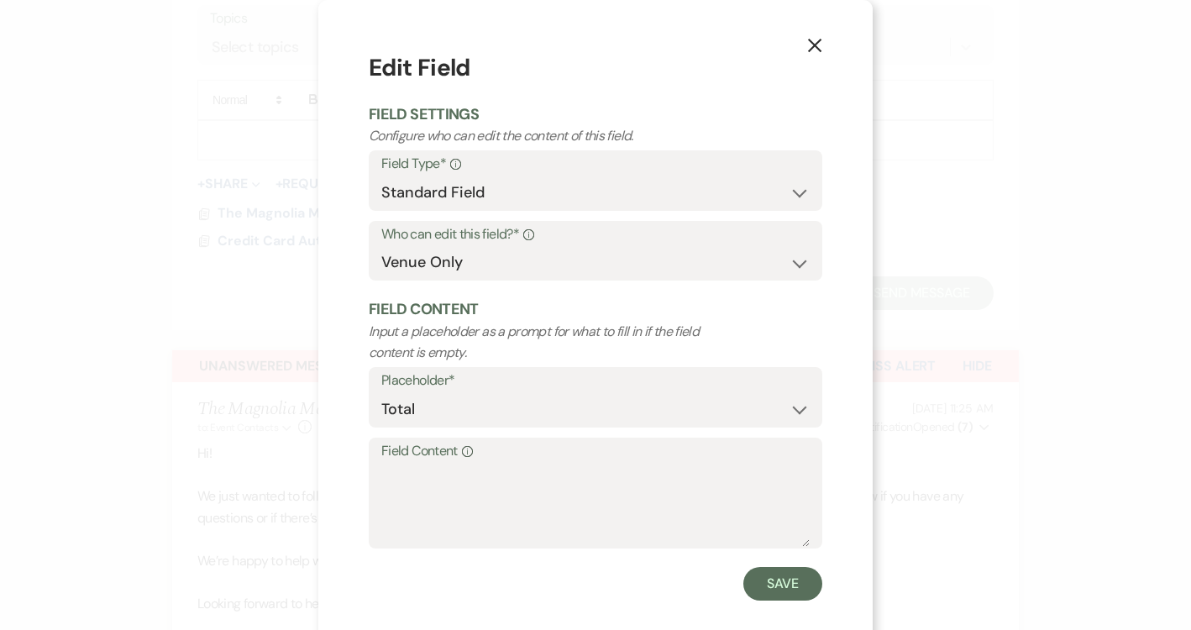
click at [817, 47] on use "button" at bounding box center [814, 45] width 13 height 13
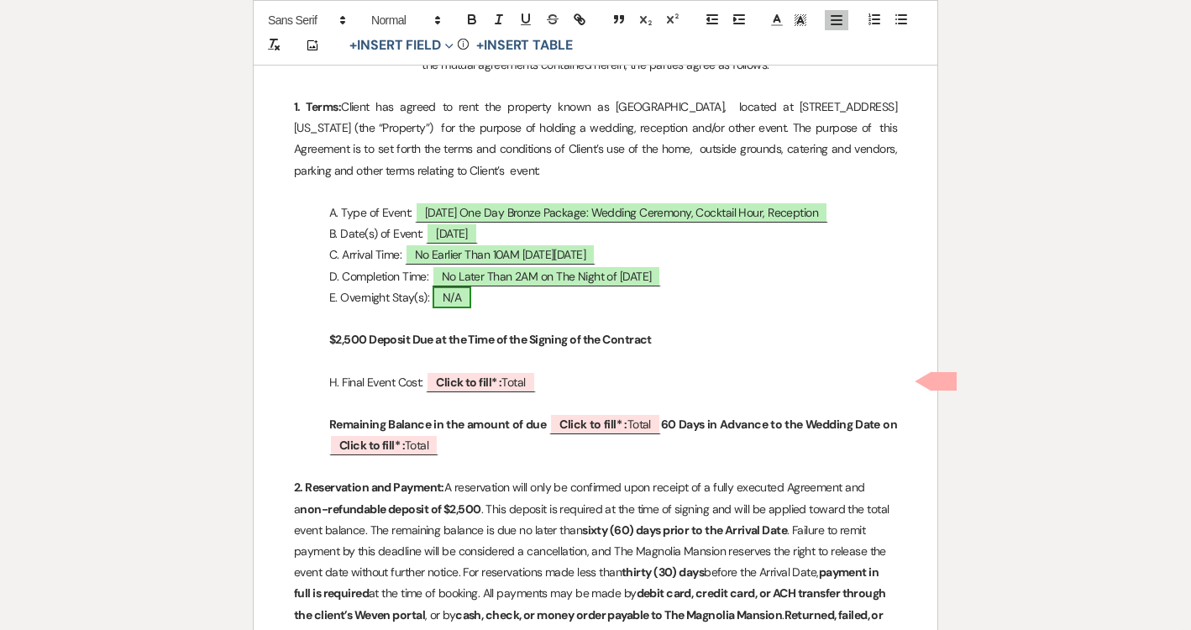
click at [456, 302] on span "N/A" at bounding box center [452, 297] width 39 height 22
select select "owner"
select select "Date"
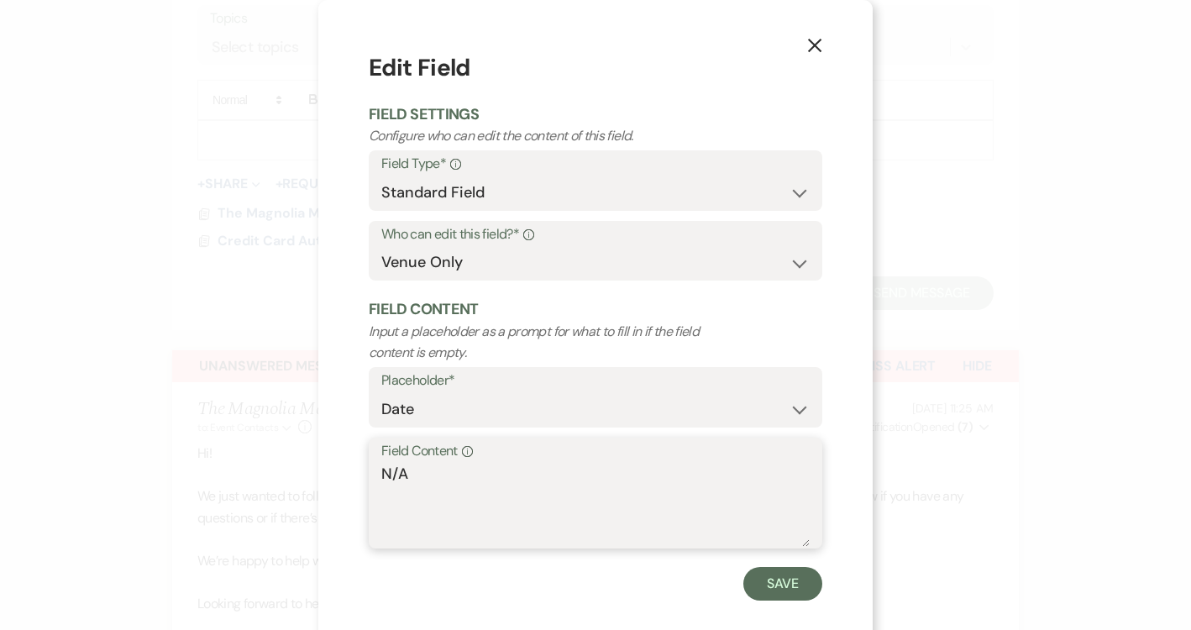
click at [400, 481] on textarea "N/A" at bounding box center [595, 505] width 428 height 84
paste textarea "- Grandparents Suite On First Floor Will Stay Unlocked In Addition To The Brida…"
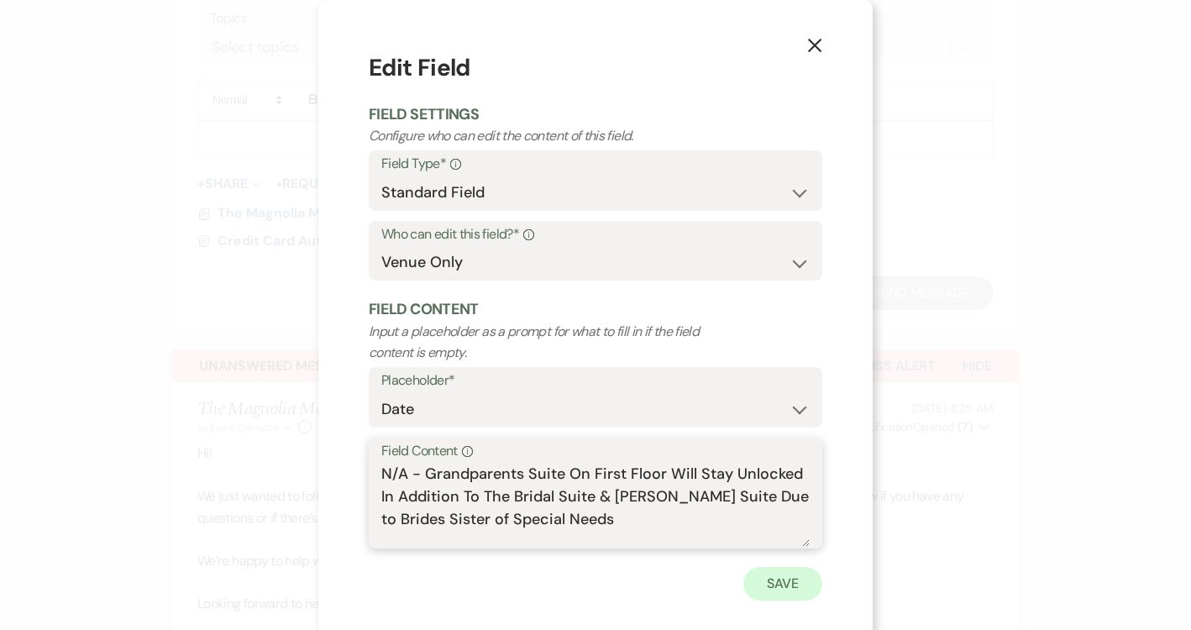
type textarea "N/A - Grandparents Suite On First Floor Will Stay Unlocked In Addition To The B…"
click at [787, 568] on button "Save" at bounding box center [782, 584] width 79 height 34
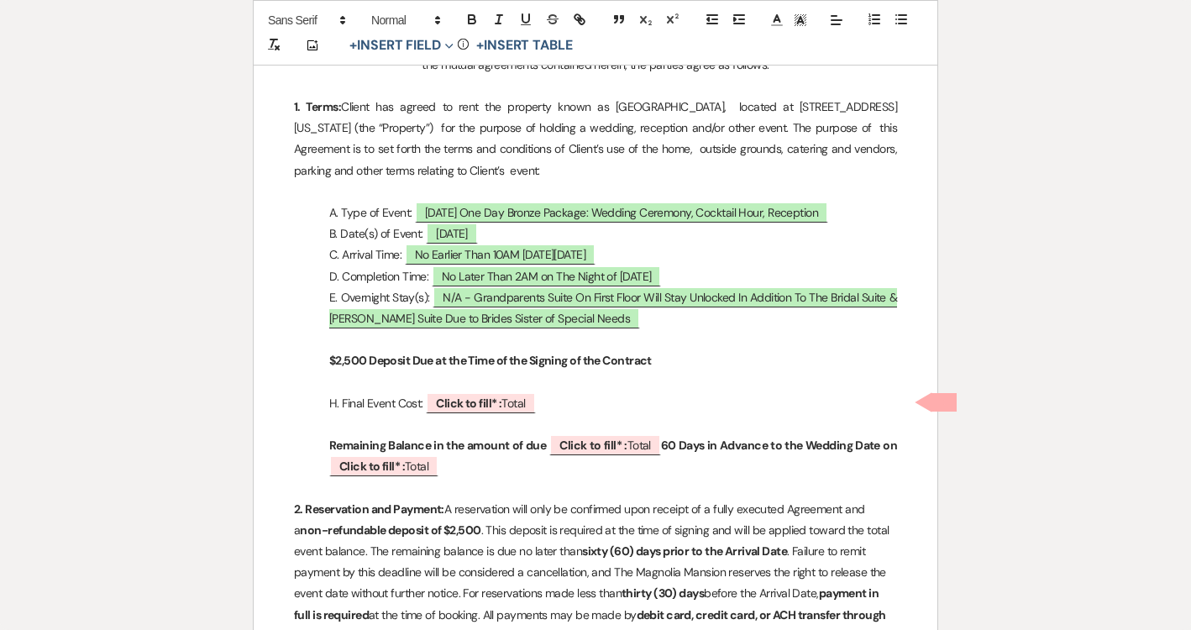
scroll to position [0, 0]
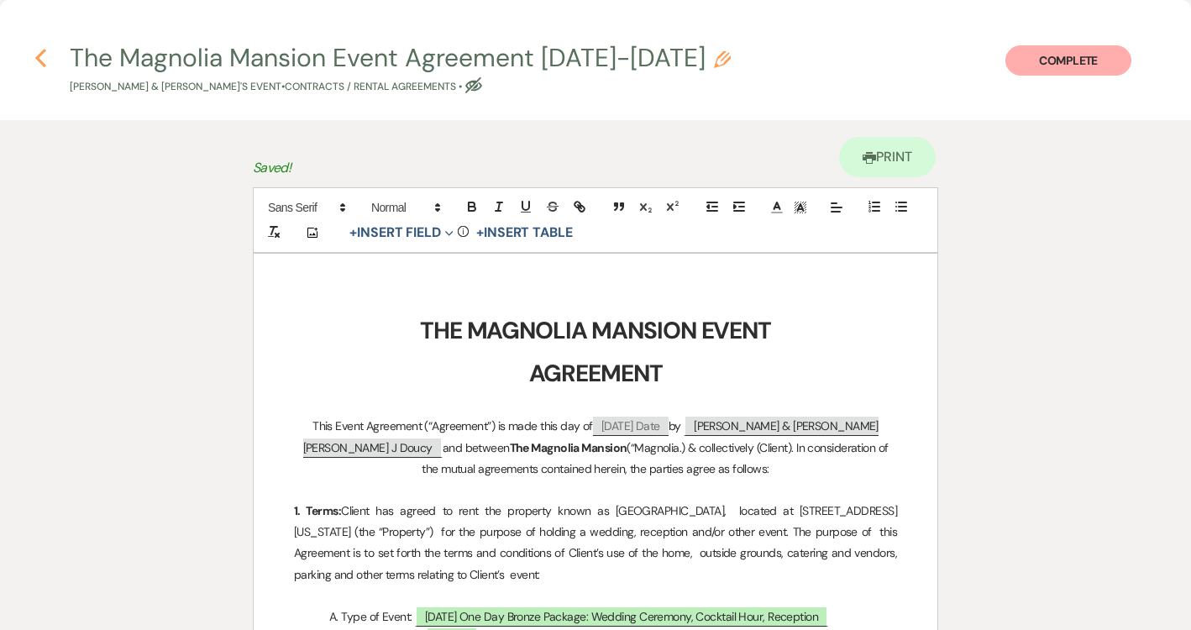
click at [41, 64] on use "button" at bounding box center [40, 58] width 11 height 18
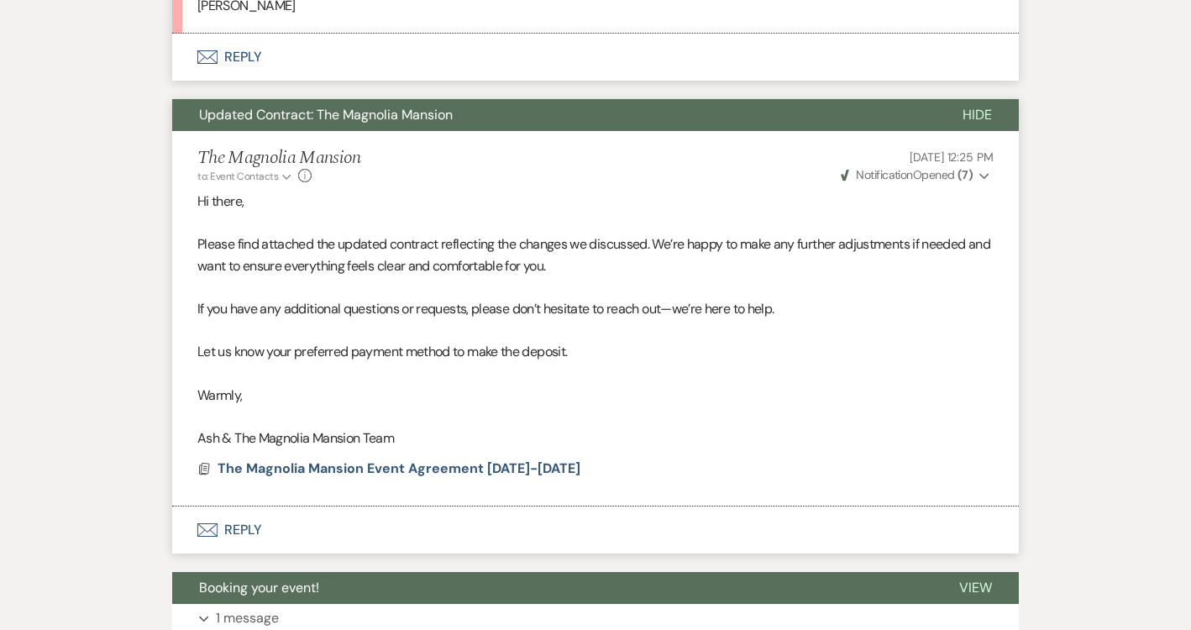
scroll to position [2408, 0]
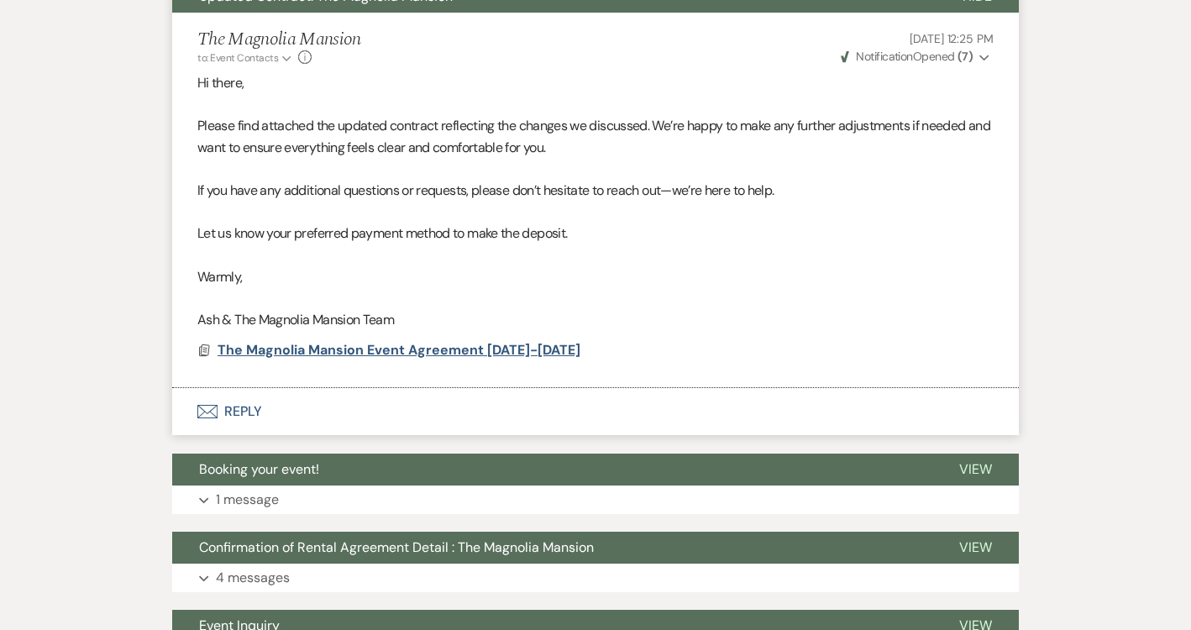
click at [314, 355] on span "The Magnolia Mansion Event Agreement [DATE]-[DATE]" at bounding box center [399, 350] width 363 height 18
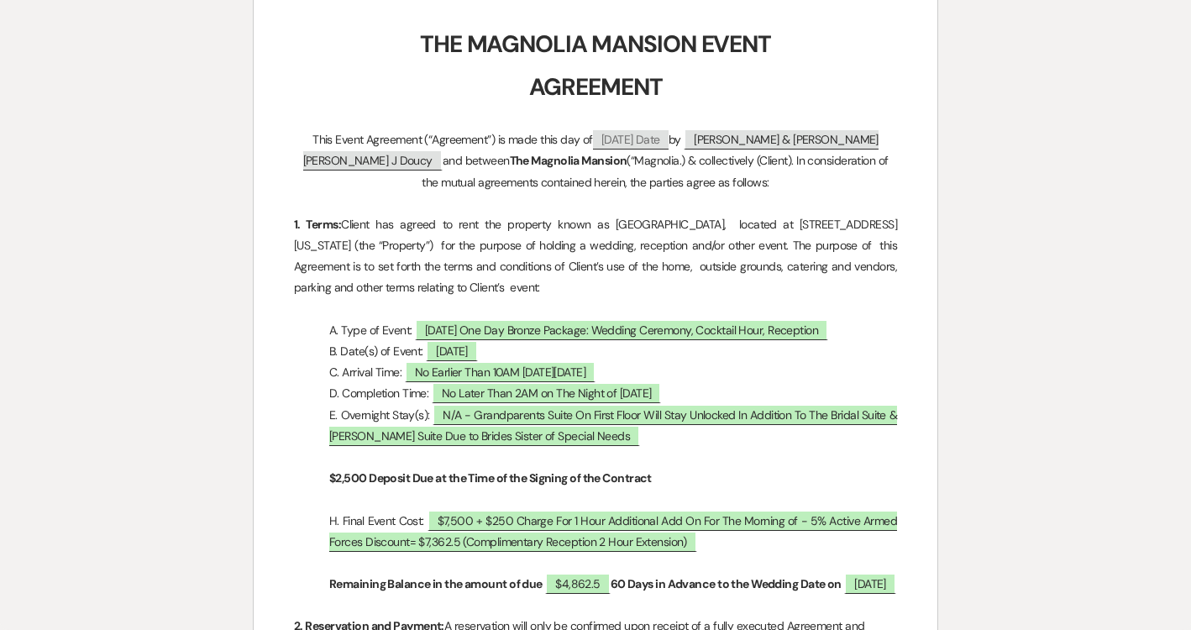
scroll to position [394, 0]
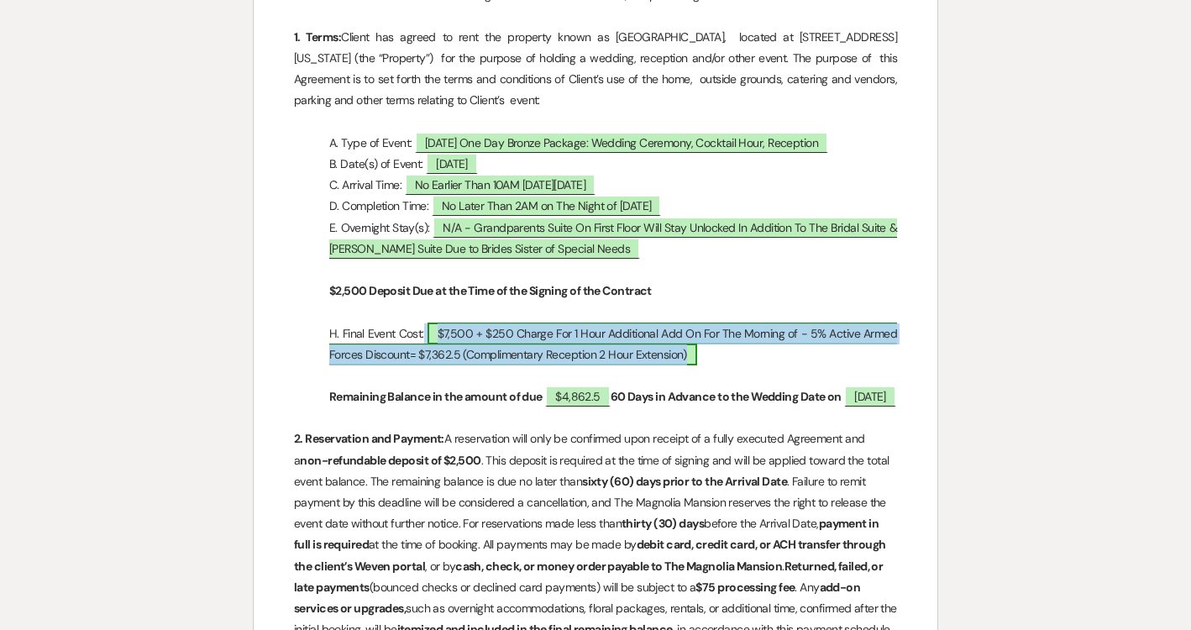
click at [501, 339] on span "$7,500 + $250 Charge For 1 Hour Additional Add On For The Morning of - 5% Activ…" at bounding box center [613, 344] width 568 height 43
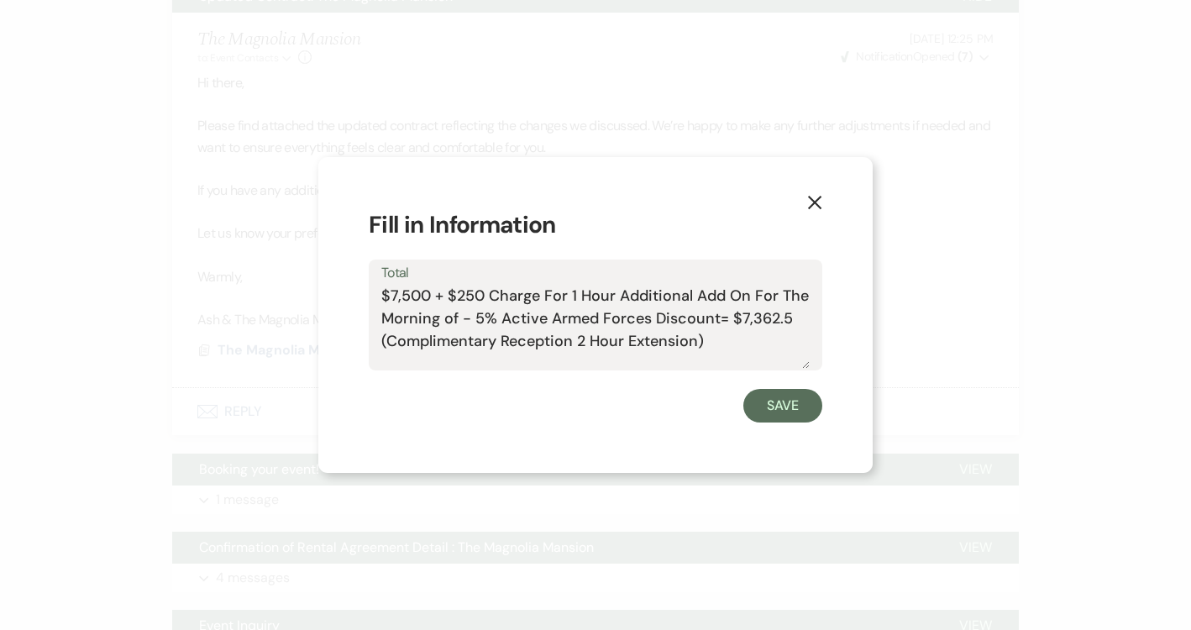
drag, startPoint x: 701, startPoint y: 343, endPoint x: 356, endPoint y: 291, distance: 349.2
click at [356, 291] on div "X Fill in Information Total $7,500 + $250 Charge For 1 Hour Additional Add On F…" at bounding box center [595, 315] width 554 height 317
click at [807, 200] on icon "X" at bounding box center [814, 202] width 15 height 15
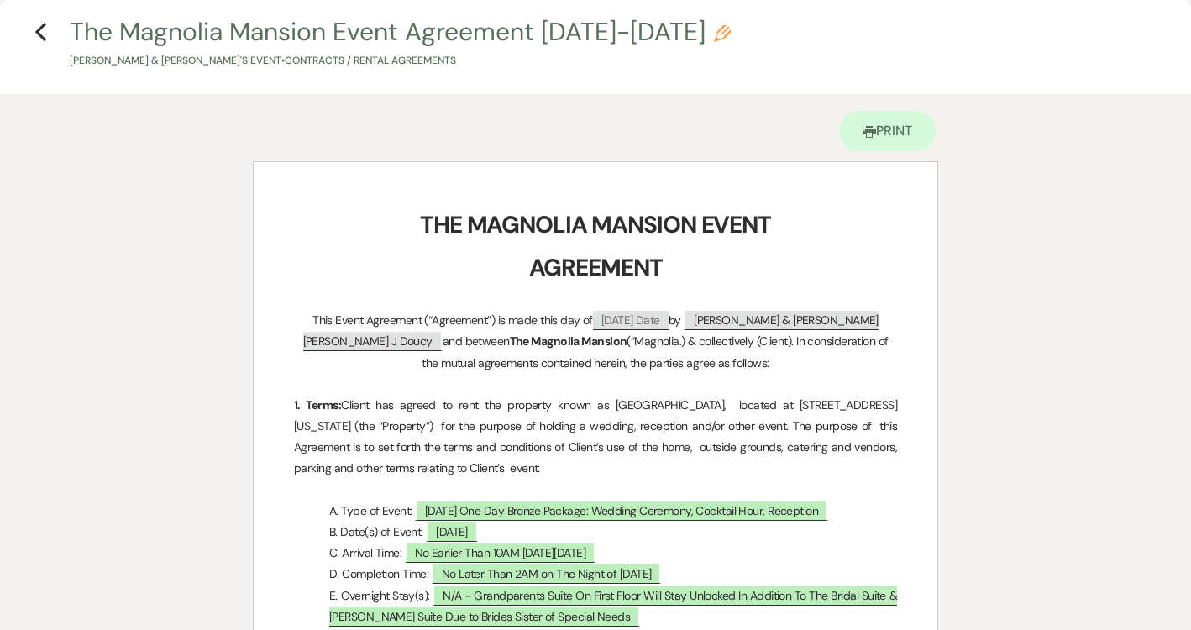
scroll to position [0, 0]
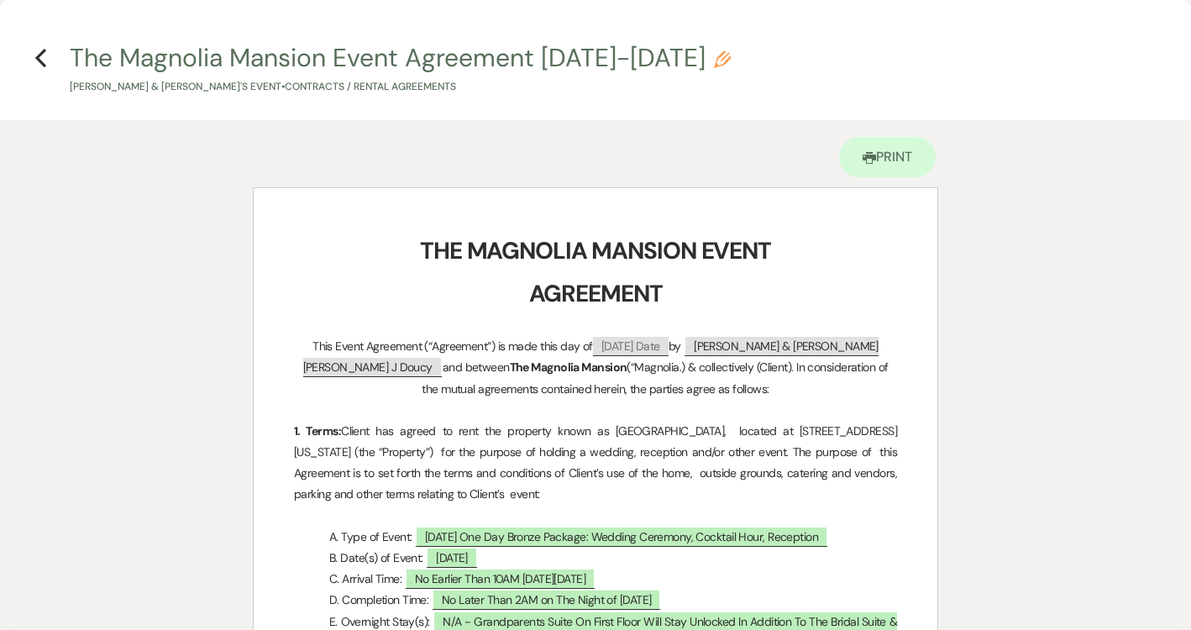
click at [34, 60] on h4 "Previous The Magnolia Mansion Event Agreement [DATE]-[DATE] Pencil [PERSON_NAME…" at bounding box center [595, 67] width 1191 height 55
click at [39, 56] on use "button" at bounding box center [40, 58] width 11 height 18
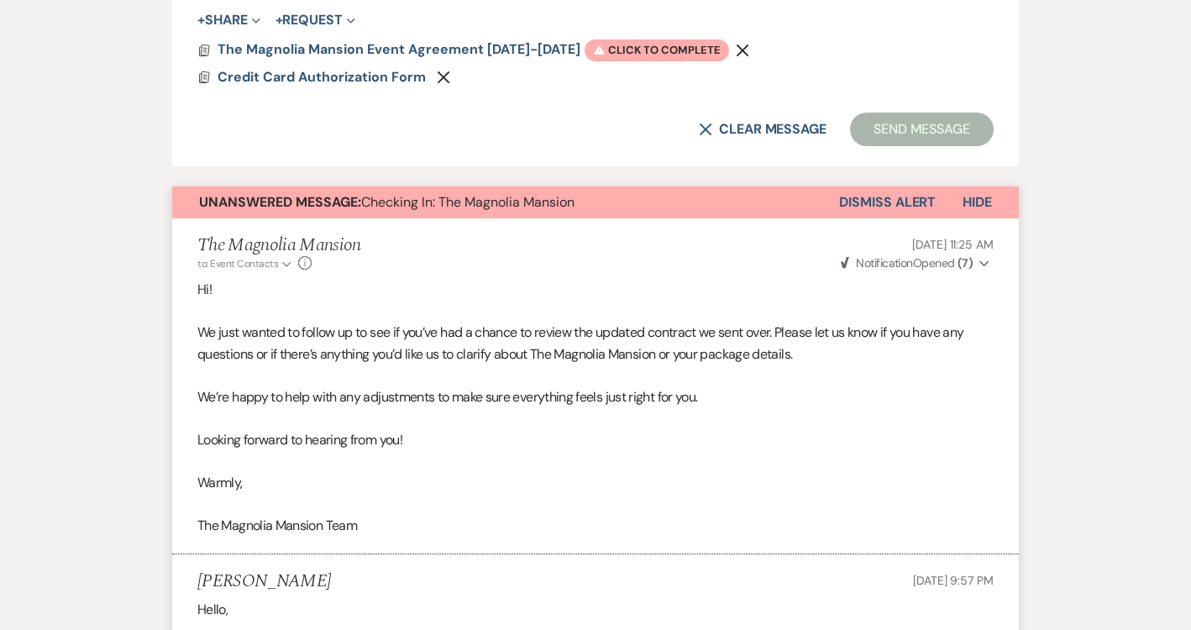
scroll to position [1108, 0]
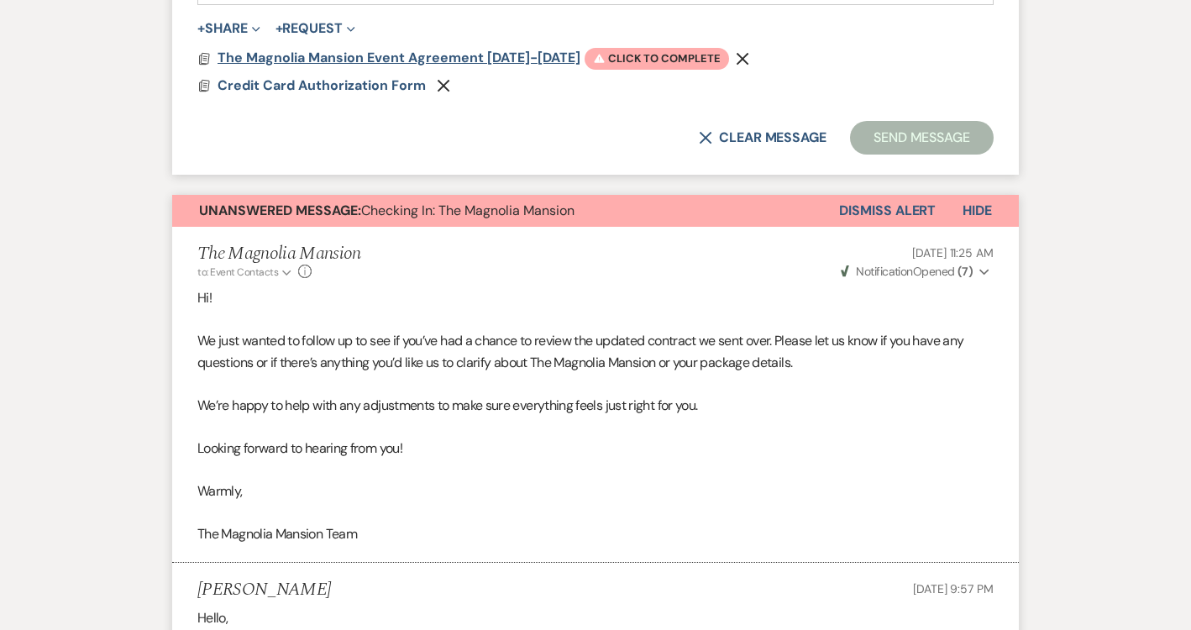
click at [449, 53] on span "The Magnolia Mansion Event Agreement [DATE]-[DATE]" at bounding box center [399, 58] width 363 height 18
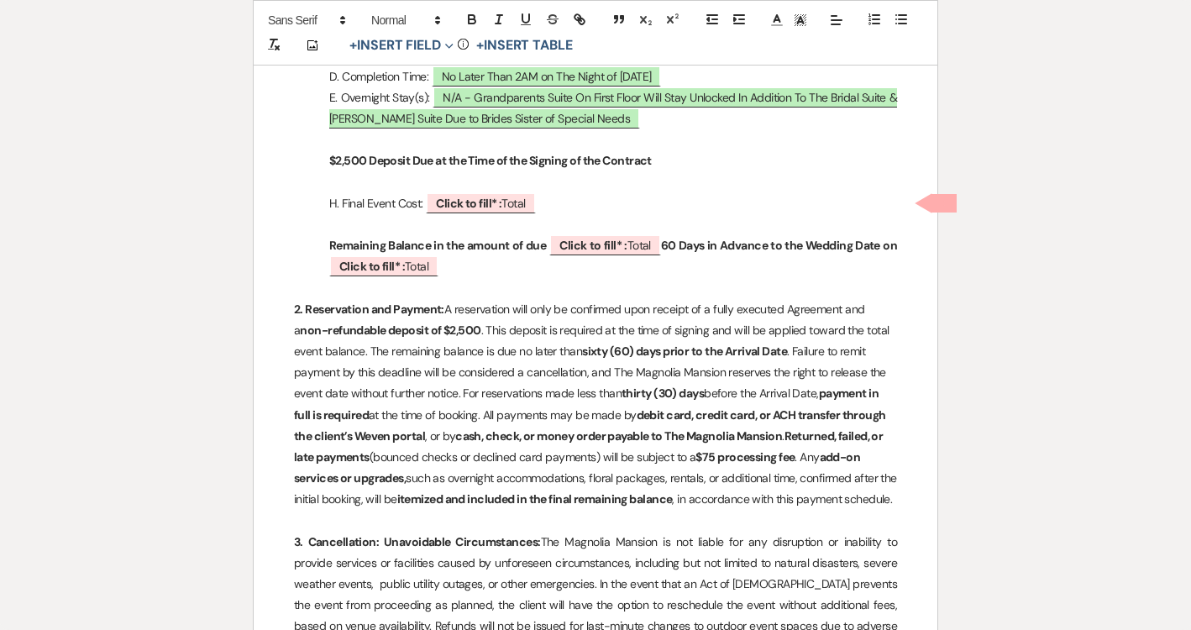
scroll to position [671, 0]
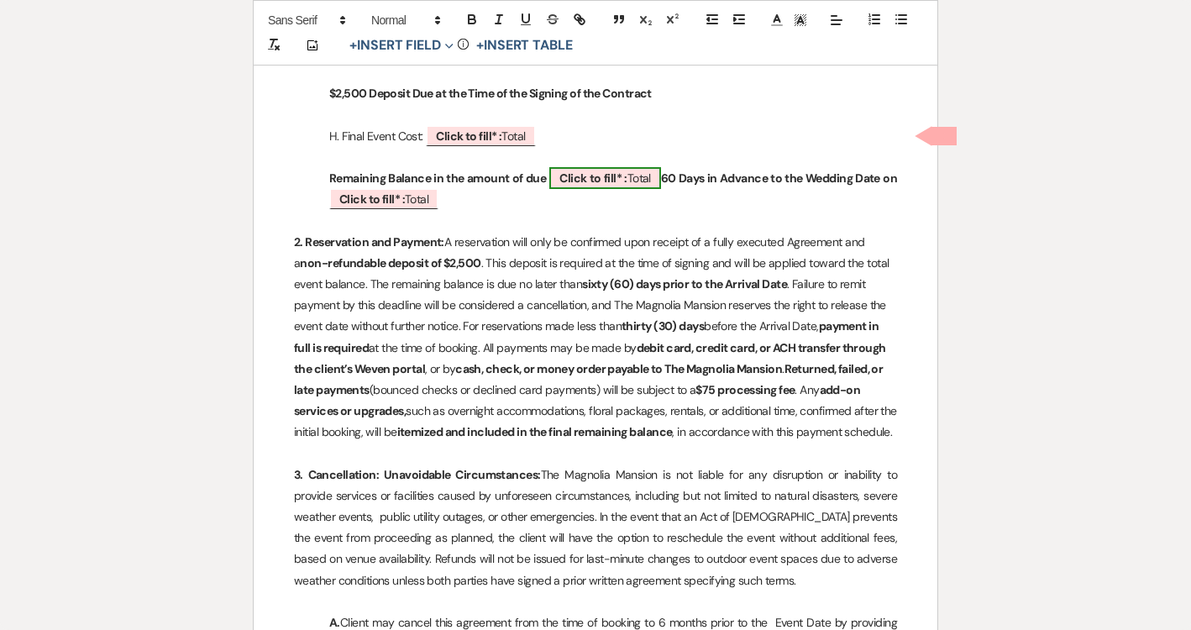
click at [607, 185] on span "Click to fill* : Total" at bounding box center [605, 178] width 112 height 22
select select "owner"
select select "Total"
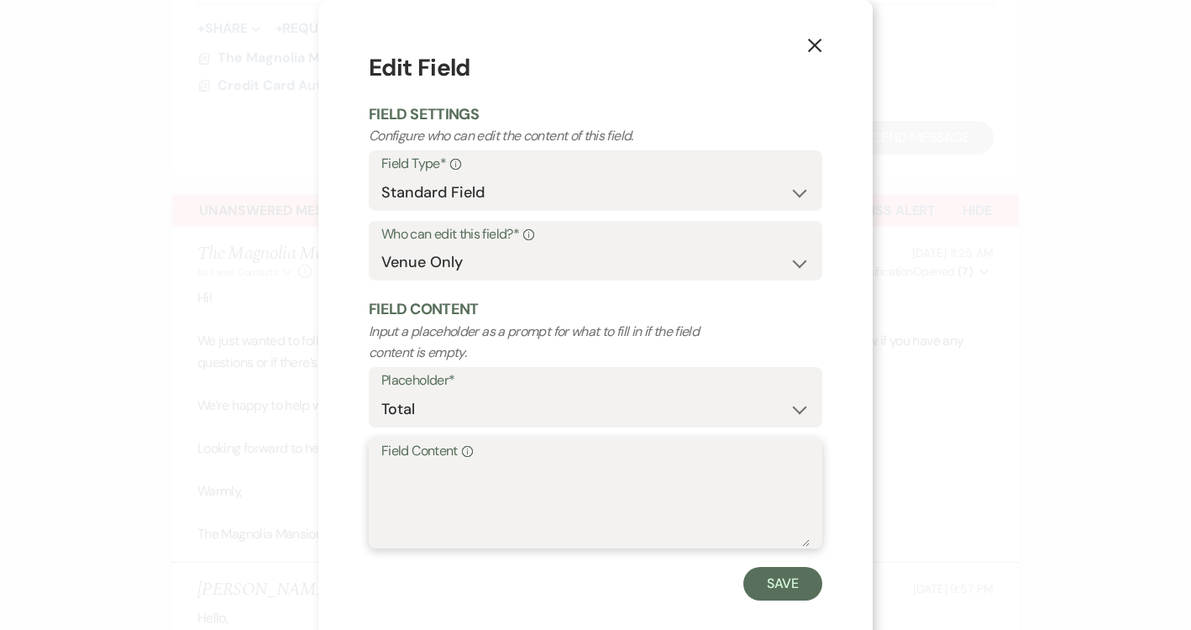
click at [458, 499] on textarea "Field Content Info" at bounding box center [595, 505] width 428 height 84
type textarea "$4862.5"
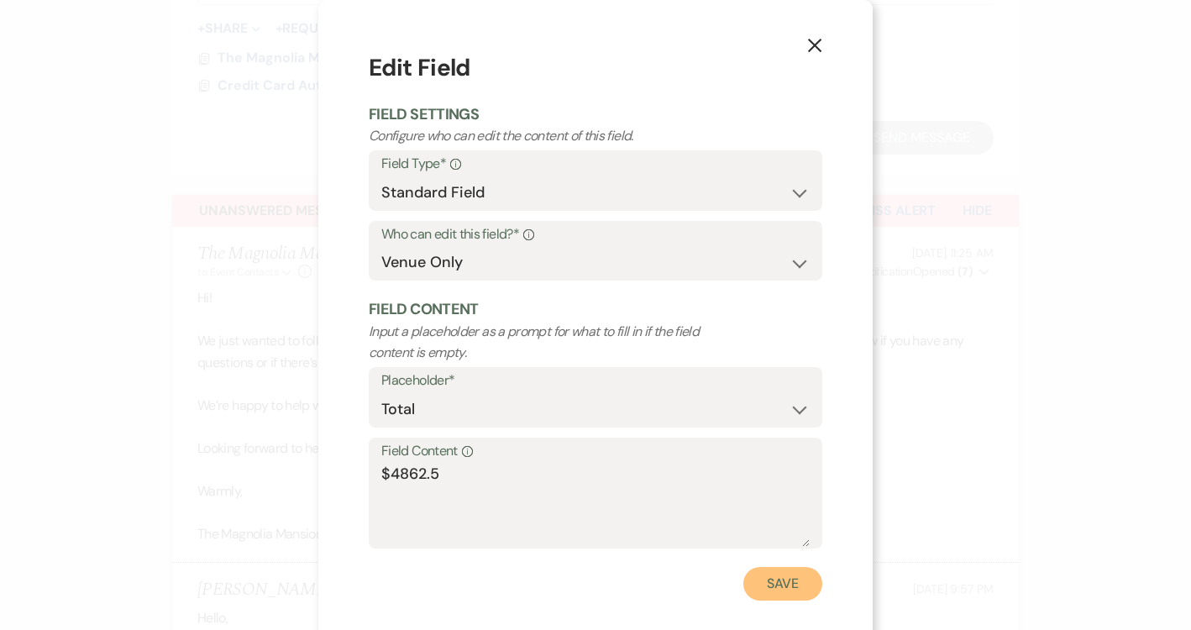
click at [791, 575] on button "Save" at bounding box center [782, 584] width 79 height 34
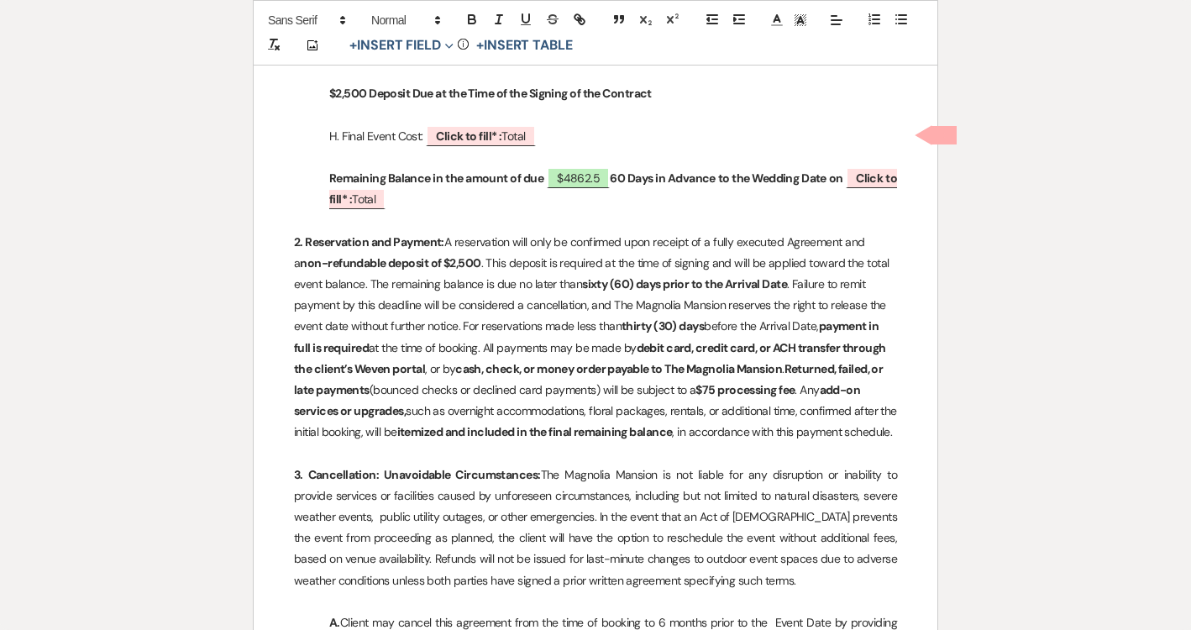
scroll to position [629, 0]
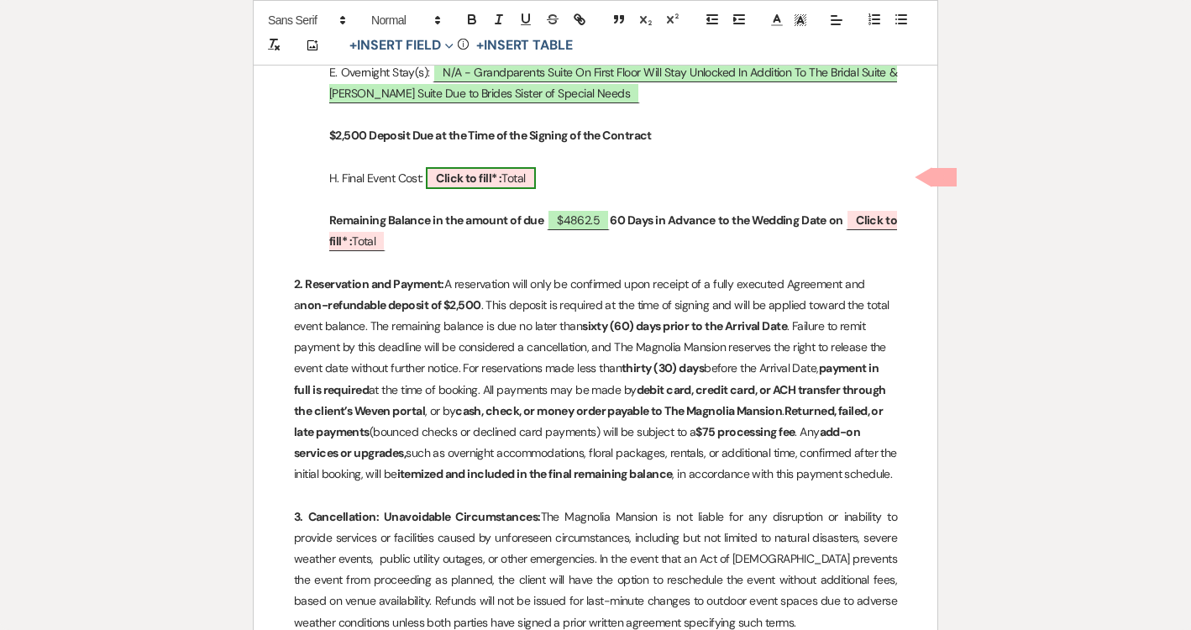
click at [488, 167] on span "Click to fill* : Total" at bounding box center [480, 178] width 109 height 22
select select "owner"
select select "Total"
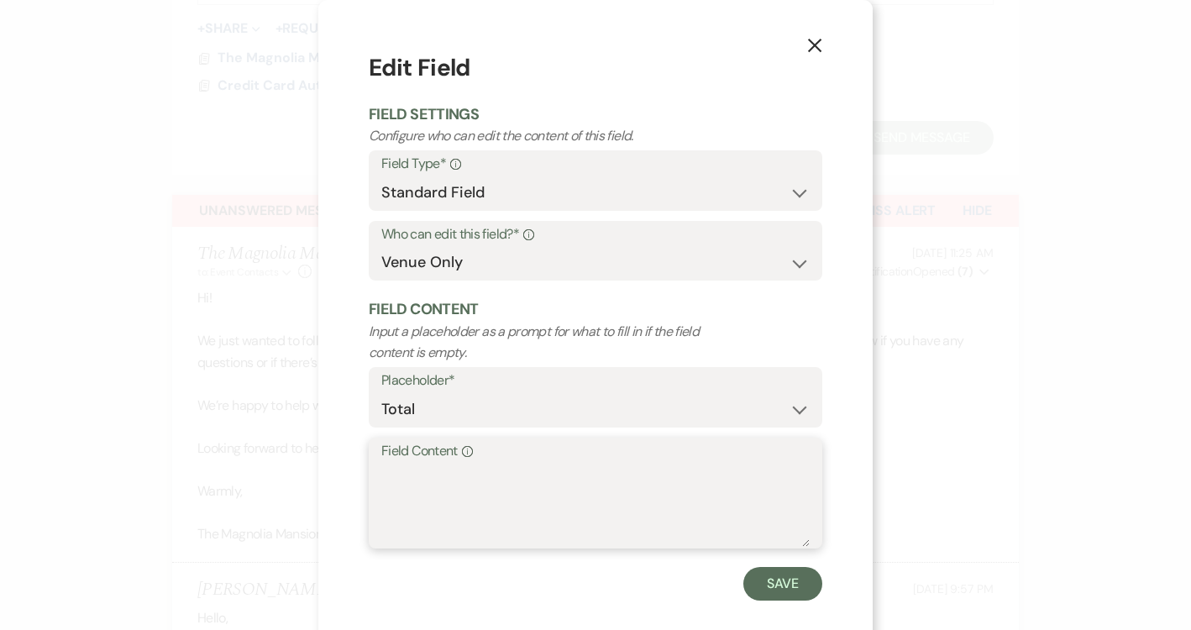
click at [439, 475] on textarea "Field Content Info" at bounding box center [595, 505] width 428 height 84
paste textarea "$7,500 + $250 Charge For 1 Hour Additional Add On For The Morning of - 5% Activ…"
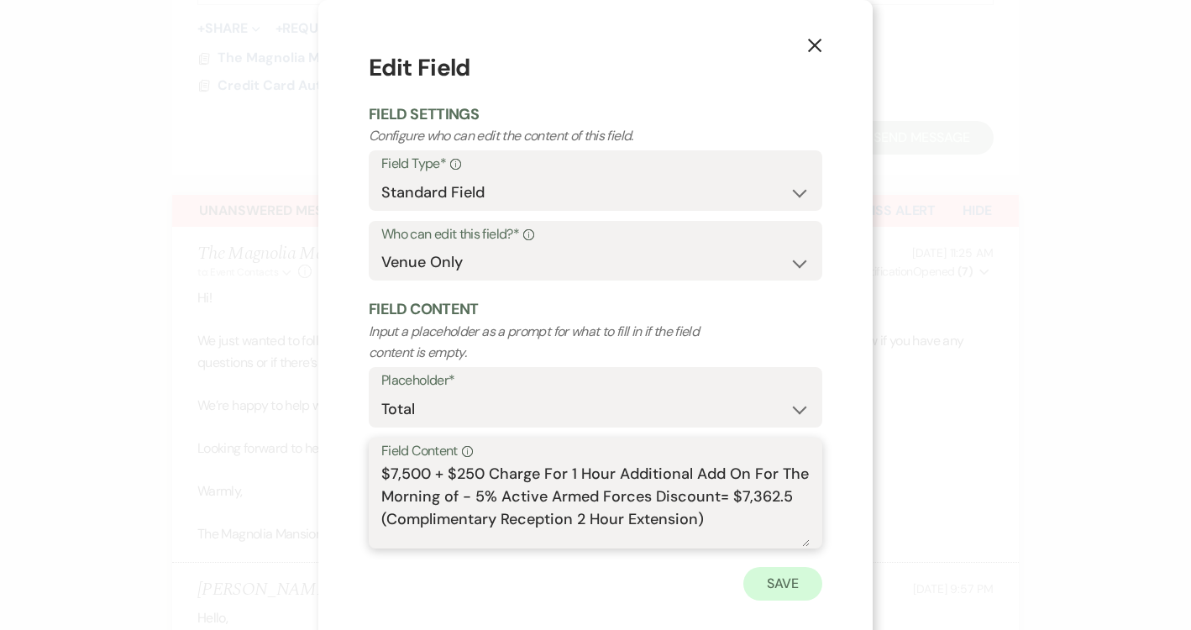
type textarea "$7,500 + $250 Charge For 1 Hour Additional Add On For The Morning of - 5% Activ…"
click at [759, 585] on button "Save" at bounding box center [782, 584] width 79 height 34
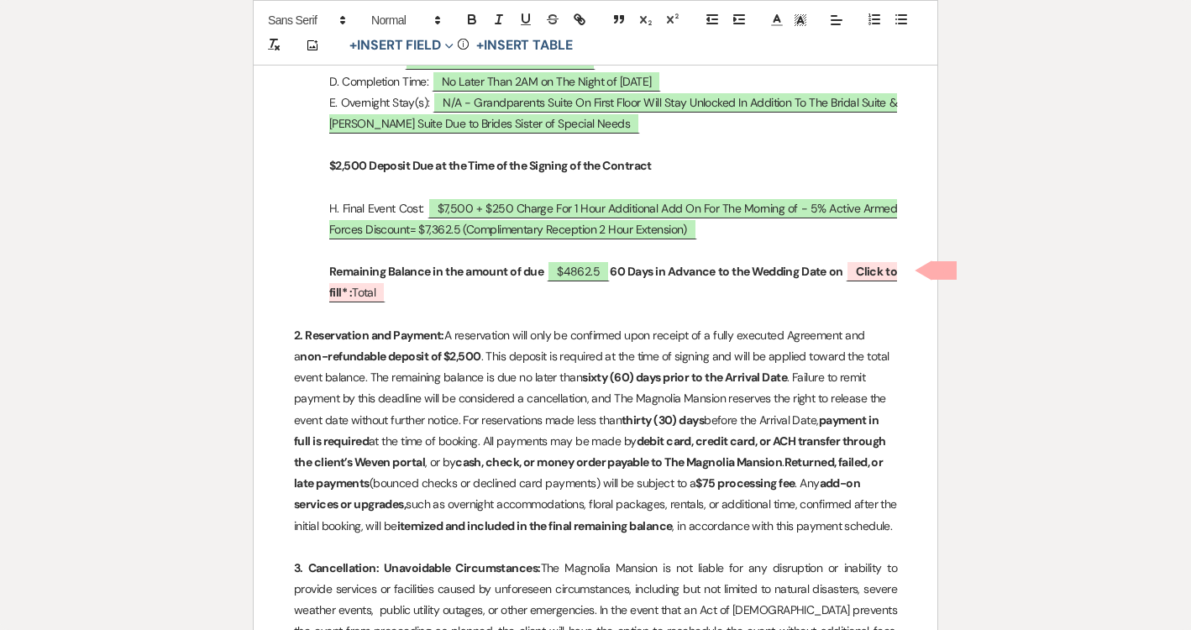
scroll to position [586, 0]
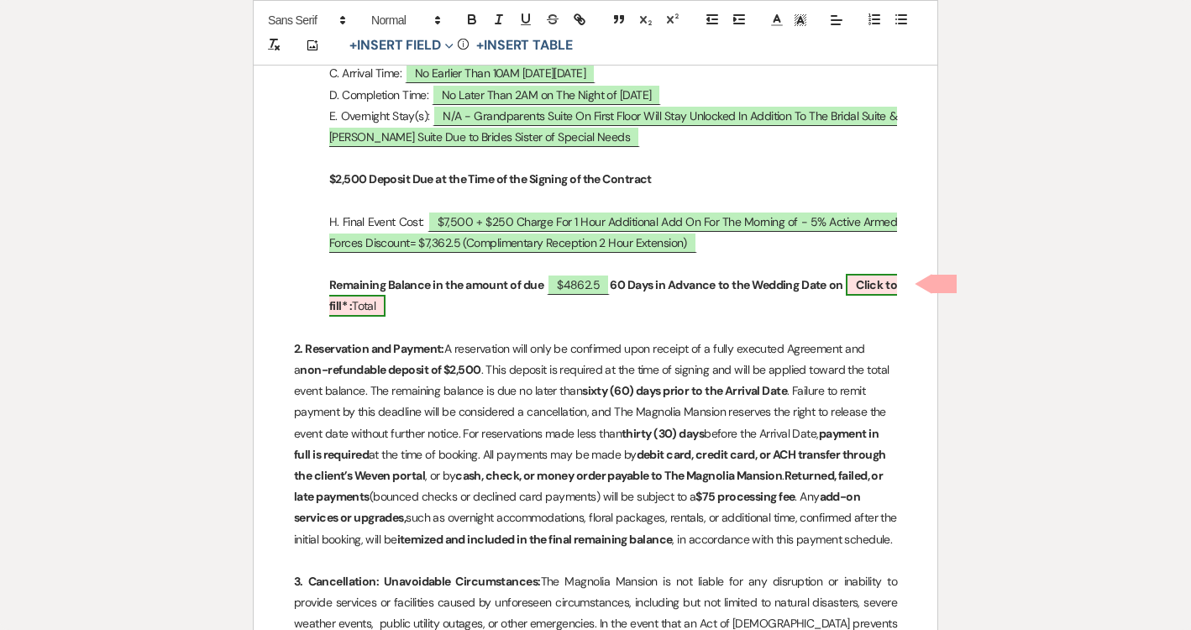
click at [388, 301] on span "Click to fill* : Total" at bounding box center [613, 295] width 568 height 43
select select "owner"
select select "Total"
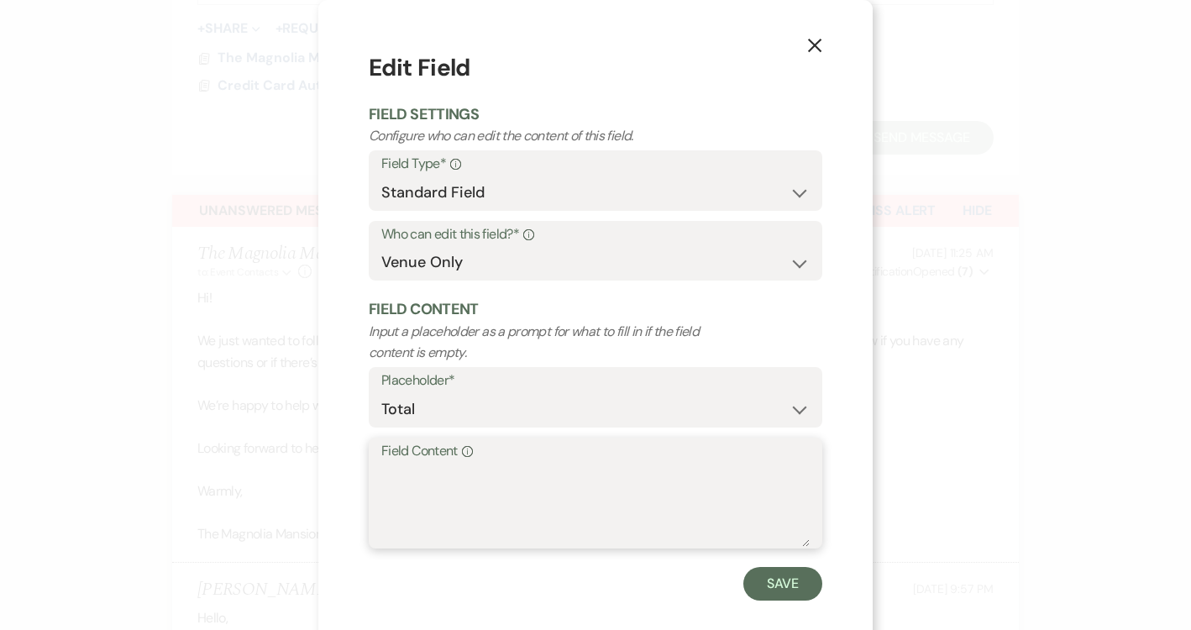
click at [548, 488] on textarea "Field Content Info" at bounding box center [595, 505] width 428 height 84
type textarea "[DATE]"
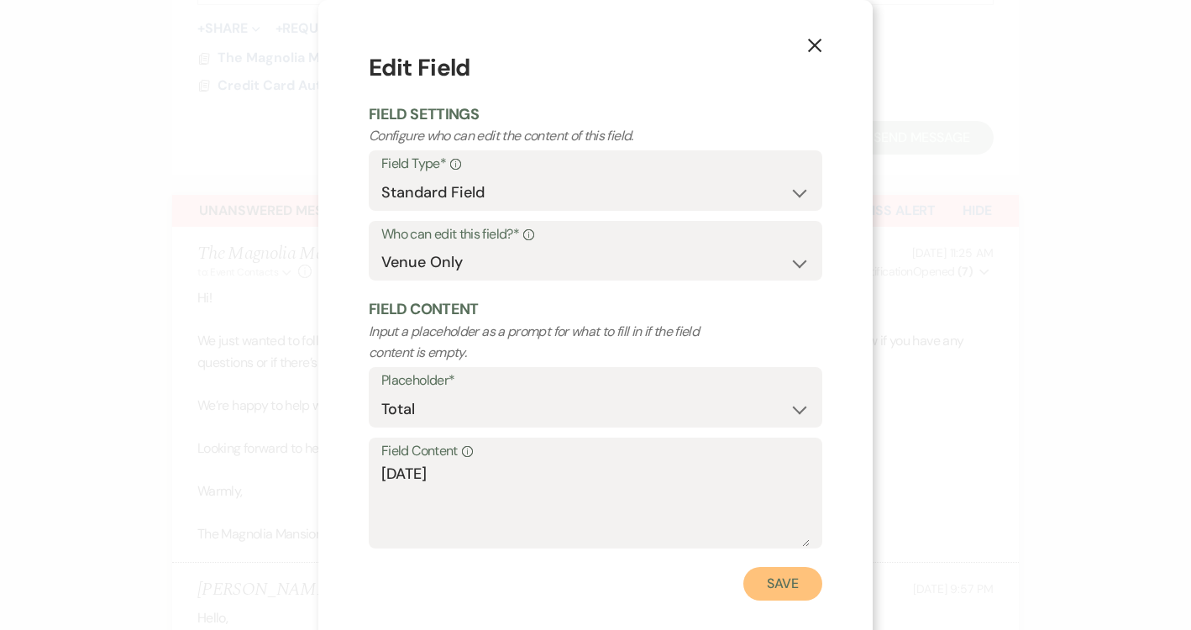
click at [808, 576] on button "Save" at bounding box center [782, 584] width 79 height 34
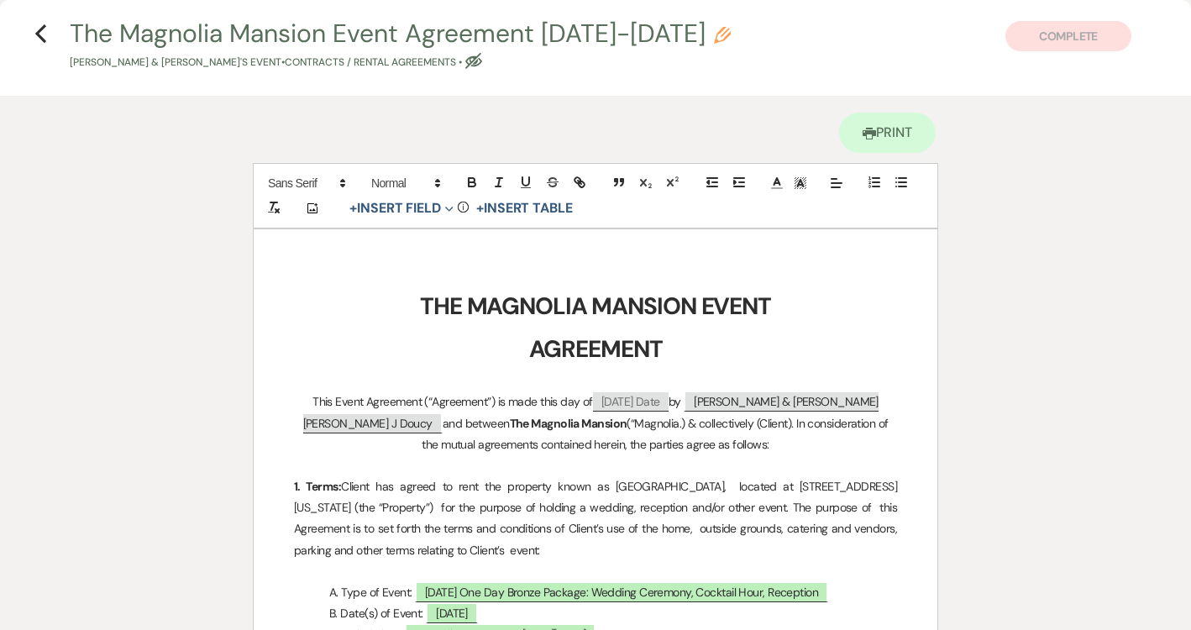
scroll to position [0, 0]
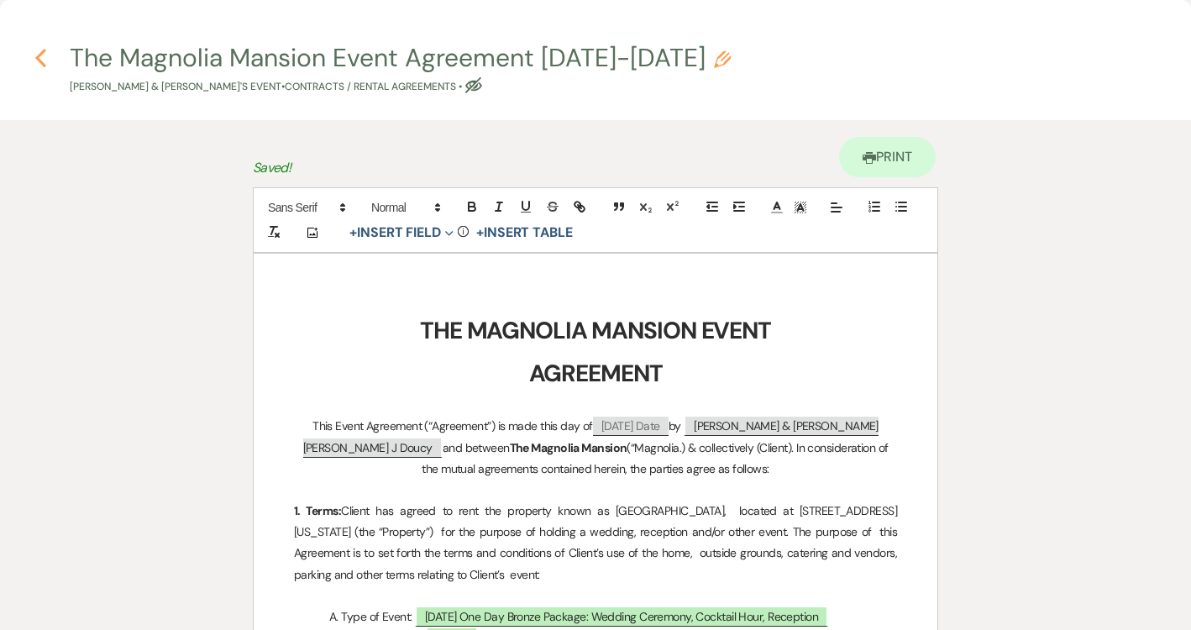
click at [43, 62] on icon "Previous" at bounding box center [40, 58] width 13 height 20
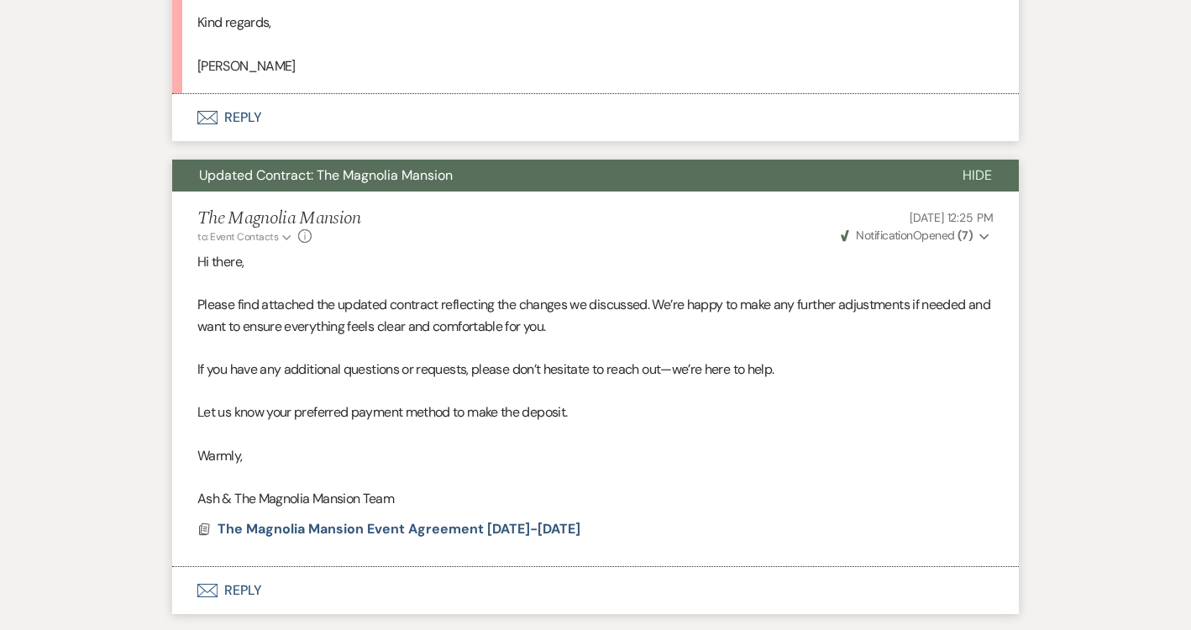
scroll to position [2368, 0]
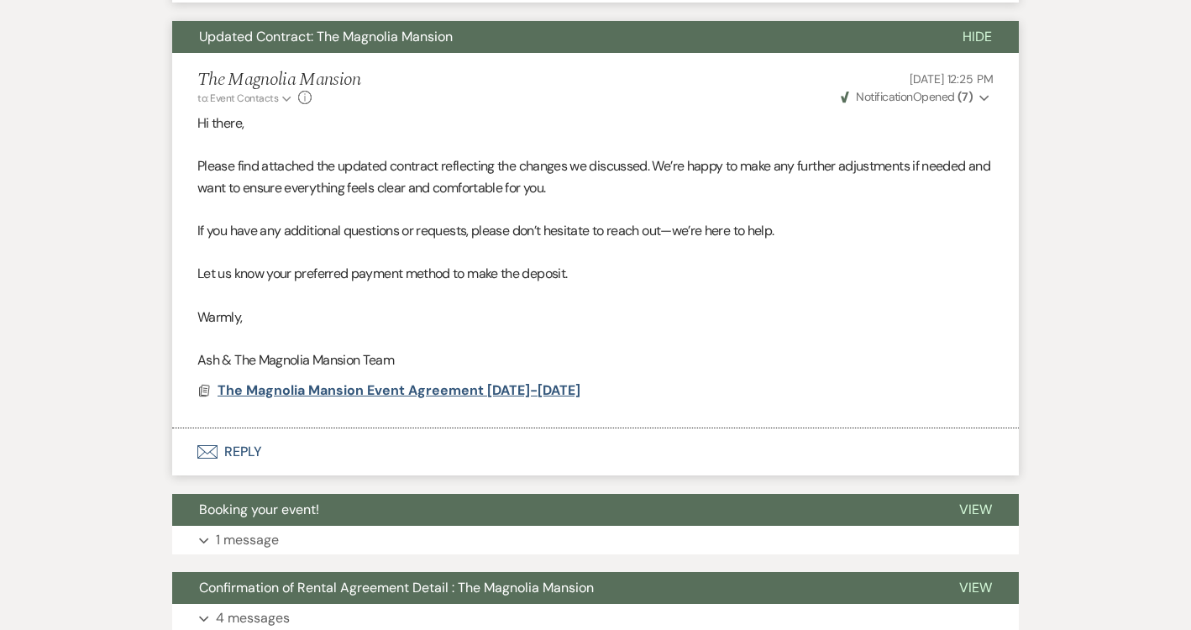
click at [331, 391] on span "The Magnolia Mansion Event Agreement [DATE]-[DATE]" at bounding box center [399, 390] width 363 height 18
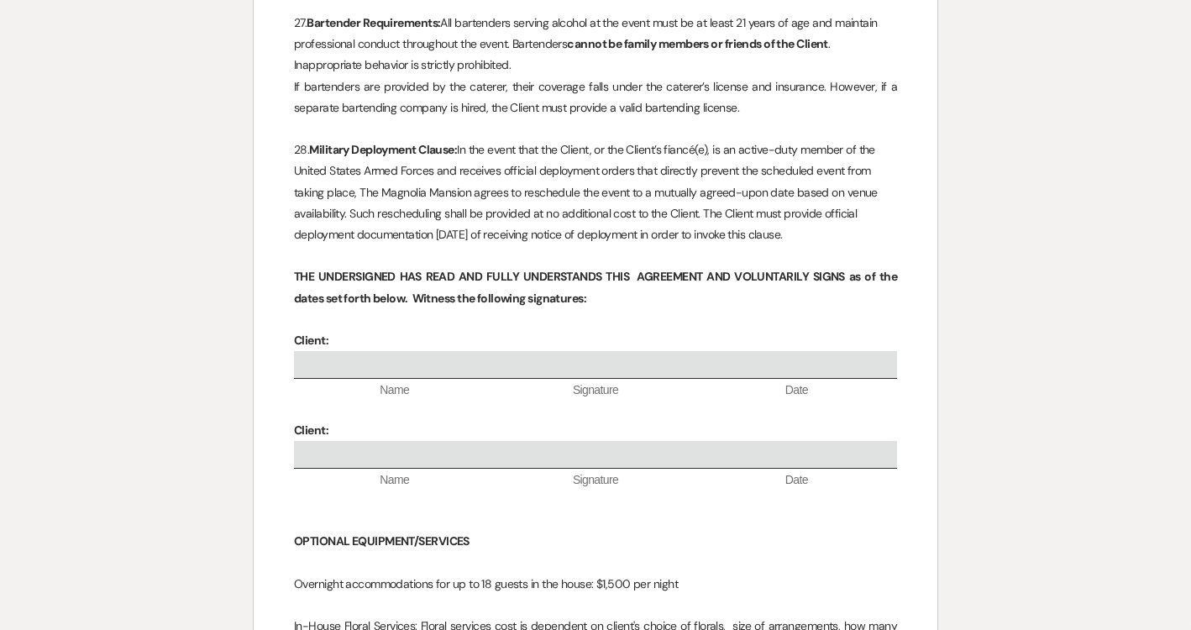
scroll to position [5186, 0]
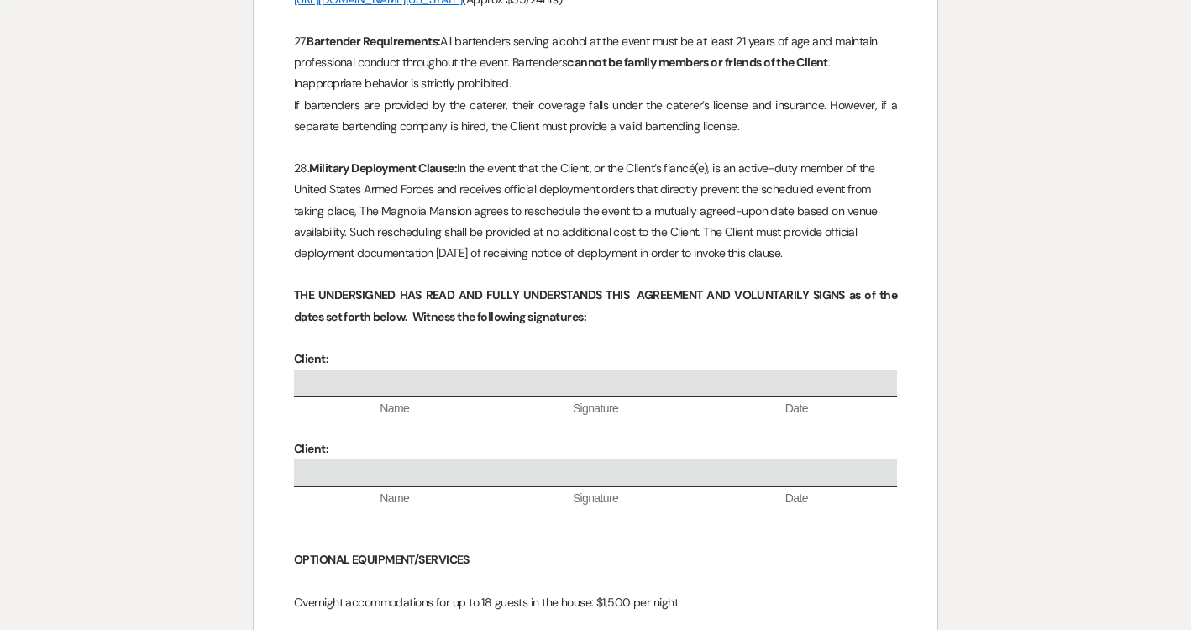
drag, startPoint x: 827, startPoint y: 254, endPoint x: 276, endPoint y: 177, distance: 556.4
copy p "28. Military Deployment Clause: In the event that the Client, or the Client’s f…"
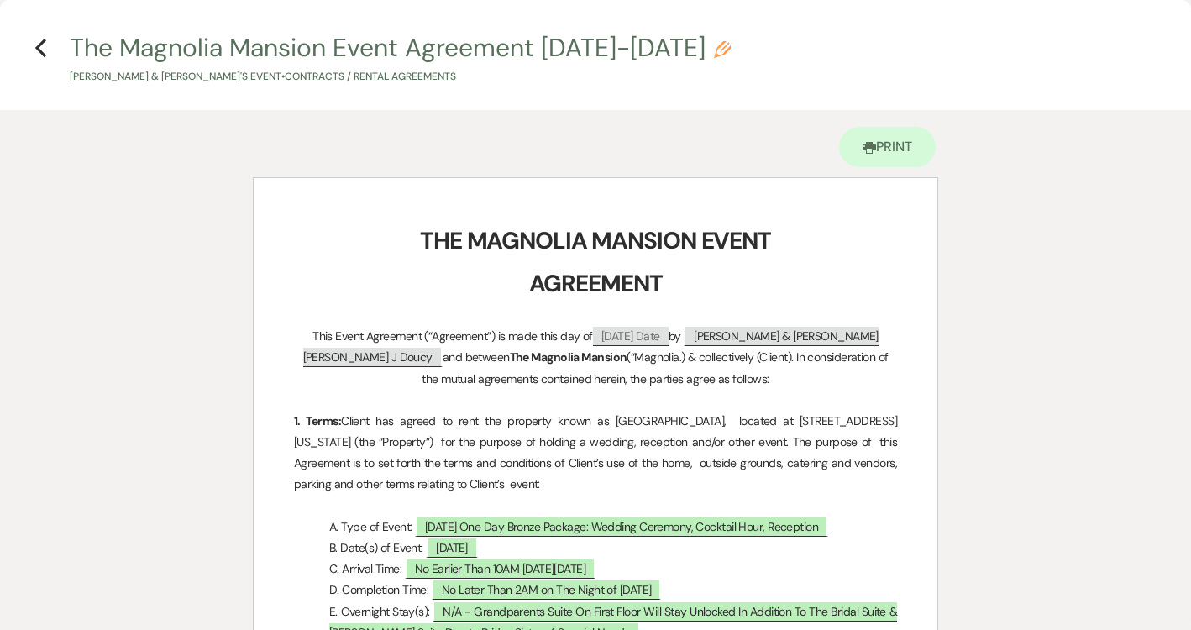
scroll to position [0, 0]
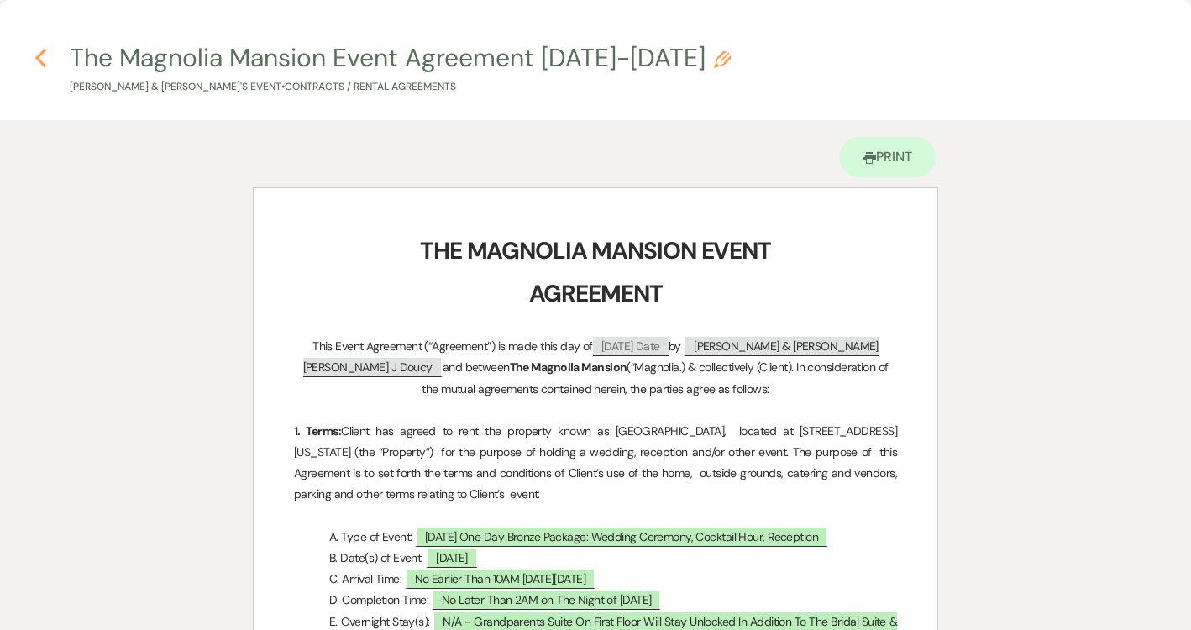
click at [39, 55] on use "button" at bounding box center [40, 58] width 11 height 18
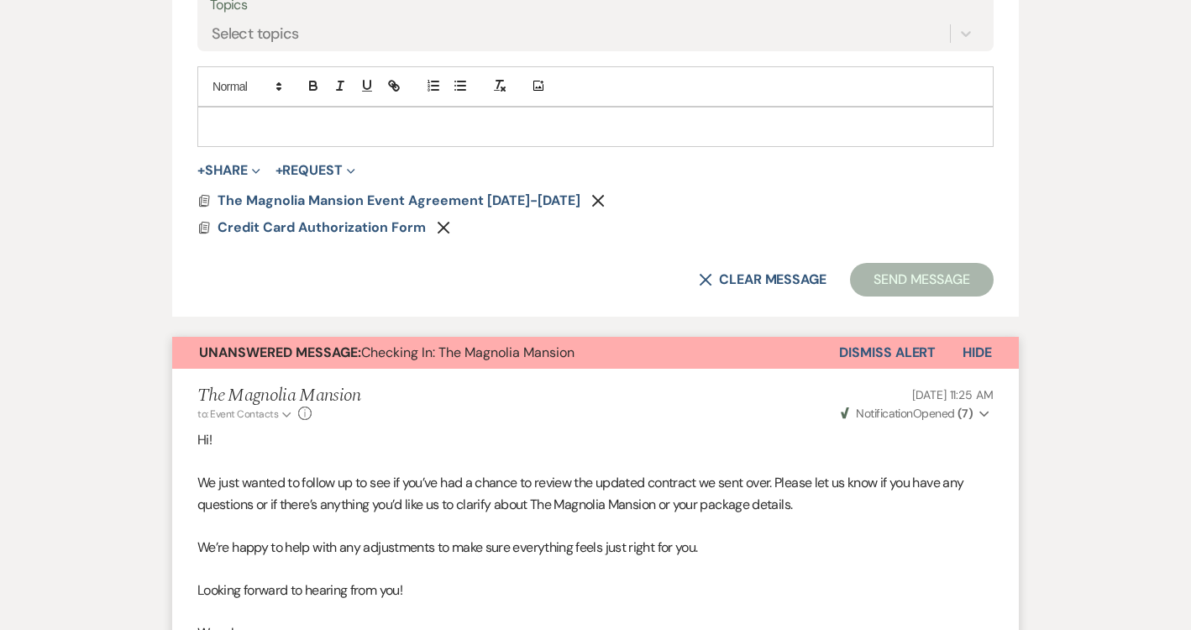
scroll to position [738, 0]
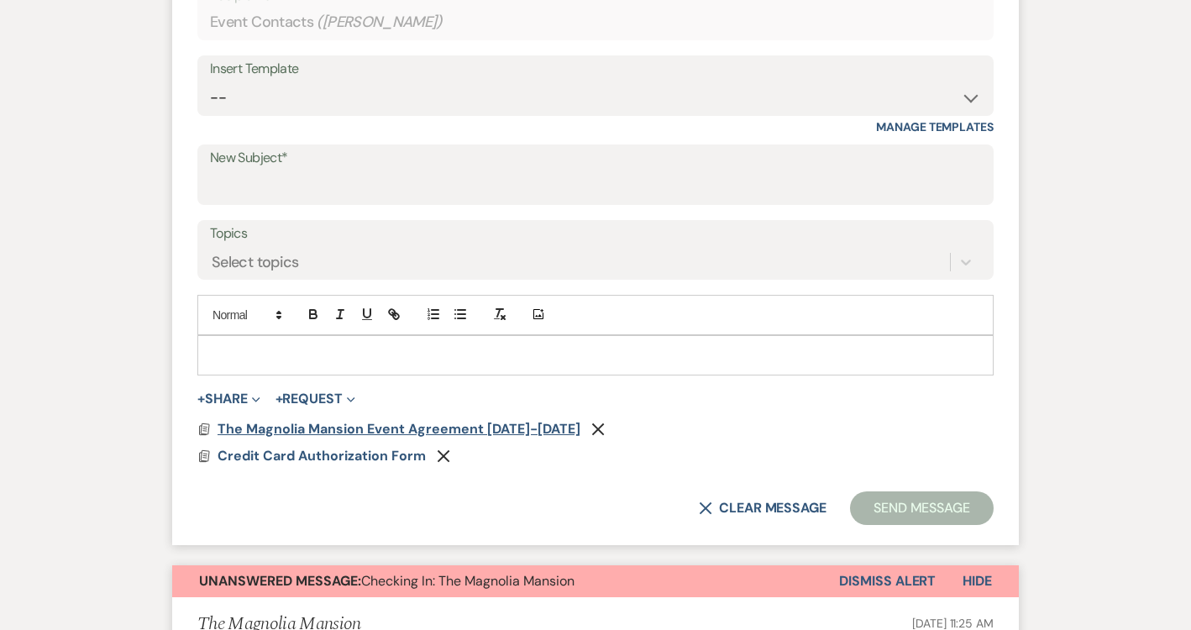
click at [396, 423] on span "The Magnolia Mansion Event Agreement [DATE]-[DATE]" at bounding box center [399, 429] width 363 height 18
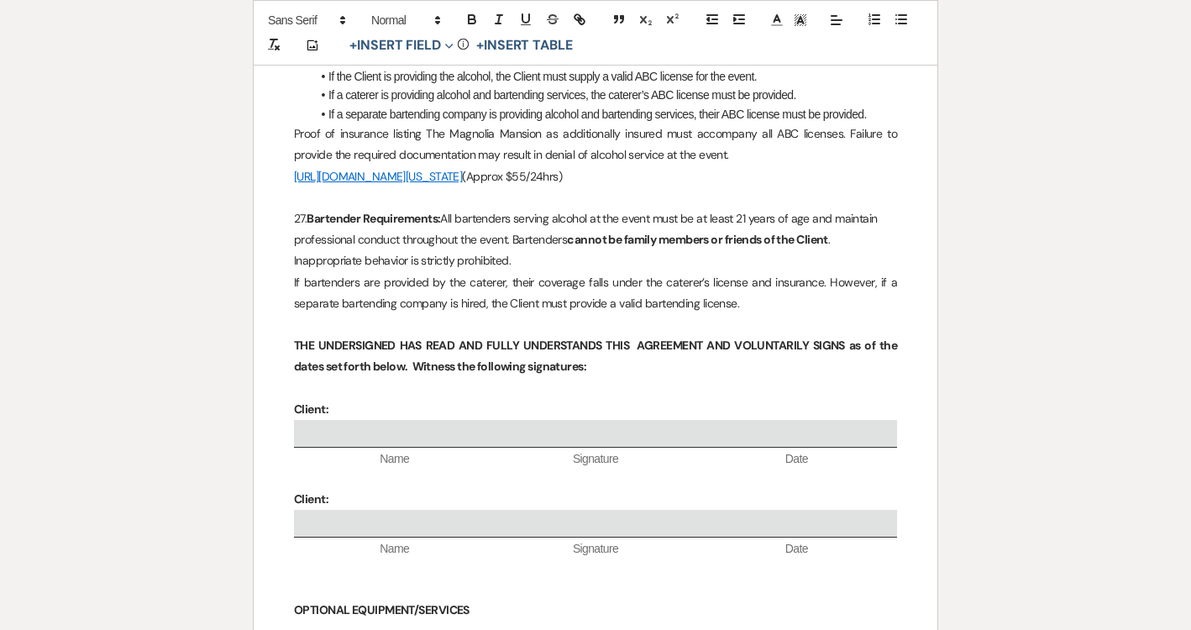
scroll to position [5123, 0]
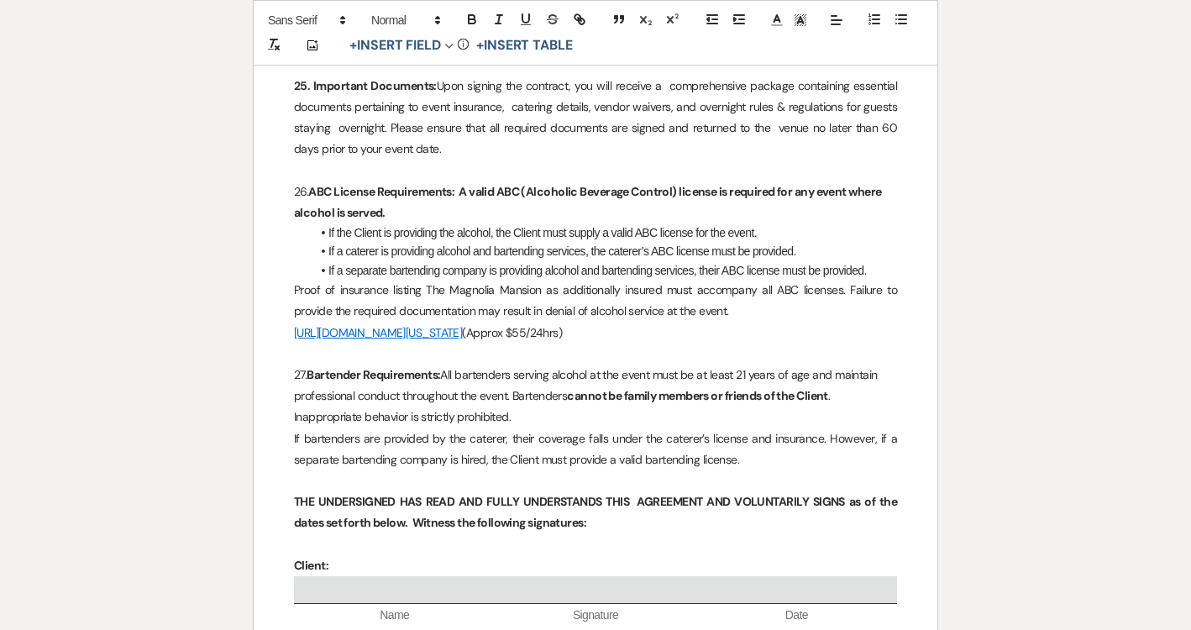
click at [758, 464] on p "If bartenders are provided by the caterer, their coverage falls under the cater…" at bounding box center [595, 449] width 603 height 42
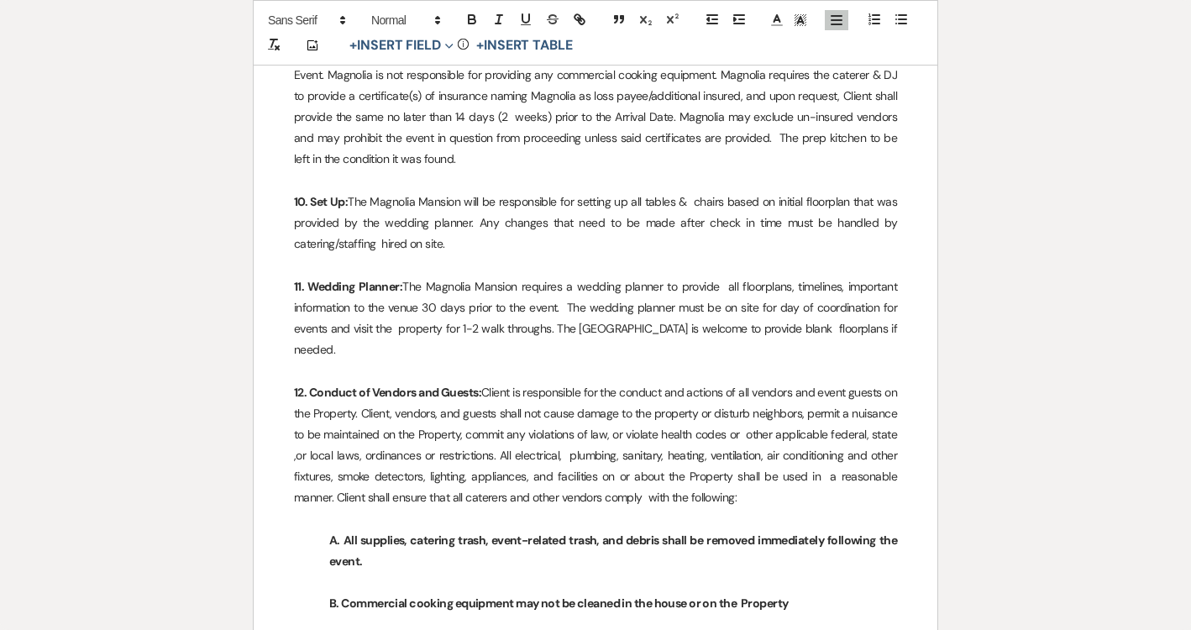
scroll to position [2418, 0]
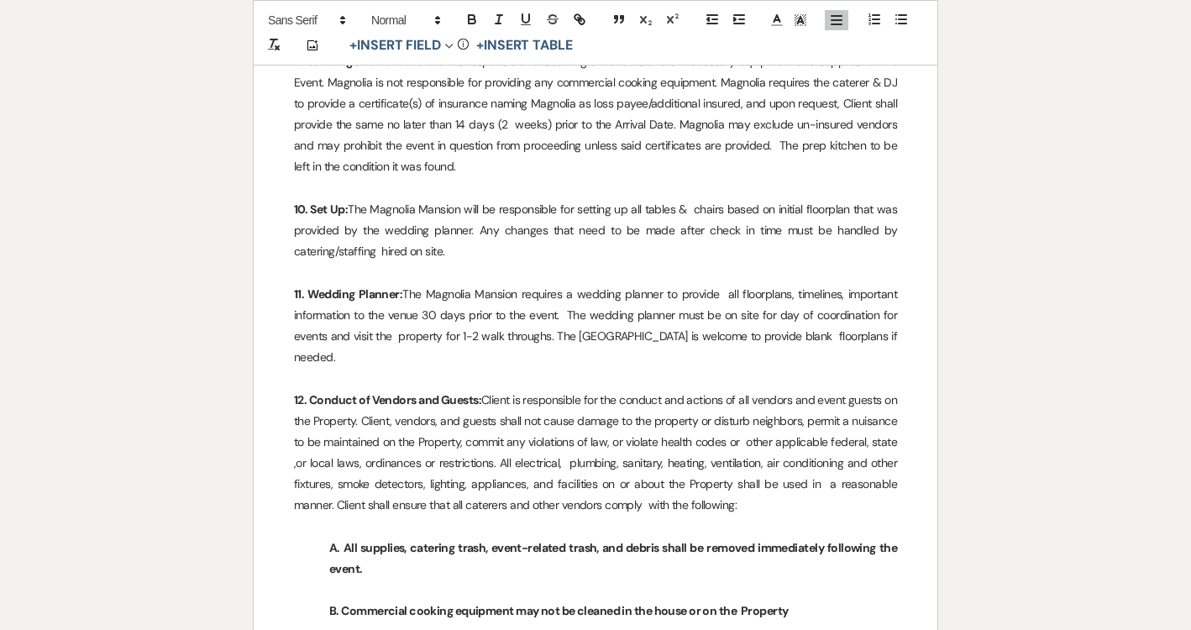
click at [398, 302] on strong "11. Wedding Planner:" at bounding box center [348, 293] width 108 height 15
click at [769, 311] on p "11. Wedding Planner/Day of Coordinator: The Magnolia Mansion requires a wedding…" at bounding box center [595, 326] width 603 height 85
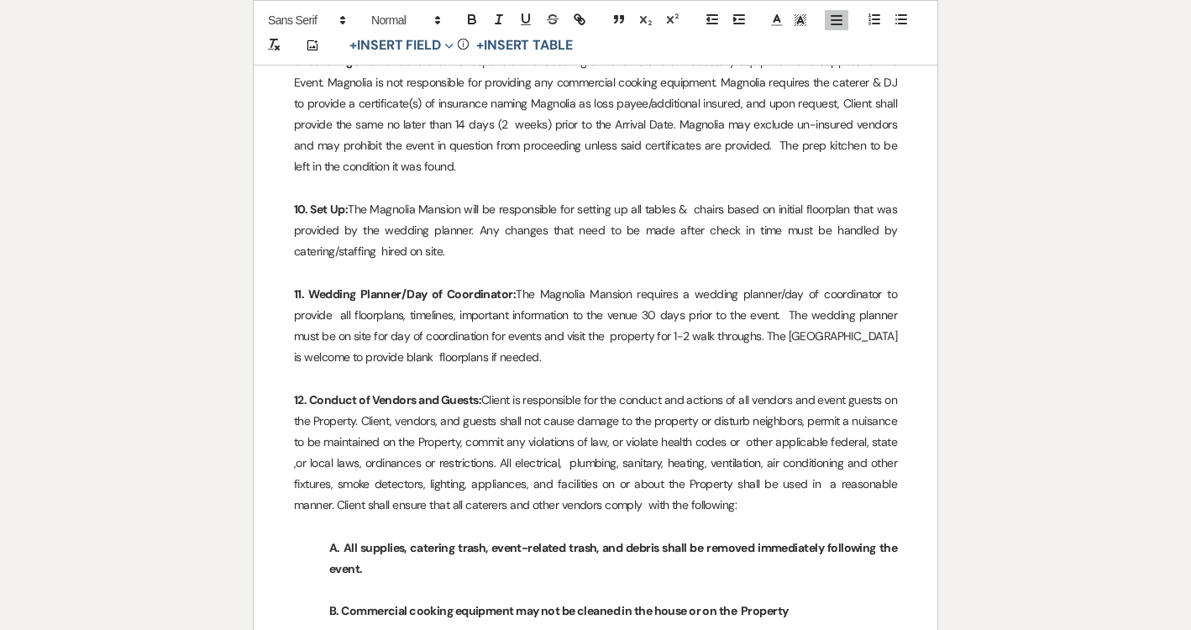
click at [383, 336] on p "11. Wedding Planner/Day of Coordinator: The Magnolia Mansion requires a wedding…" at bounding box center [595, 326] width 603 height 85
click at [375, 334] on p "11. Wedding Planner/Day of Coordinator: The Magnolia Mansion requires a wedding…" at bounding box center [595, 326] width 603 height 85
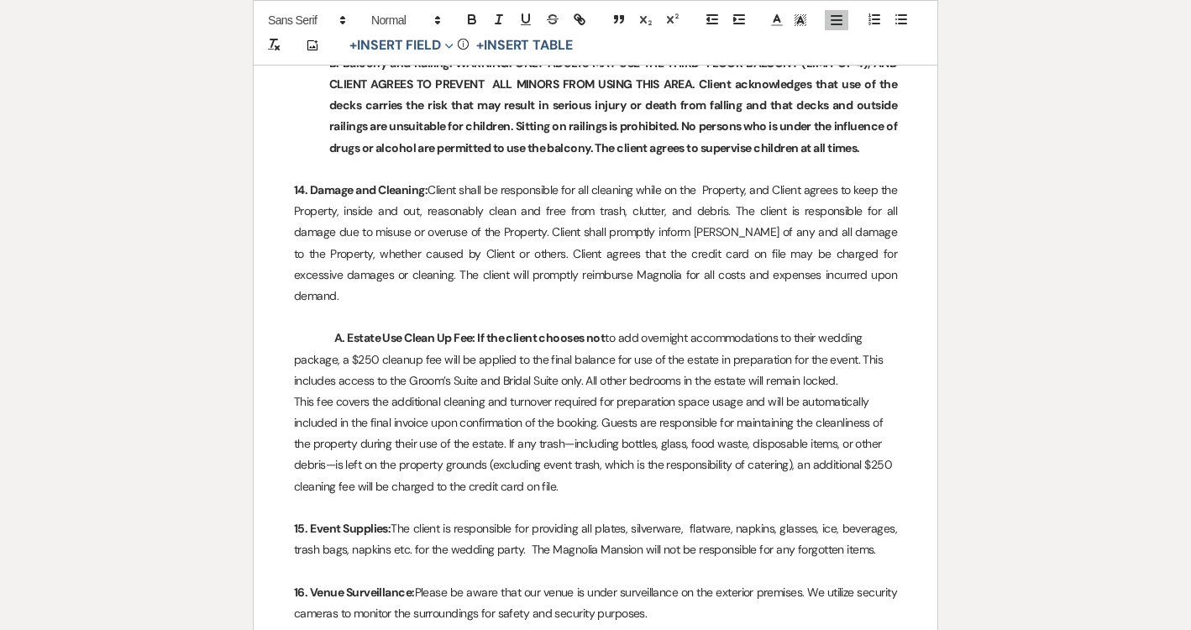
scroll to position [3479, 0]
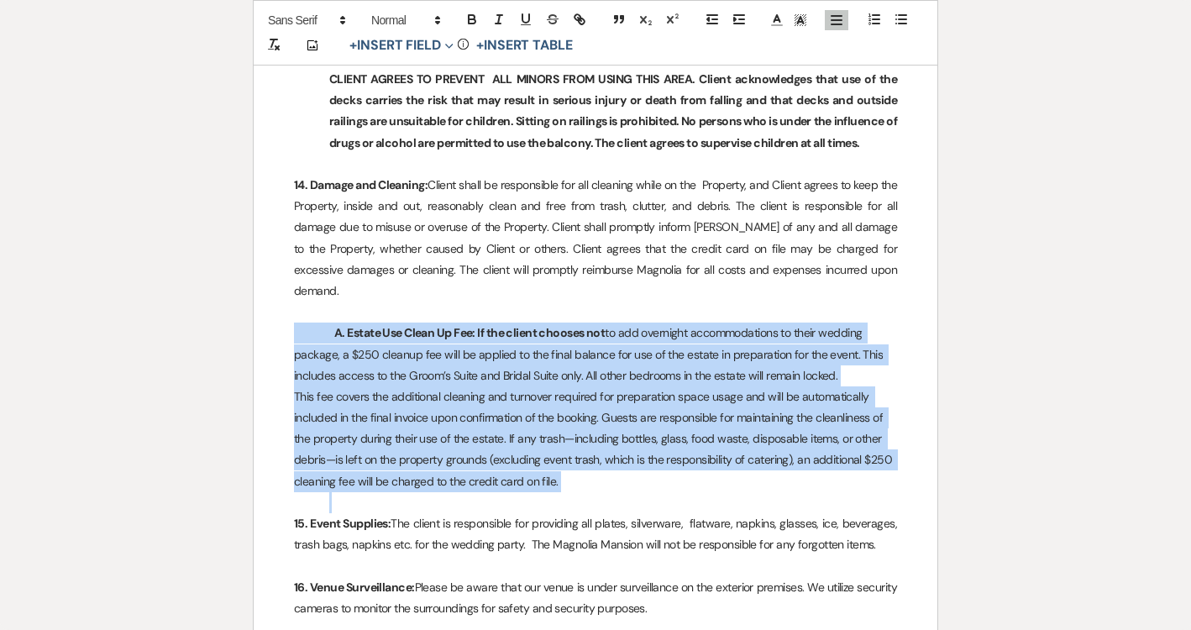
drag, startPoint x: 572, startPoint y: 493, endPoint x: 255, endPoint y: 337, distance: 353.9
click at [255, 337] on div "THE MAGNOLIA MANSION EVENT AGREEMENT This Event Agreement (“Agreement”) is made…" at bounding box center [596, 83] width 684 height 6616
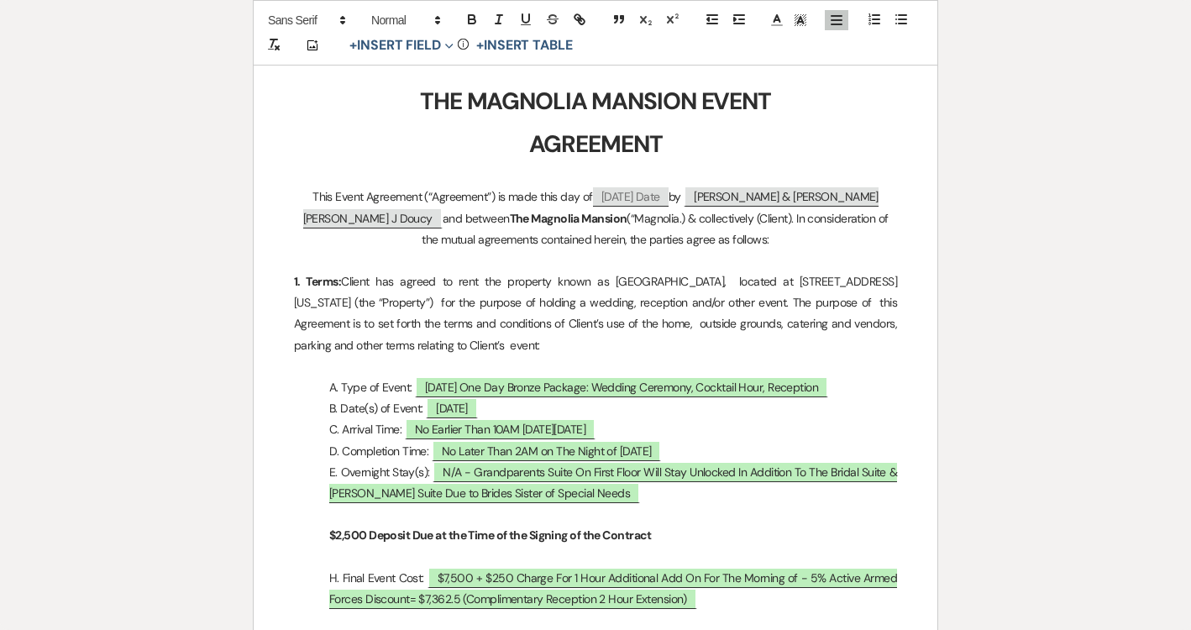
scroll to position [0, 0]
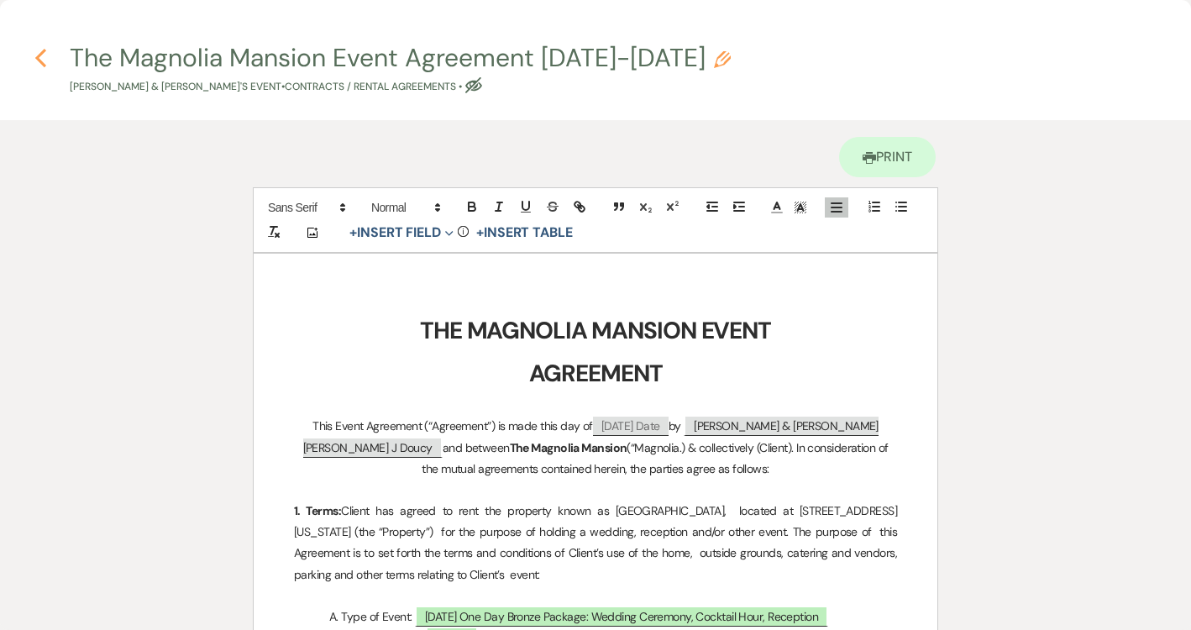
click at [39, 62] on icon "Previous" at bounding box center [40, 58] width 13 height 20
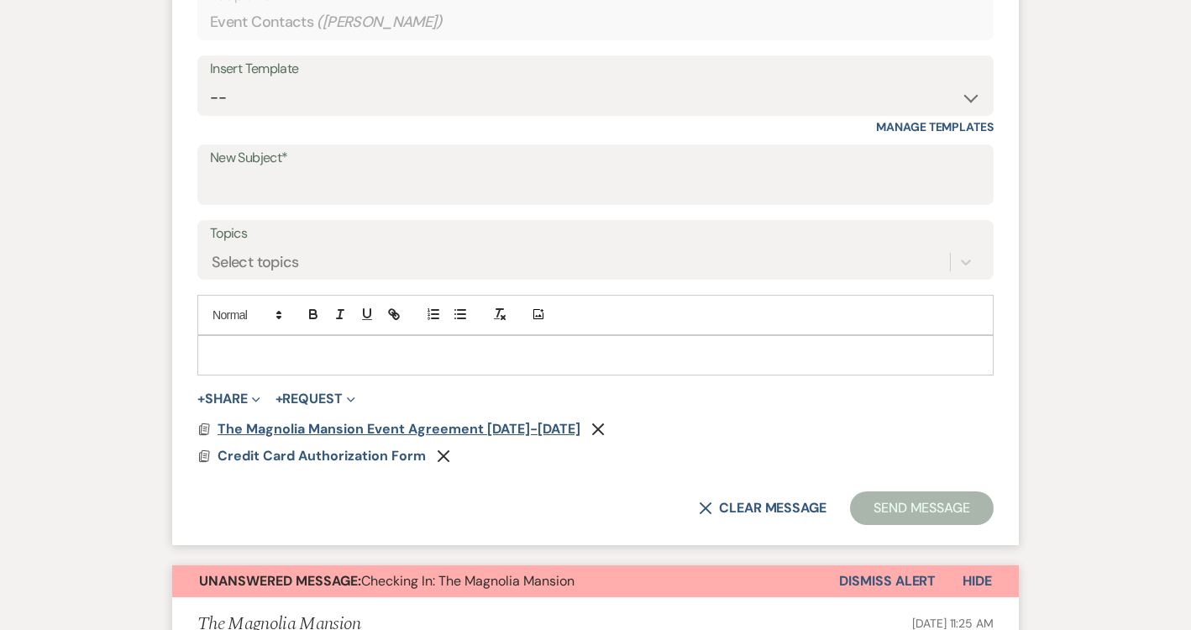
click at [323, 425] on span "The Magnolia Mansion Event Agreement [DATE]-[DATE]" at bounding box center [399, 429] width 363 height 18
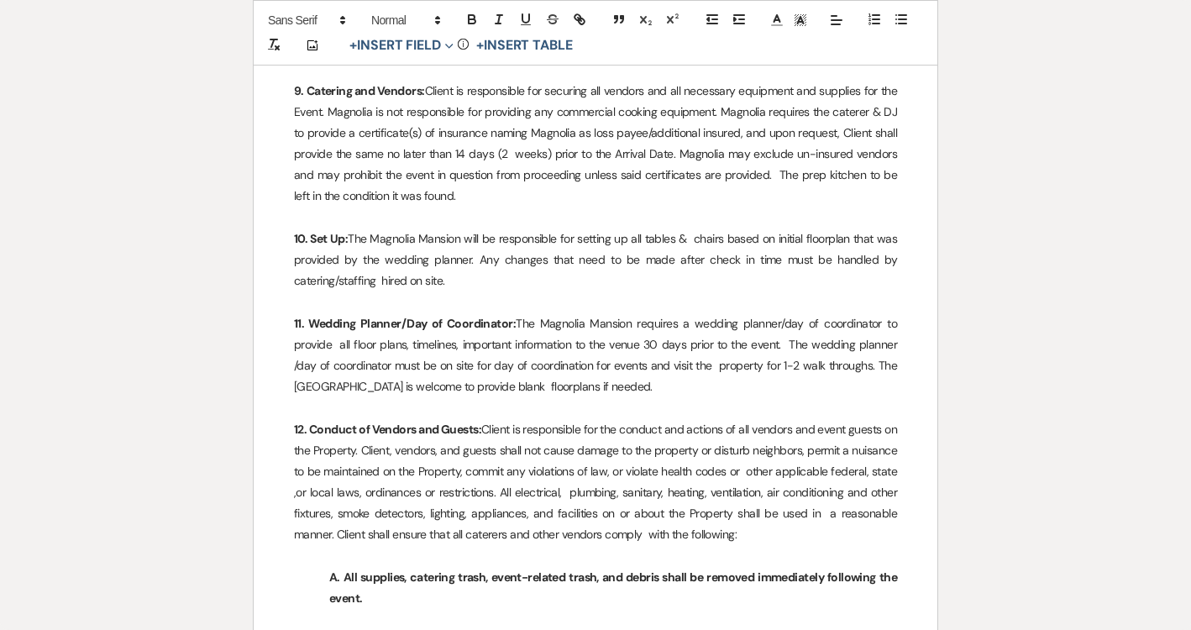
scroll to position [2392, 0]
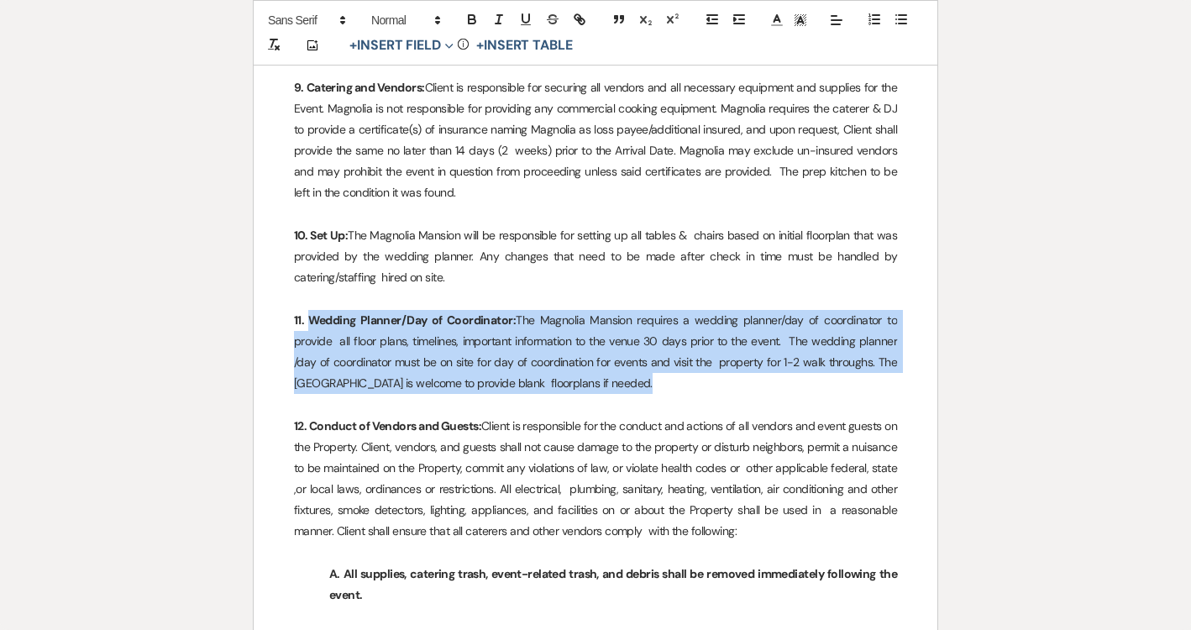
drag, startPoint x: 670, startPoint y: 402, endPoint x: 308, endPoint y: 340, distance: 366.5
click at [308, 340] on p "11. Wedding Planner/Day of Coordinator: The Magnolia Mansion requires a wedding…" at bounding box center [595, 352] width 603 height 85
copy p "Wedding Planner/Day of Coordinator: The Magnolia Mansion requires a wedding pla…"
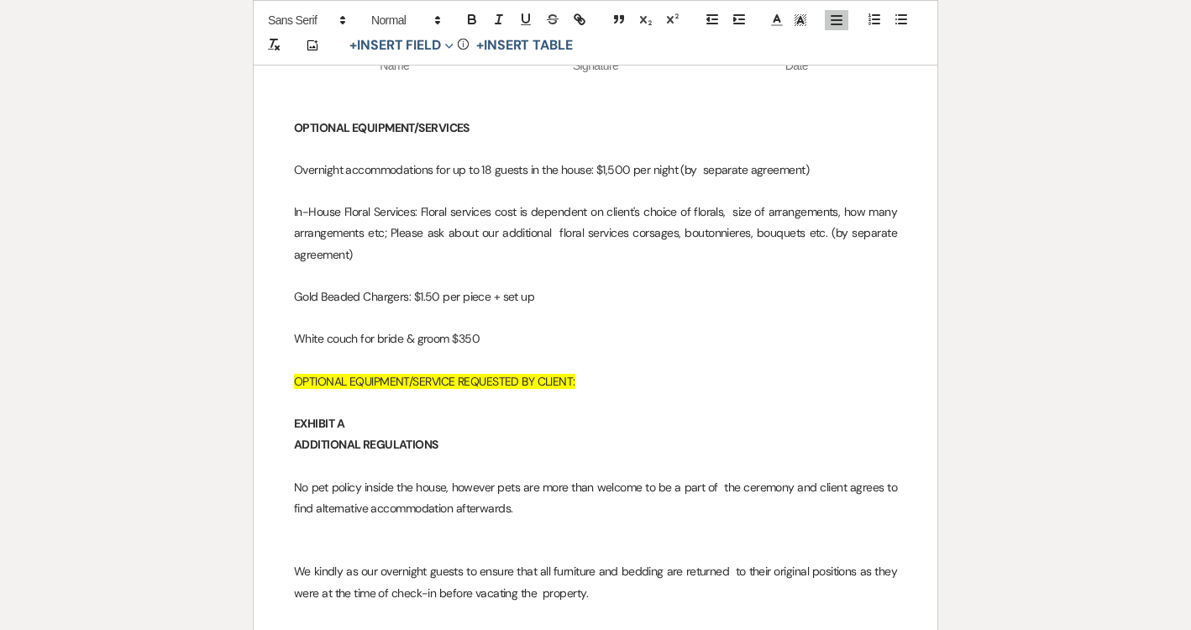
scroll to position [5521, 0]
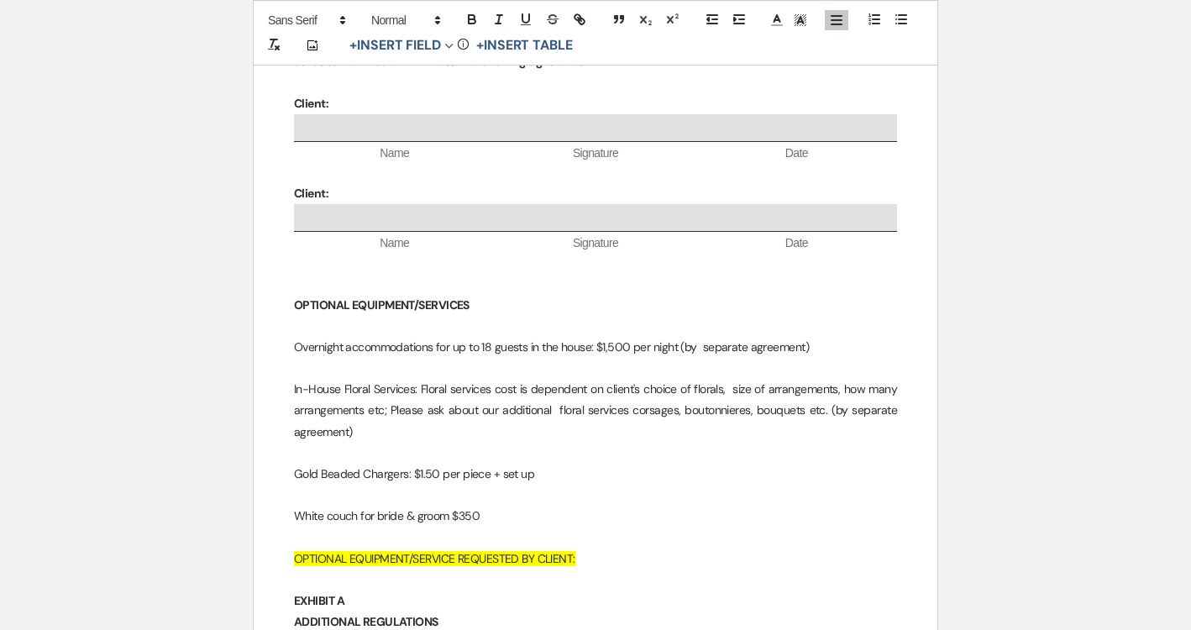
drag, startPoint x: 816, startPoint y: 344, endPoint x: 680, endPoint y: 351, distance: 135.5
click at [680, 352] on p "Overnight accommodations for up to 18 guests in the house: $1,500 per night (by…" at bounding box center [595, 347] width 603 height 21
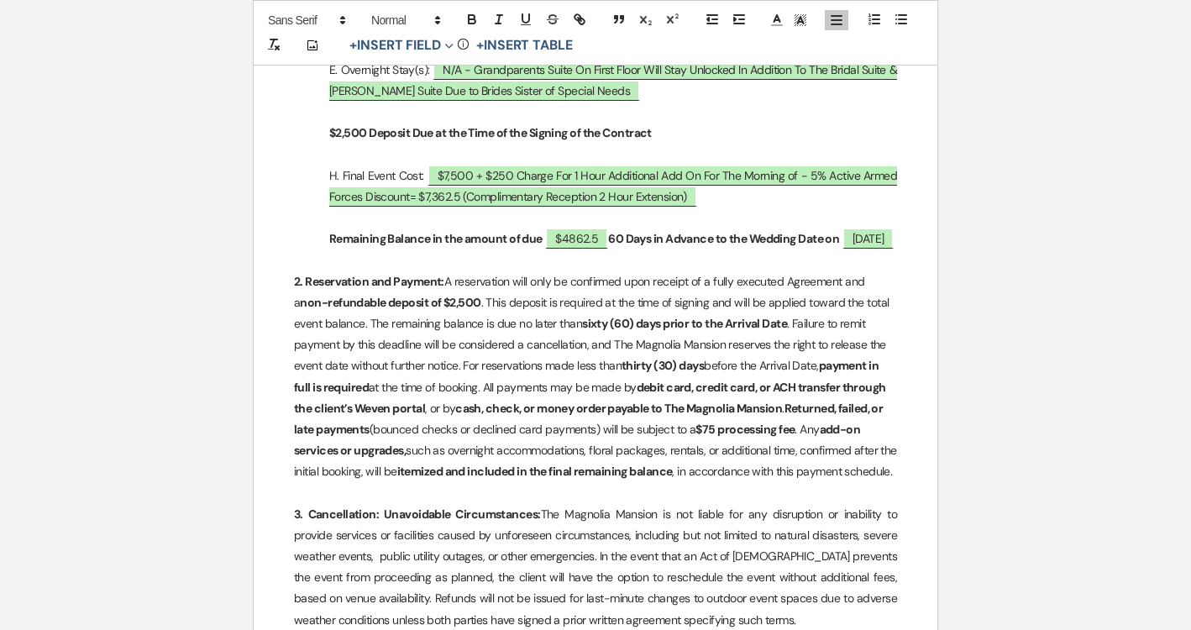
scroll to position [0, 0]
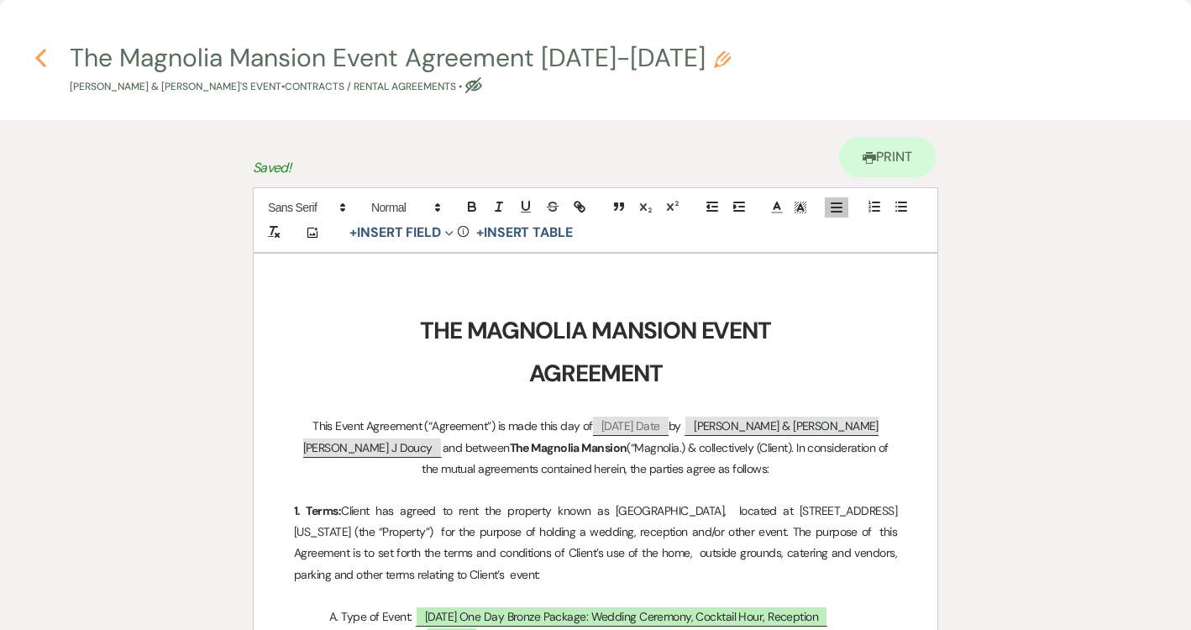
click at [41, 58] on icon "Previous" at bounding box center [40, 58] width 13 height 20
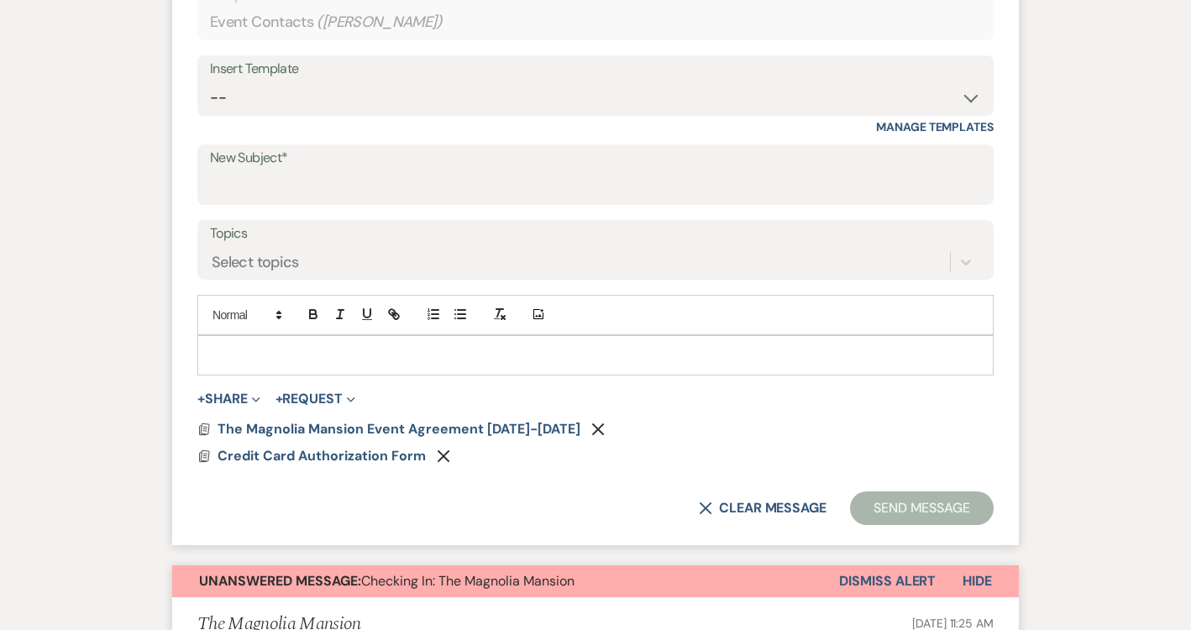
click at [271, 354] on p at bounding box center [596, 355] width 770 height 18
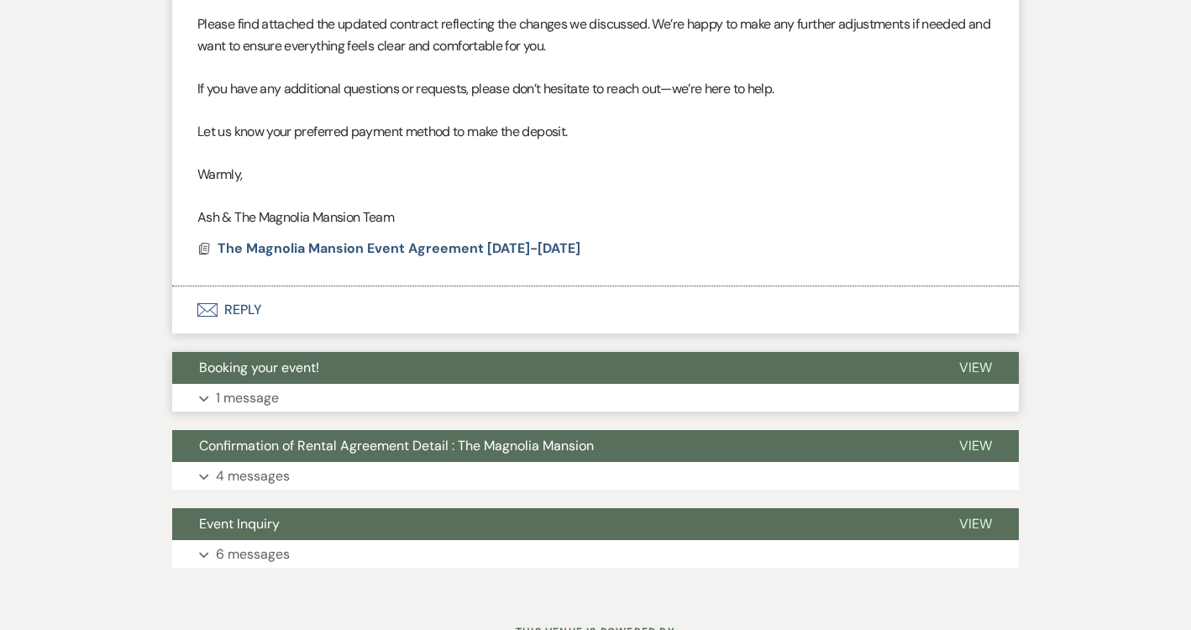
scroll to position [2589, 0]
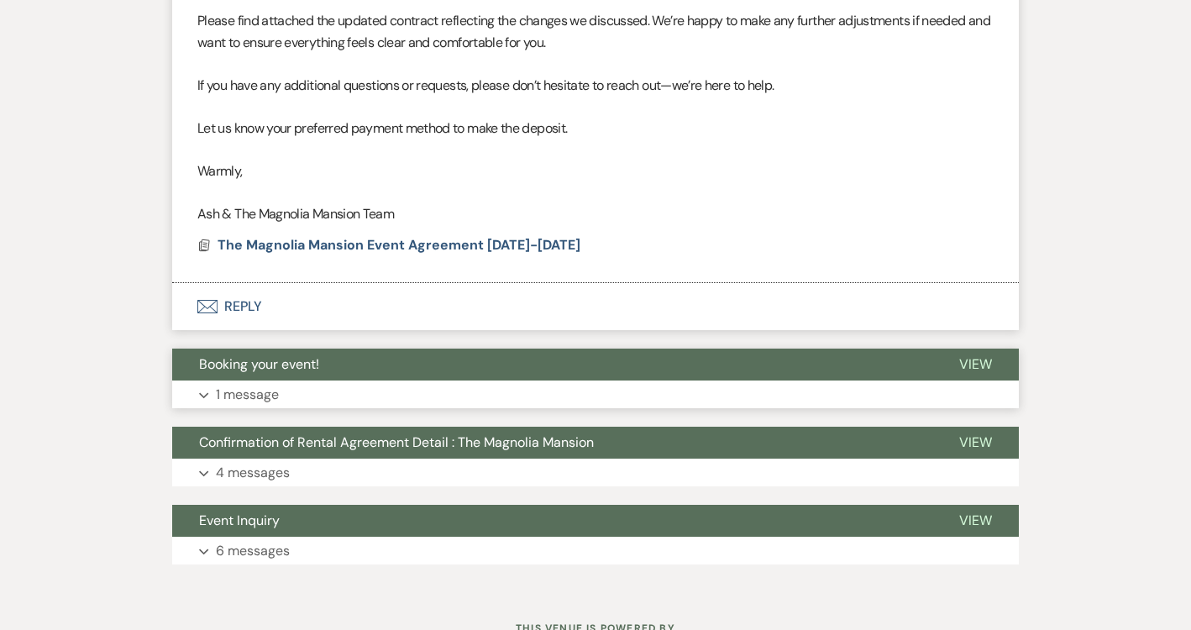
click at [255, 390] on p "1 message" at bounding box center [247, 395] width 63 height 22
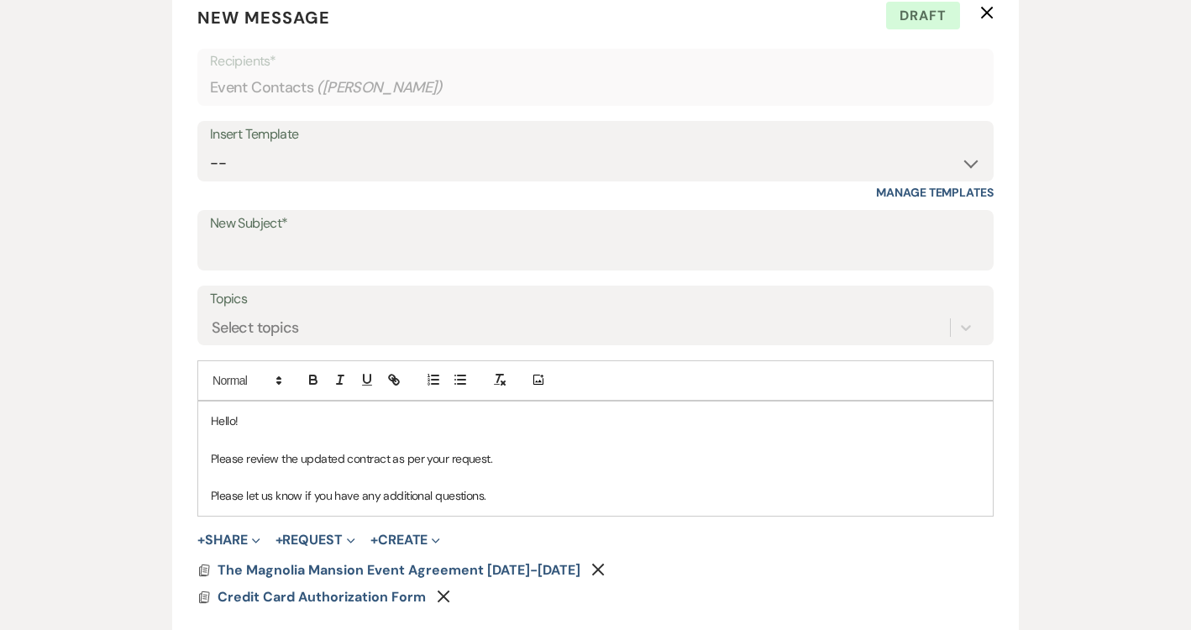
scroll to position [891, 0]
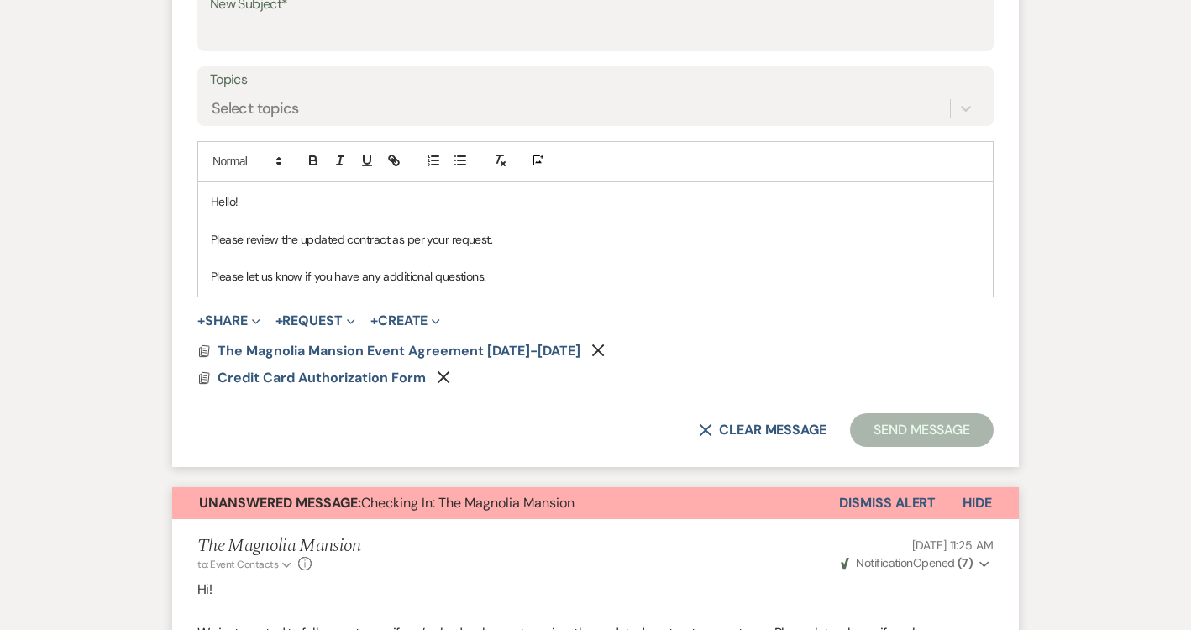
click at [502, 269] on p "Please let us know if you have any additional questions." at bounding box center [596, 276] width 770 height 18
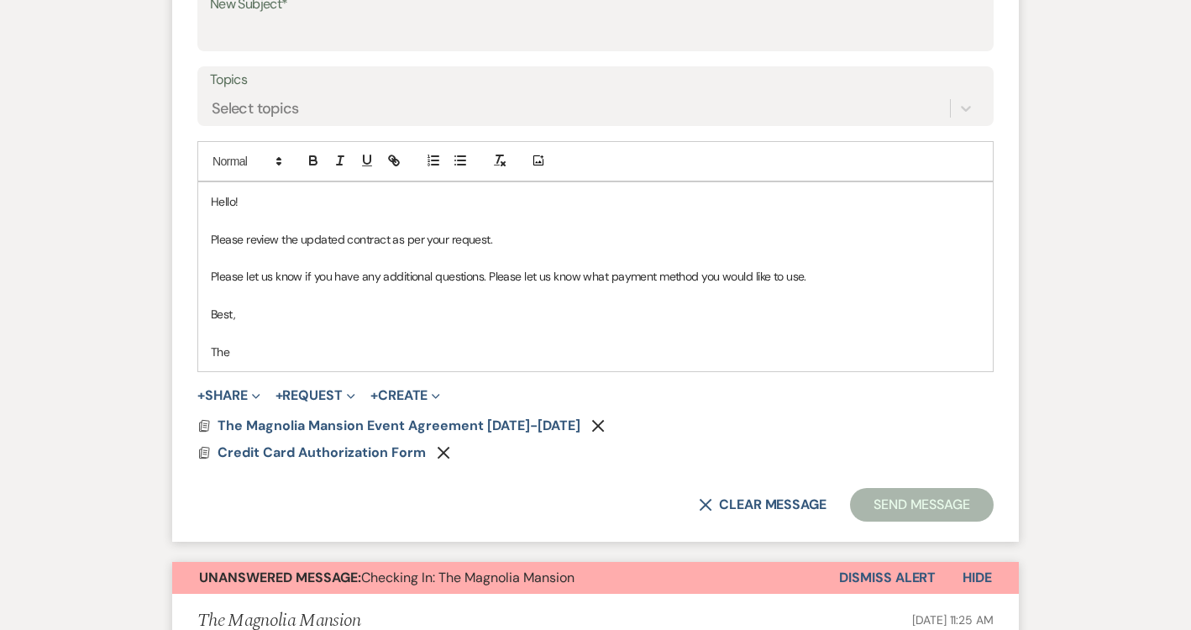
click at [843, 274] on p "Please let us know if you have any additional questions. Please let us know wha…" at bounding box center [596, 276] width 770 height 18
click at [802, 275] on p "Please let us know if you have any additional questions. Please let us know wha…" at bounding box center [596, 276] width 770 height 18
click at [860, 276] on p "Please let us know if you have any additional questions. Please let us know wha…" at bounding box center [596, 276] width 770 height 18
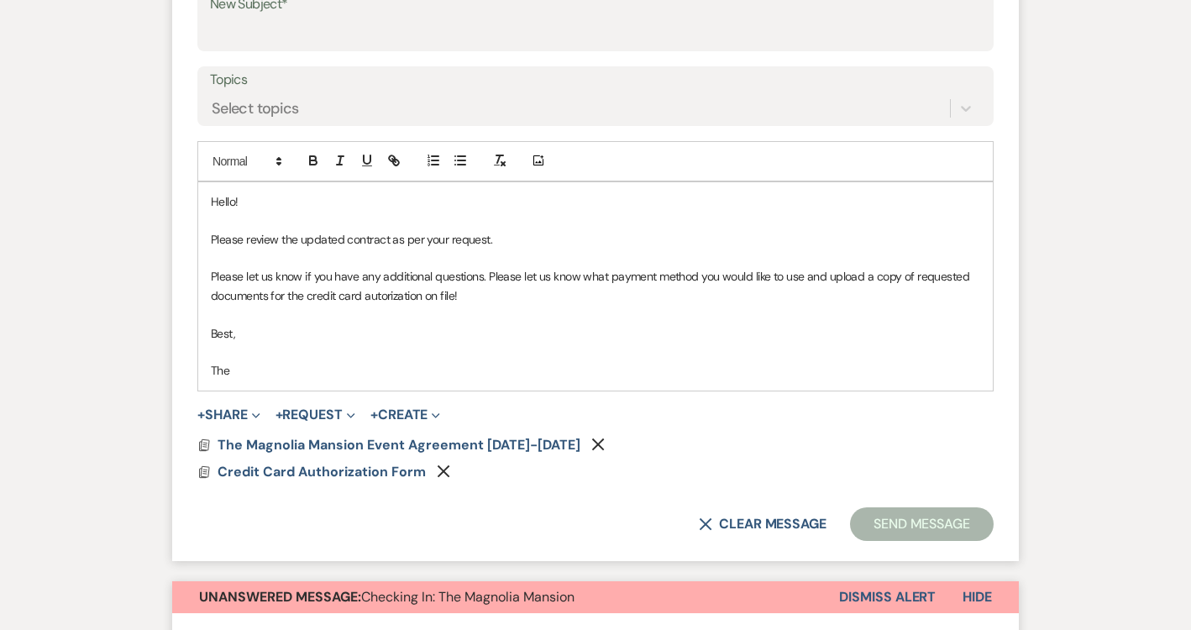
click at [405, 297] on p "Please let us know if you have any additional questions. Please let us know wha…" at bounding box center [596, 286] width 770 height 38
click at [475, 294] on p "Please let us know if you have any additional questions. Please let us know wha…" at bounding box center [596, 286] width 770 height 38
click at [240, 381] on div "Hello! Please review the updated contract as per your request. Please let us kn…" at bounding box center [595, 286] width 795 height 208
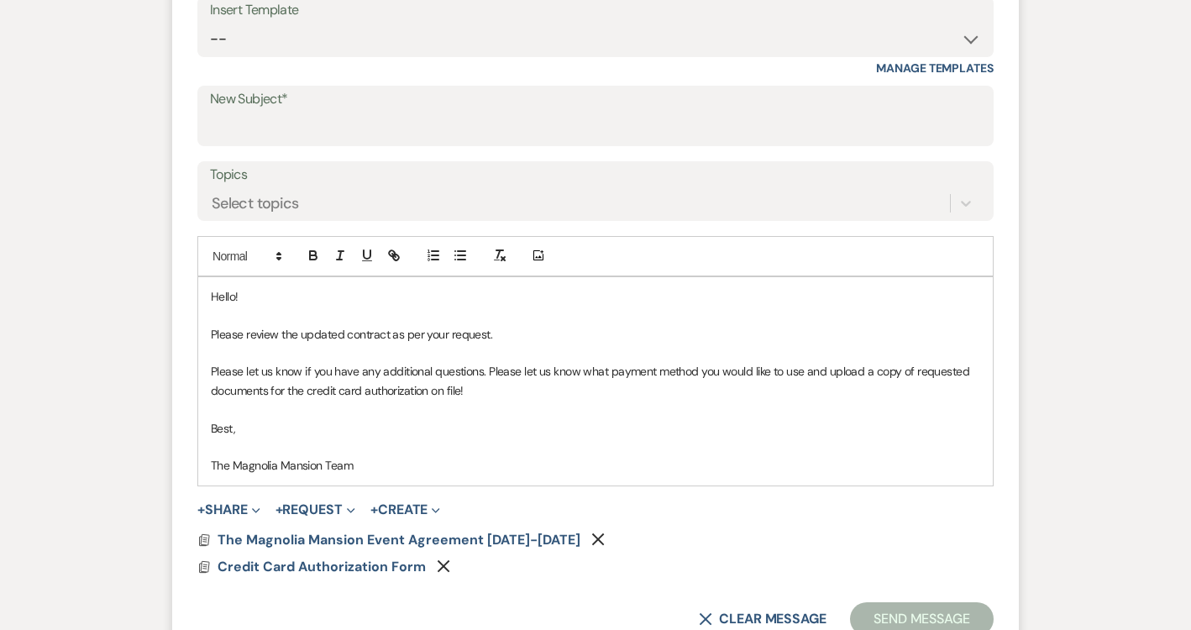
scroll to position [777, 0]
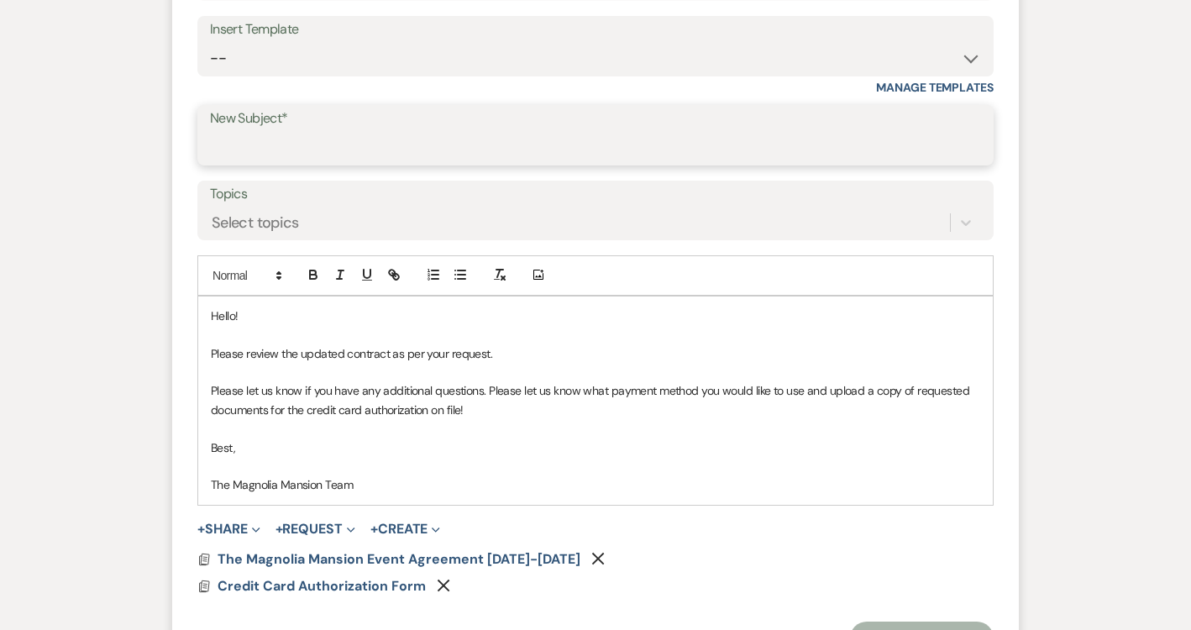
click at [462, 142] on input "New Subject*" at bounding box center [595, 147] width 771 height 33
type input "Updated Contract: The Magnolia Mansion"
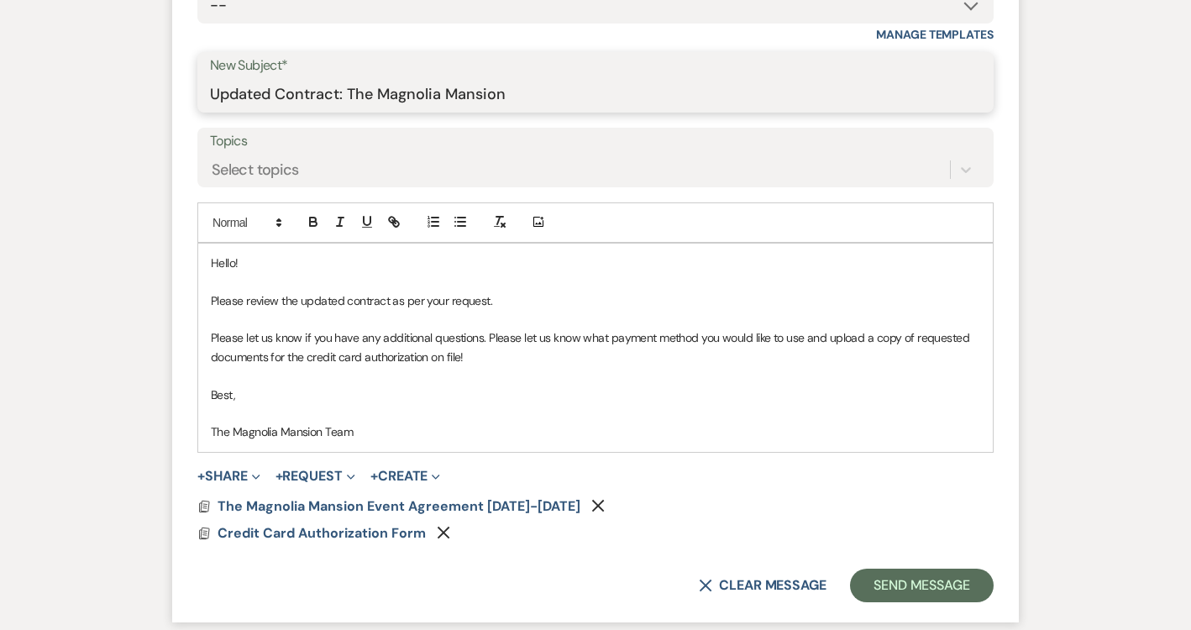
scroll to position [835, 0]
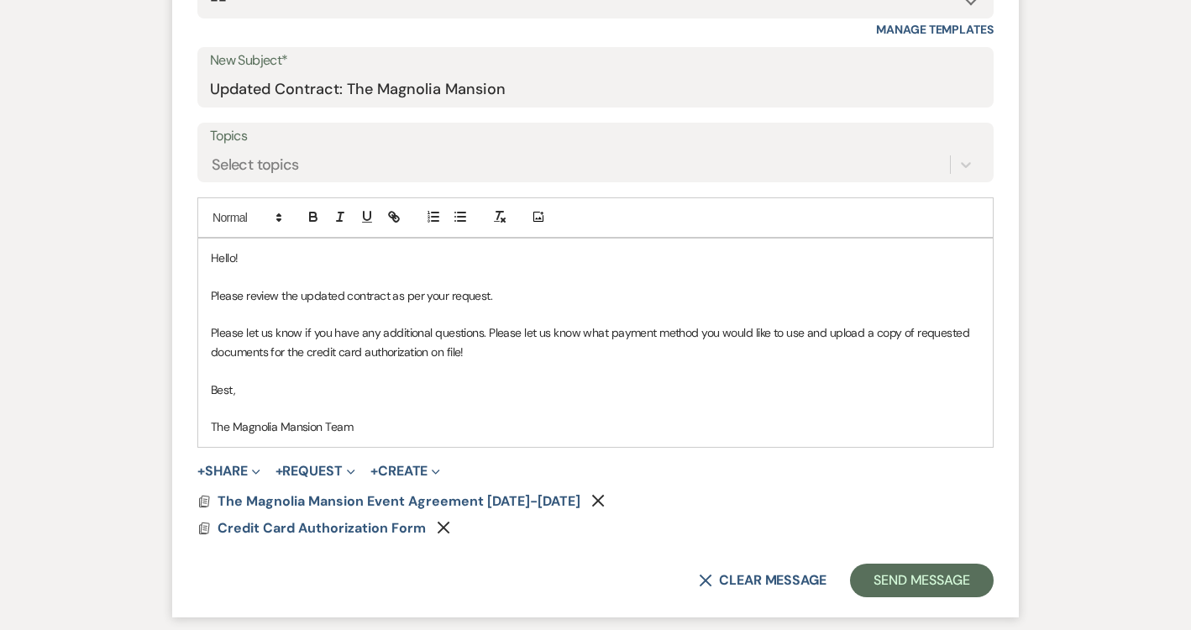
click at [806, 333] on p "Please let us know if you have any additional questions. Please let us know wha…" at bounding box center [596, 342] width 770 height 38
click at [803, 329] on p "Please let us know if you have any additional questions. Please let us know wha…" at bounding box center [596, 342] width 770 height 38
click at [916, 571] on button "Send Message" at bounding box center [922, 581] width 144 height 34
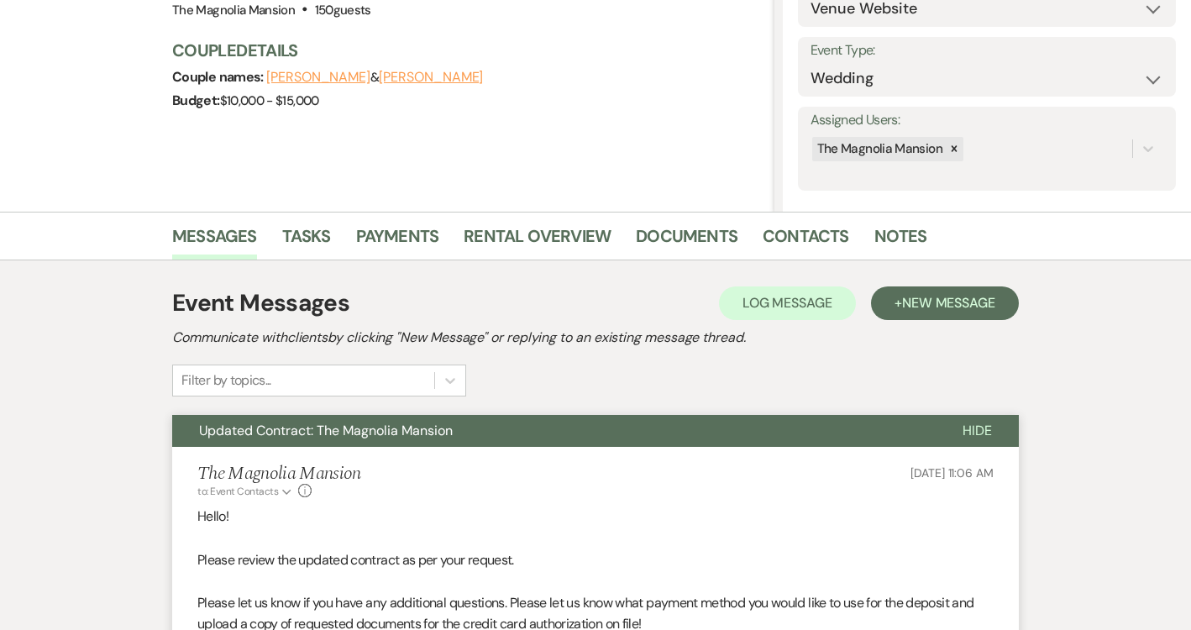
scroll to position [0, 0]
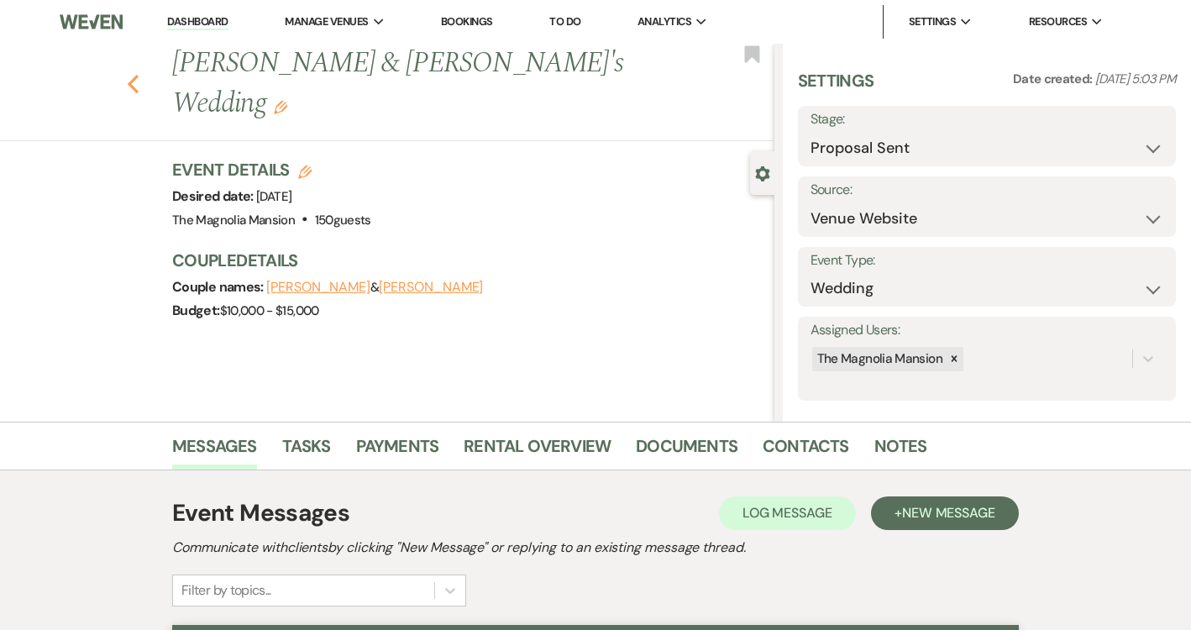
click at [127, 74] on icon "Previous" at bounding box center [133, 84] width 13 height 20
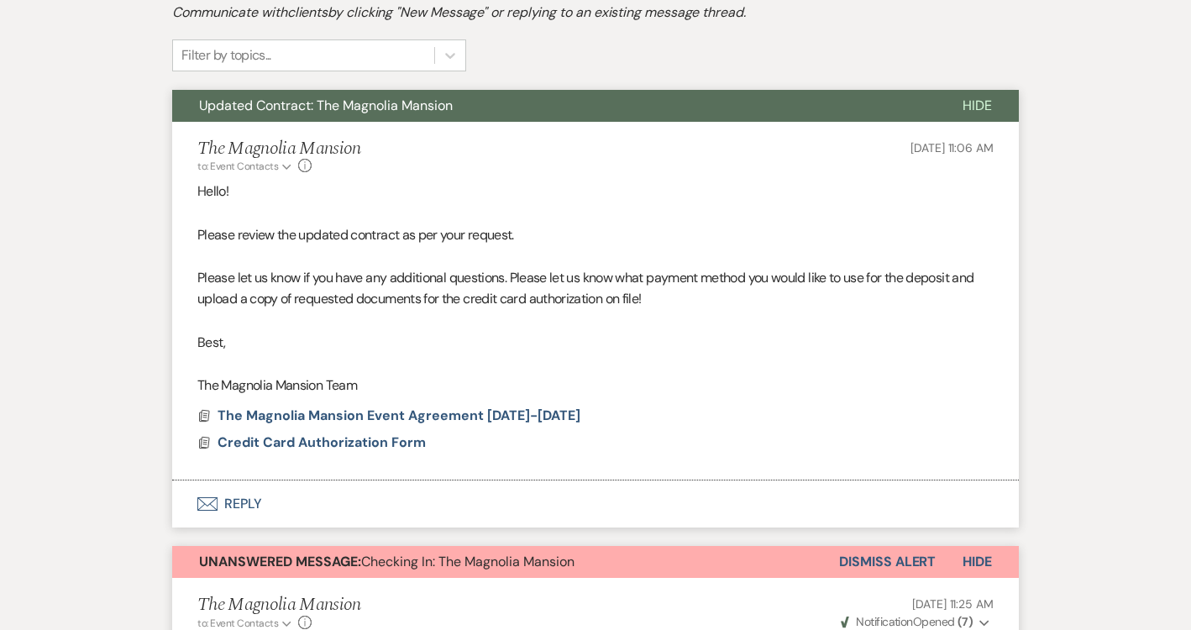
select select "6"
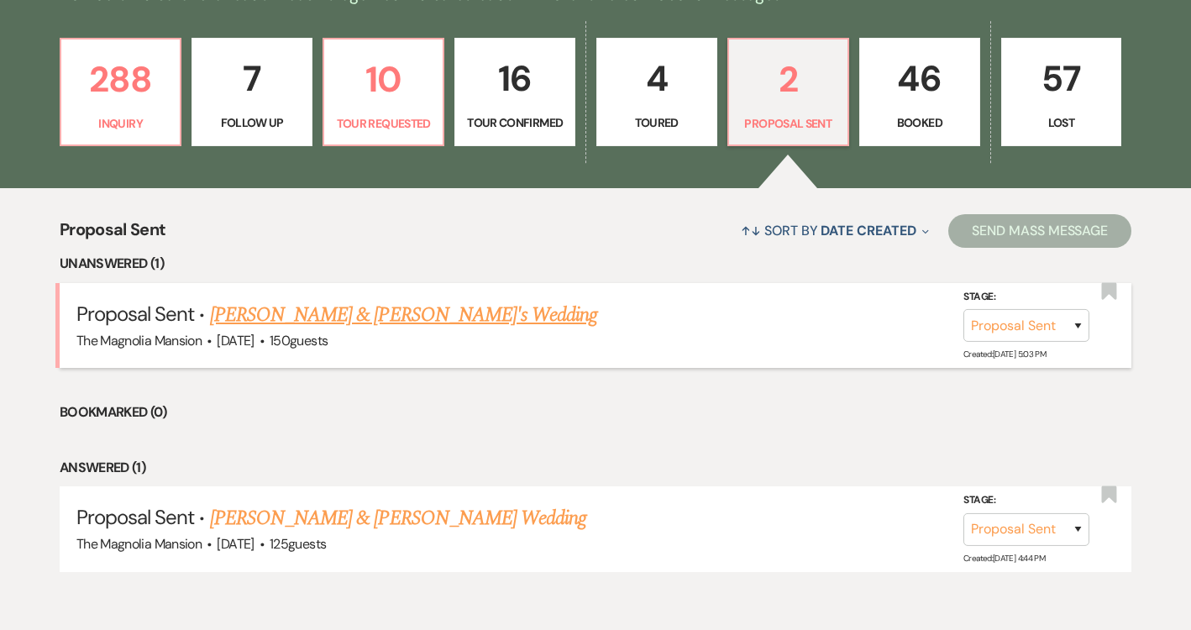
scroll to position [455, 0]
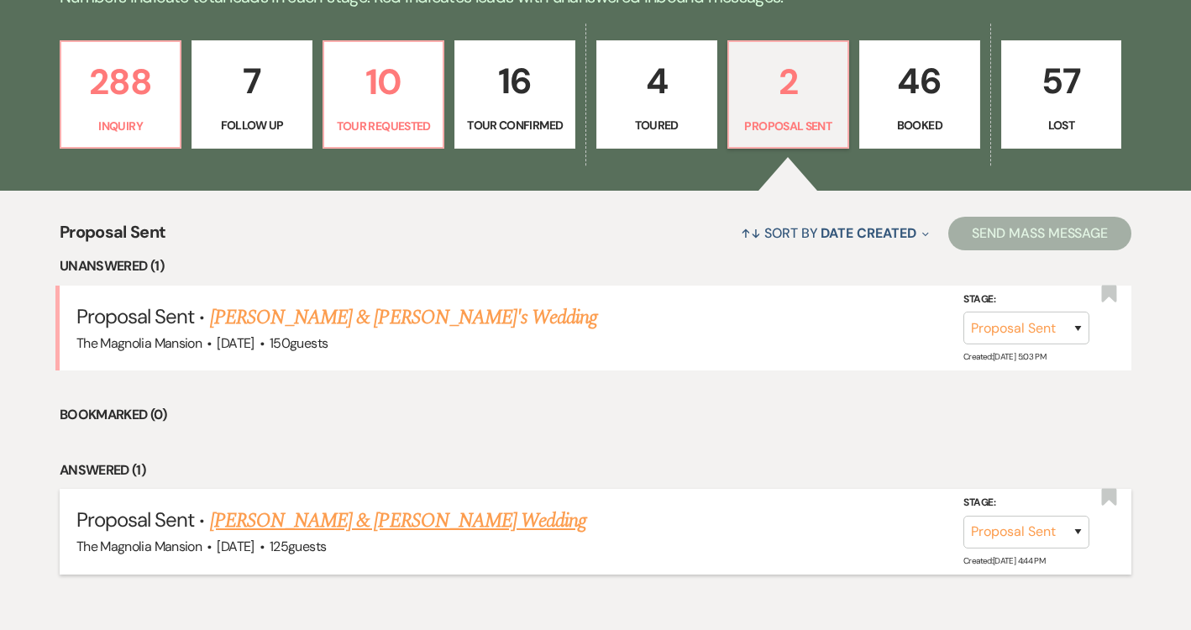
click at [498, 512] on link "[PERSON_NAME] & [PERSON_NAME] Wedding" at bounding box center [398, 521] width 376 height 30
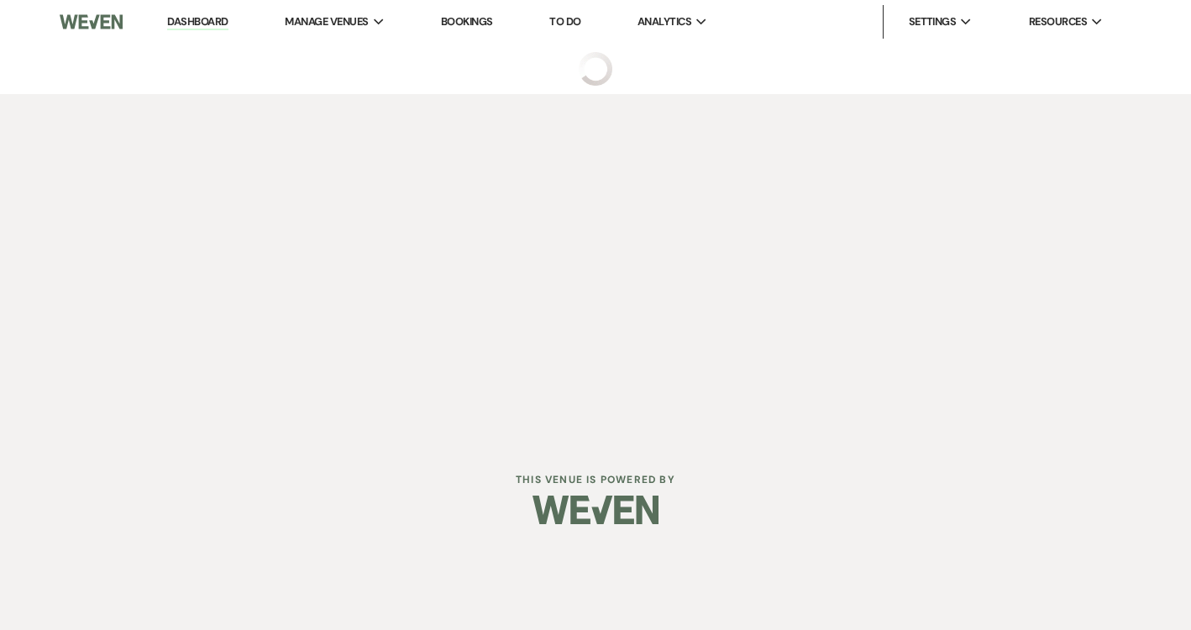
select select "6"
select select "5"
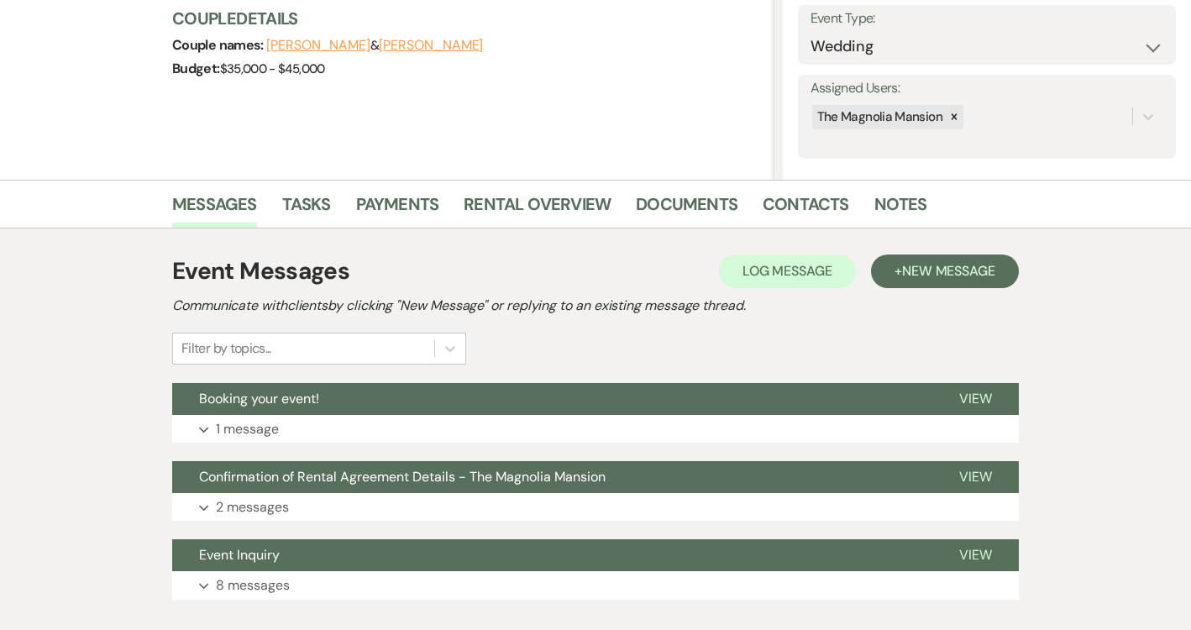
scroll to position [344, 0]
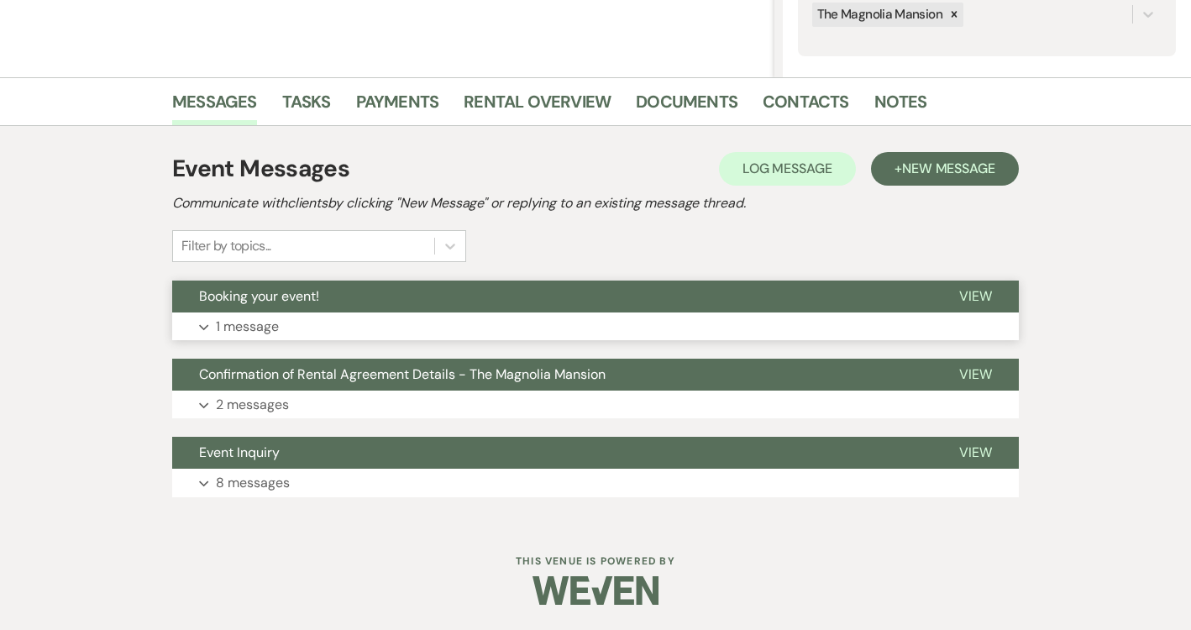
click at [517, 299] on button "Booking your event!" at bounding box center [552, 297] width 760 height 32
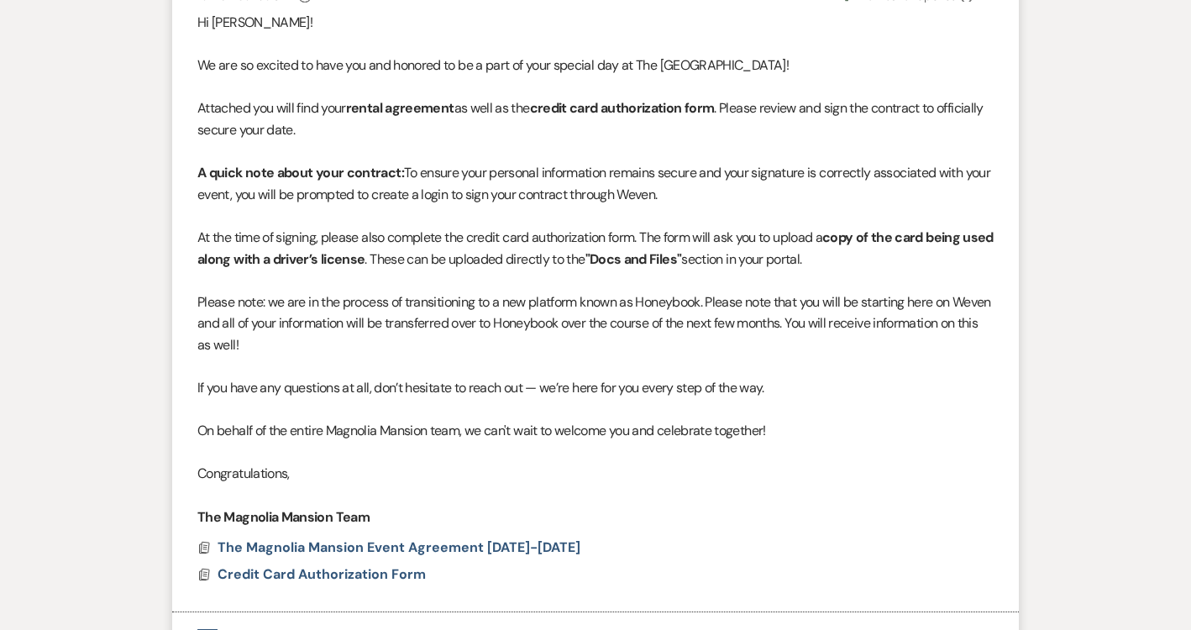
scroll to position [717, 0]
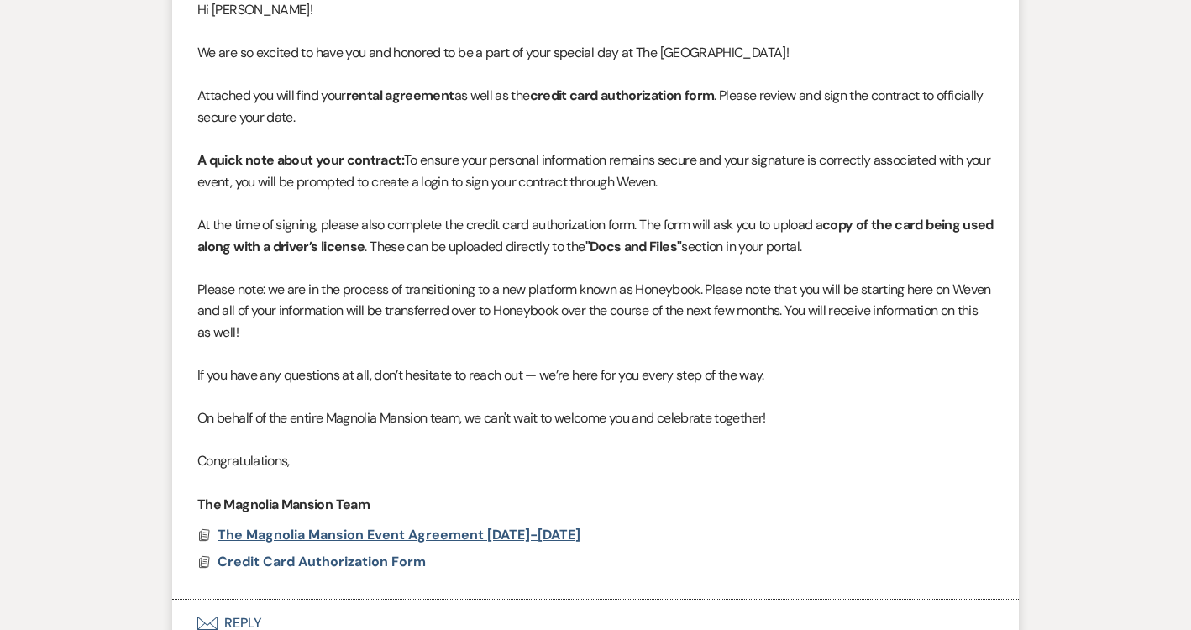
click at [496, 525] on span "The Magnolia Mansion Event Agreement [DATE]-[DATE]" at bounding box center [399, 535] width 363 height 20
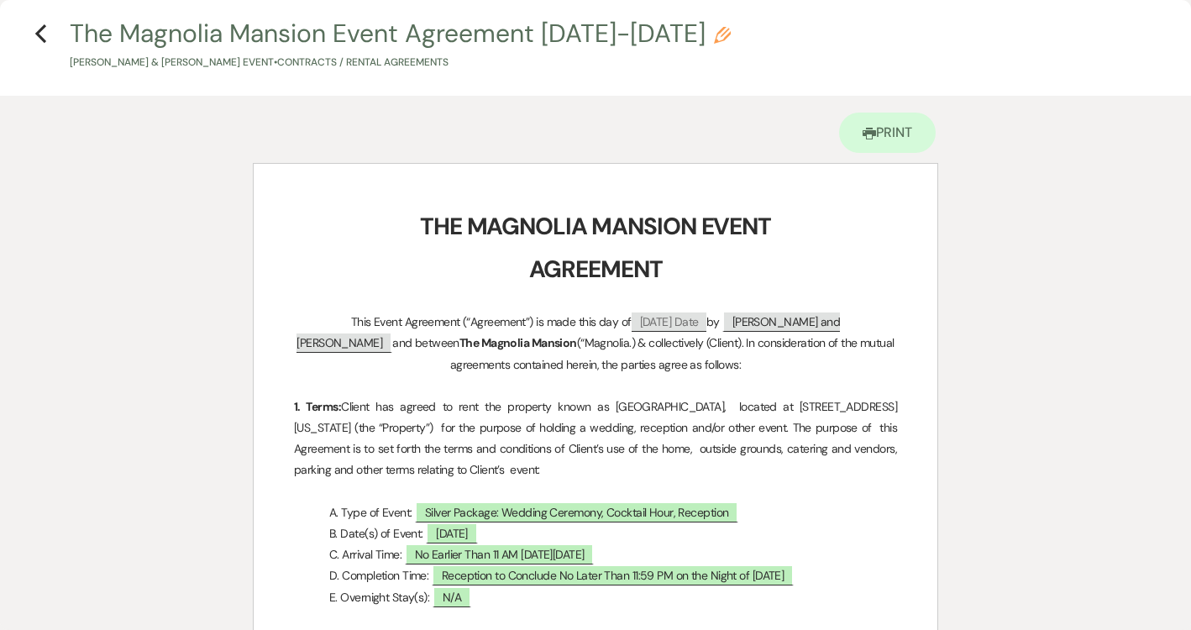
scroll to position [0, 0]
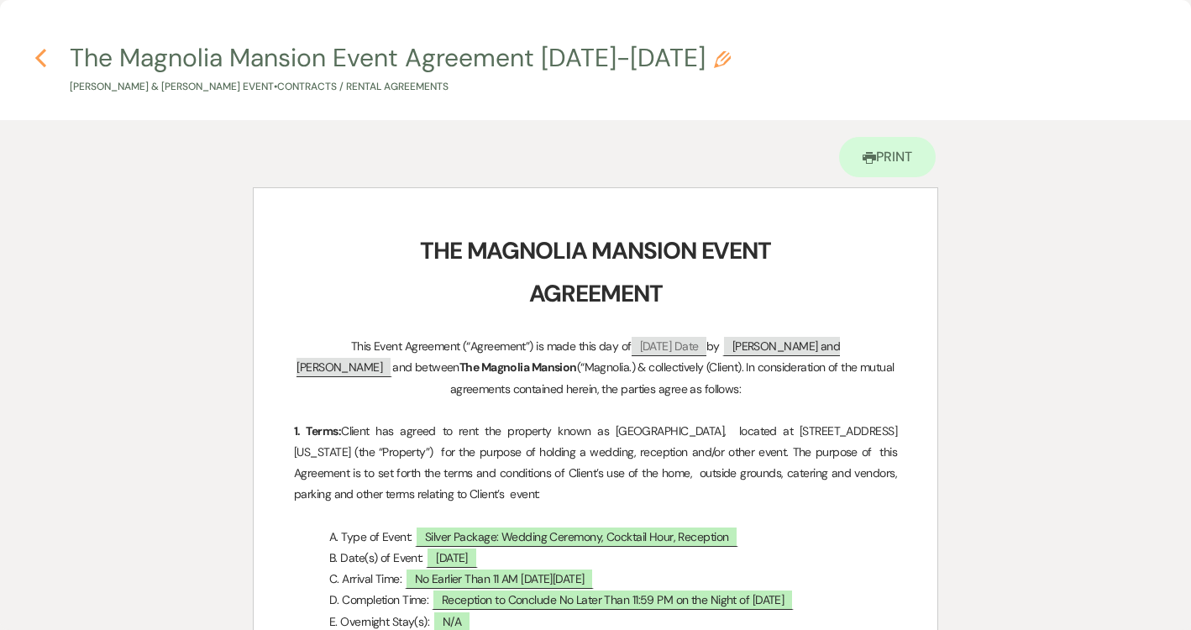
click at [38, 54] on icon "Previous" at bounding box center [40, 58] width 13 height 20
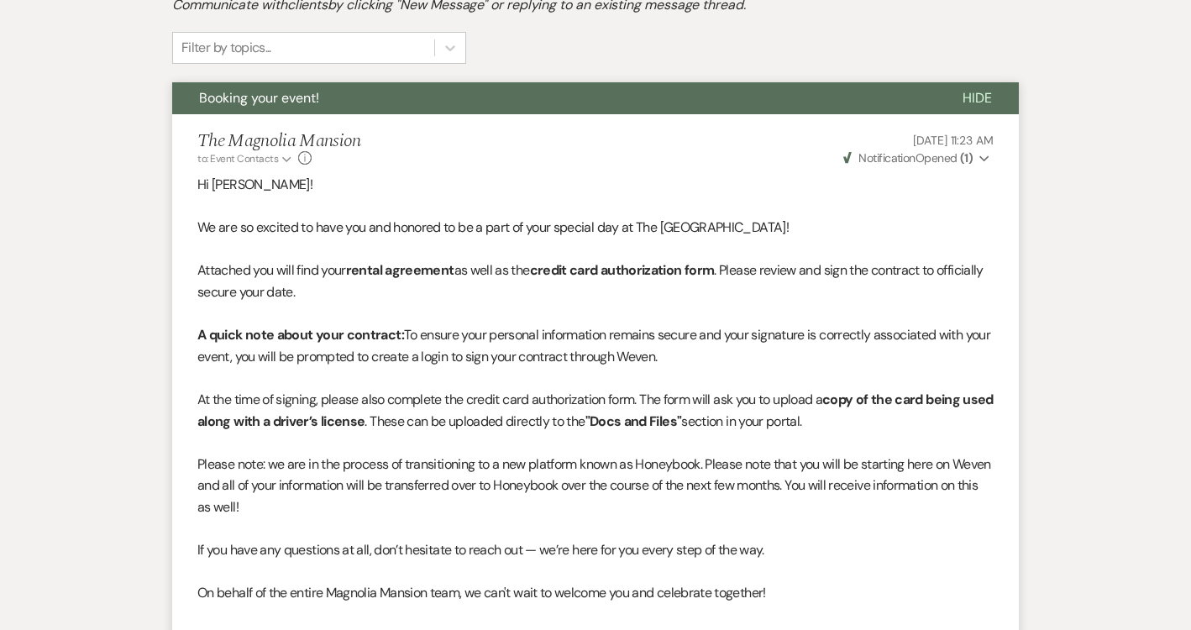
scroll to position [404, 0]
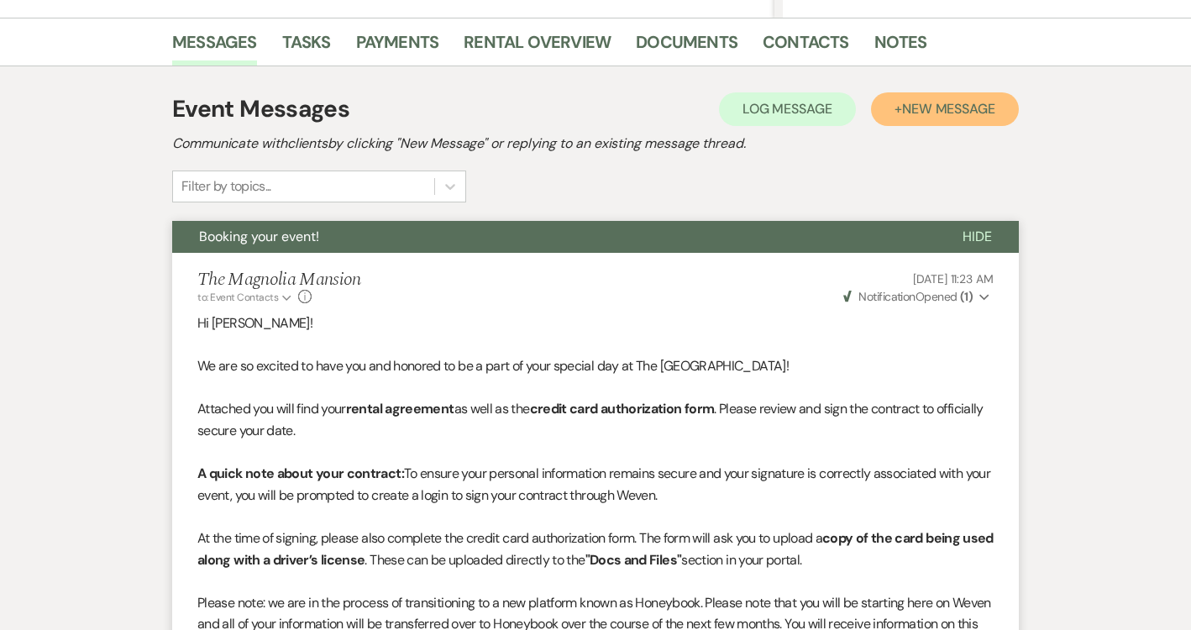
click at [981, 113] on span "New Message" at bounding box center [948, 109] width 93 height 18
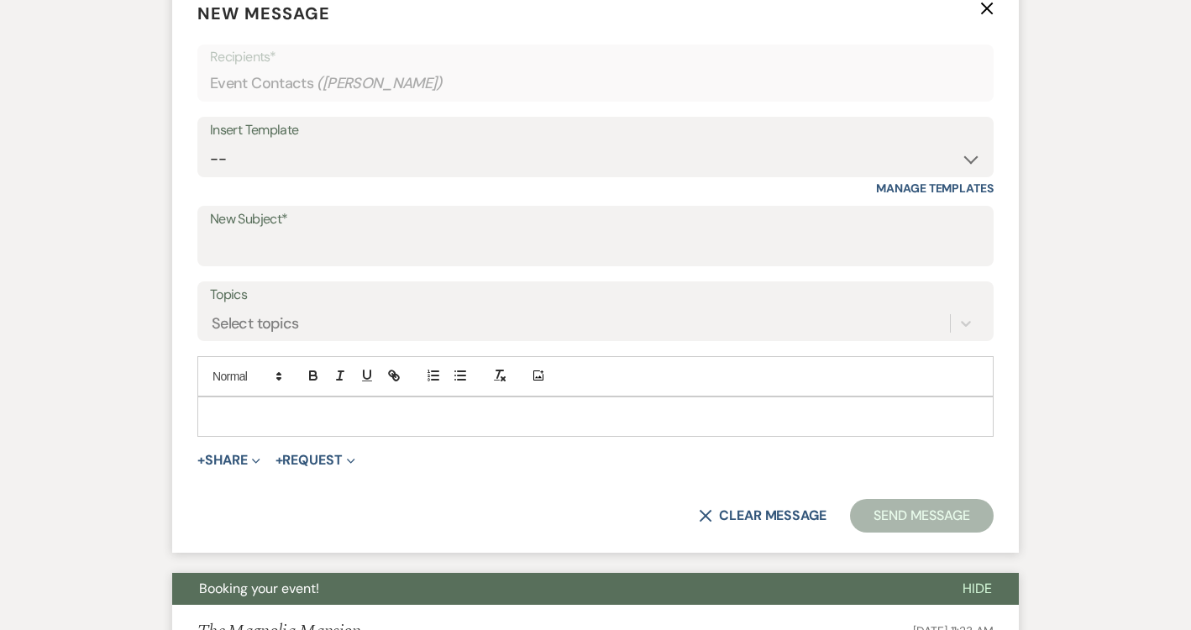
scroll to position [687, 0]
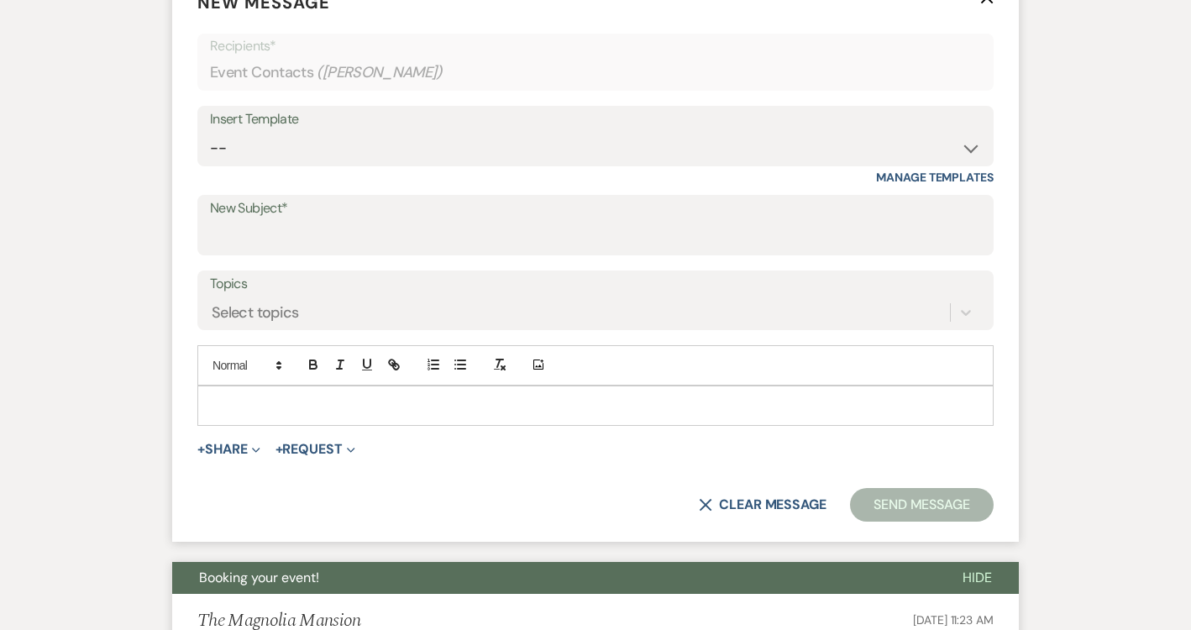
click at [552, 217] on label "New Subject*" at bounding box center [595, 209] width 771 height 24
click at [552, 221] on input "New Subject*" at bounding box center [595, 237] width 771 height 33
type input "Checking In: The Magnolia Mansion"
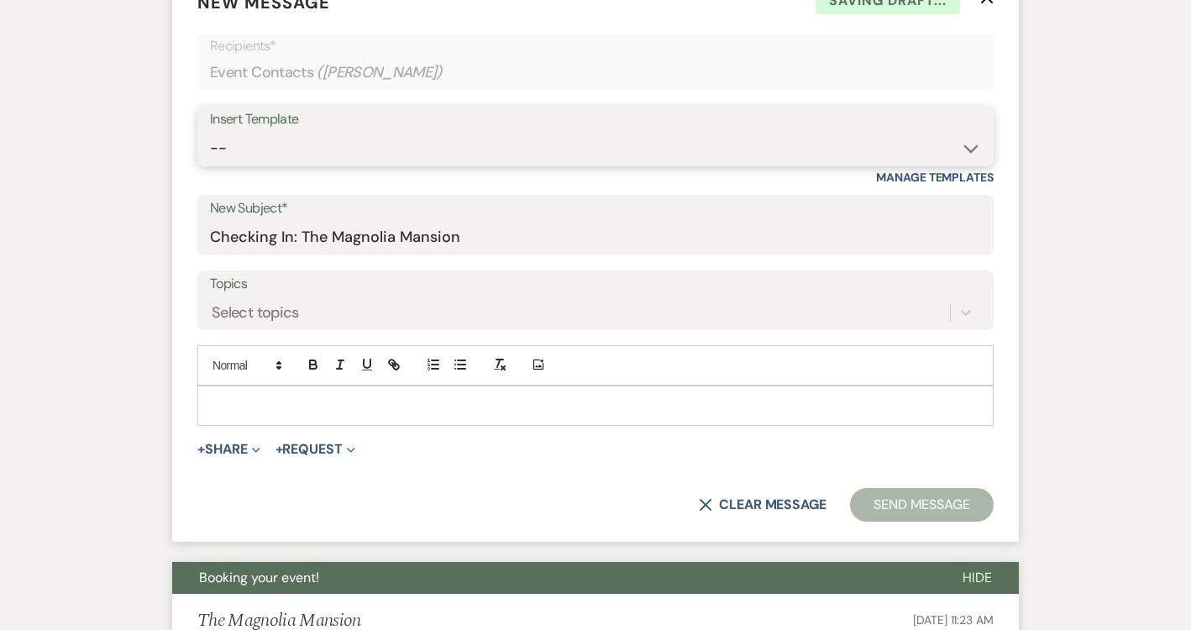
click at [373, 133] on select "-- Weven Planning Portal Introduction (Booked Events) Tour Request Response Con…" at bounding box center [595, 148] width 771 height 33
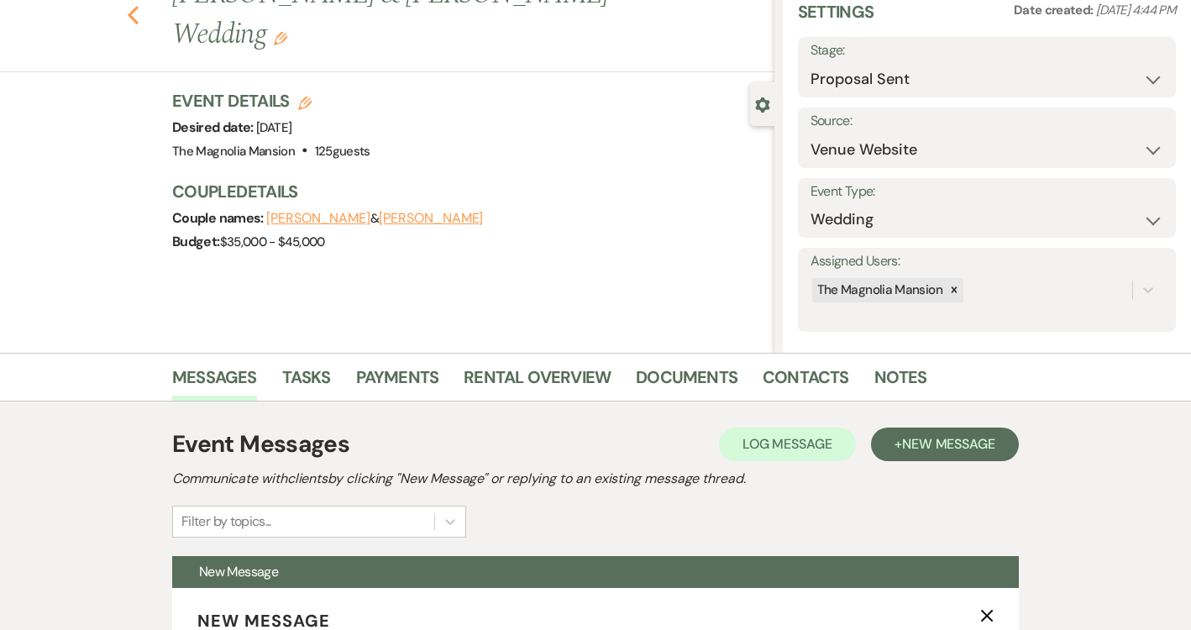
click at [134, 8] on use "button" at bounding box center [133, 15] width 11 height 18
select select "6"
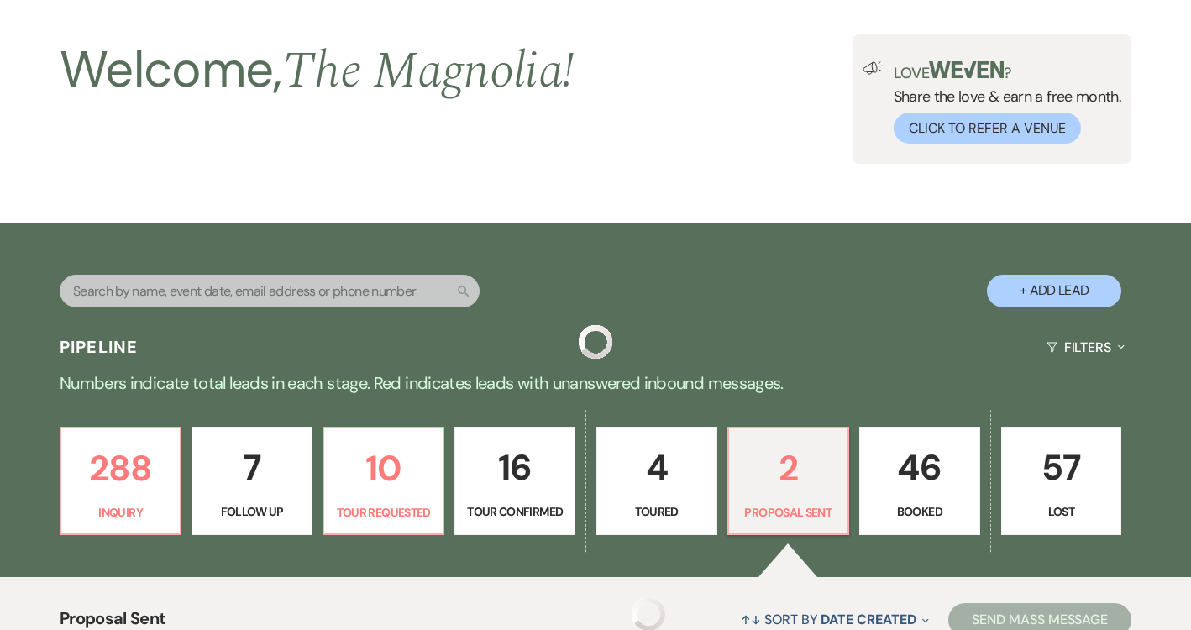
scroll to position [455, 0]
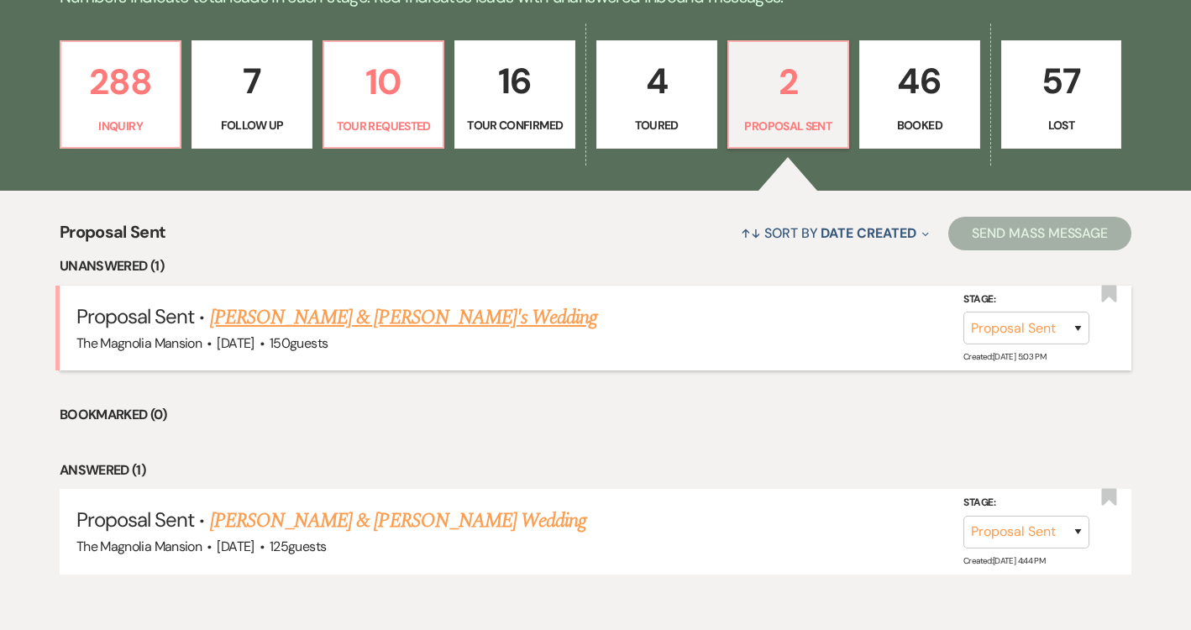
click at [437, 313] on link "[PERSON_NAME] & [PERSON_NAME]'s Wedding" at bounding box center [404, 317] width 388 height 30
select select "6"
select select "5"
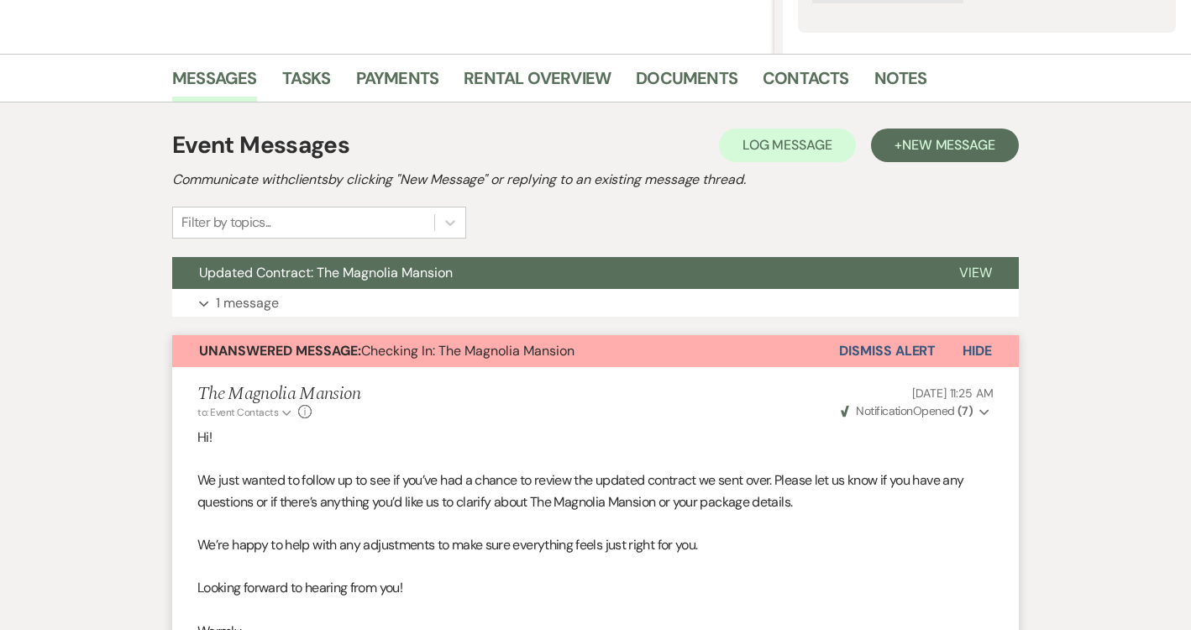
scroll to position [376, 0]
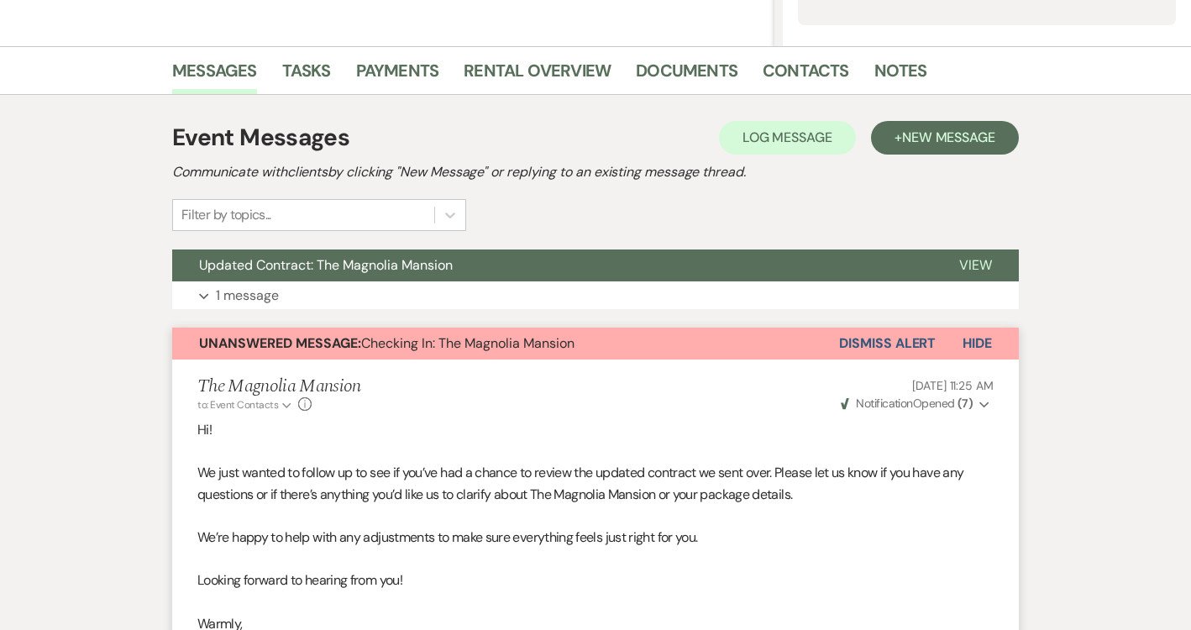
click at [914, 339] on button "Dismiss Alert" at bounding box center [887, 344] width 97 height 32
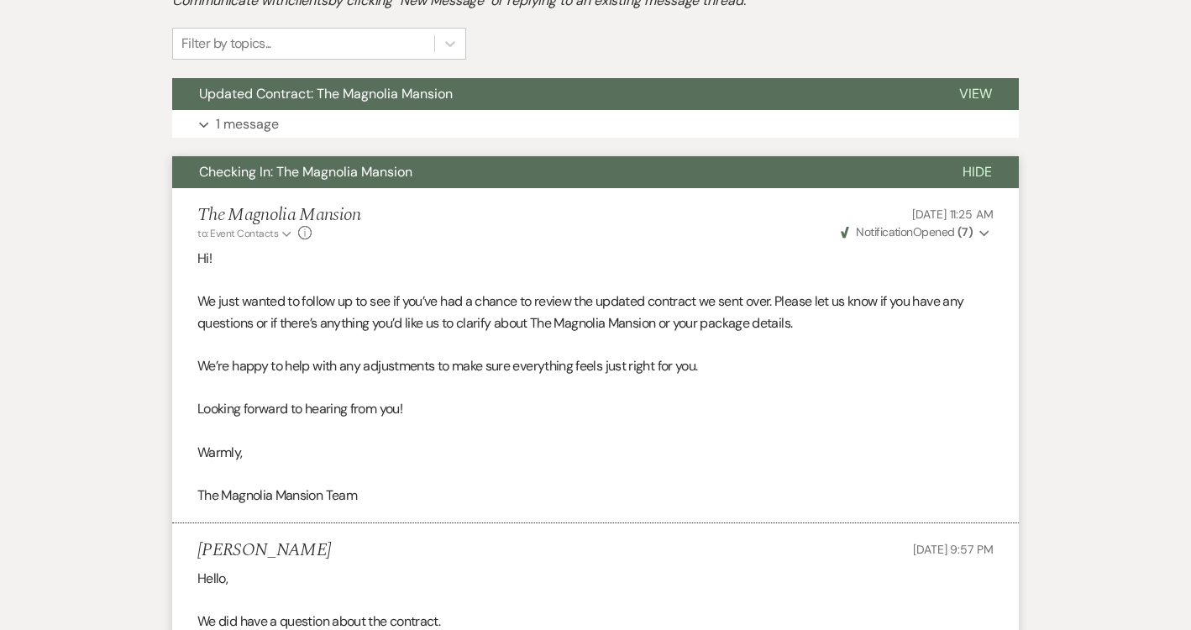
scroll to position [602, 0]
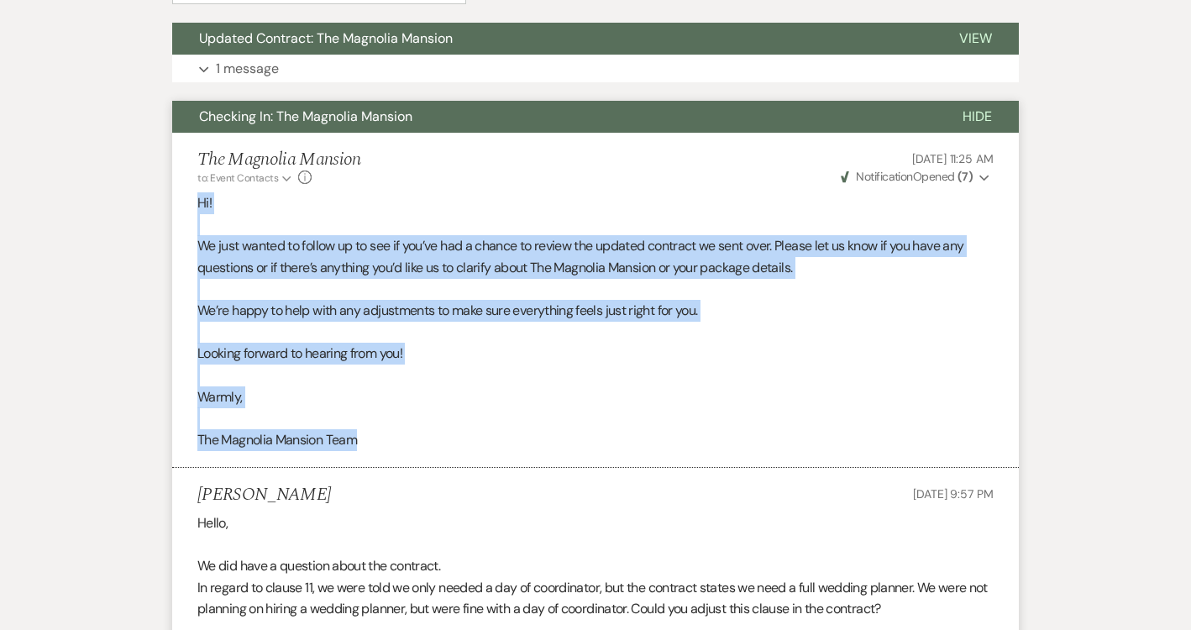
drag, startPoint x: 378, startPoint y: 439, endPoint x: 194, endPoint y: 206, distance: 297.3
click at [194, 206] on li "The [GEOGRAPHIC_DATA] to: Event Contacts Expand Info [DATE] 11:25 AM Weven Chec…" at bounding box center [595, 301] width 847 height 336
copy div "Hi! We just wanted to follow up to see if you’ve had a chance to review the upd…"
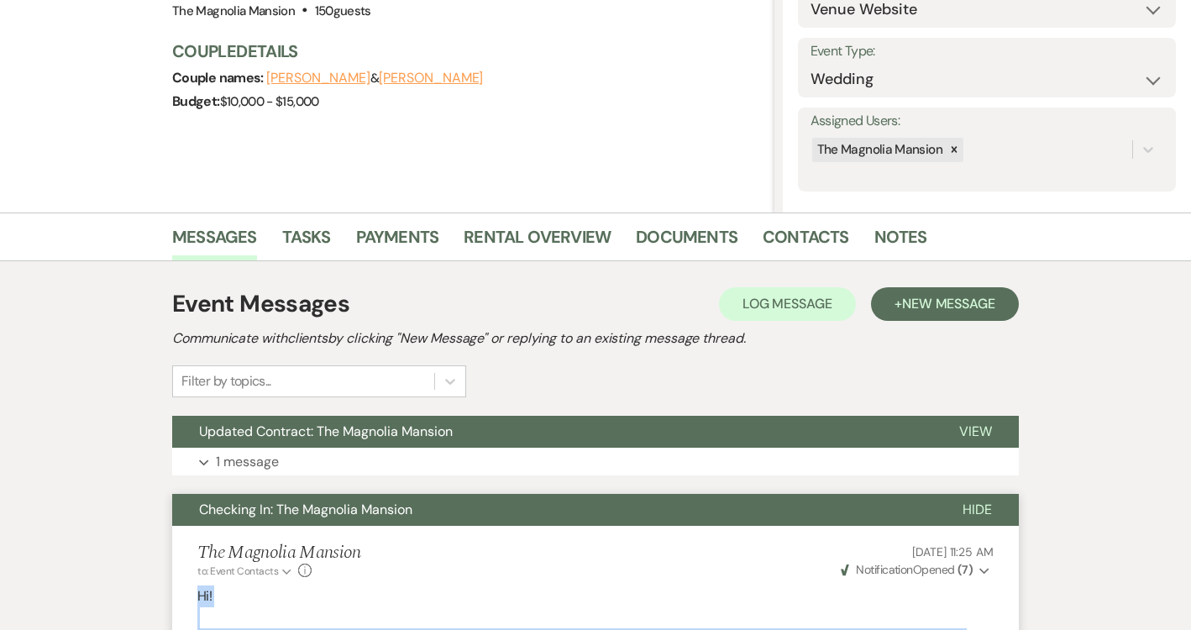
scroll to position [0, 0]
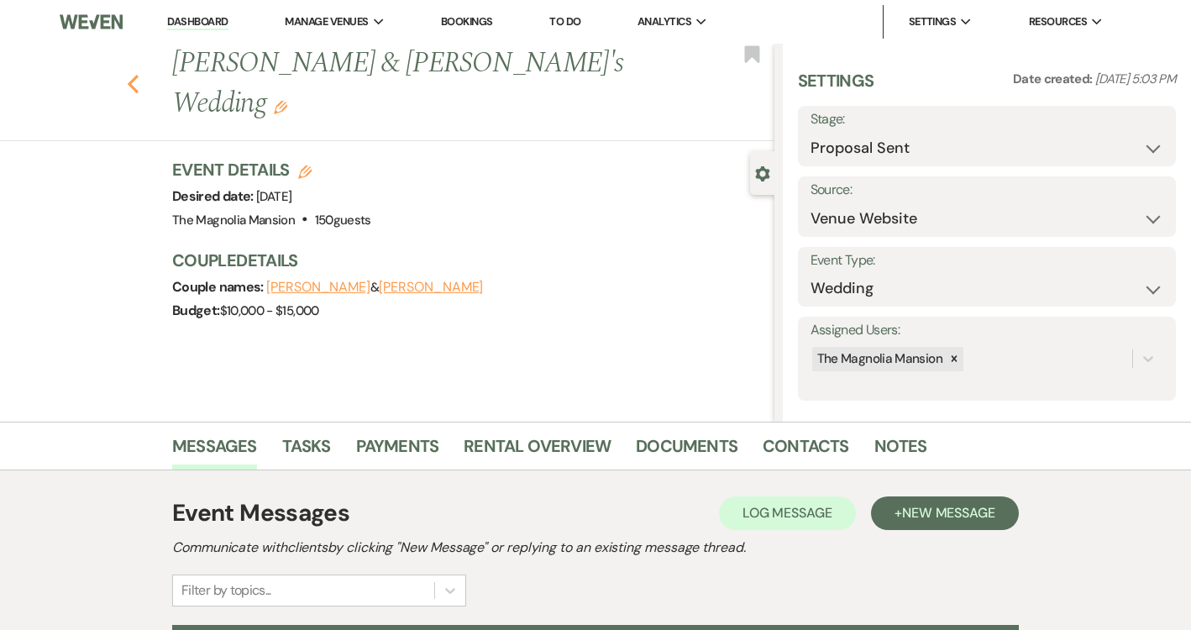
click at [127, 74] on icon "Previous" at bounding box center [133, 84] width 13 height 20
select select "6"
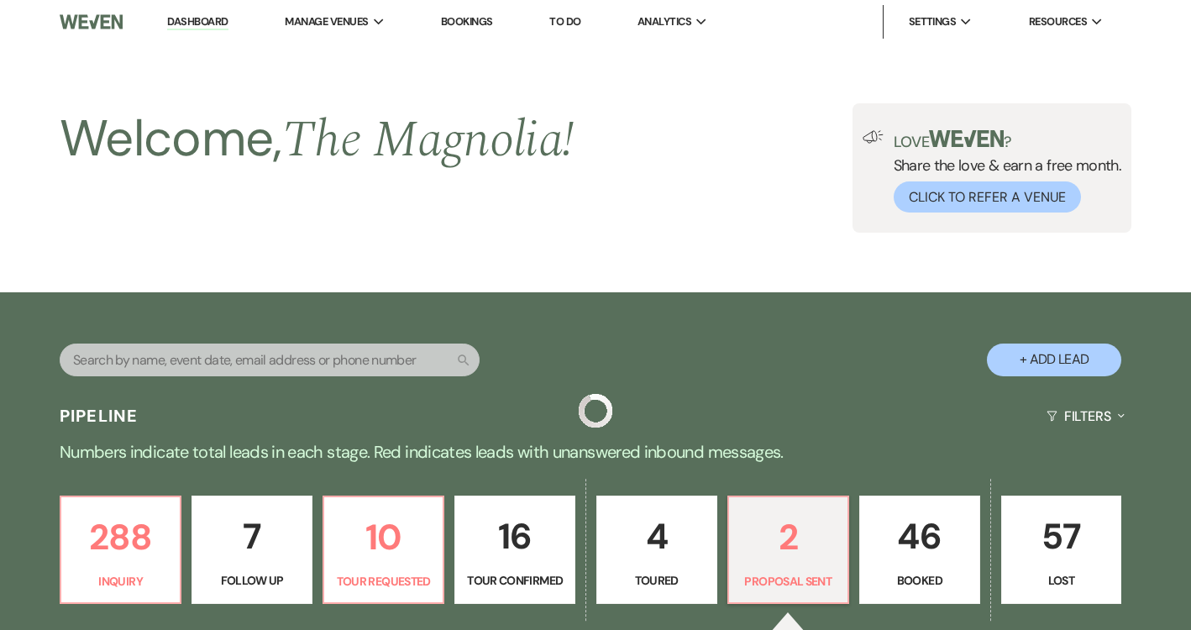
scroll to position [455, 0]
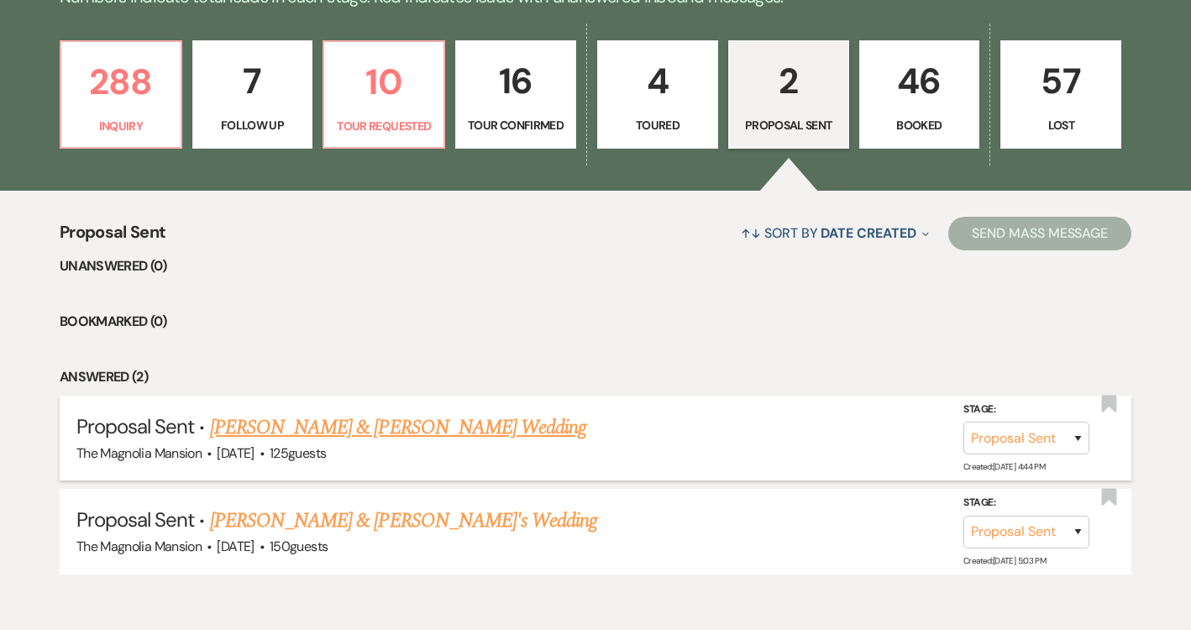
click at [470, 433] on link "[PERSON_NAME] & [PERSON_NAME] Wedding" at bounding box center [398, 427] width 376 height 30
select select "6"
select select "5"
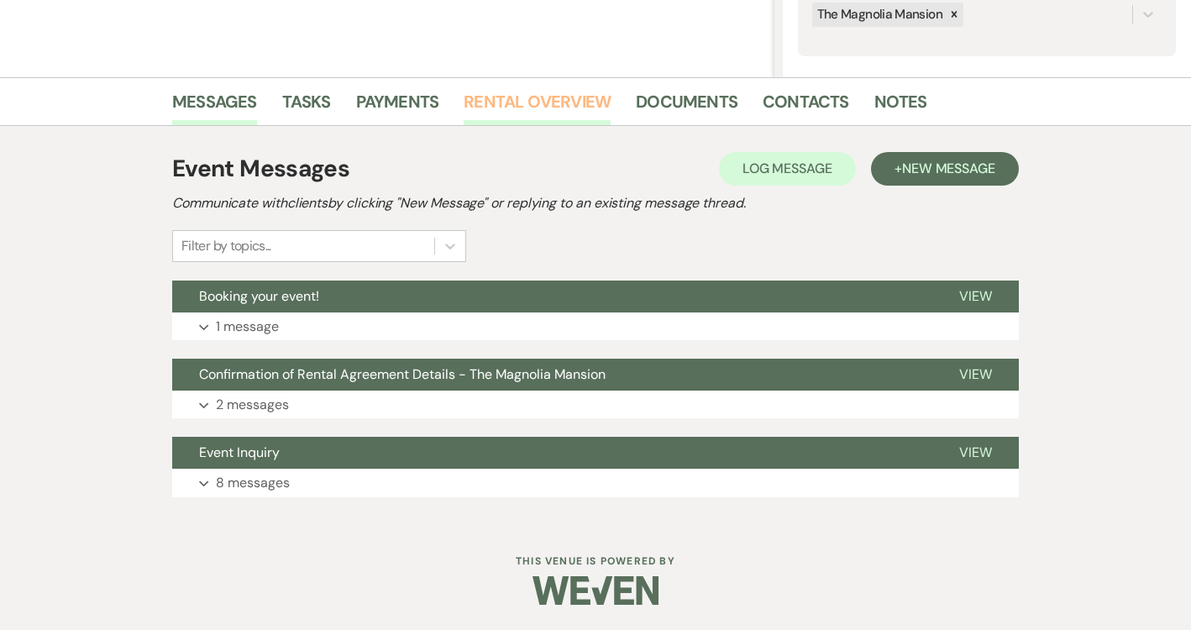
scroll to position [344, 0]
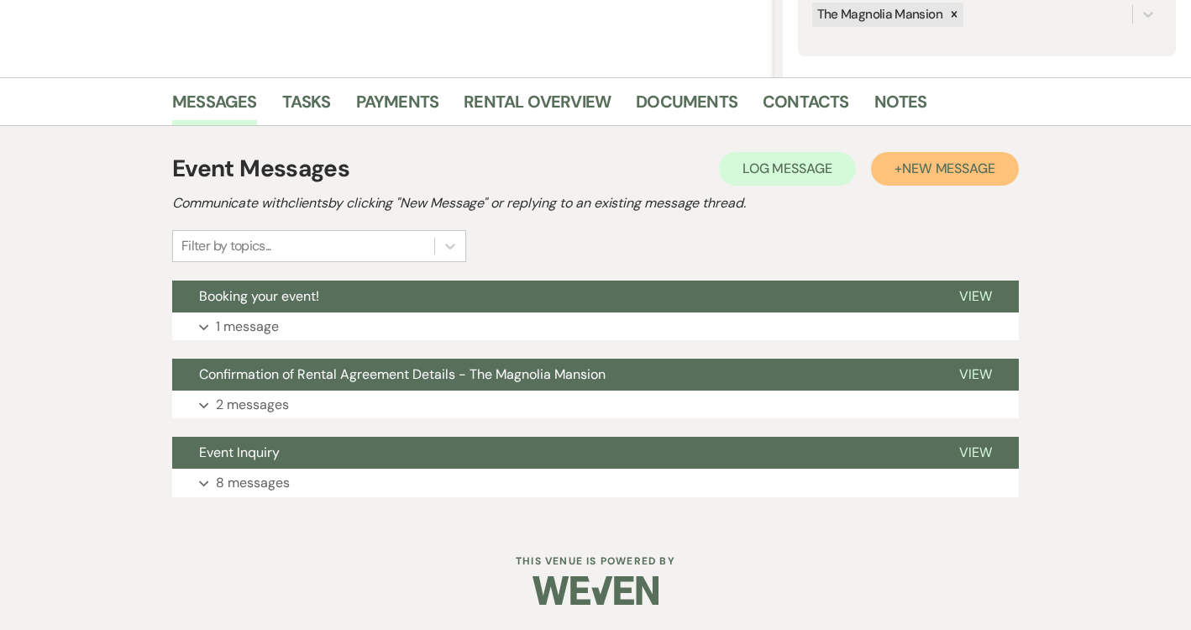
click at [884, 165] on button "+ New Message" at bounding box center [945, 169] width 148 height 34
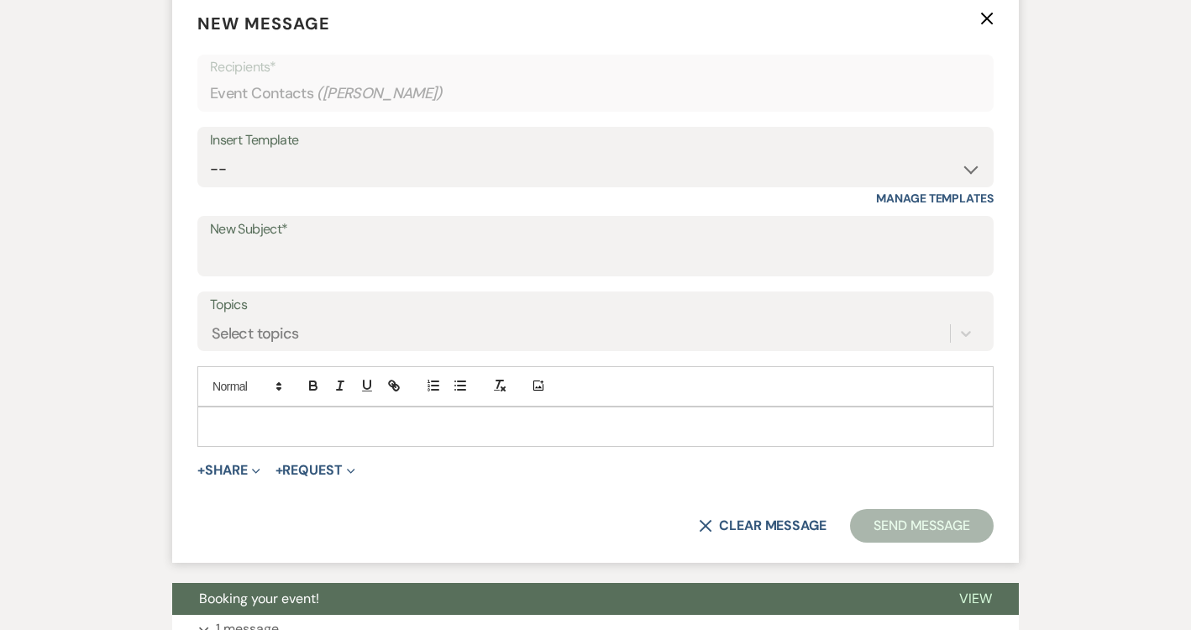
scroll to position [832, 0]
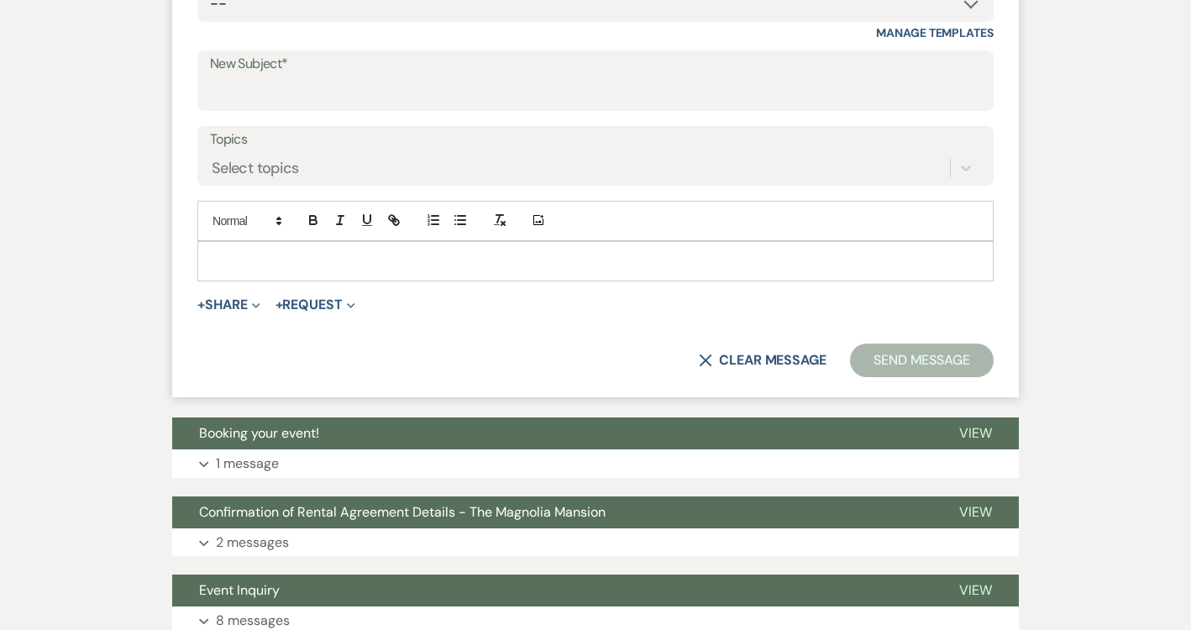
click at [313, 266] on p at bounding box center [596, 261] width 770 height 18
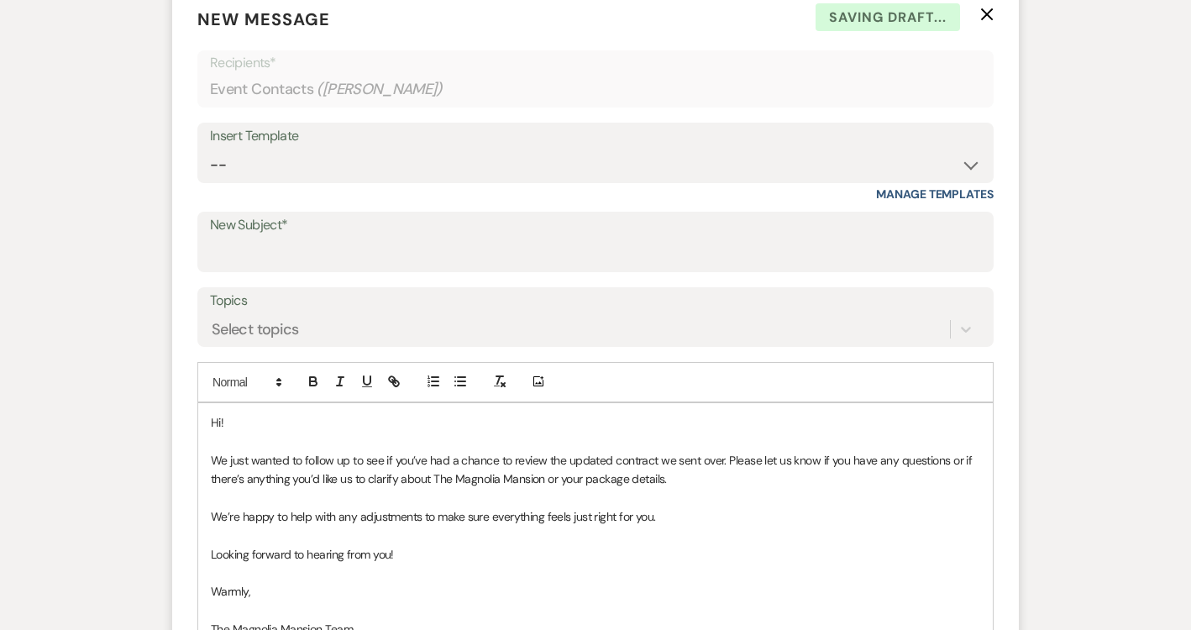
scroll to position [622, 0]
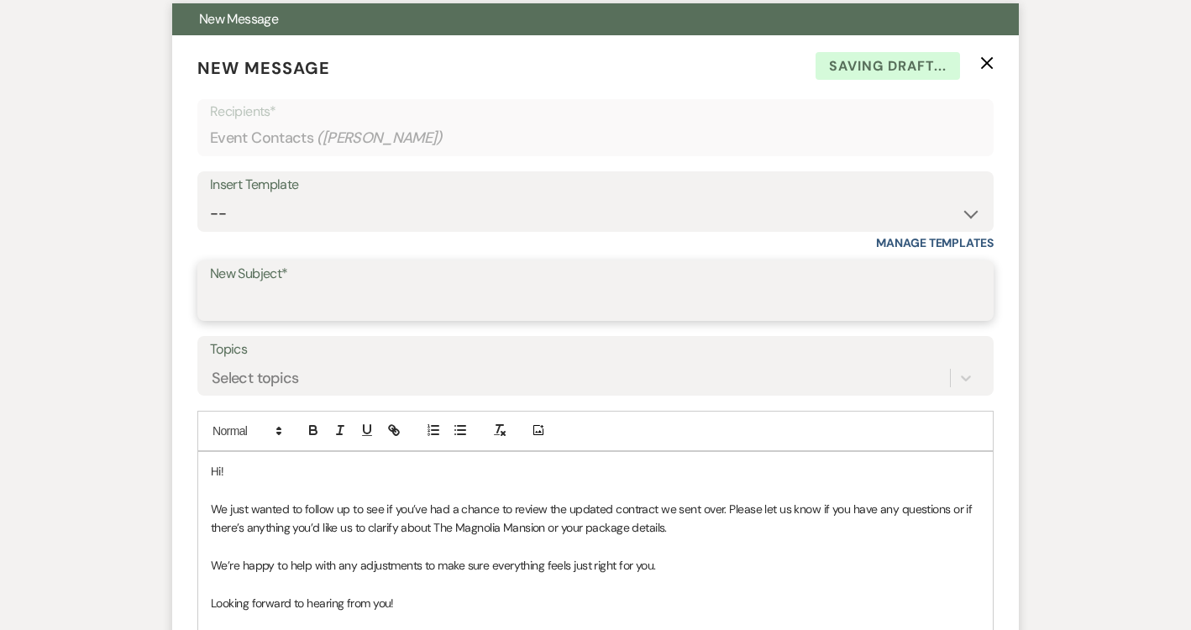
click at [301, 292] on input "New Subject*" at bounding box center [595, 302] width 771 height 33
type input "Checking In: The Magnolia Mansion"
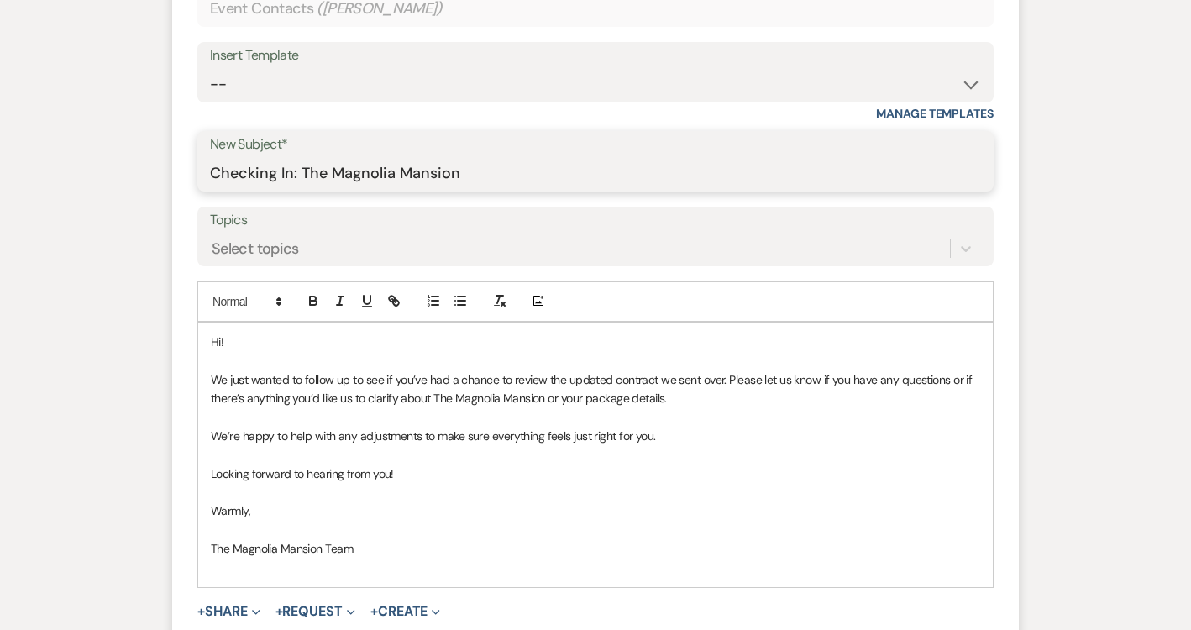
scroll to position [768, 0]
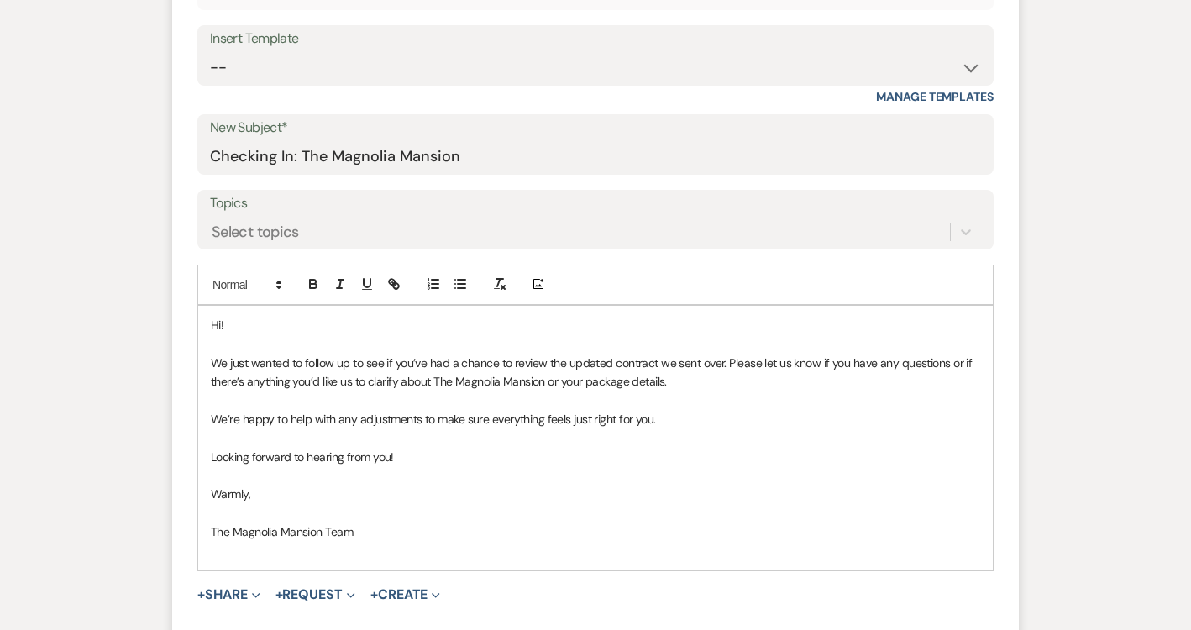
click at [680, 375] on p "We just wanted to follow up to see if you’ve had a chance to review the updated…" at bounding box center [596, 373] width 770 height 38
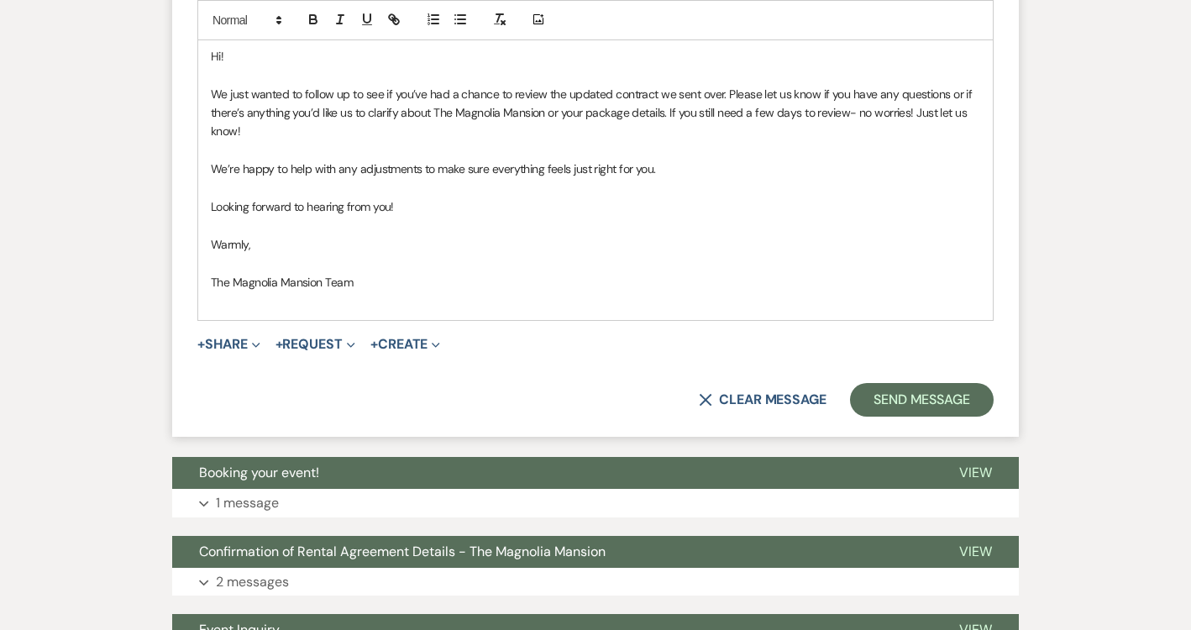
scroll to position [1079, 0]
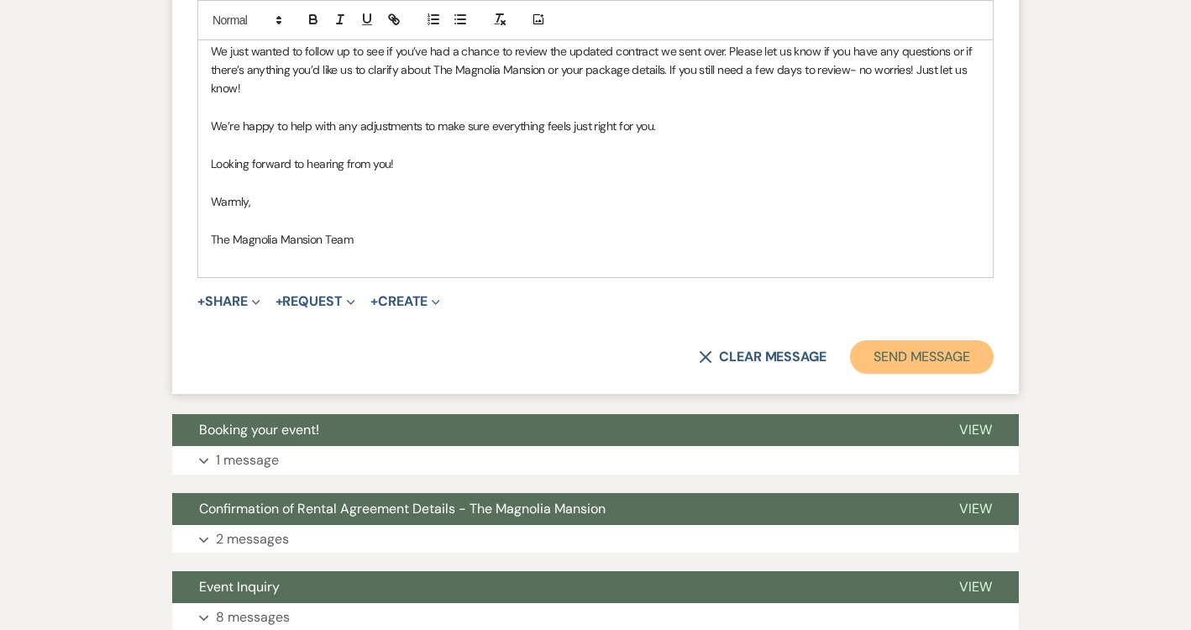
click at [967, 355] on button "Send Message" at bounding box center [922, 357] width 144 height 34
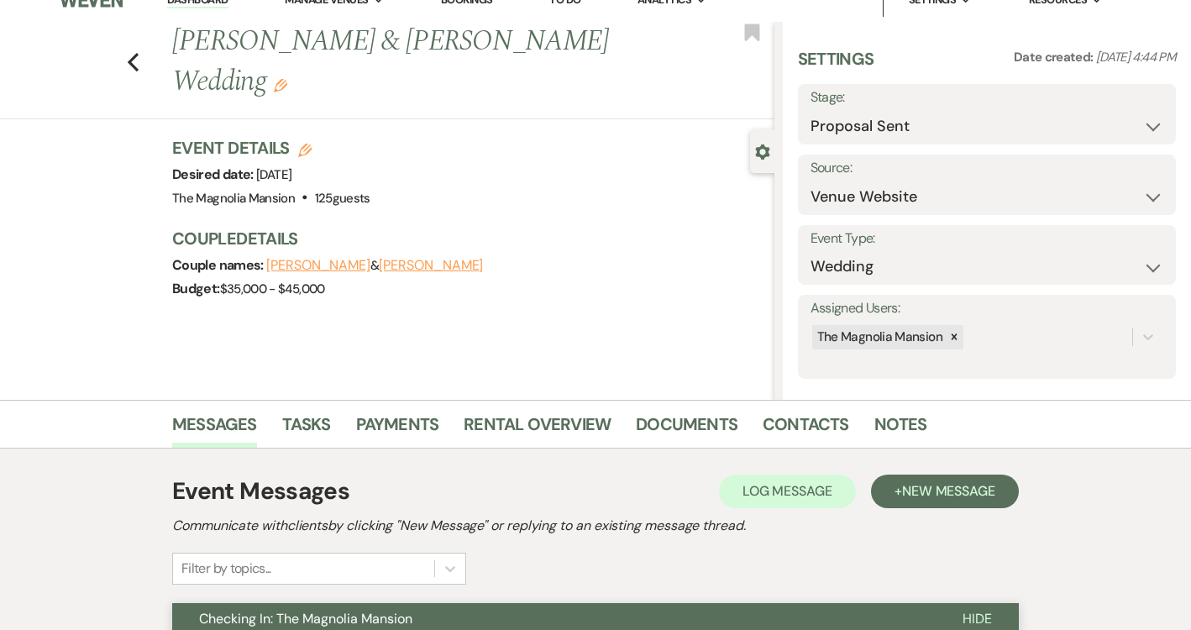
scroll to position [0, 0]
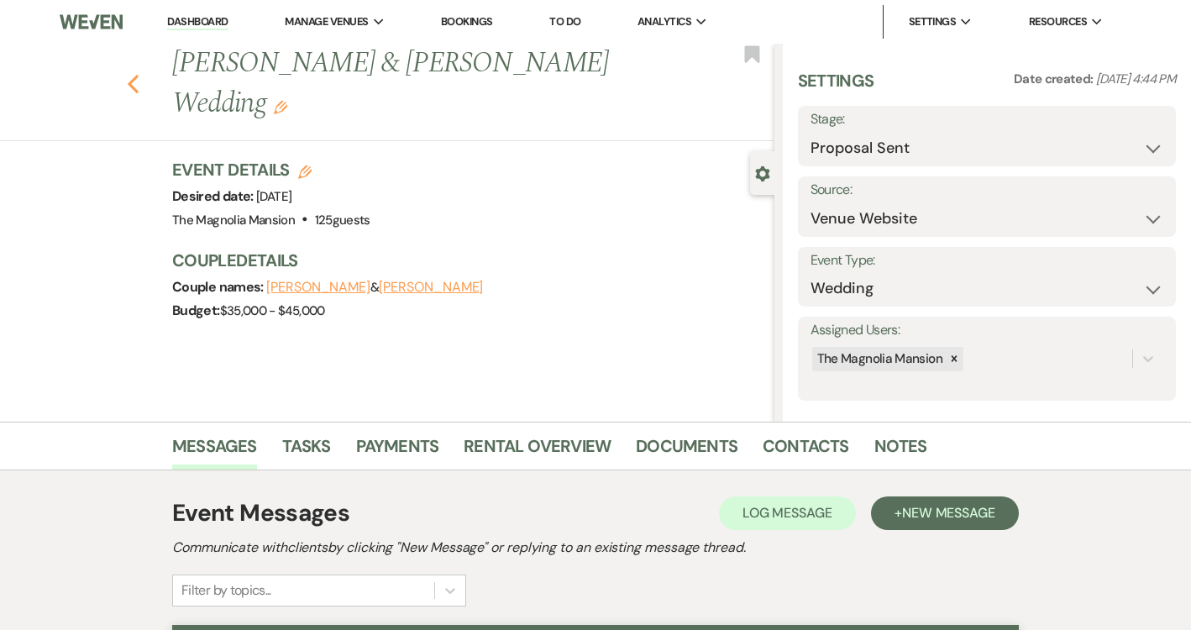
click at [132, 84] on icon "Previous" at bounding box center [133, 84] width 13 height 20
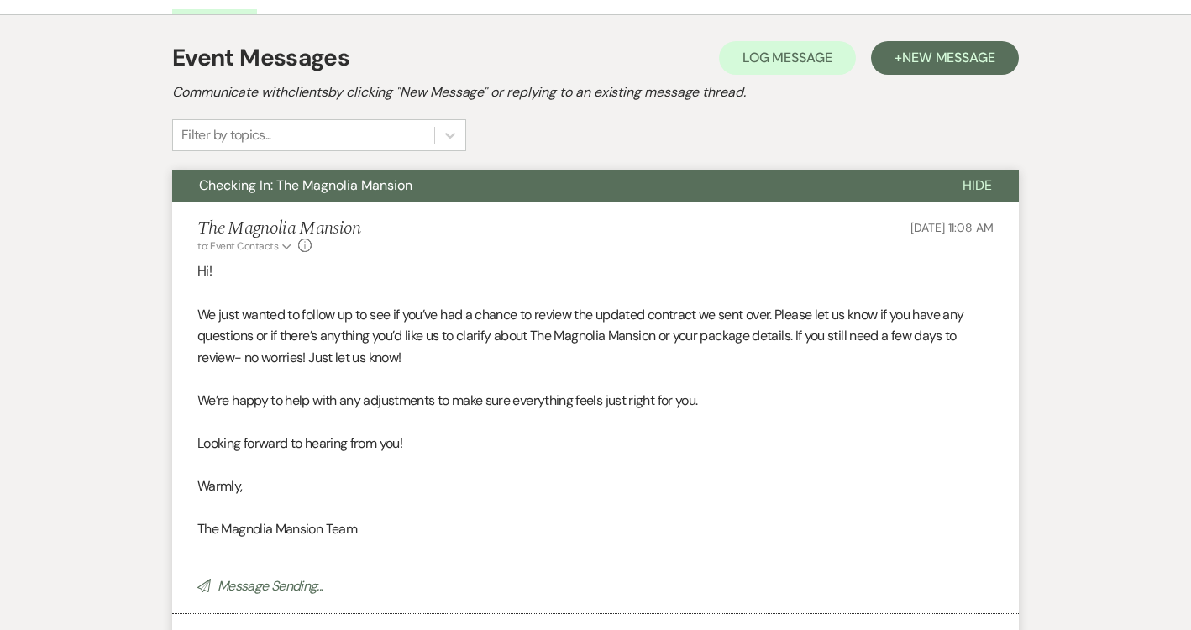
select select "6"
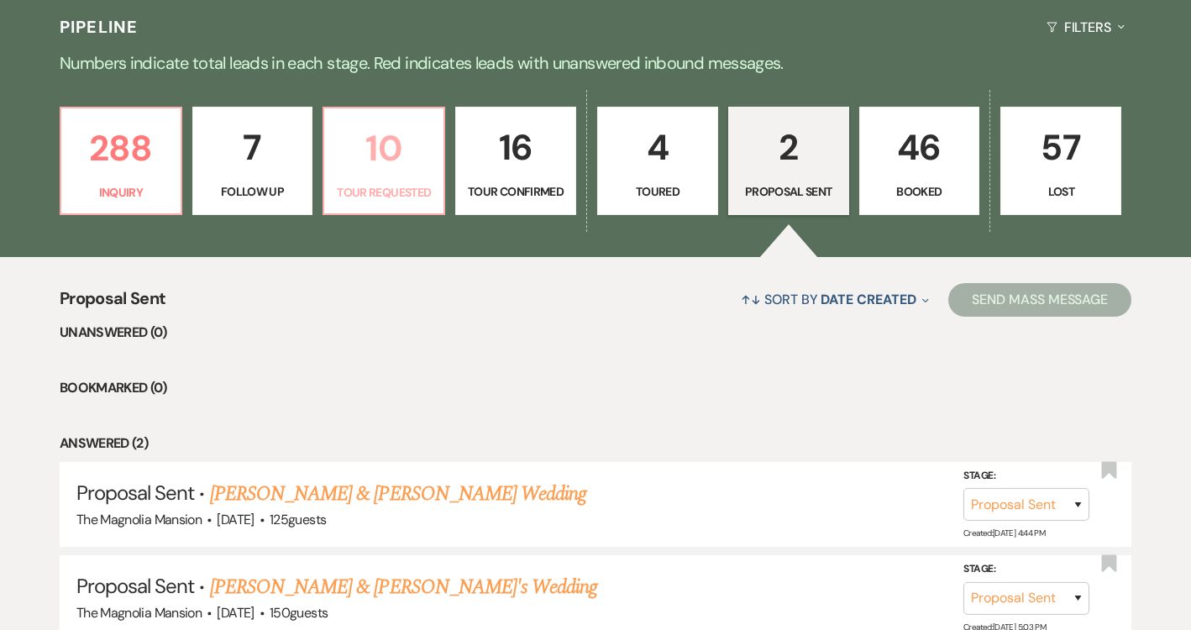
click at [419, 146] on p "10" at bounding box center [383, 148] width 99 height 56
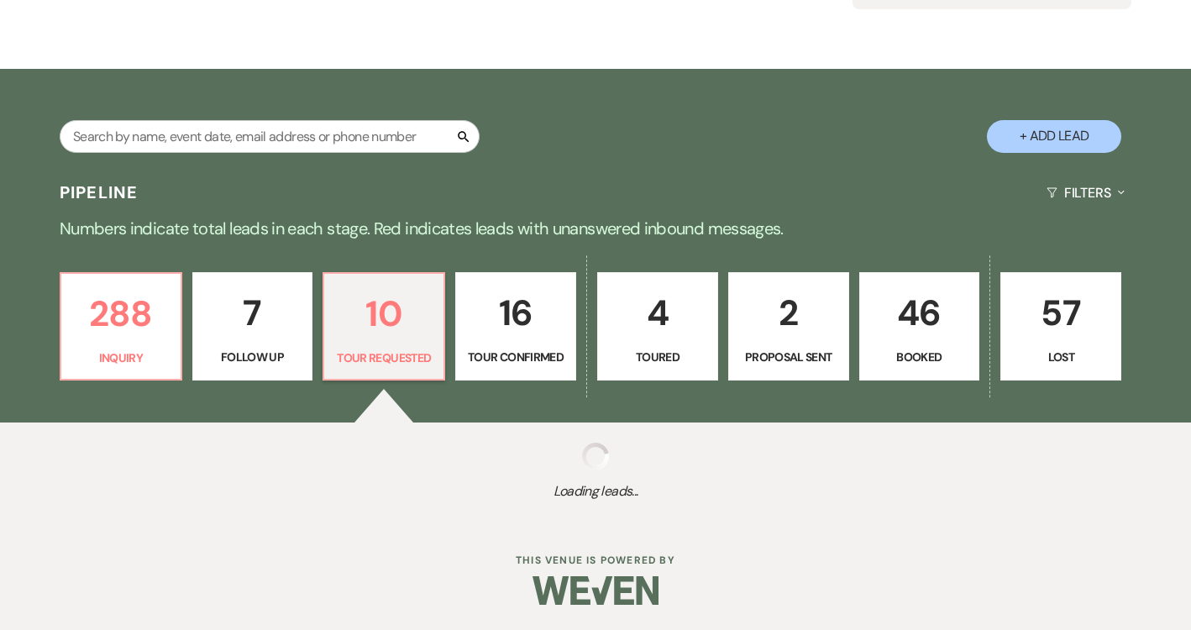
scroll to position [389, 0]
select select "2"
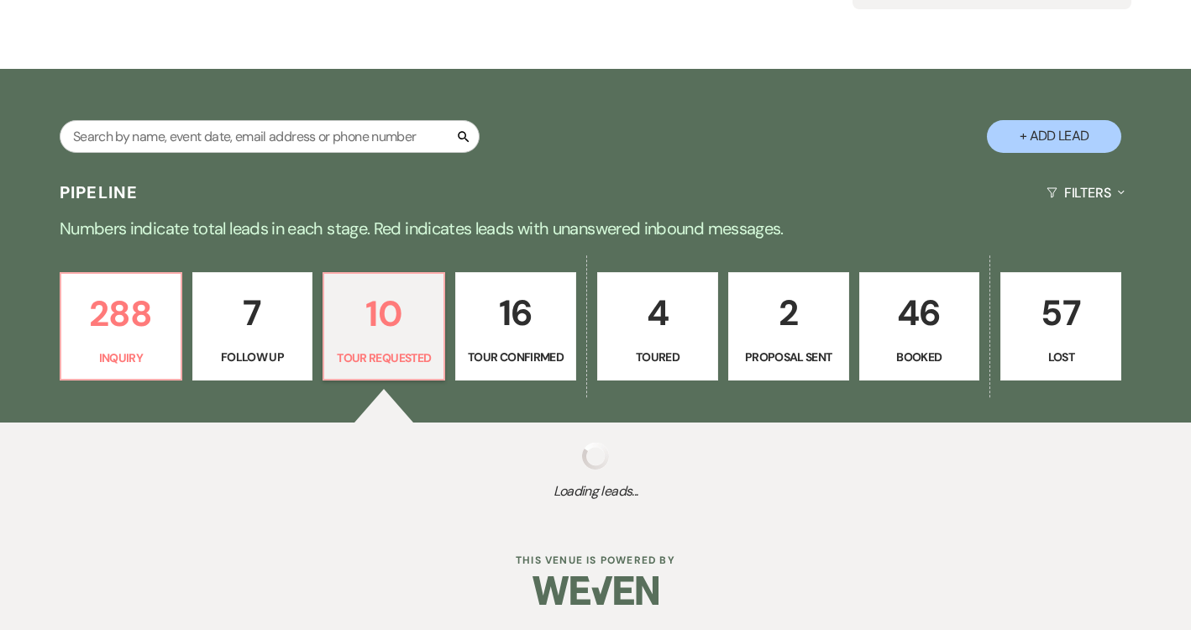
select select "2"
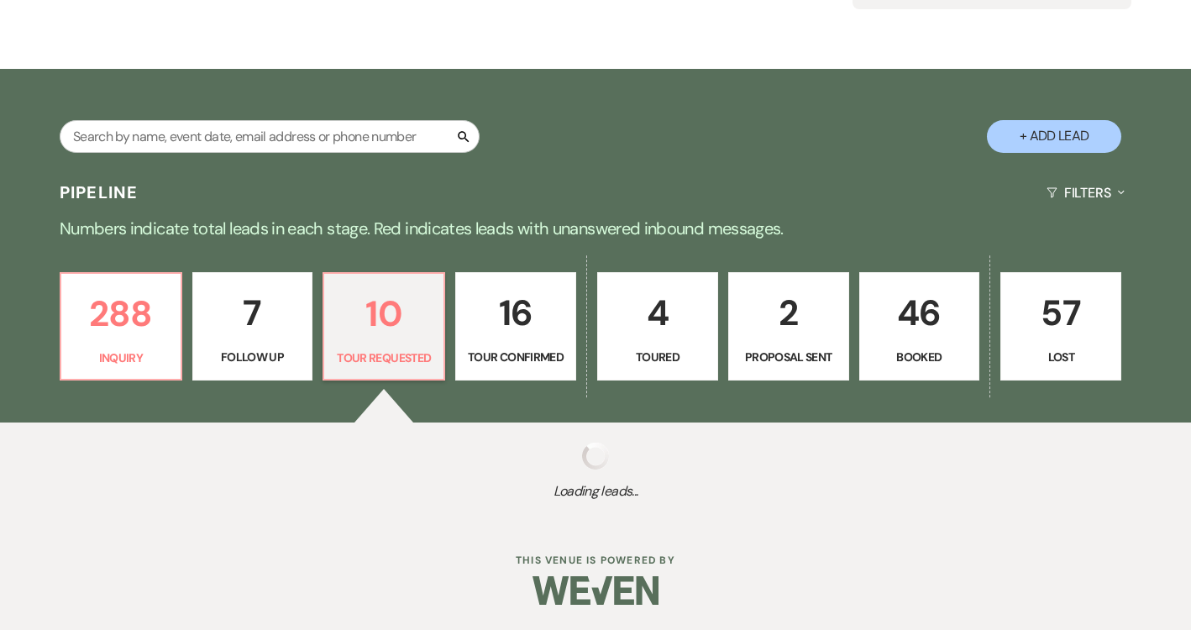
select select "2"
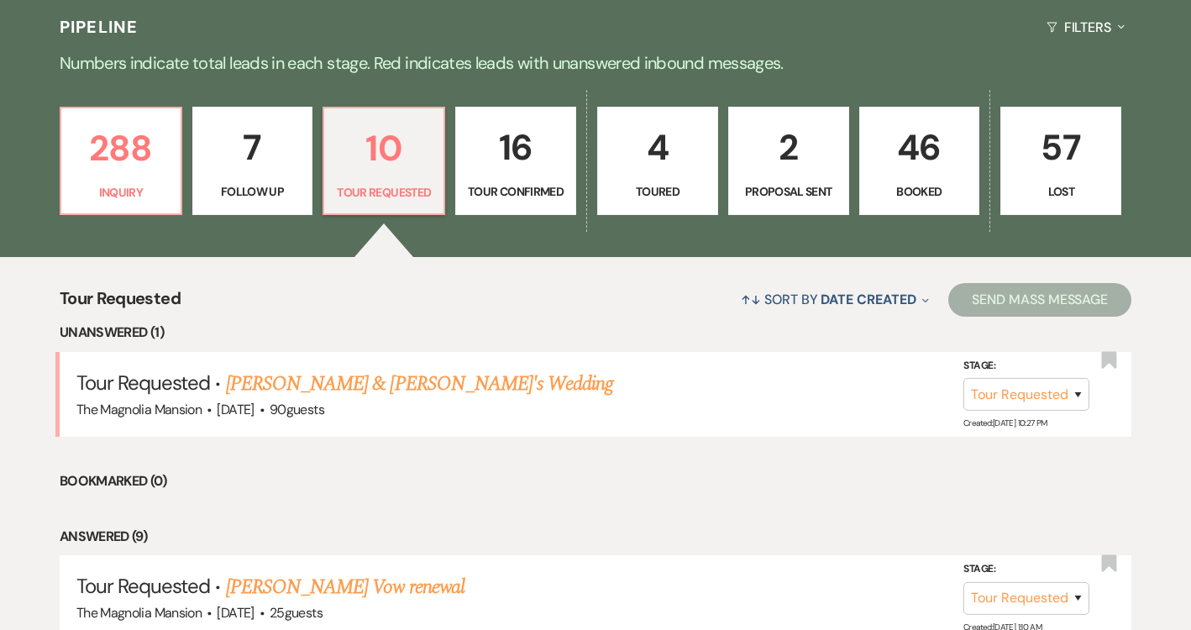
click at [885, 140] on p "46" at bounding box center [919, 147] width 99 height 56
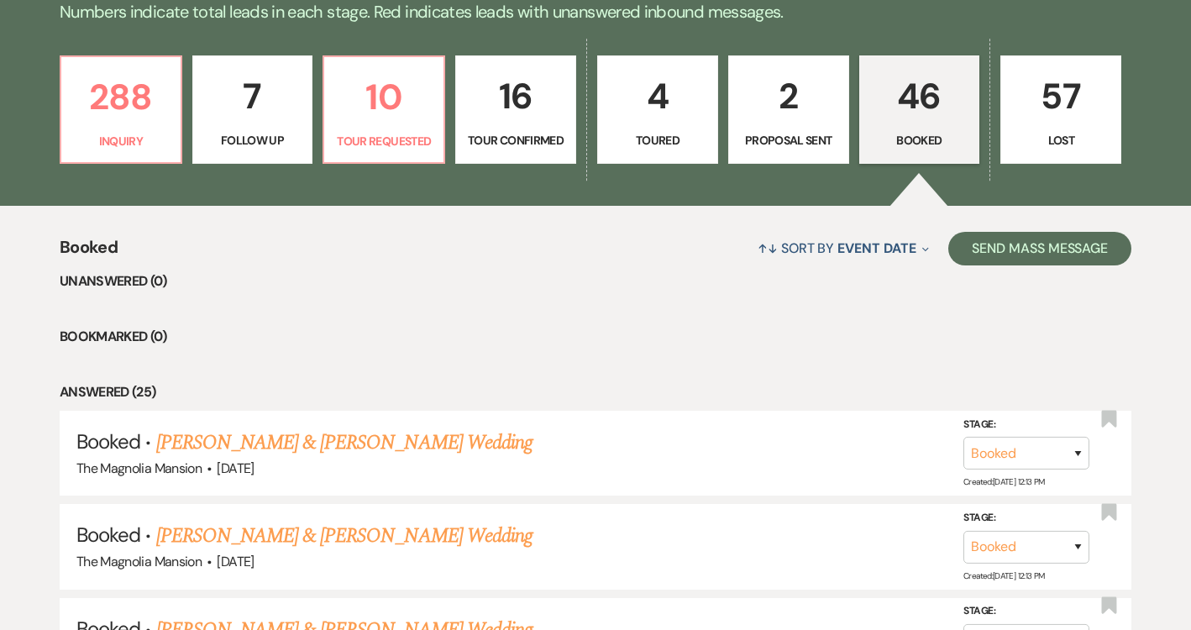
scroll to position [463, 0]
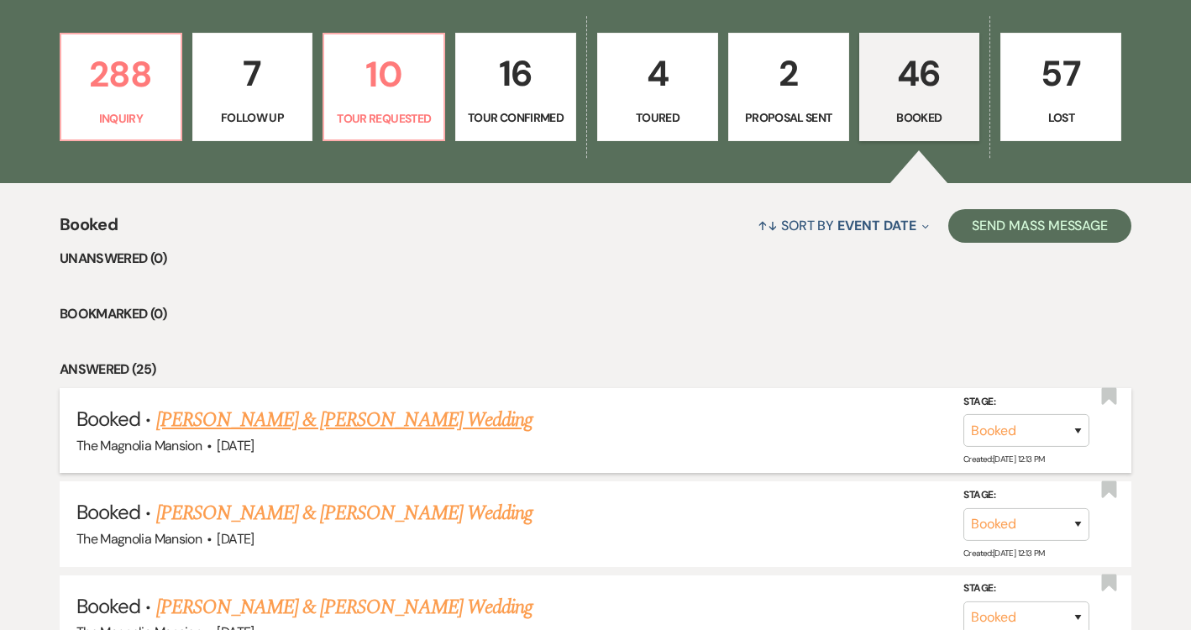
click at [273, 408] on link "[PERSON_NAME] & [PERSON_NAME] Wedding" at bounding box center [344, 420] width 376 height 30
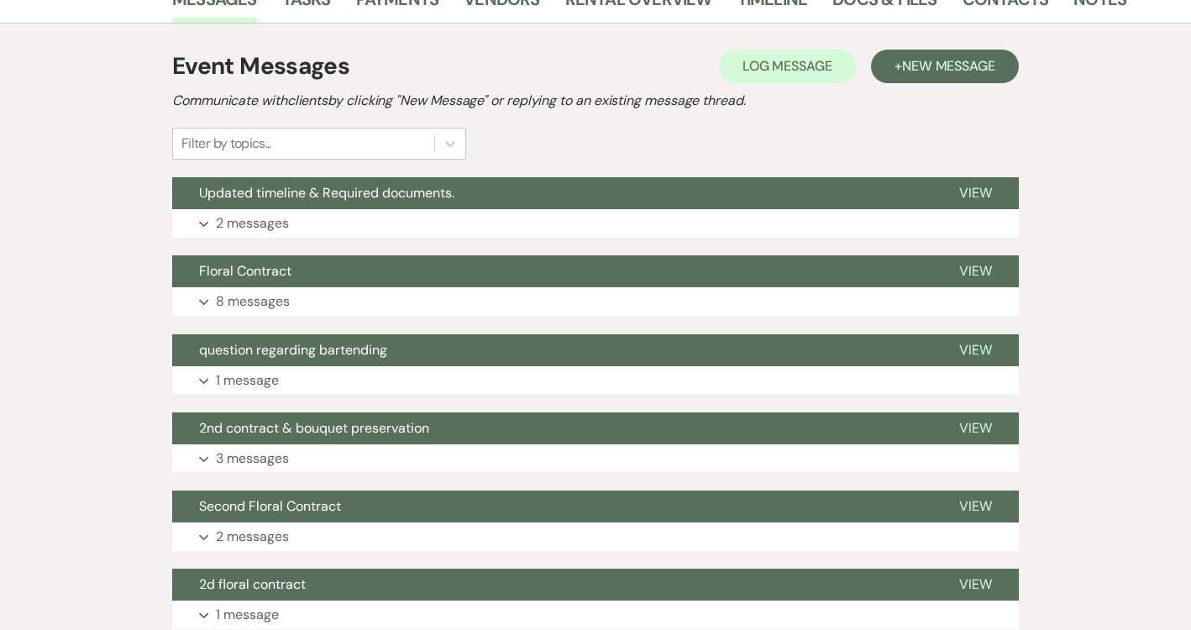
scroll to position [88, 0]
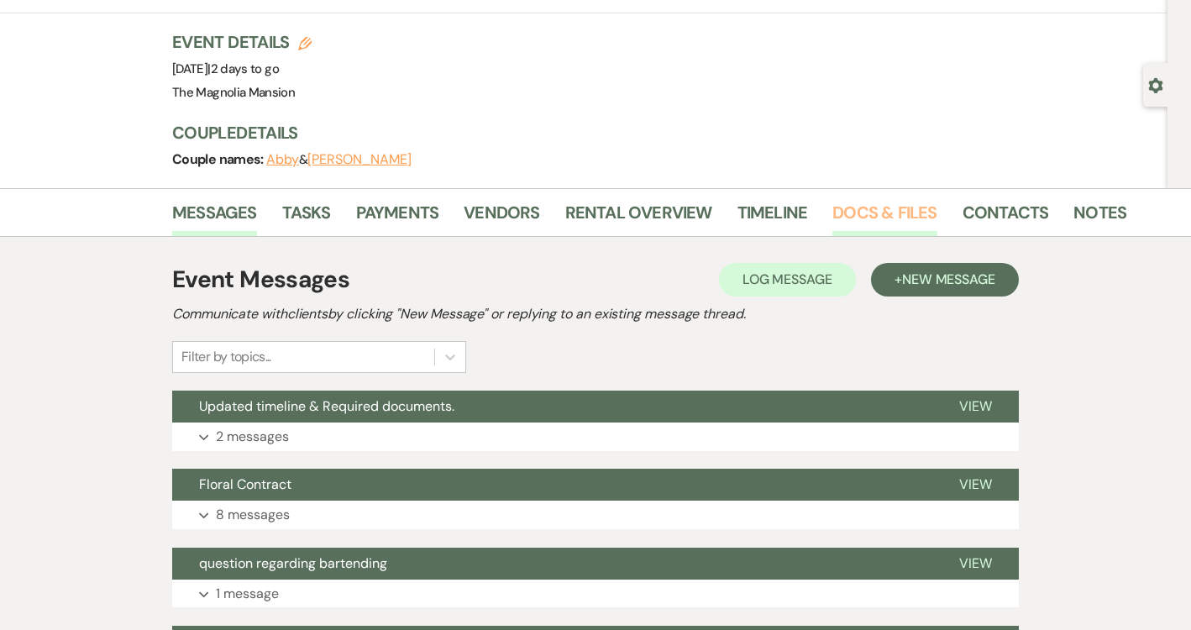
click at [893, 204] on link "Docs & Files" at bounding box center [885, 217] width 104 height 37
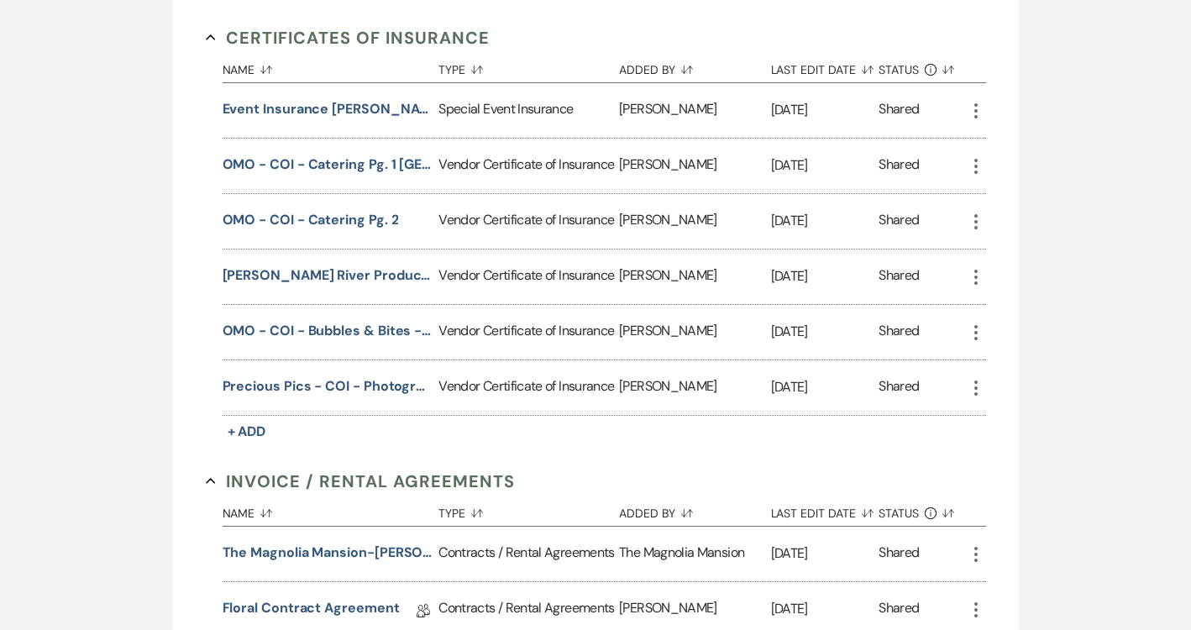
scroll to position [538, 0]
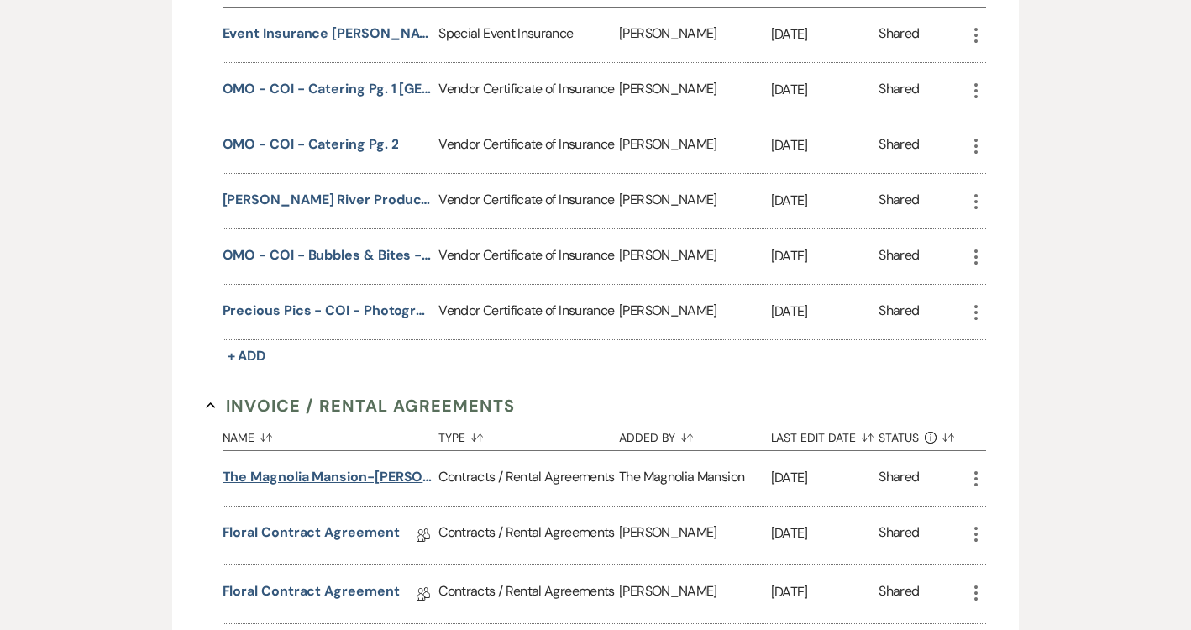
click at [376, 479] on button "The Magnolia Mansion-[PERSON_NAME] & [PERSON_NAME] ([PERSON_NAME] & [PERSON_NAM…" at bounding box center [328, 477] width 210 height 20
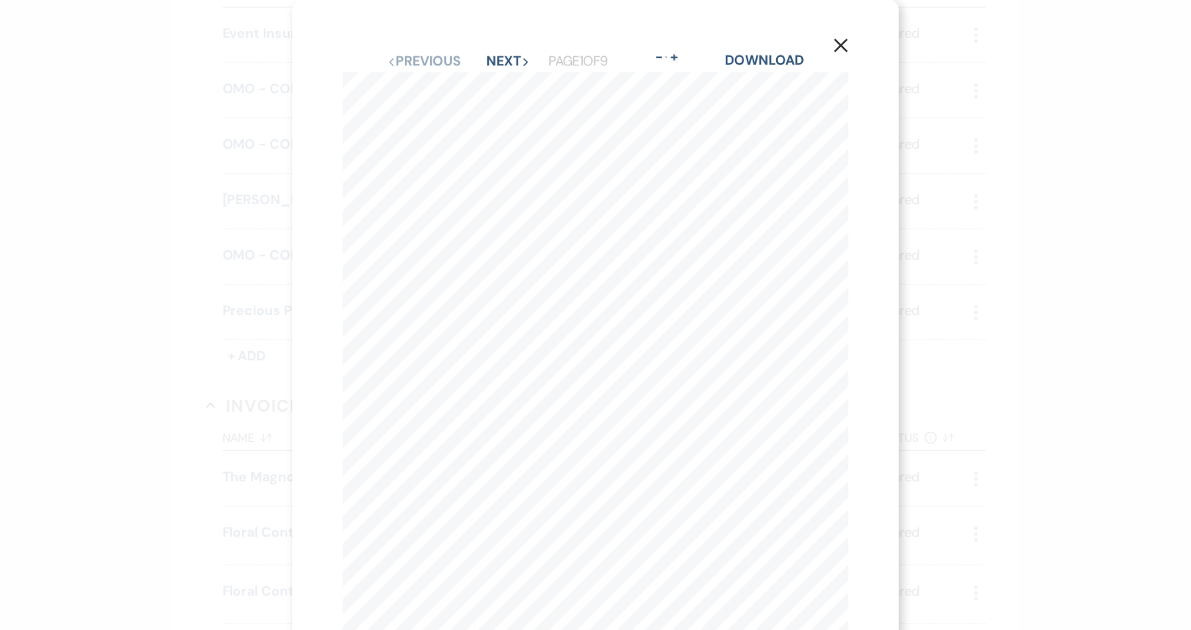
click at [828, 51] on button "X" at bounding box center [840, 44] width 25 height 29
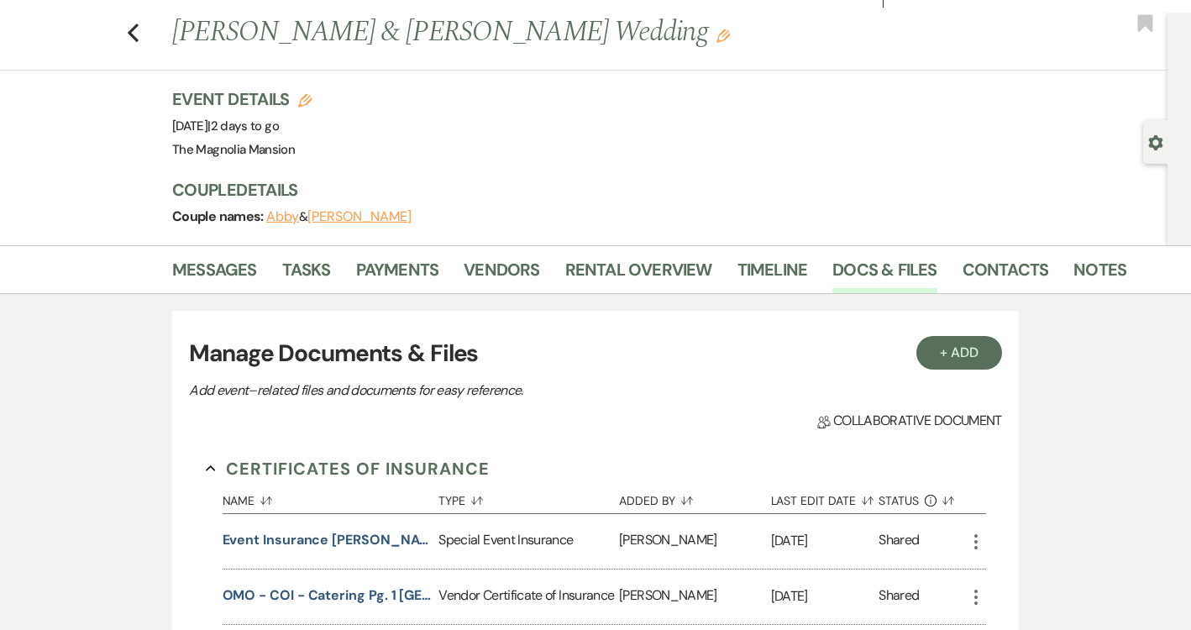
scroll to position [0, 0]
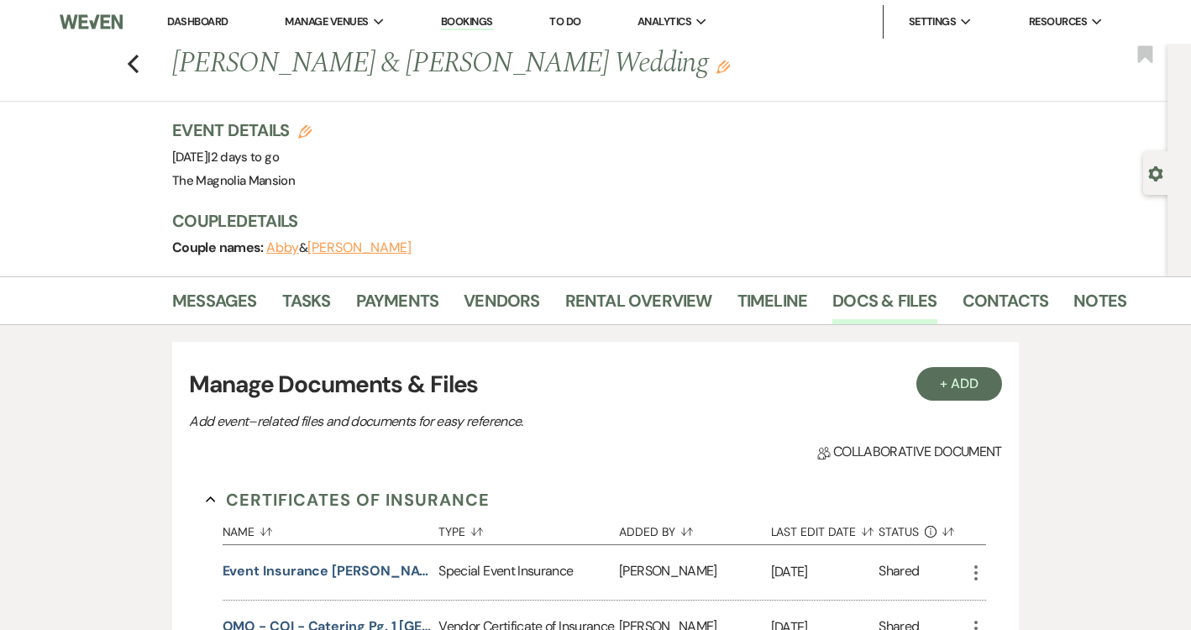
click at [1155, 167] on use "button" at bounding box center [1155, 173] width 14 height 15
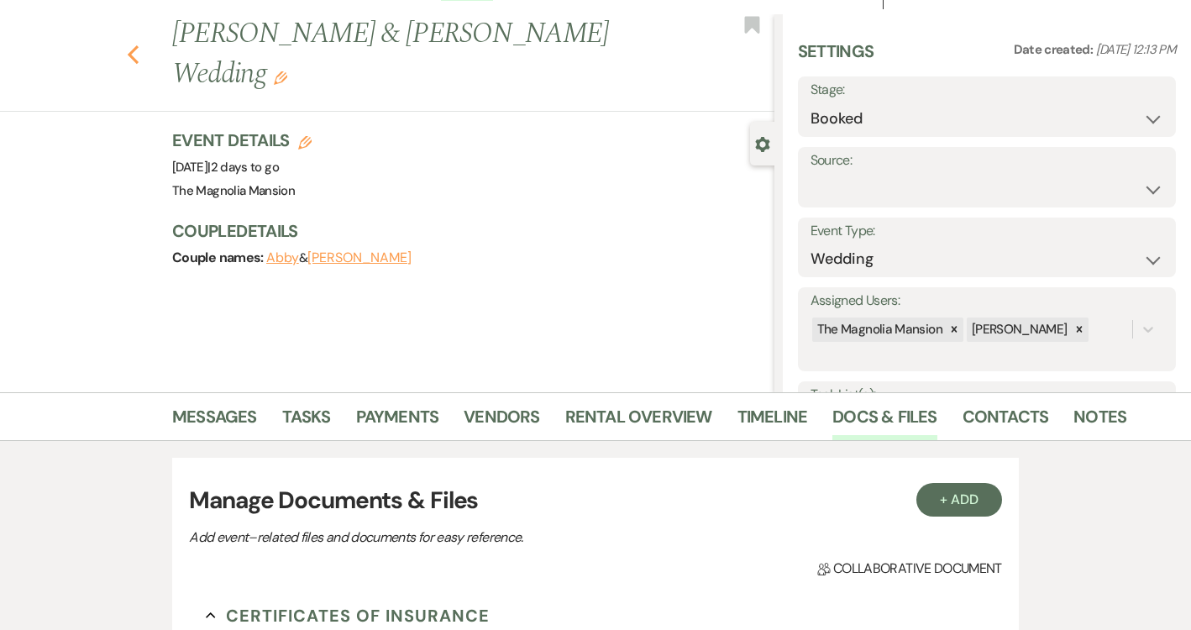
click at [131, 45] on use "button" at bounding box center [133, 54] width 11 height 18
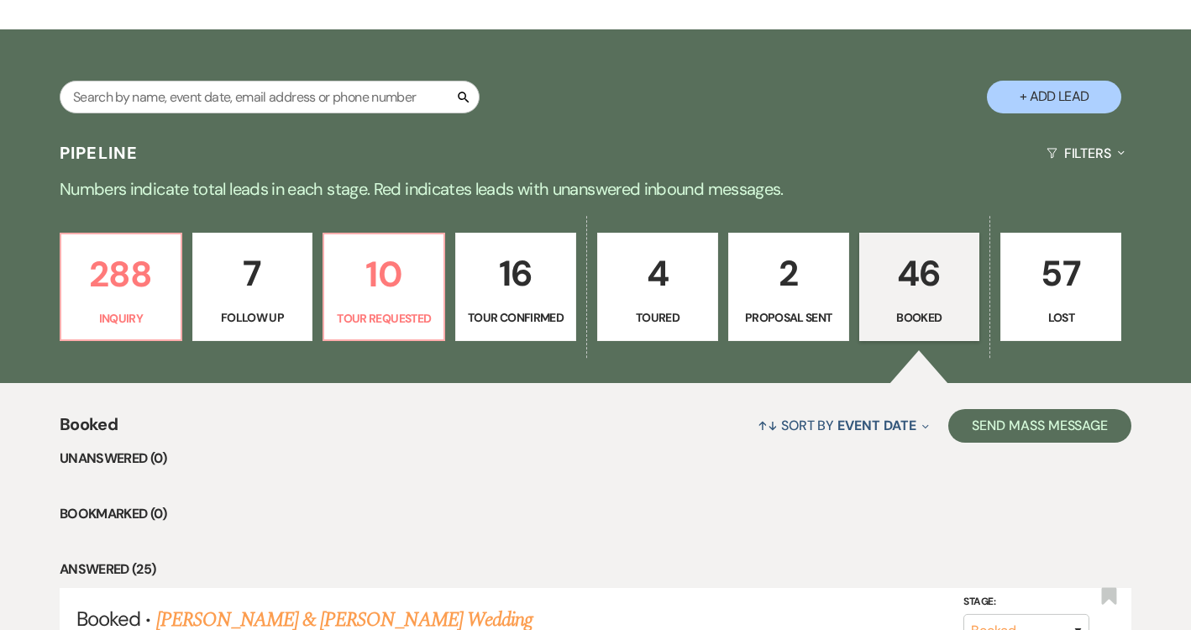
scroll to position [275, 0]
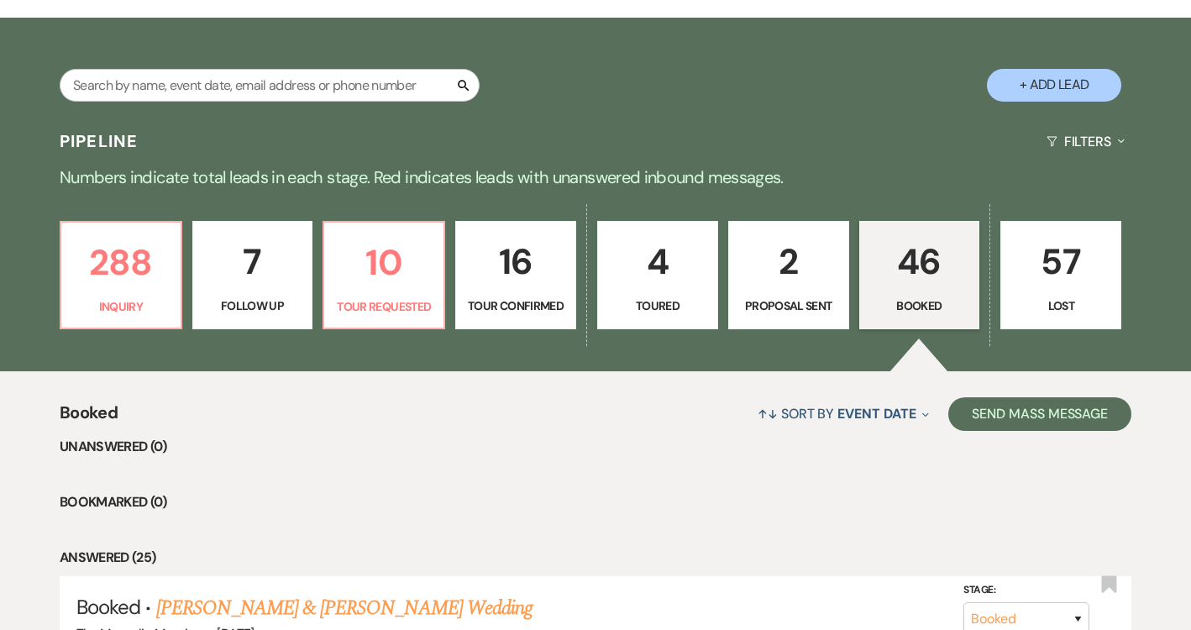
click at [775, 281] on p "2" at bounding box center [788, 262] width 99 height 56
select select "6"
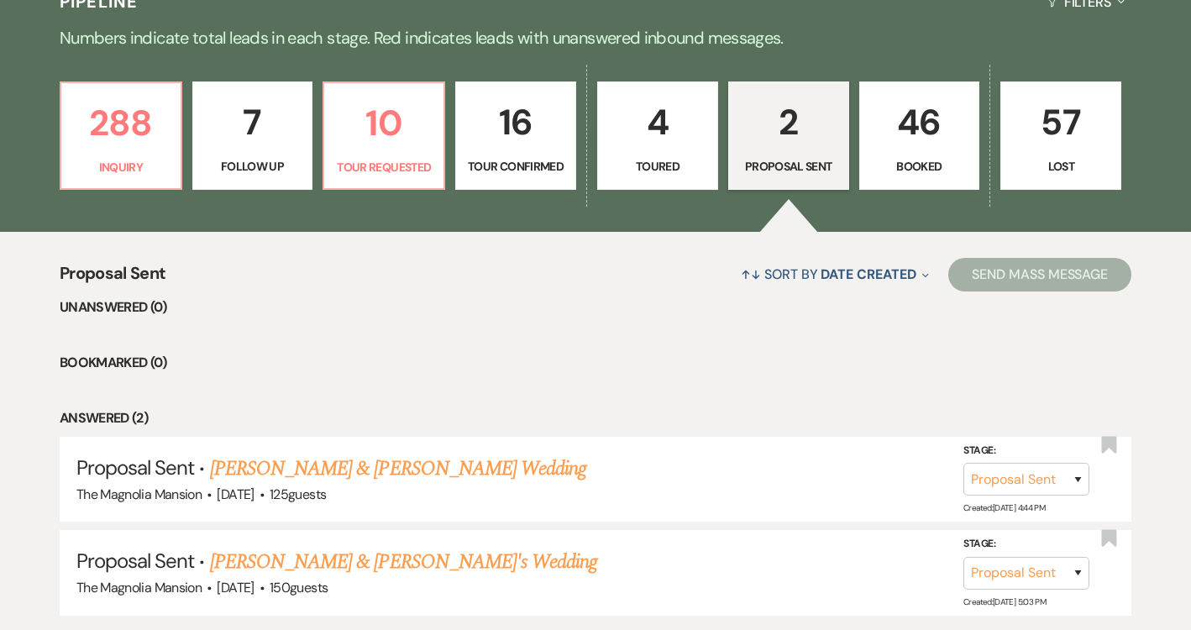
scroll to position [470, 0]
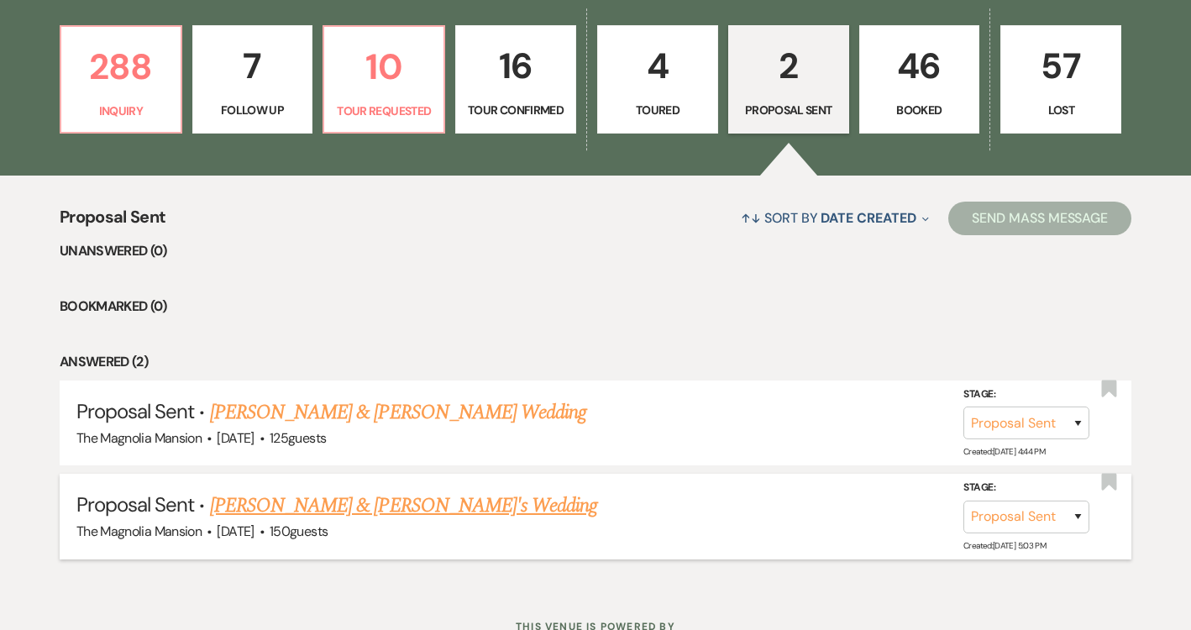
click at [336, 504] on link "[PERSON_NAME] & [PERSON_NAME]'s Wedding" at bounding box center [404, 506] width 388 height 30
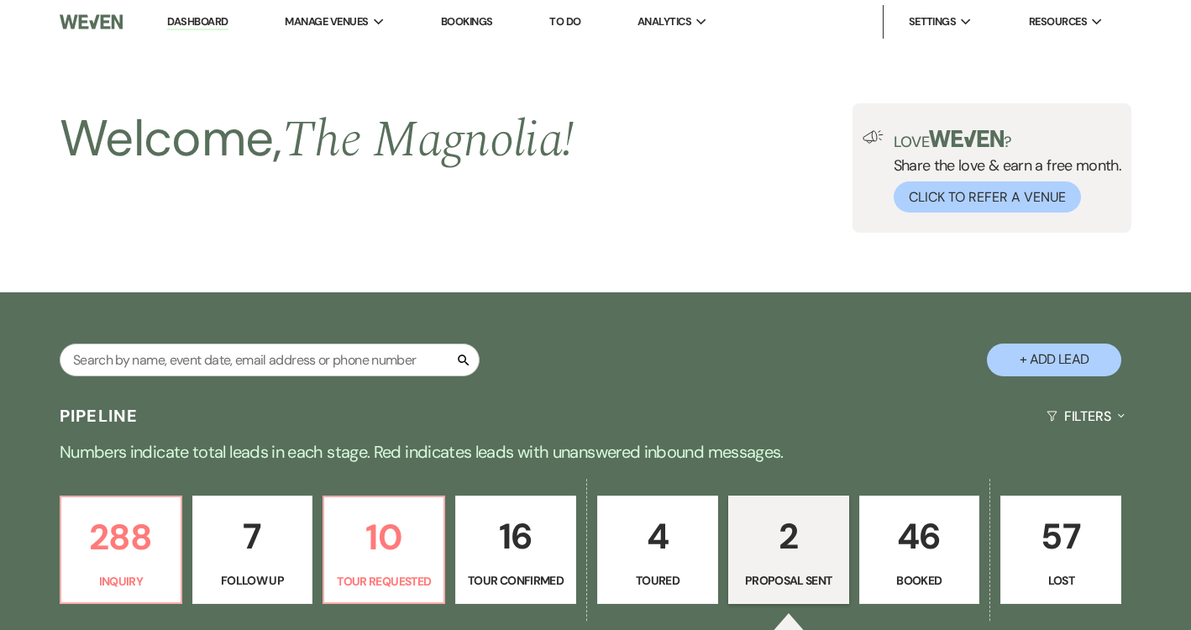
select select "6"
select select "5"
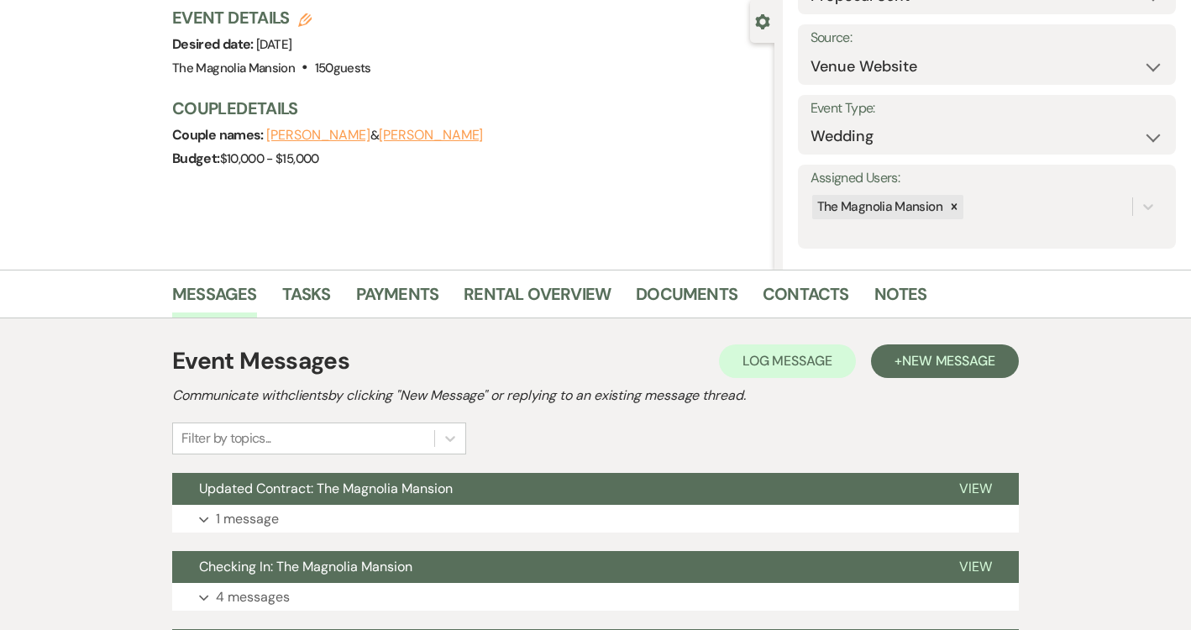
scroll to position [214, 0]
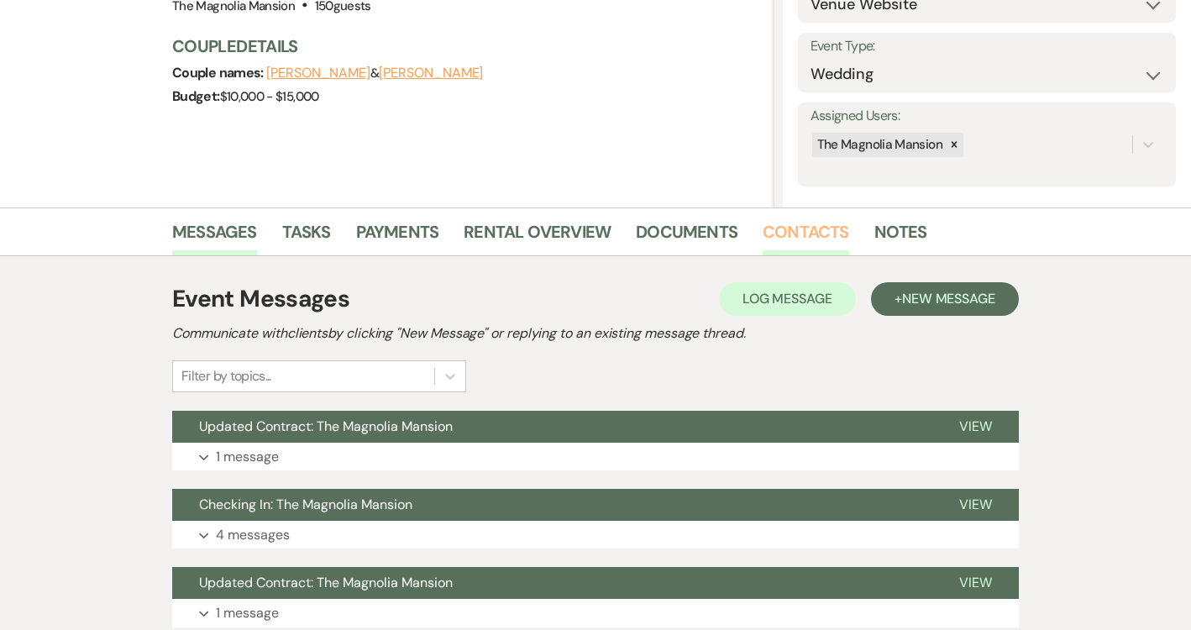
click at [775, 228] on link "Contacts" at bounding box center [806, 236] width 87 height 37
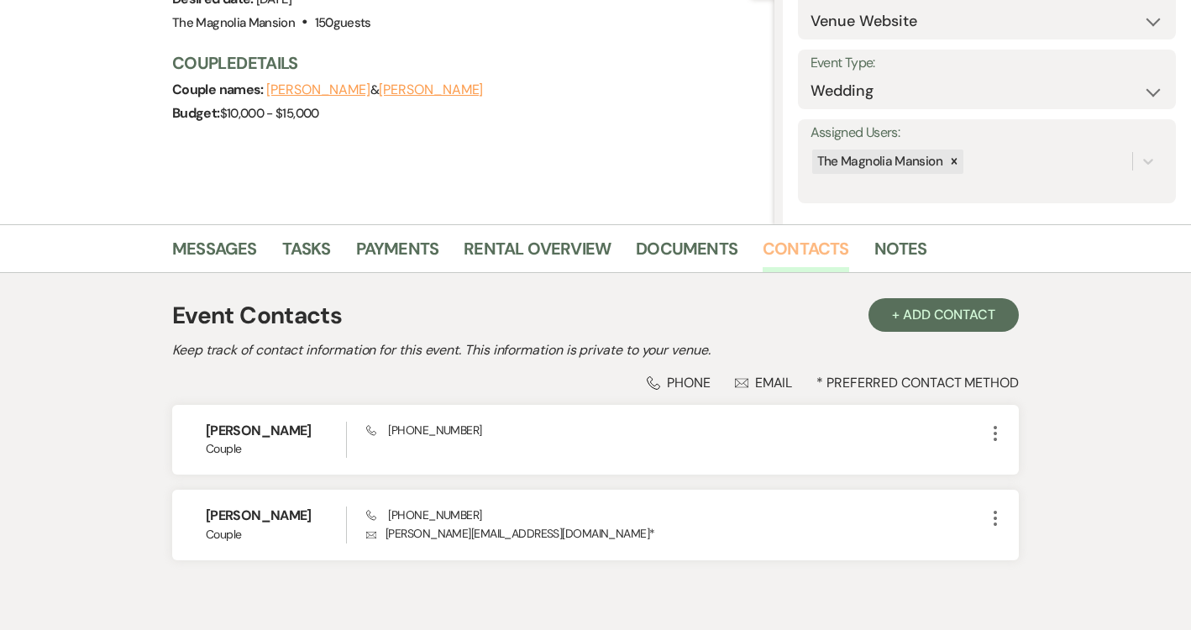
scroll to position [276, 0]
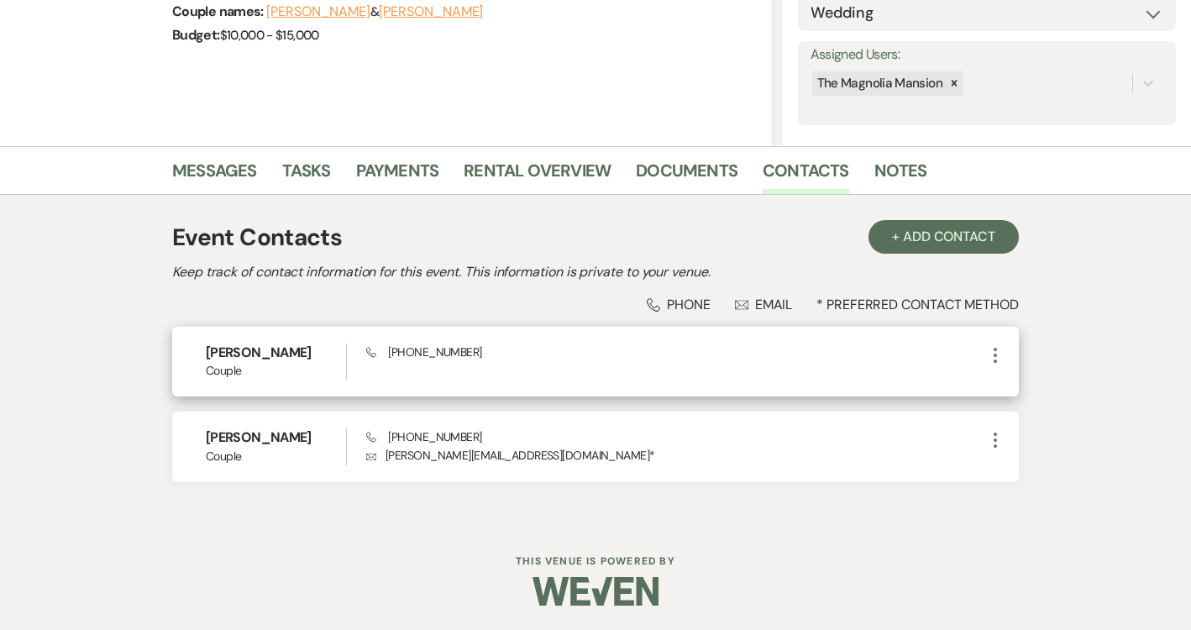
click at [993, 356] on icon "More" at bounding box center [995, 355] width 20 height 20
click at [1016, 382] on icon "Pencil" at bounding box center [1012, 387] width 13 height 13
select select "1"
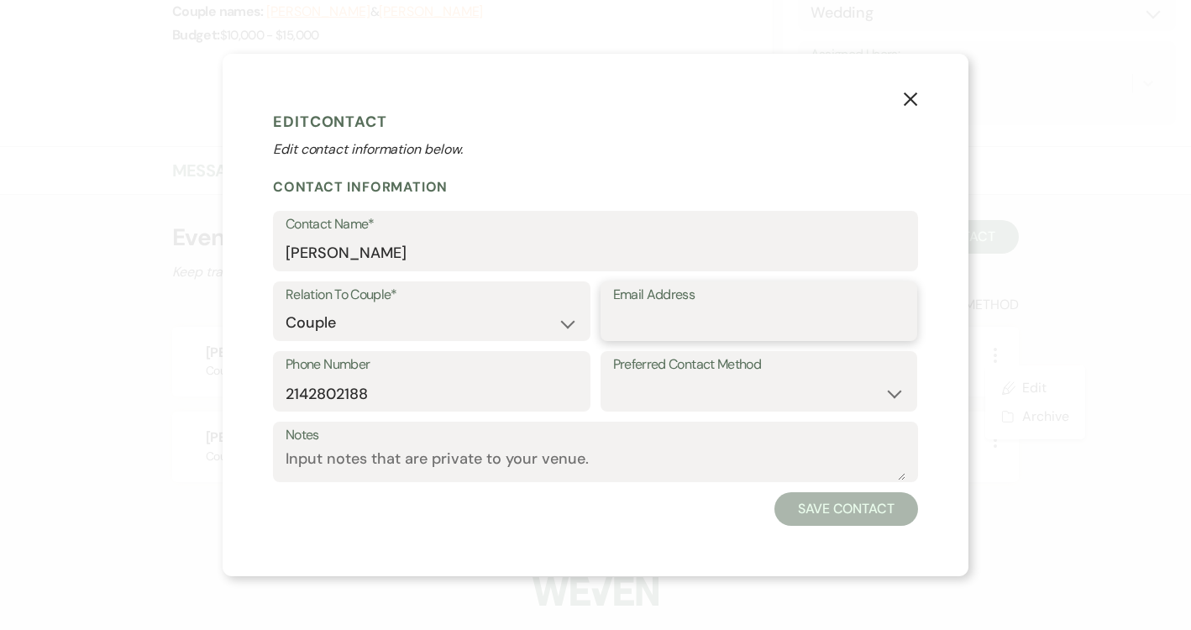
click at [701, 312] on input "Email Address" at bounding box center [759, 323] width 292 height 33
paste input "[EMAIL_ADDRESS][DOMAIN_NAME]"
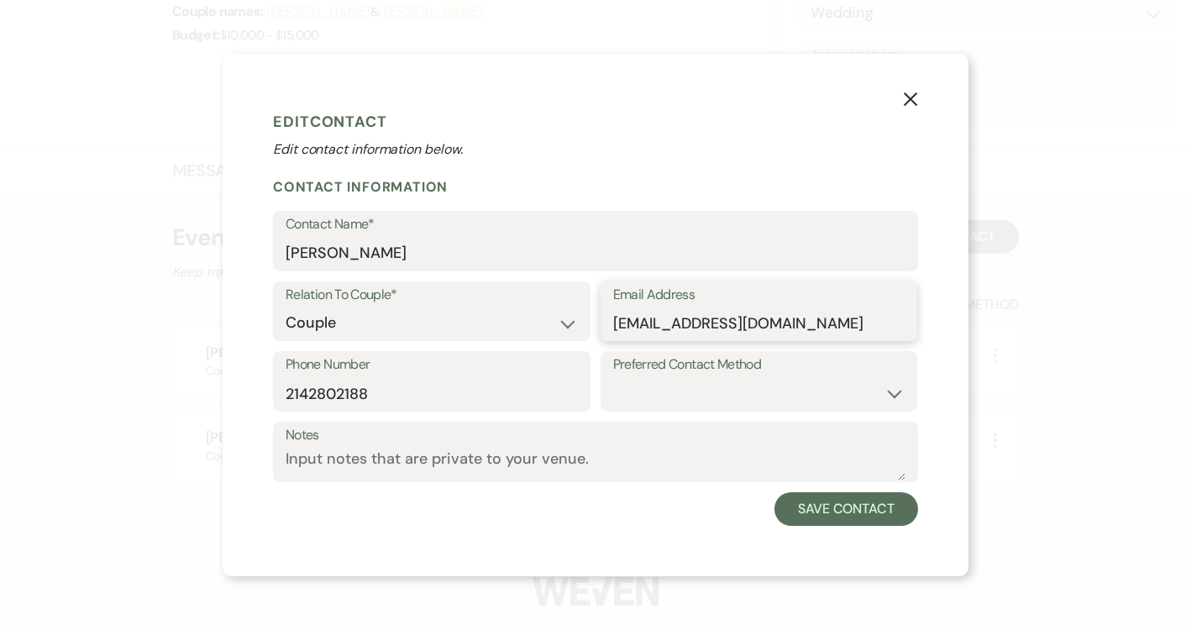
type input "[EMAIL_ADDRESS][DOMAIN_NAME]"
click at [877, 490] on div "Notes" at bounding box center [595, 457] width 645 height 71
click at [877, 500] on button "Save Contact" at bounding box center [847, 509] width 144 height 34
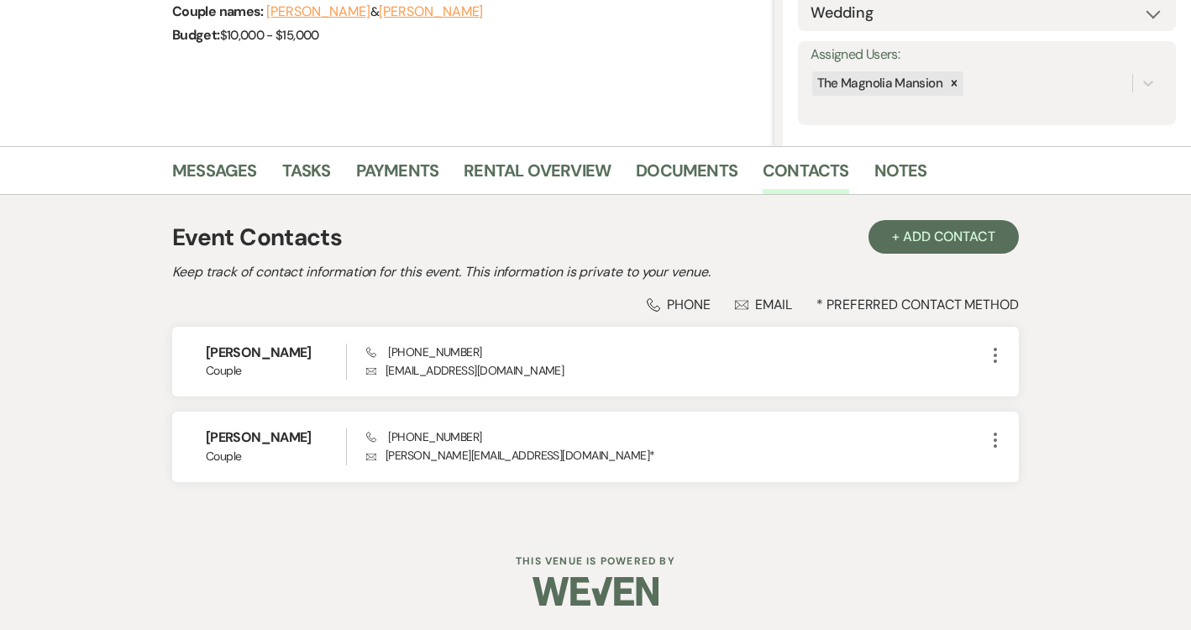
click at [194, 155] on li "Messages" at bounding box center [227, 174] width 110 height 40
click at [197, 155] on li "Messages" at bounding box center [227, 174] width 110 height 40
click at [197, 160] on link "Messages" at bounding box center [214, 175] width 85 height 37
